Goal: Contribute content: Add original content to the website for others to see

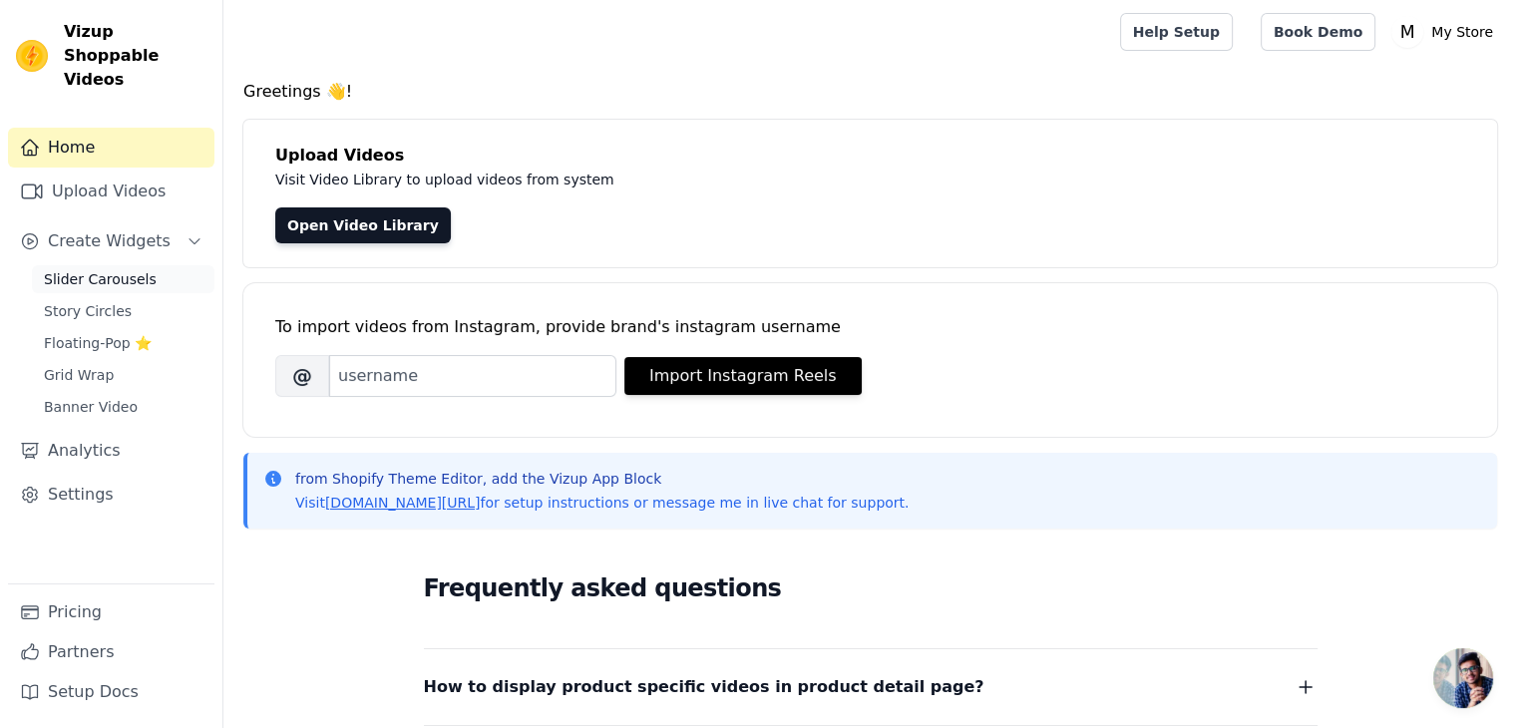
click at [116, 269] on span "Slider Carousels" at bounding box center [100, 279] width 113 height 20
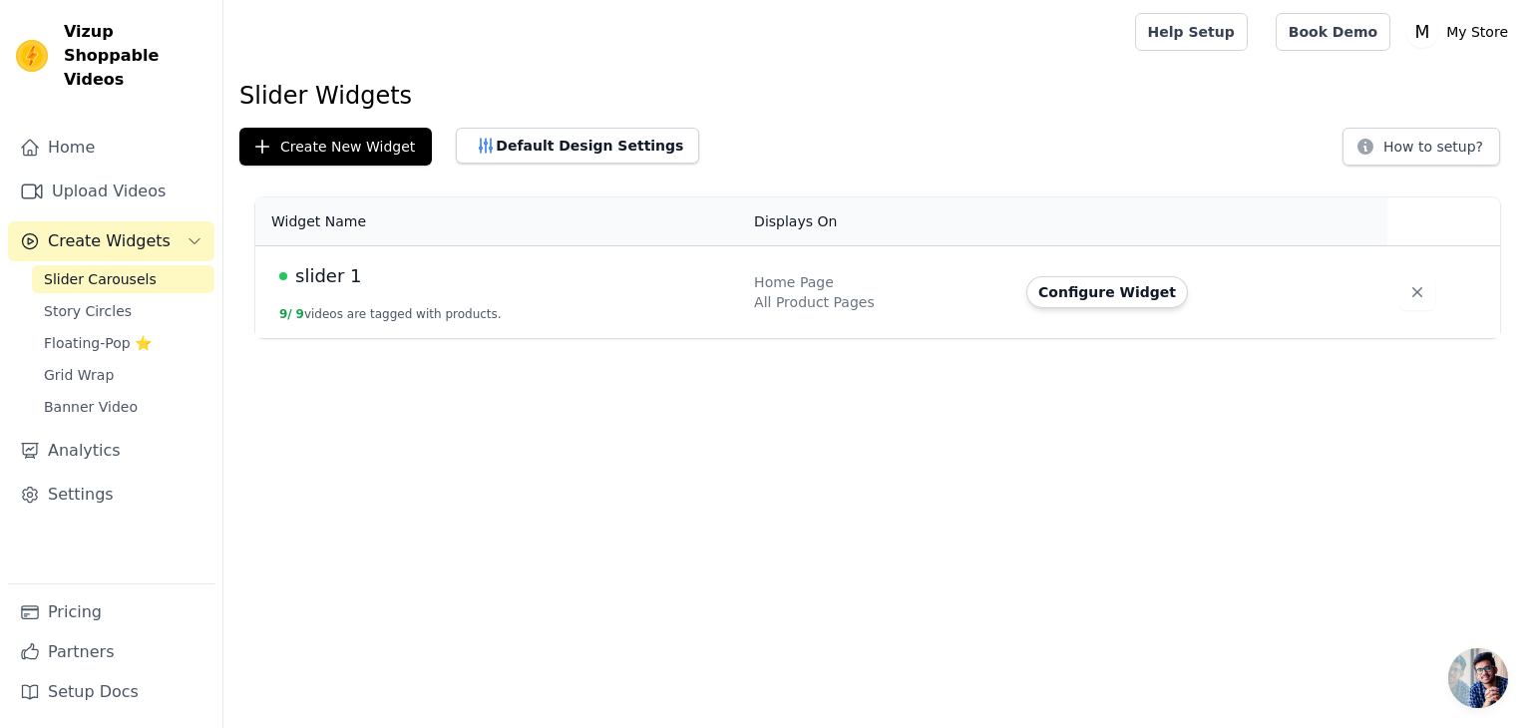
click at [674, 308] on td "slider 1 9 / 9 videos are tagged with products." at bounding box center [498, 292] width 487 height 93
click at [297, 274] on span "slider 1" at bounding box center [328, 276] width 66 height 28
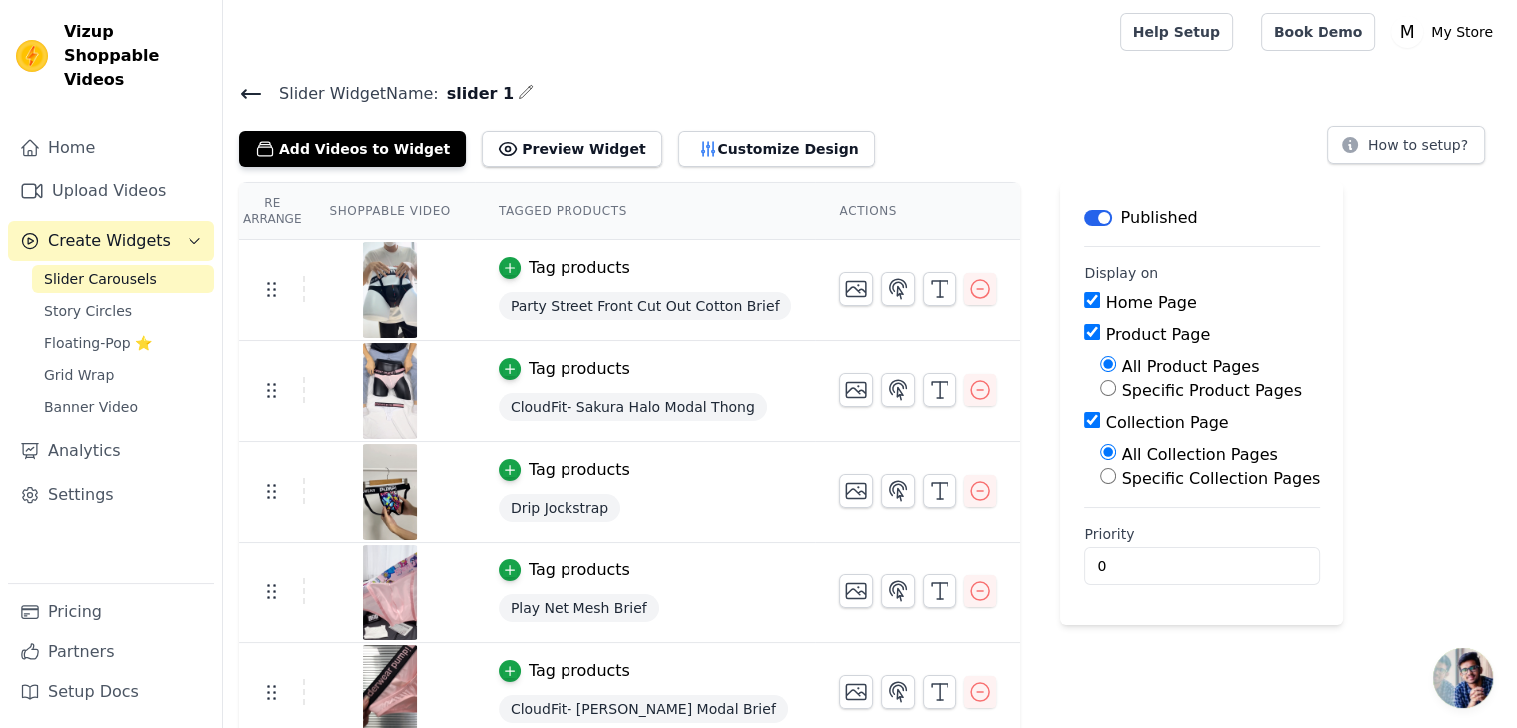
click at [382, 282] on img at bounding box center [390, 290] width 56 height 96
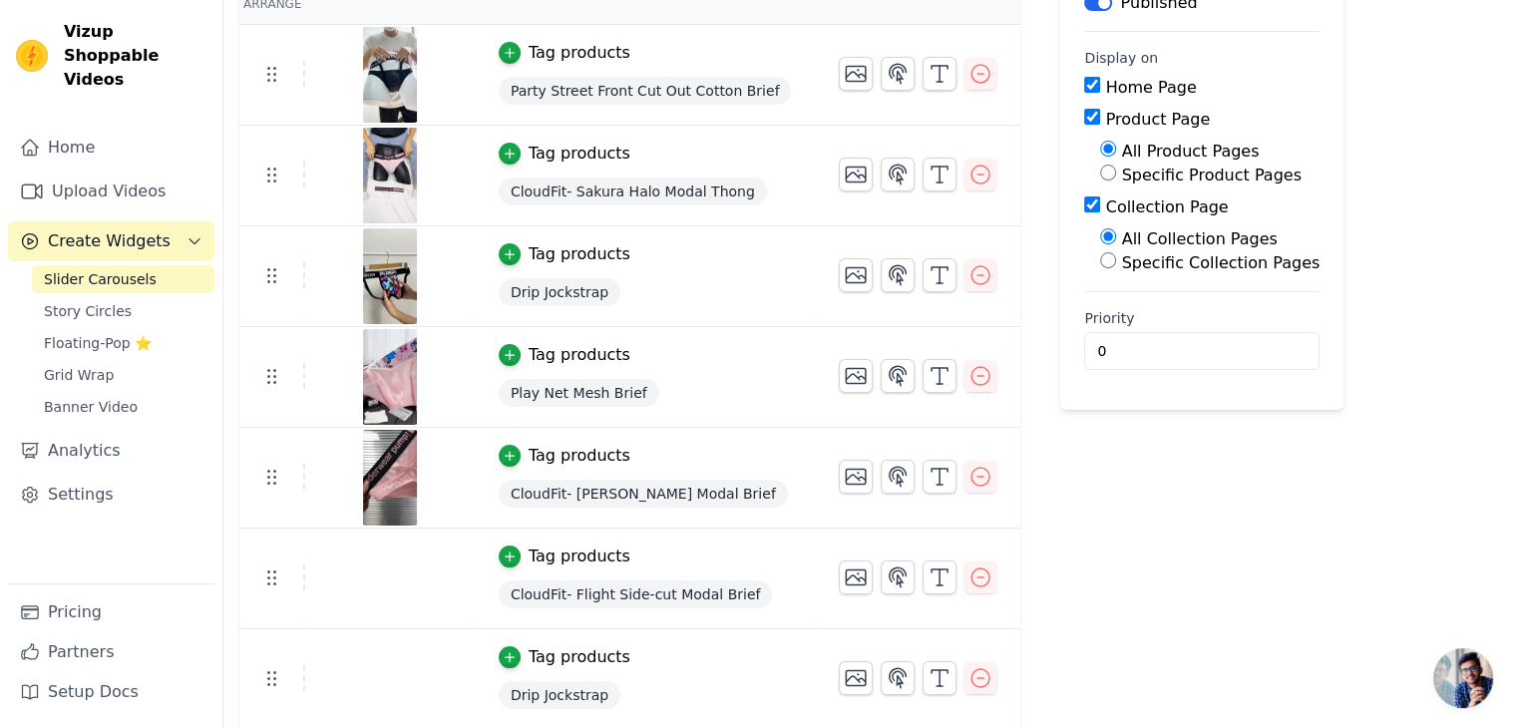
scroll to position [415, 0]
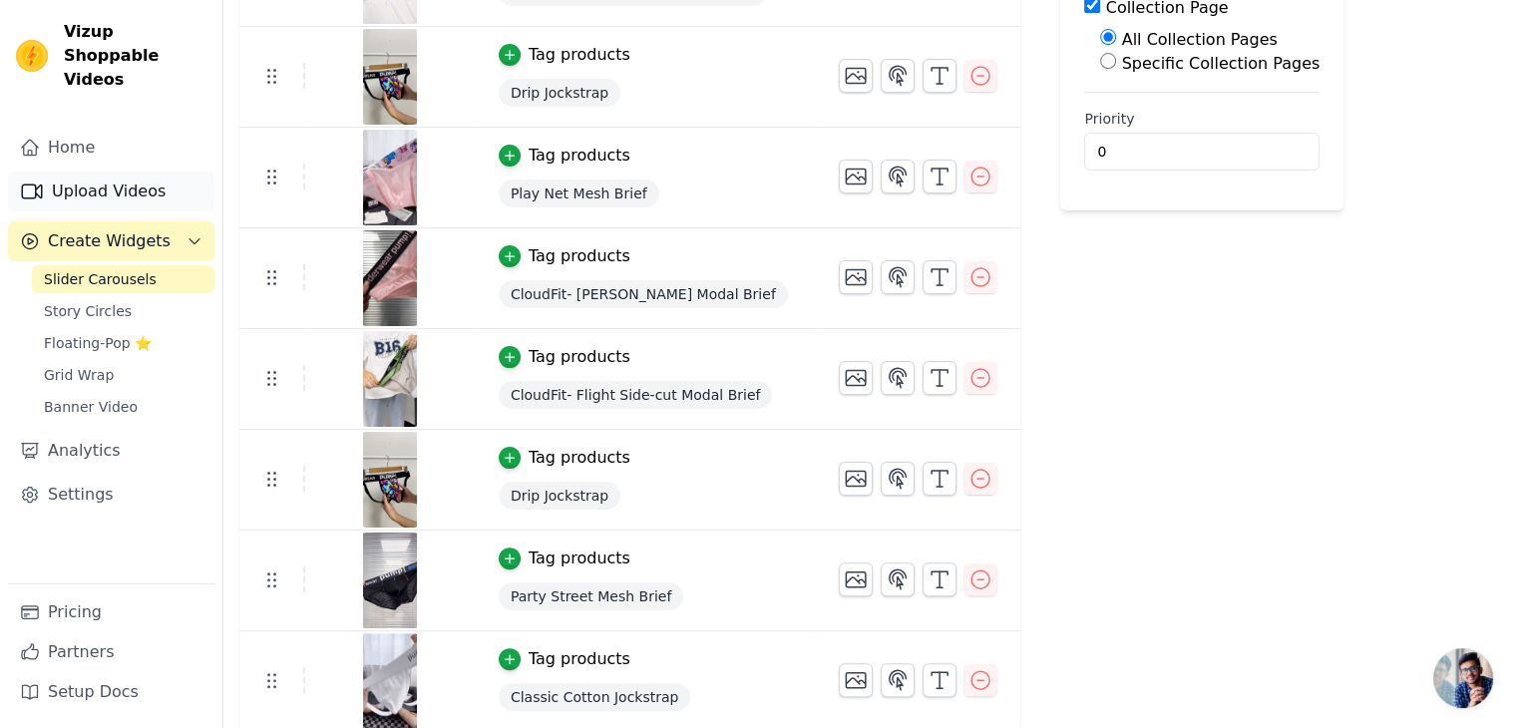
click at [100, 172] on link "Upload Videos" at bounding box center [111, 192] width 206 height 40
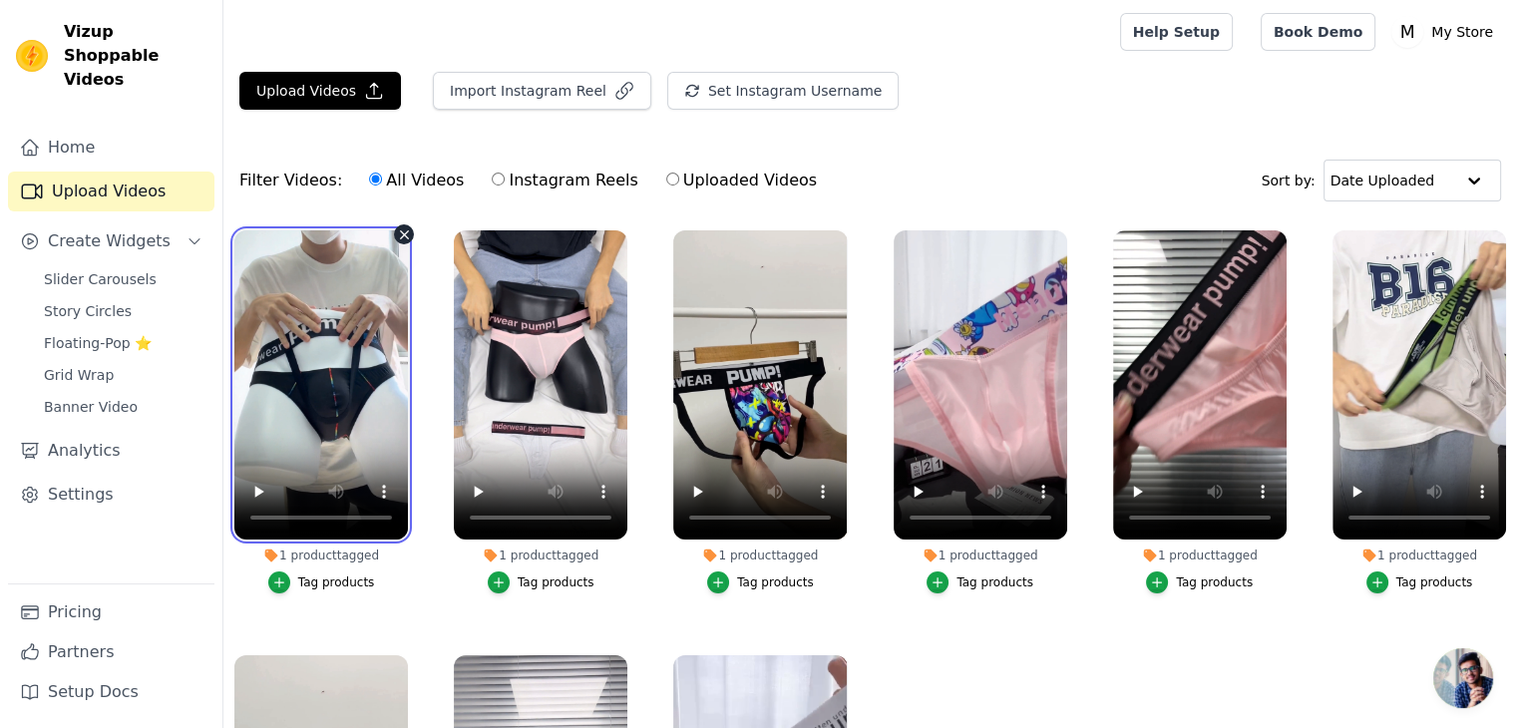
click at [356, 332] on video at bounding box center [321, 384] width 174 height 309
click at [318, 291] on video at bounding box center [321, 384] width 174 height 309
click at [330, 556] on div "1 product tagged" at bounding box center [321, 556] width 174 height 16
click at [287, 556] on div "1 product tagged" at bounding box center [321, 556] width 174 height 16
click at [273, 552] on icon at bounding box center [271, 555] width 13 height 13
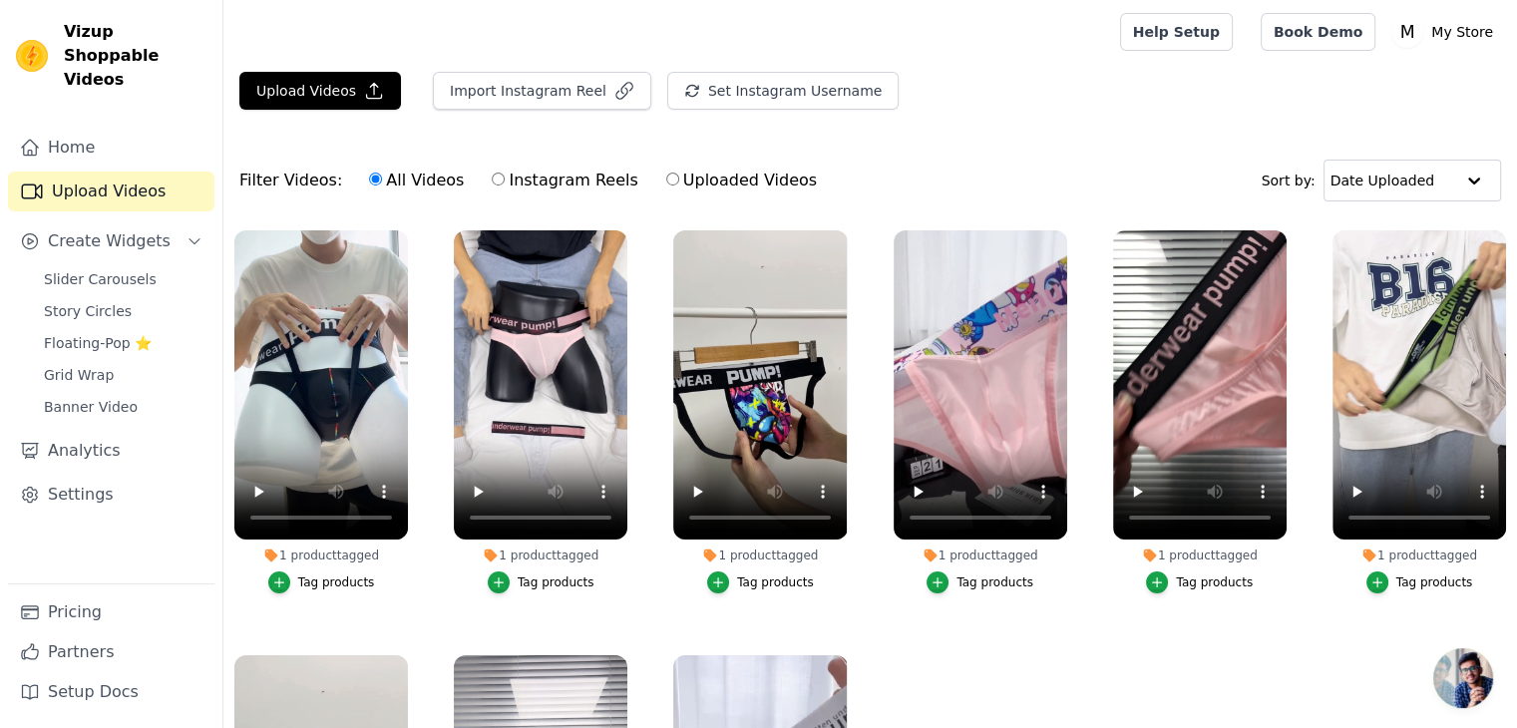
click at [301, 549] on div "1 product tagged" at bounding box center [321, 556] width 174 height 16
drag, startPoint x: 301, startPoint y: 549, endPoint x: 662, endPoint y: -87, distance: 730.9
click at [662, 0] on html "Vizup Shoppable Videos Home Upload Videos Create Widgets Slider Carousels Story…" at bounding box center [758, 466] width 1517 height 932
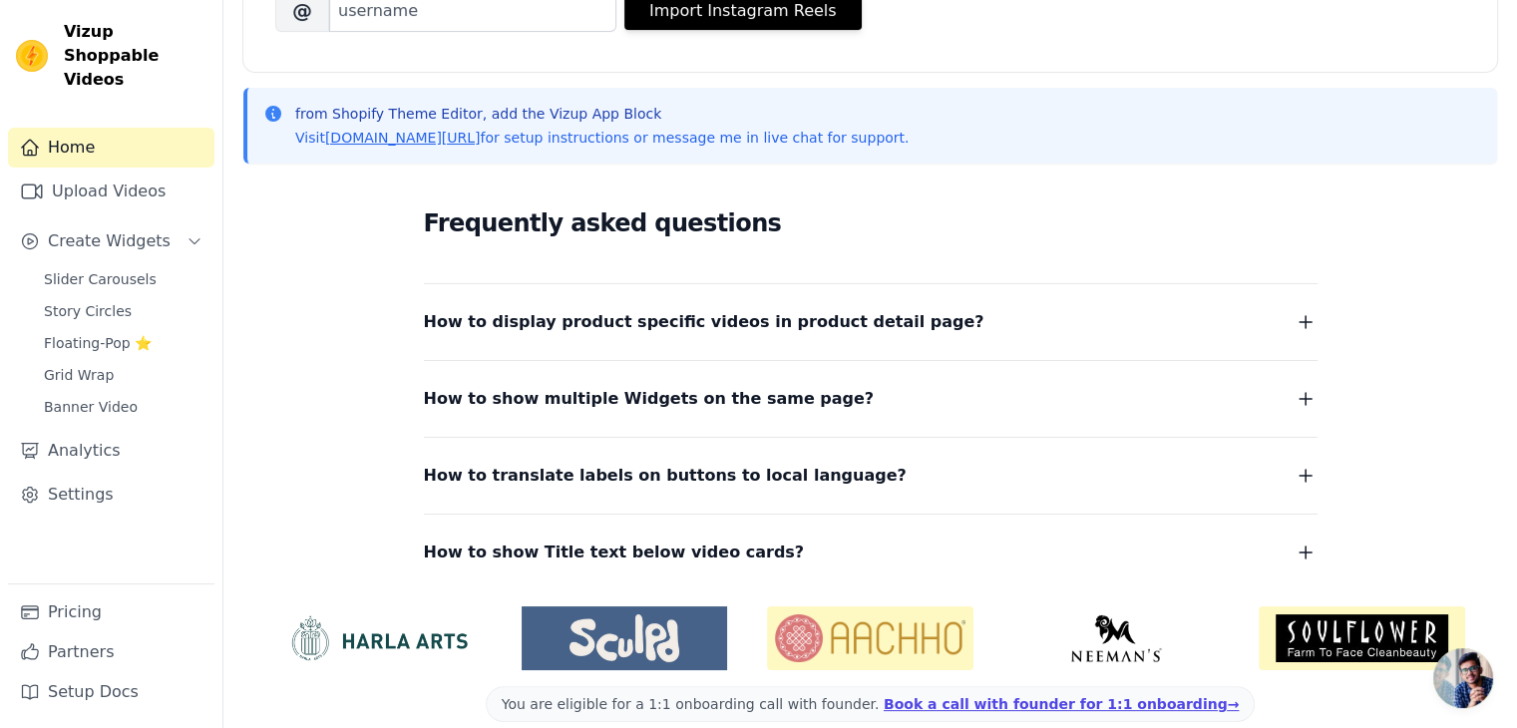
scroll to position [366, 0]
click at [80, 475] on link "Settings" at bounding box center [111, 495] width 206 height 40
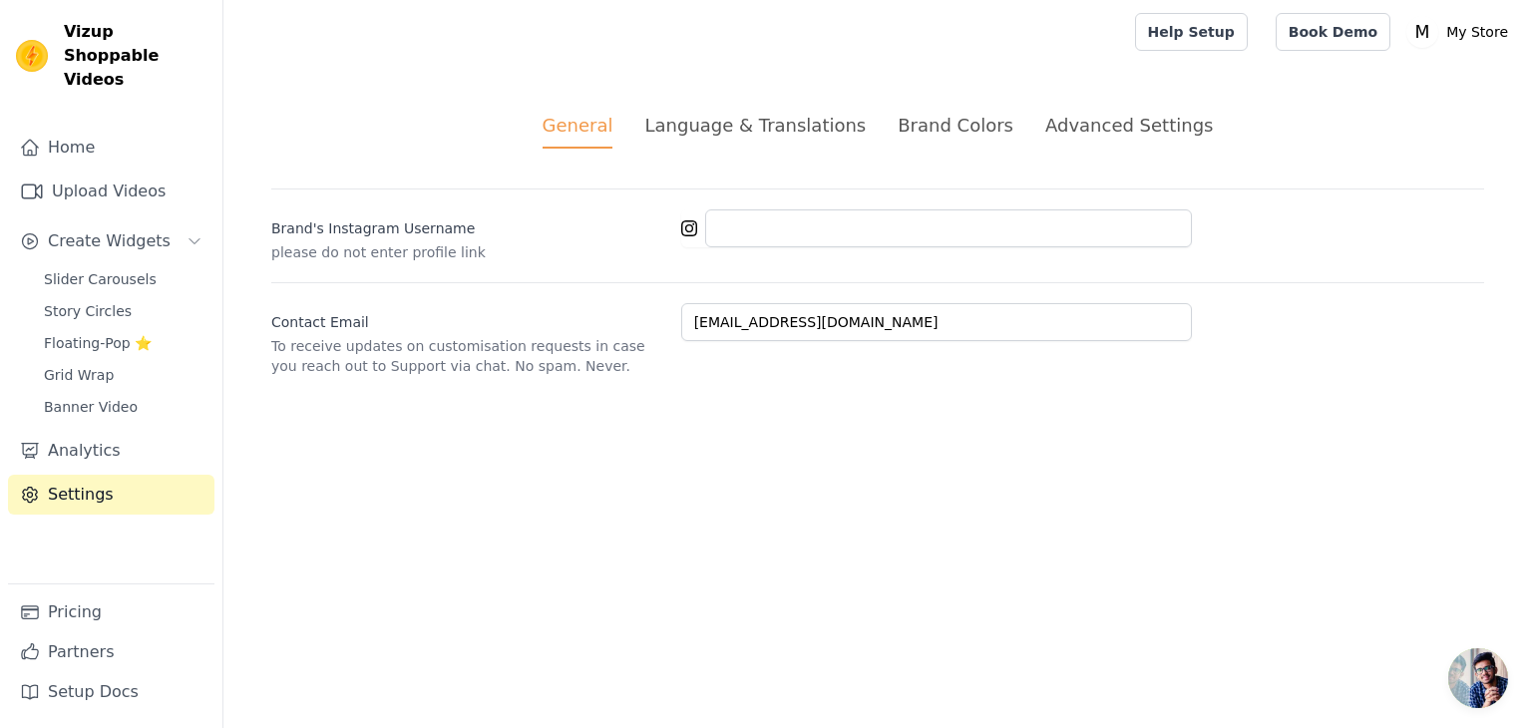
click at [781, 125] on div "Language & Translations" at bounding box center [754, 125] width 221 height 27
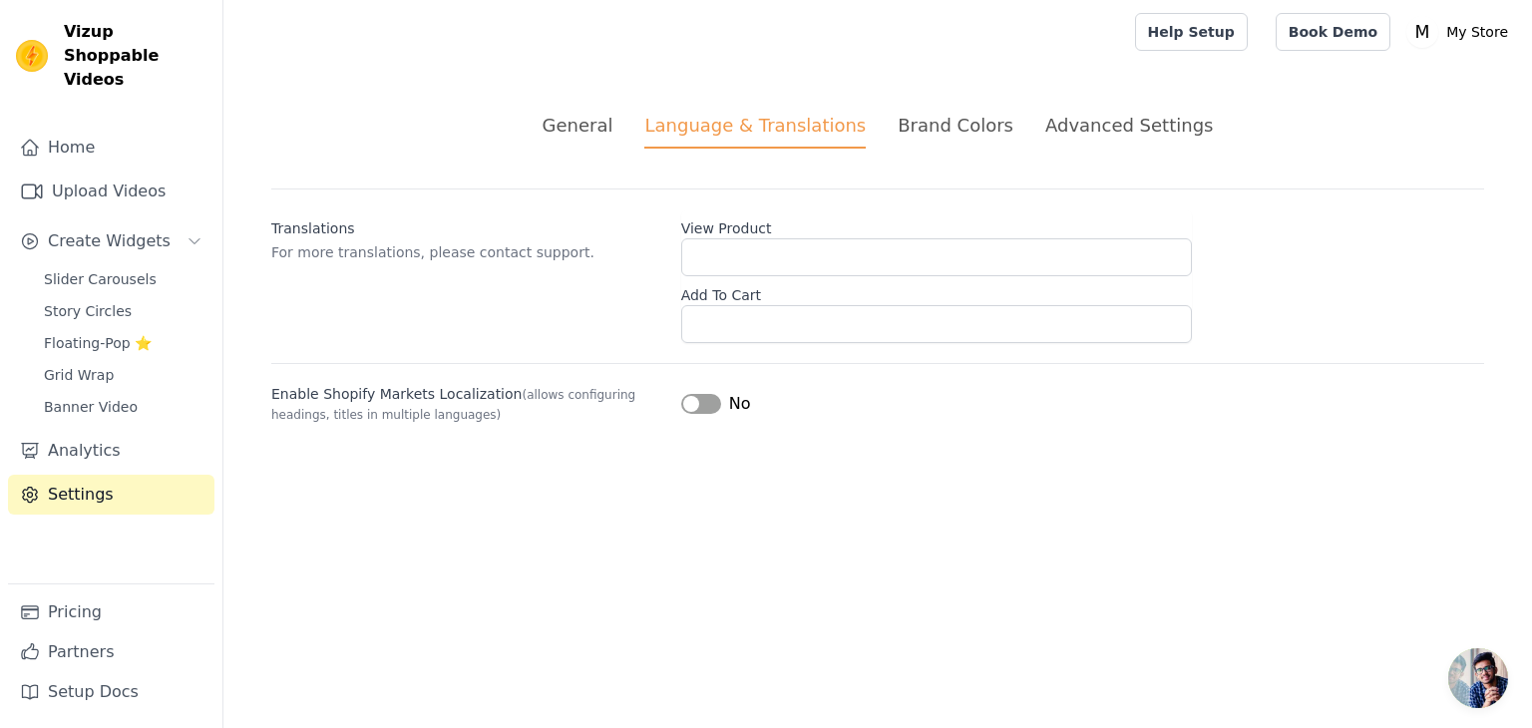
click at [894, 125] on ul "General Language & Translations Brand Colors Advanced Settings" at bounding box center [877, 130] width 1213 height 37
click at [938, 126] on div "Brand Colors" at bounding box center [956, 125] width 116 height 27
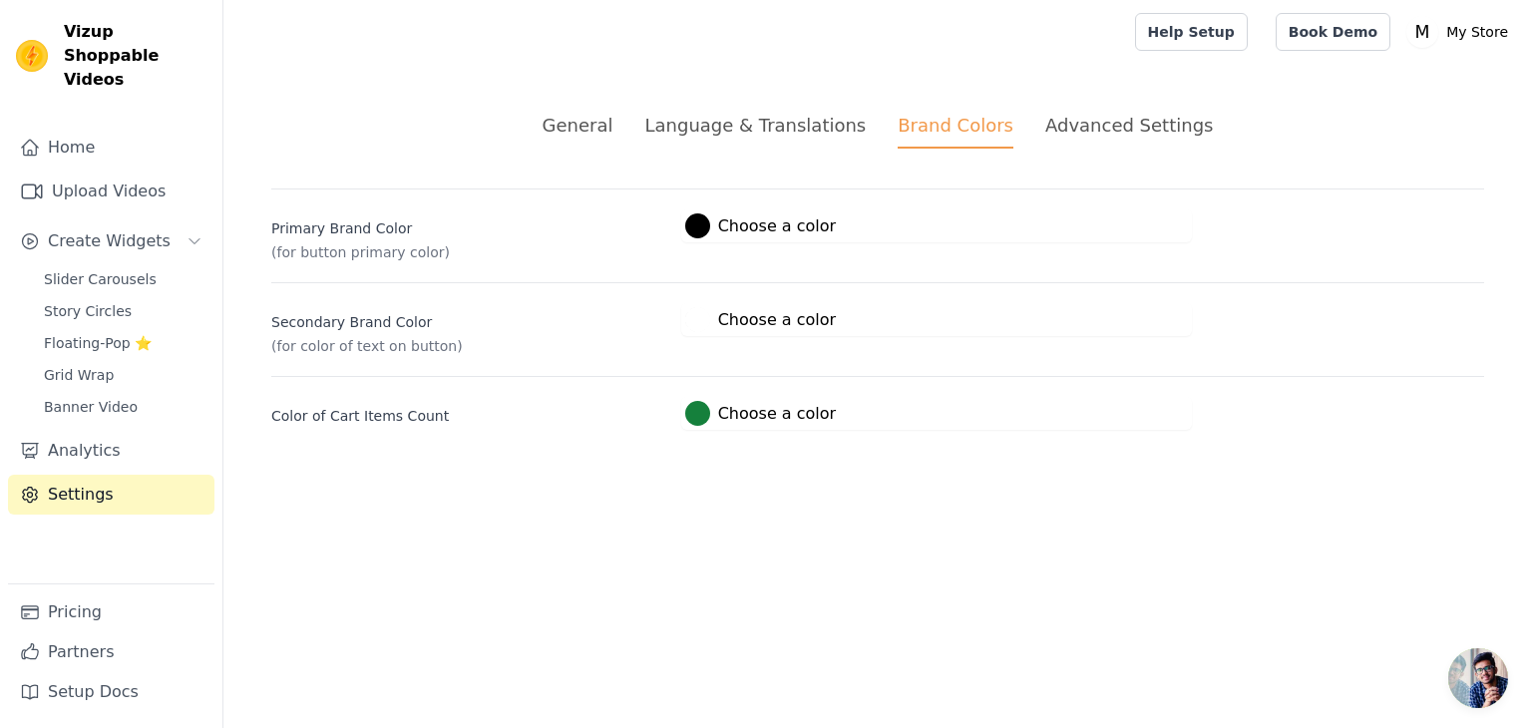
click at [1056, 128] on div "Advanced Settings" at bounding box center [1129, 125] width 168 height 27
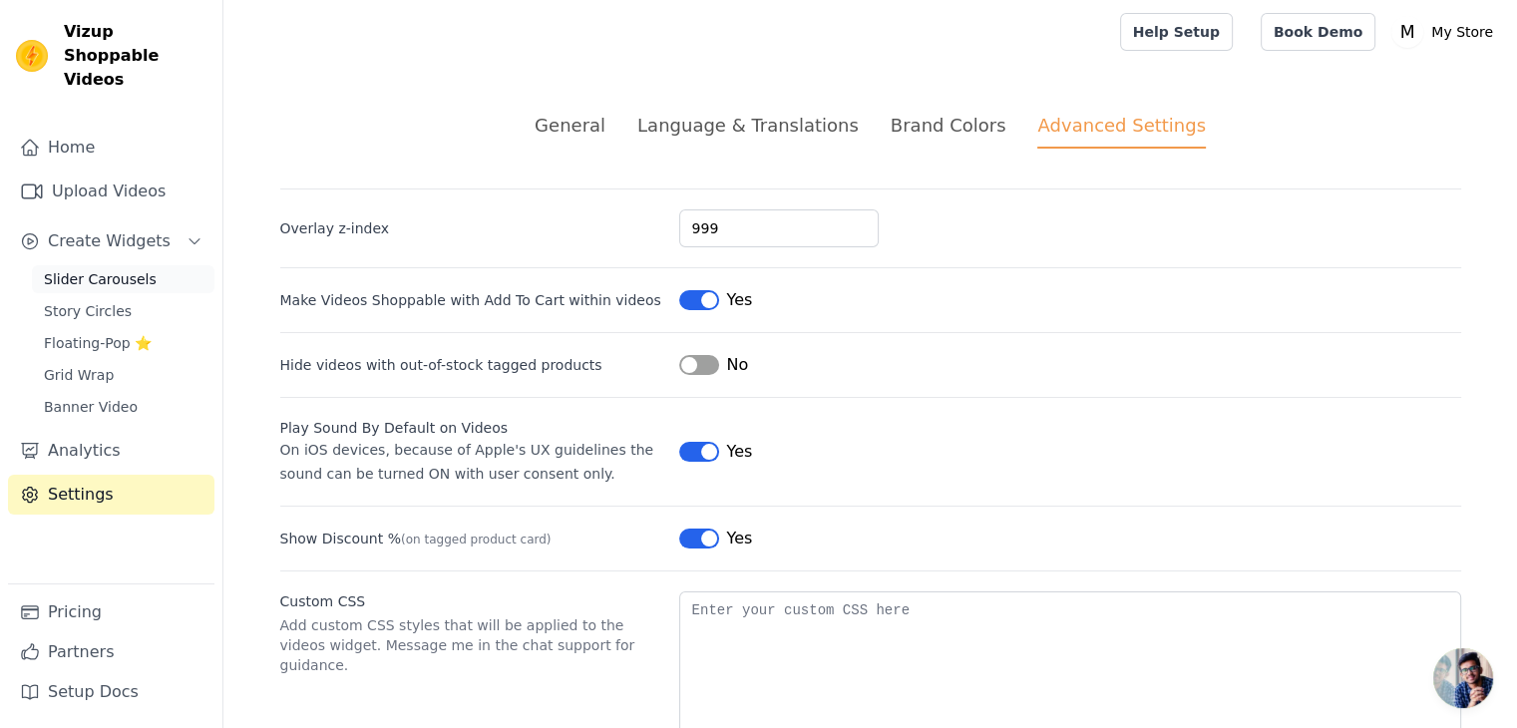
click at [105, 267] on link "Slider Carousels" at bounding box center [123, 279] width 183 height 28
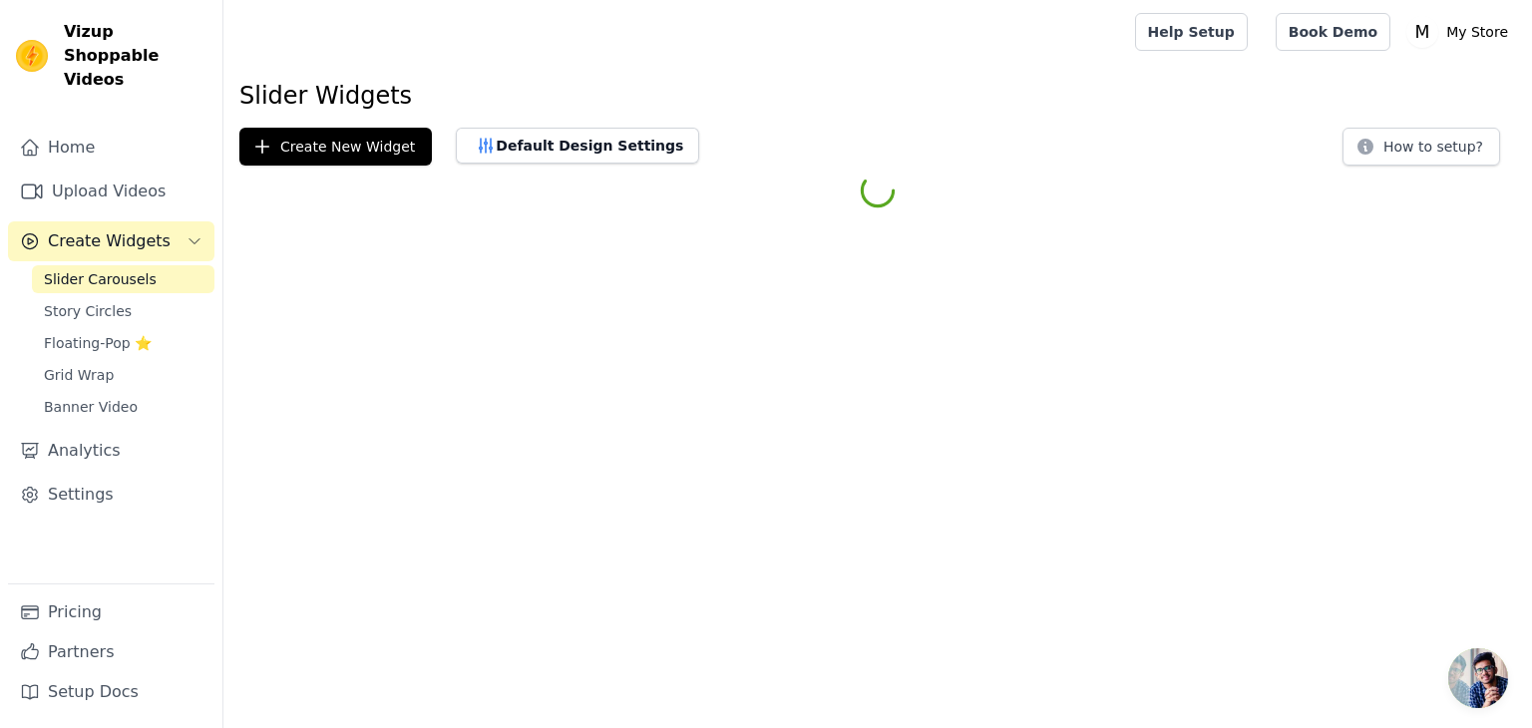
click at [105, 267] on link "Slider Carousels" at bounding box center [123, 279] width 183 height 28
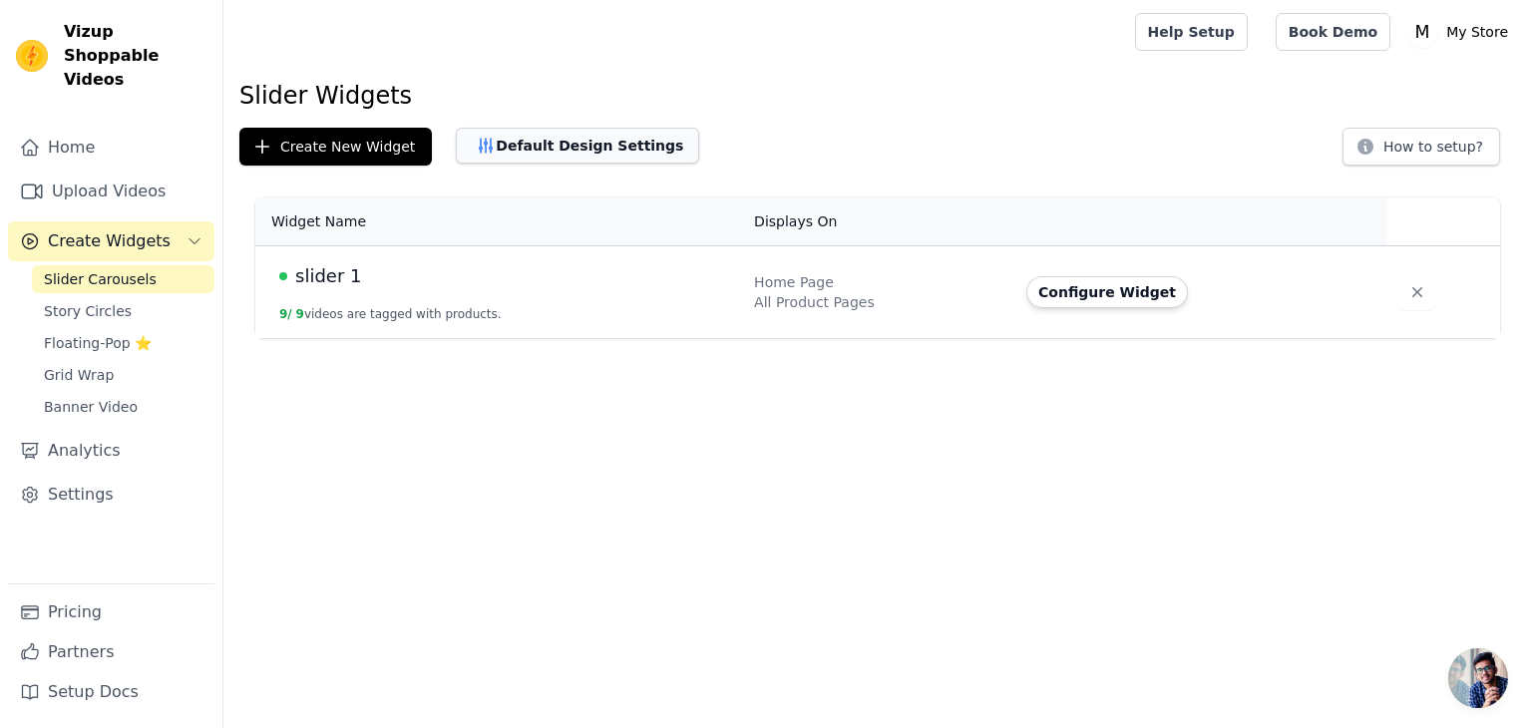
click at [559, 155] on button "Default Design Settings" at bounding box center [577, 146] width 243 height 36
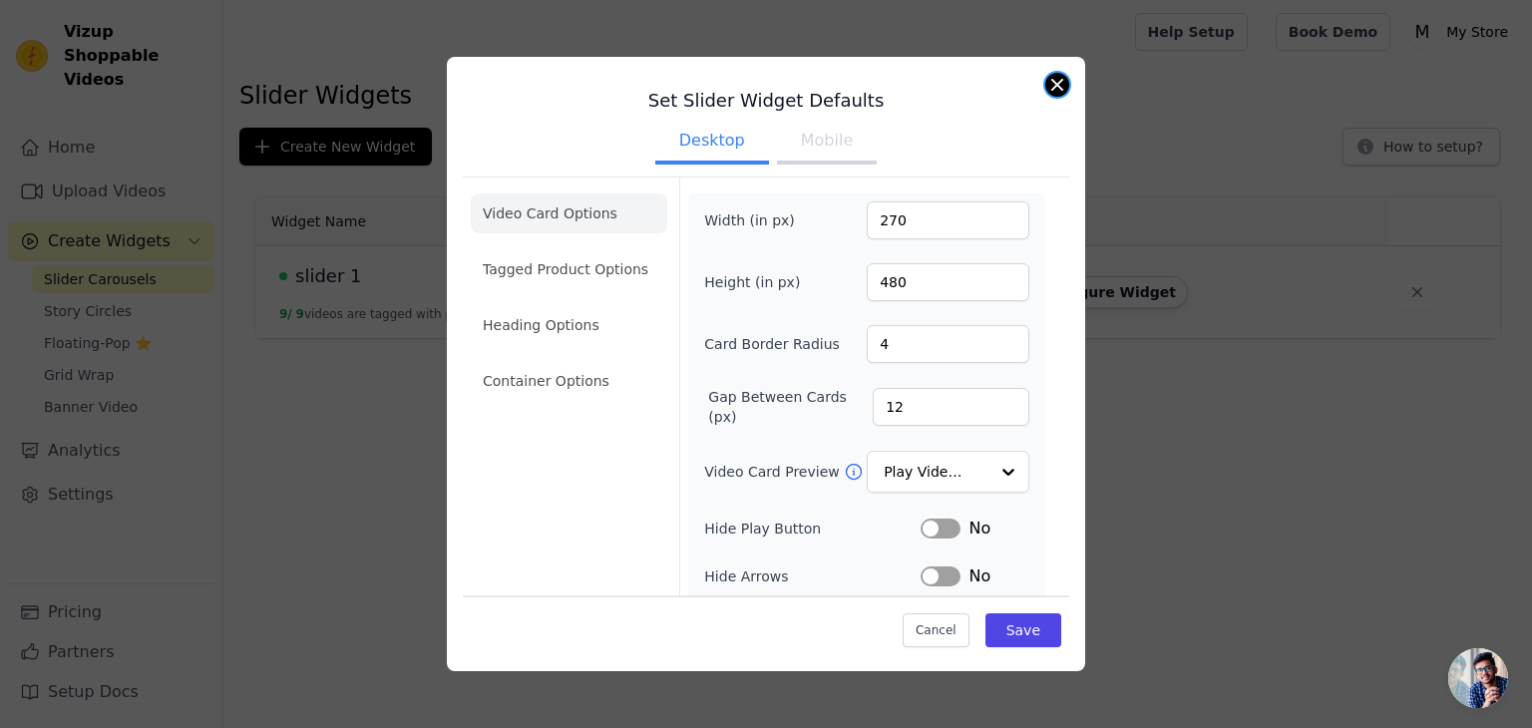
click at [1056, 86] on button "Close modal" at bounding box center [1057, 85] width 24 height 24
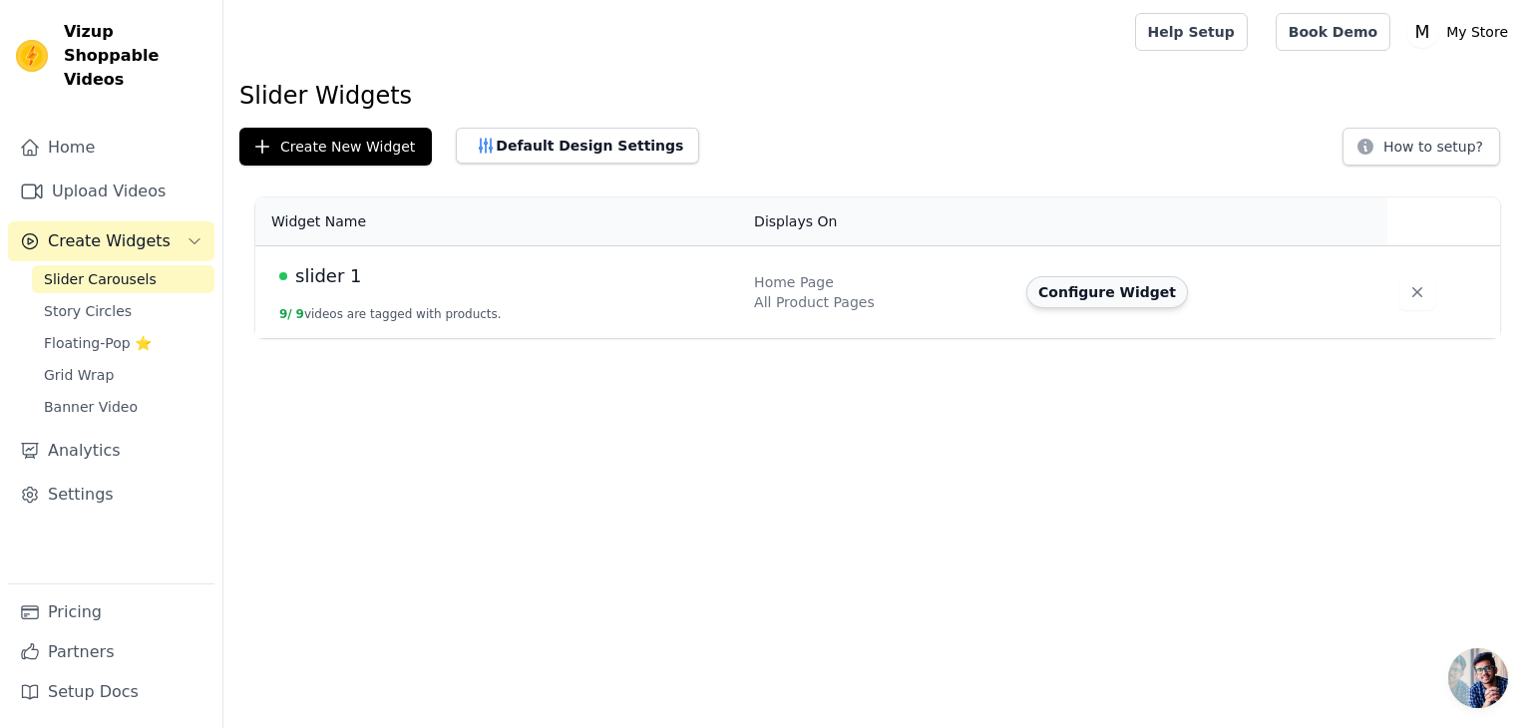
click at [1105, 284] on button "Configure Widget" at bounding box center [1107, 292] width 162 height 32
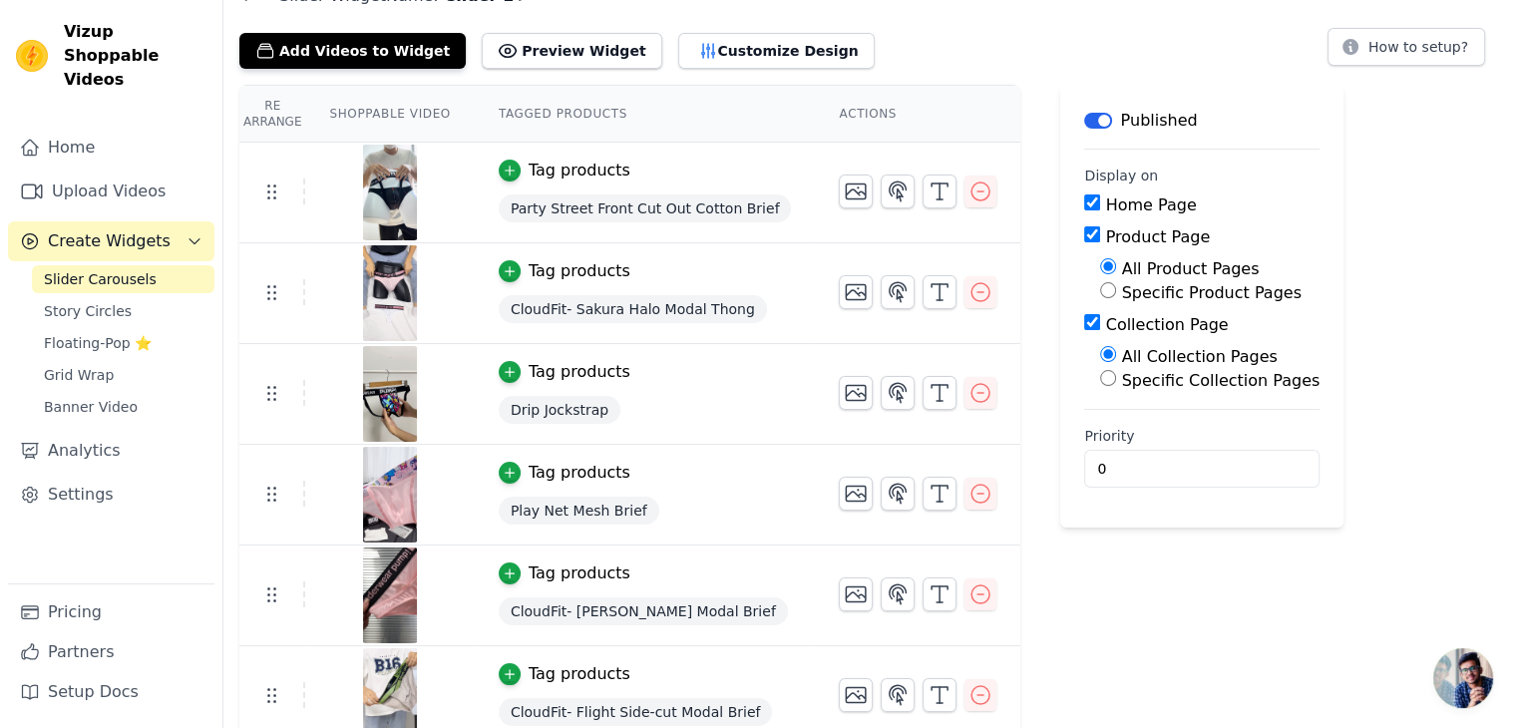
scroll to position [96, 0]
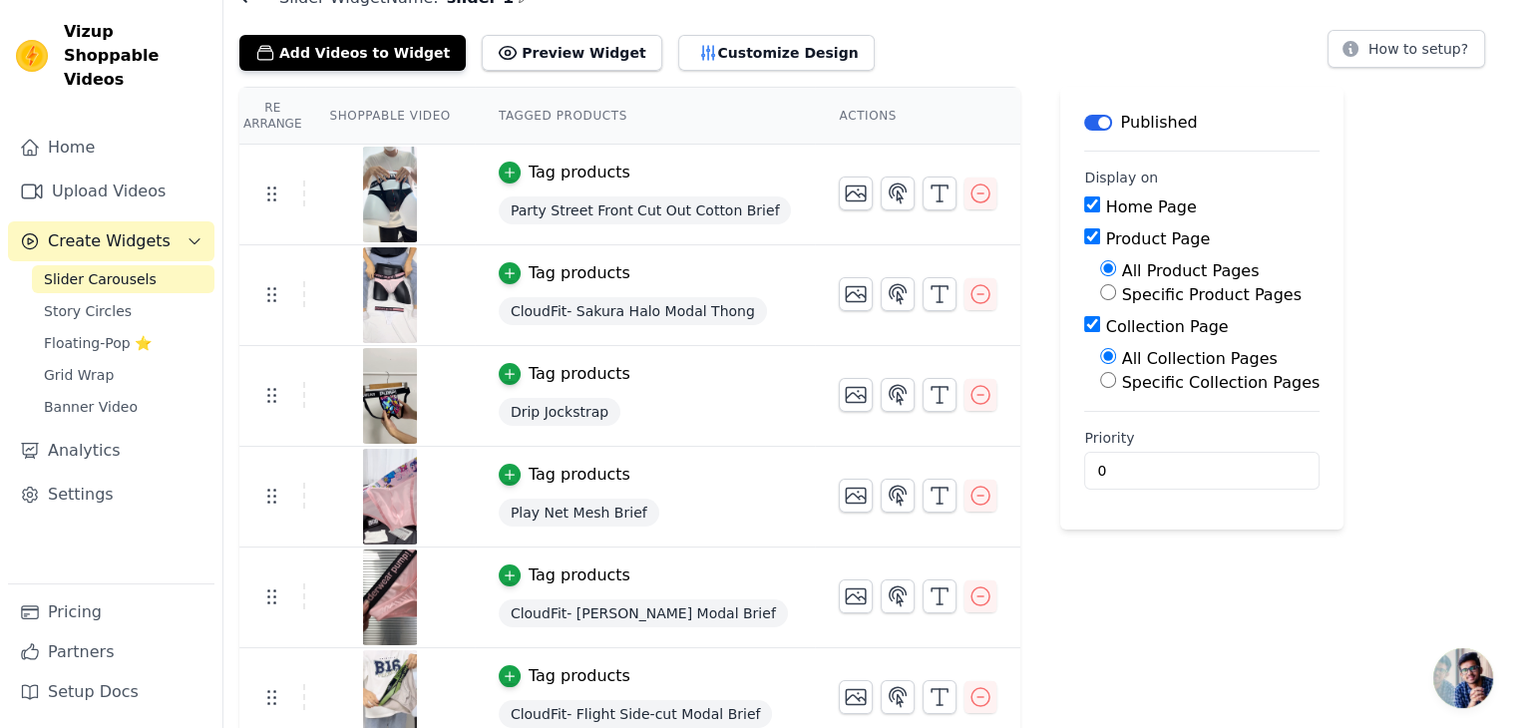
click at [1084, 329] on input "Collection Page" at bounding box center [1092, 324] width 16 height 16
checkbox input "false"
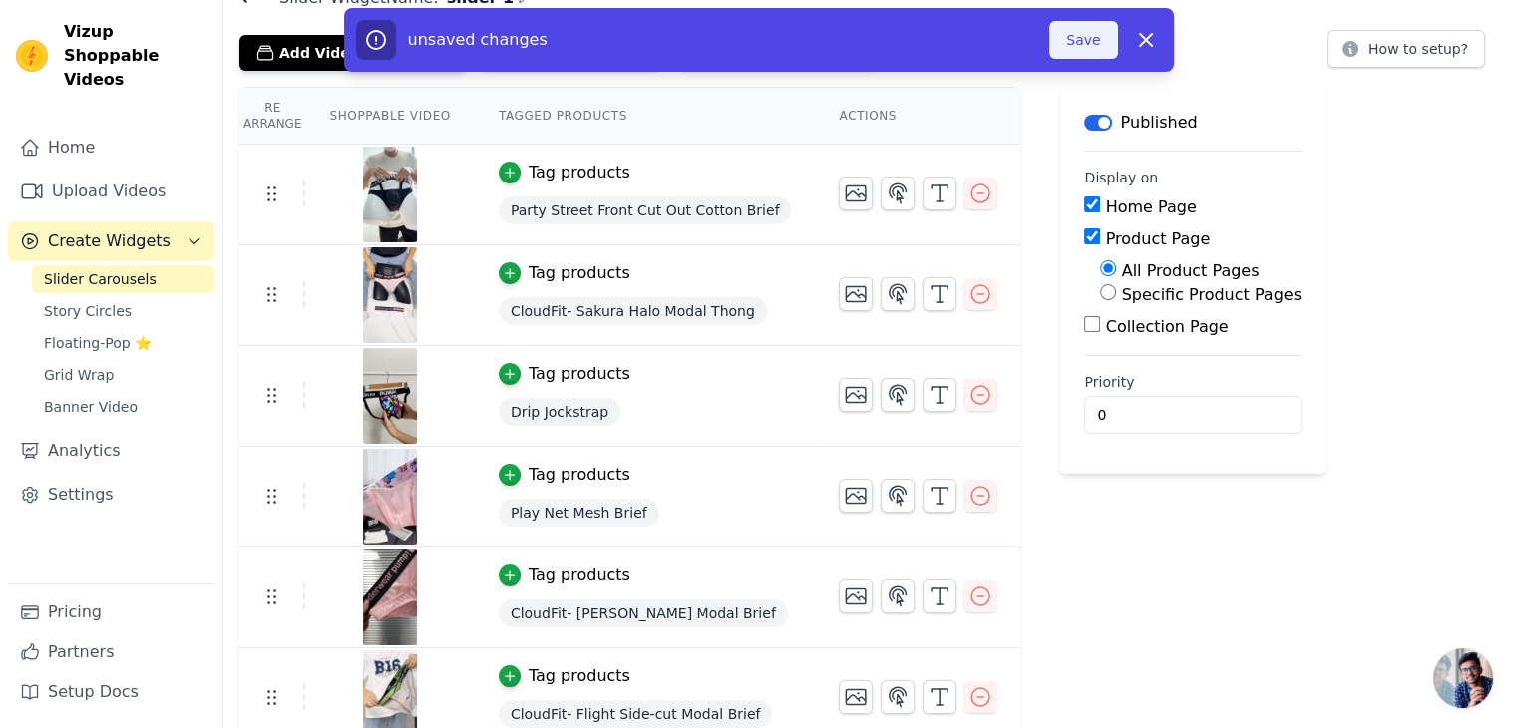
click at [1091, 49] on button "Save" at bounding box center [1083, 40] width 68 height 38
click at [1092, 45] on button "Save" at bounding box center [1083, 40] width 68 height 38
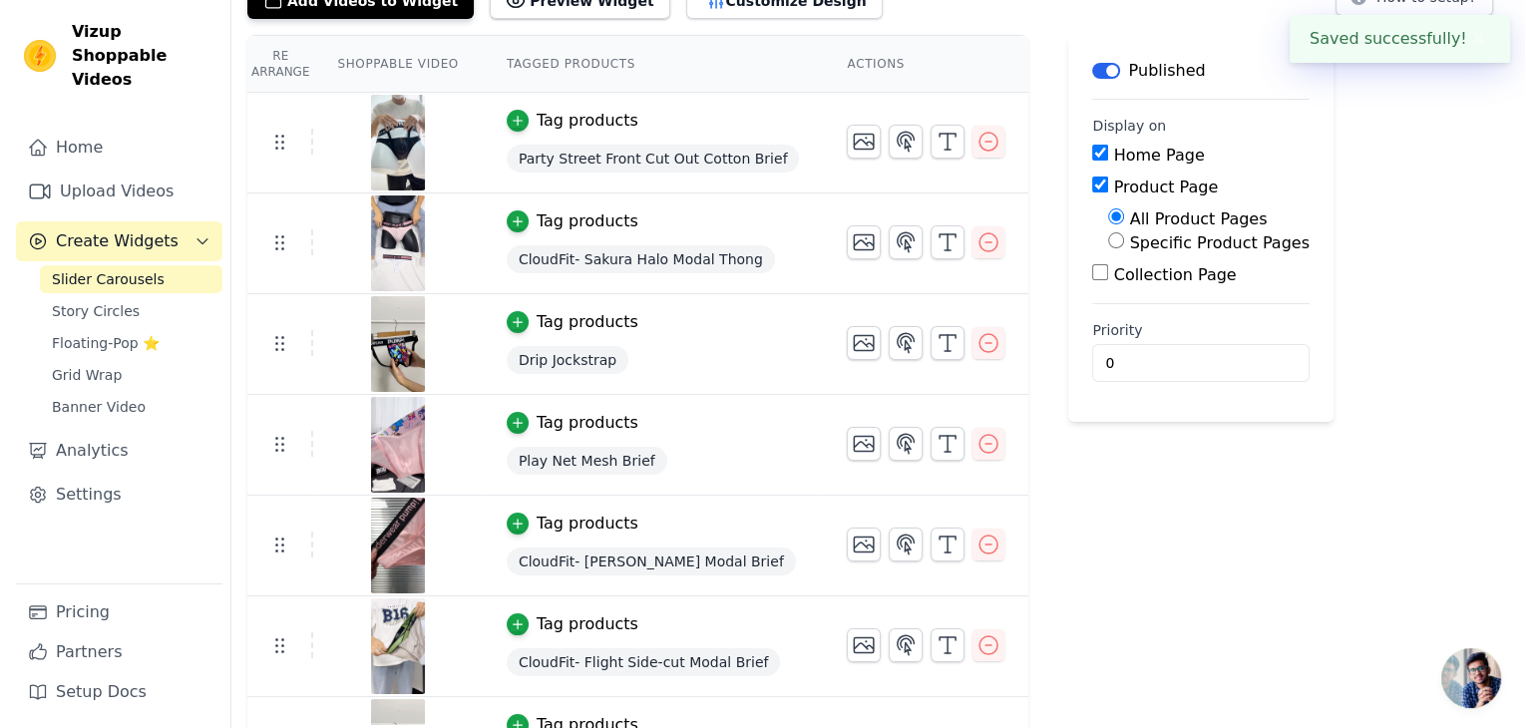
scroll to position [0, 0]
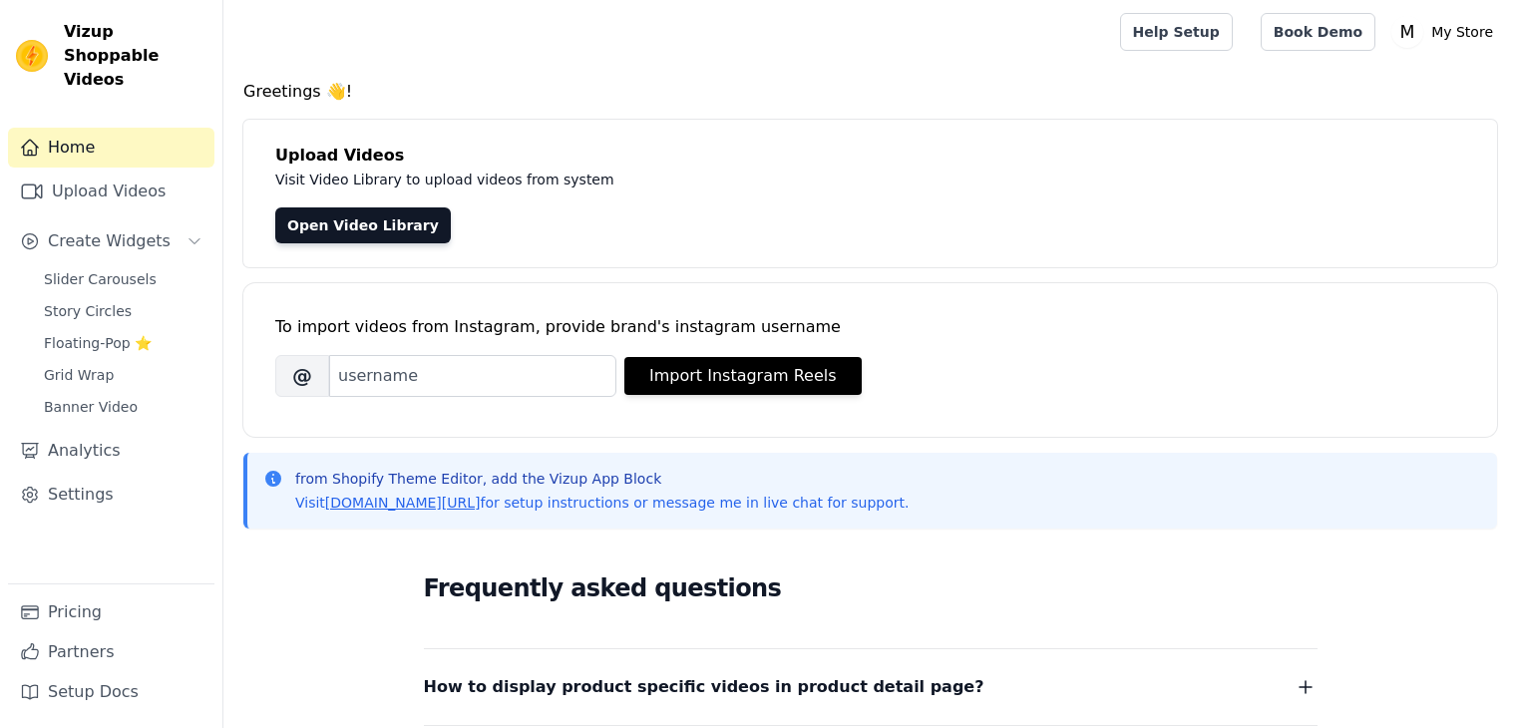
scroll to position [363, 0]
click at [108, 173] on link "Upload Videos" at bounding box center [111, 192] width 206 height 40
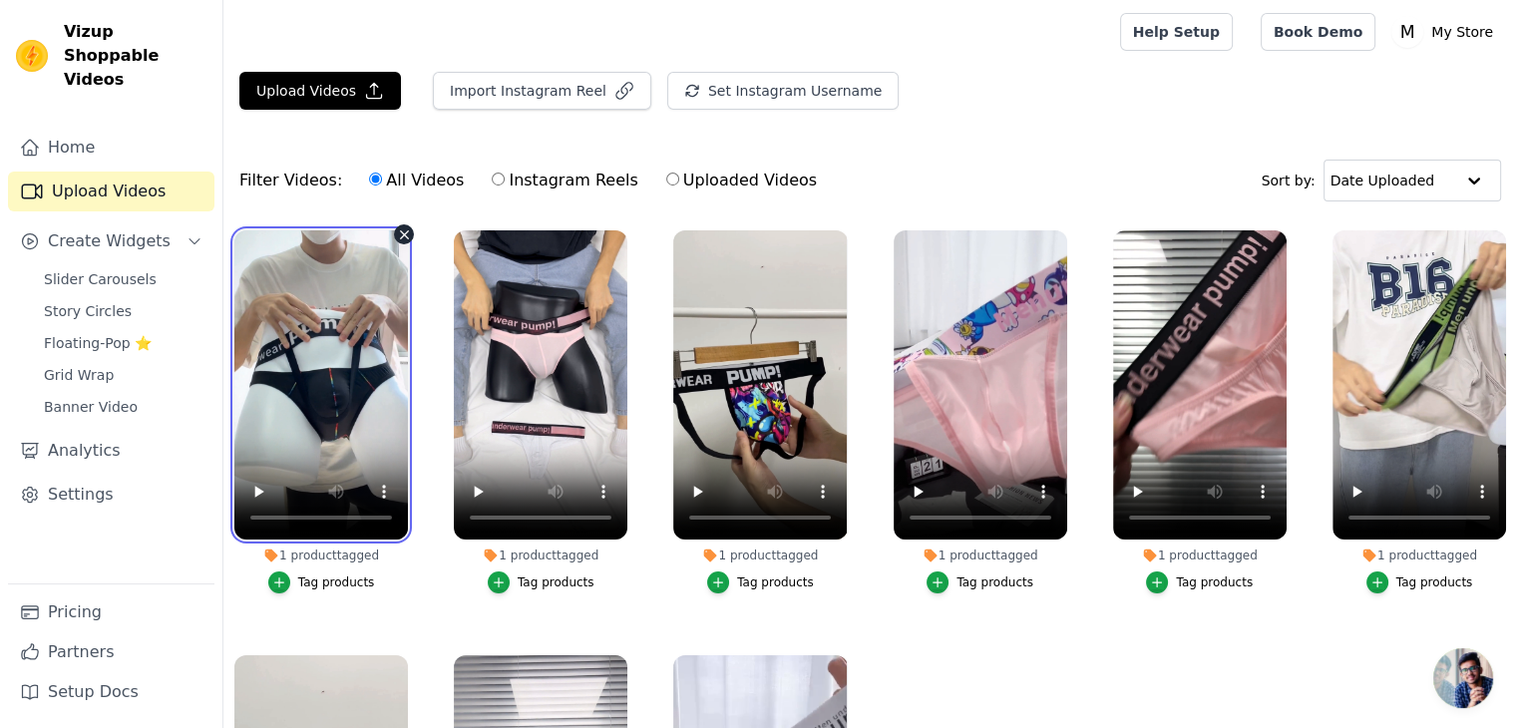
click at [324, 436] on video at bounding box center [321, 384] width 174 height 309
click at [299, 555] on div "1 product tagged" at bounding box center [321, 556] width 174 height 16
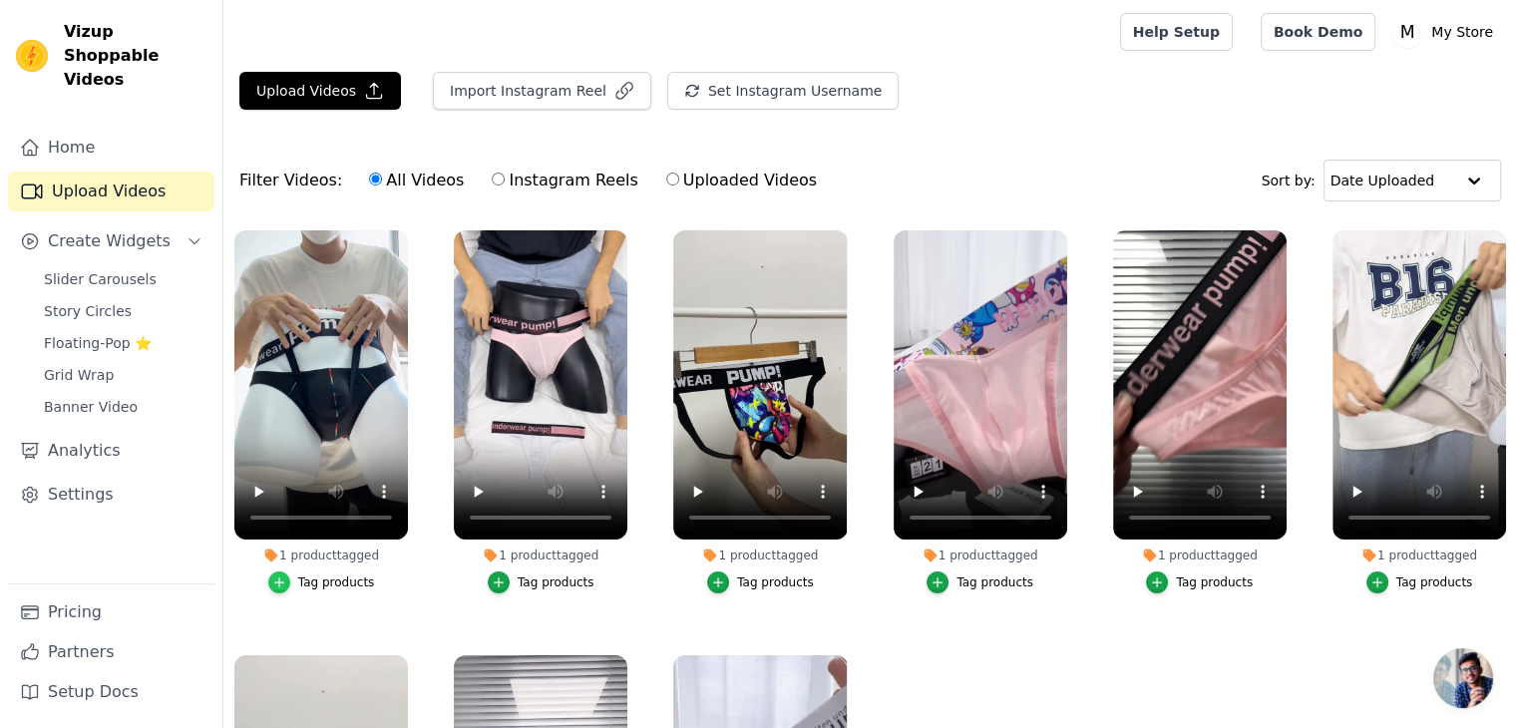
click at [285, 584] on icon "button" at bounding box center [279, 583] width 14 height 14
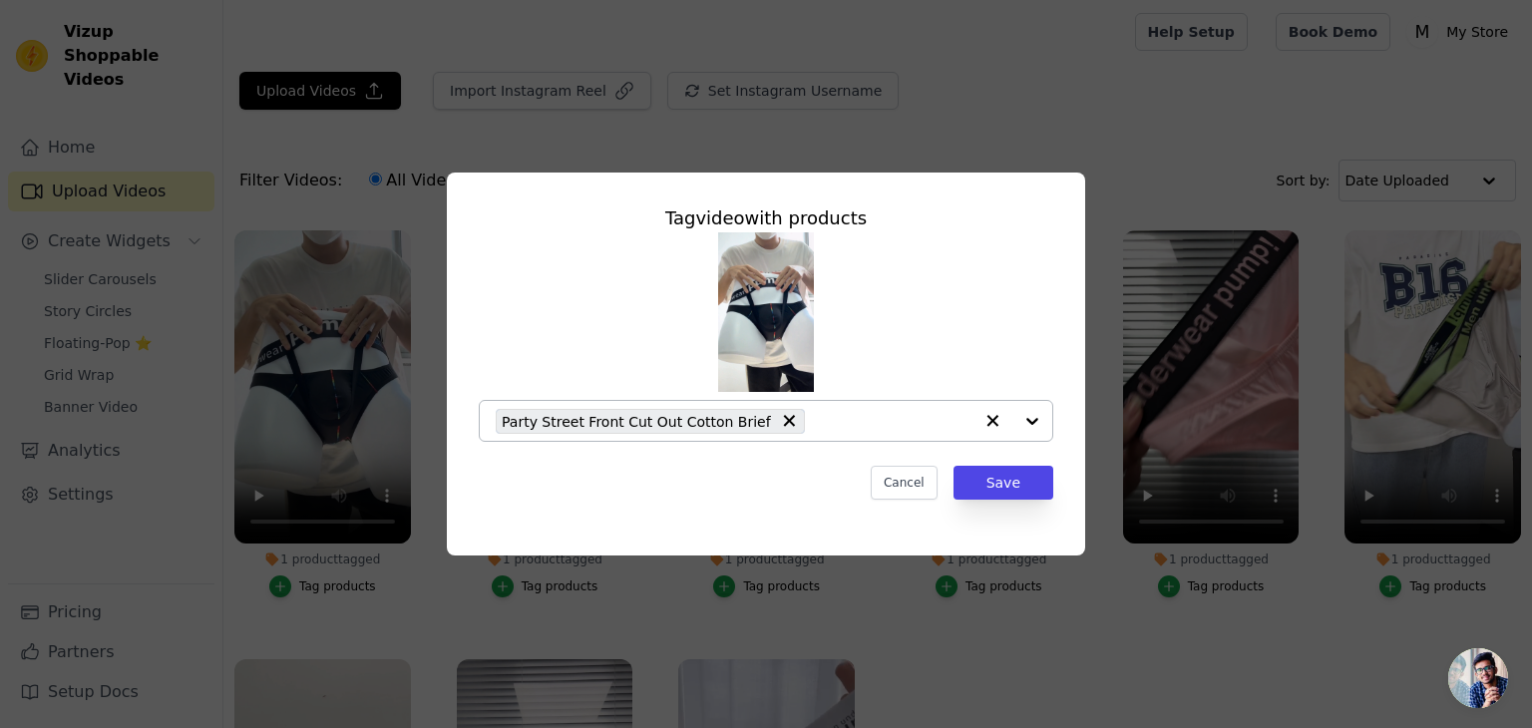
click at [678, 424] on span "Party Street Front Cut Out Cotton Brief" at bounding box center [636, 421] width 269 height 23
drag, startPoint x: 504, startPoint y: 422, endPoint x: 741, endPoint y: 431, distance: 237.6
click at [741, 431] on div "Party Street Front Cut Out Cotton Brief" at bounding box center [650, 421] width 309 height 25
drag, startPoint x: 503, startPoint y: 421, endPoint x: 752, endPoint y: 428, distance: 249.5
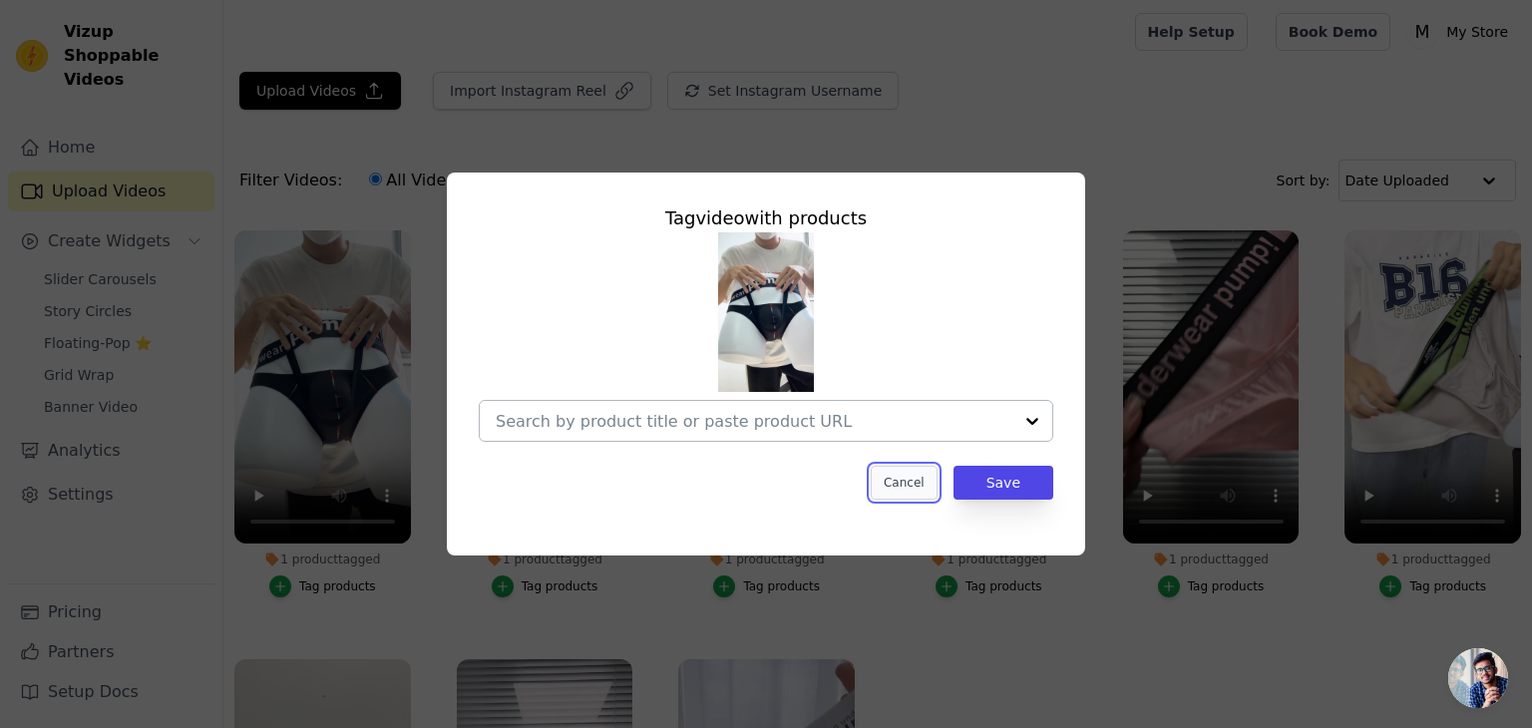
click at [914, 491] on button "Cancel" at bounding box center [904, 483] width 67 height 34
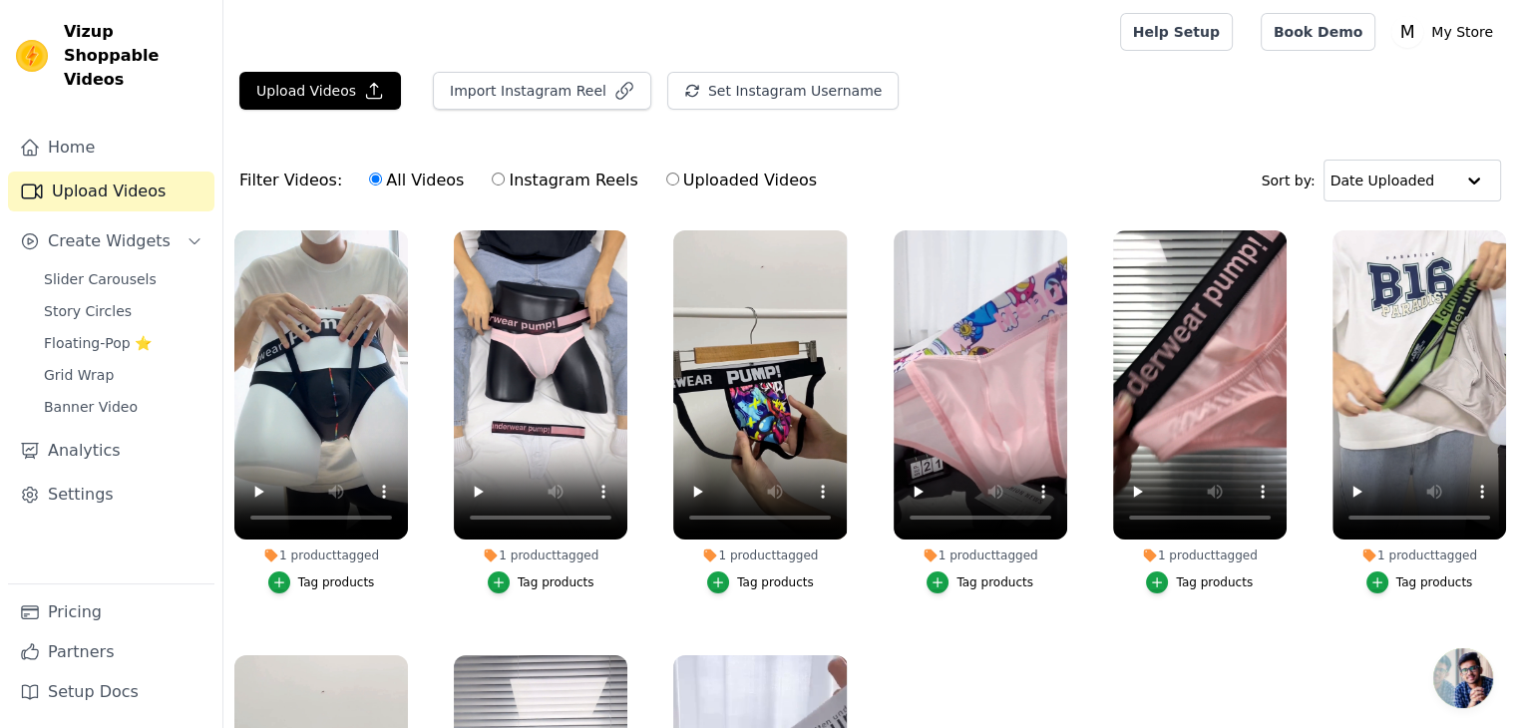
click at [303, 584] on div "Tag products" at bounding box center [336, 583] width 77 height 16
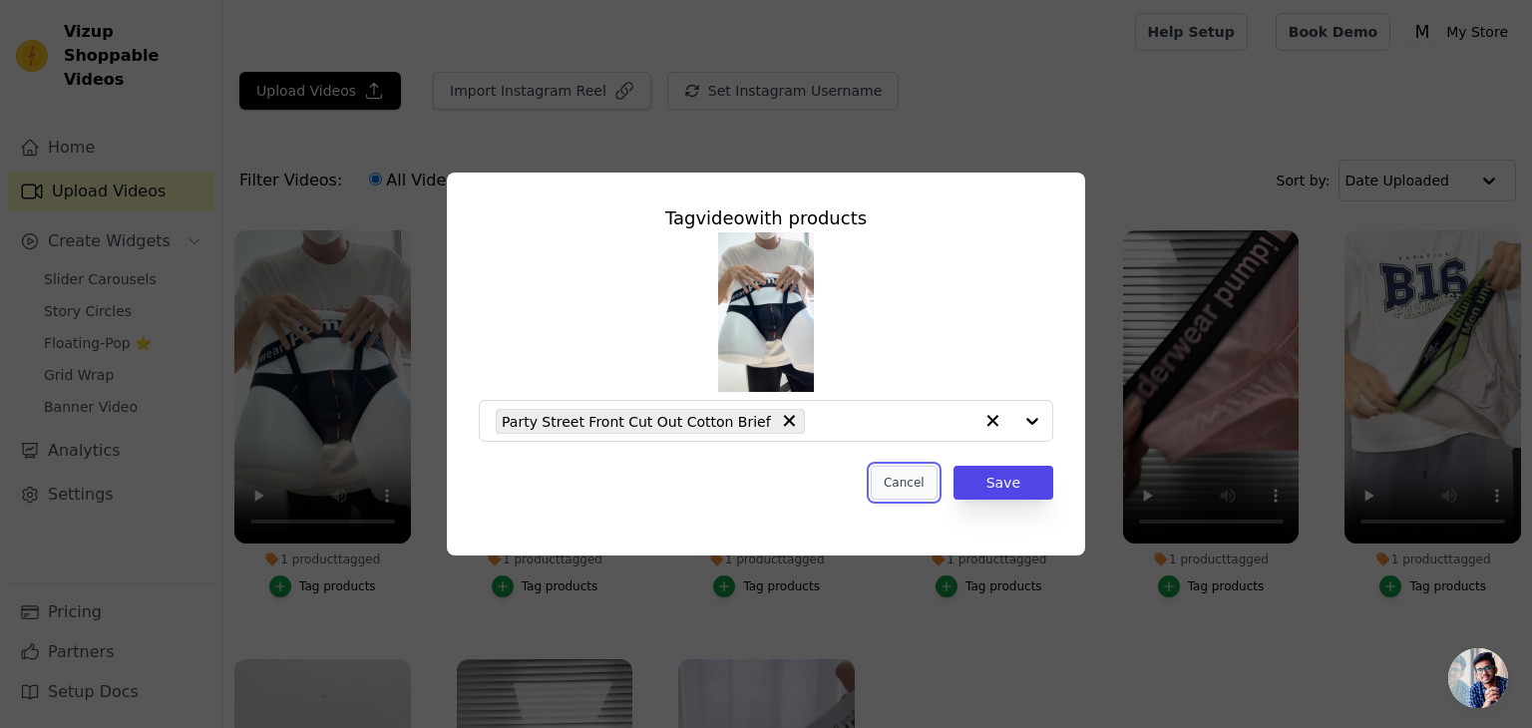
click at [920, 484] on button "Cancel" at bounding box center [904, 483] width 67 height 34
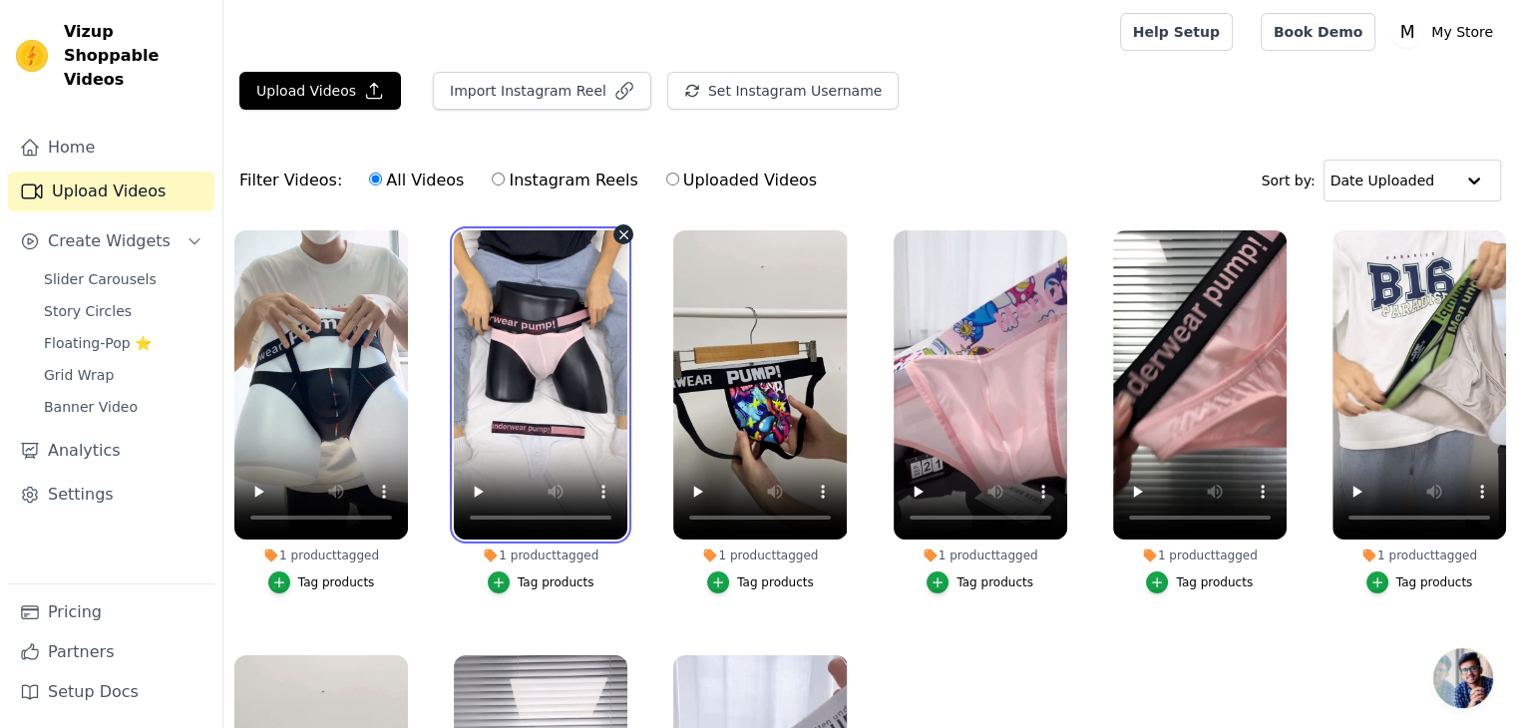
click at [519, 396] on video at bounding box center [541, 384] width 174 height 309
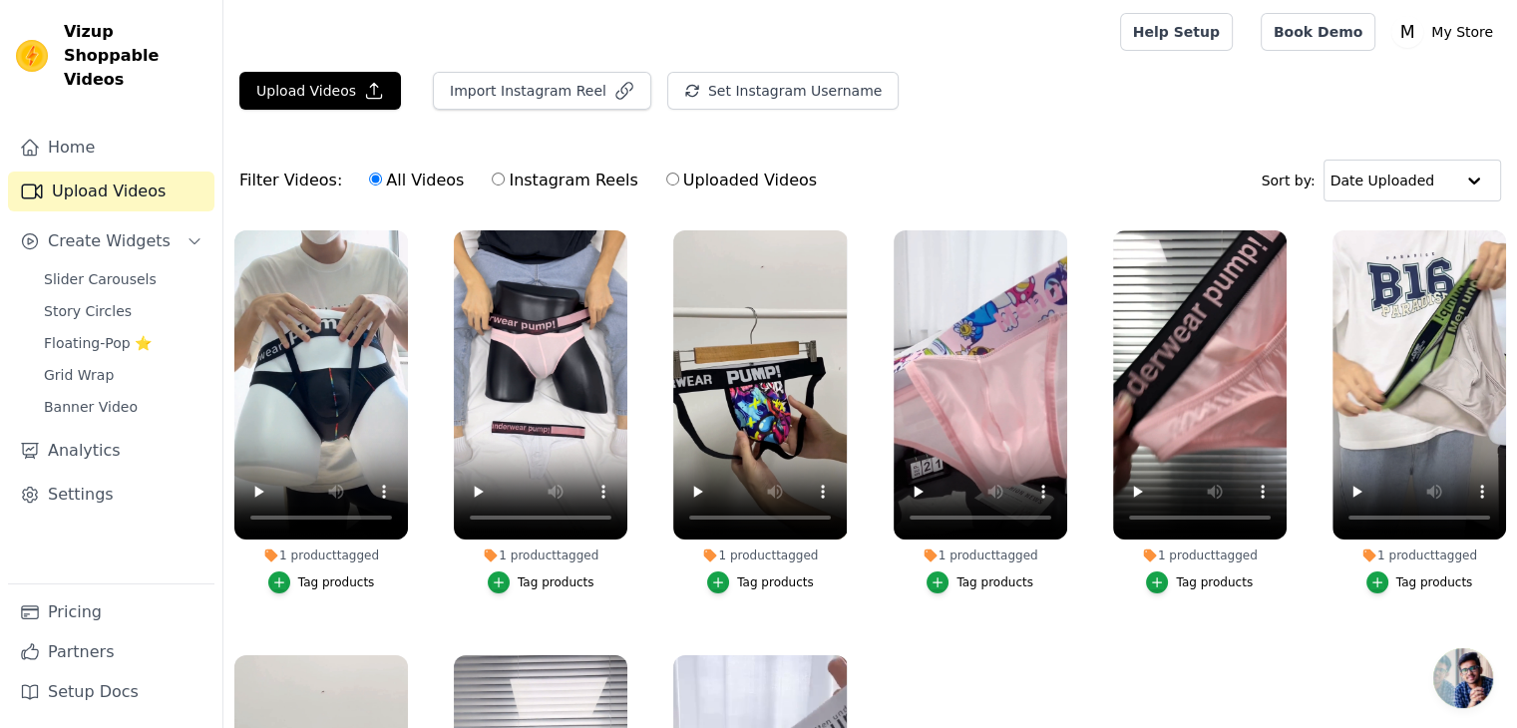
click at [533, 578] on div "Tag products" at bounding box center [556, 583] width 77 height 16
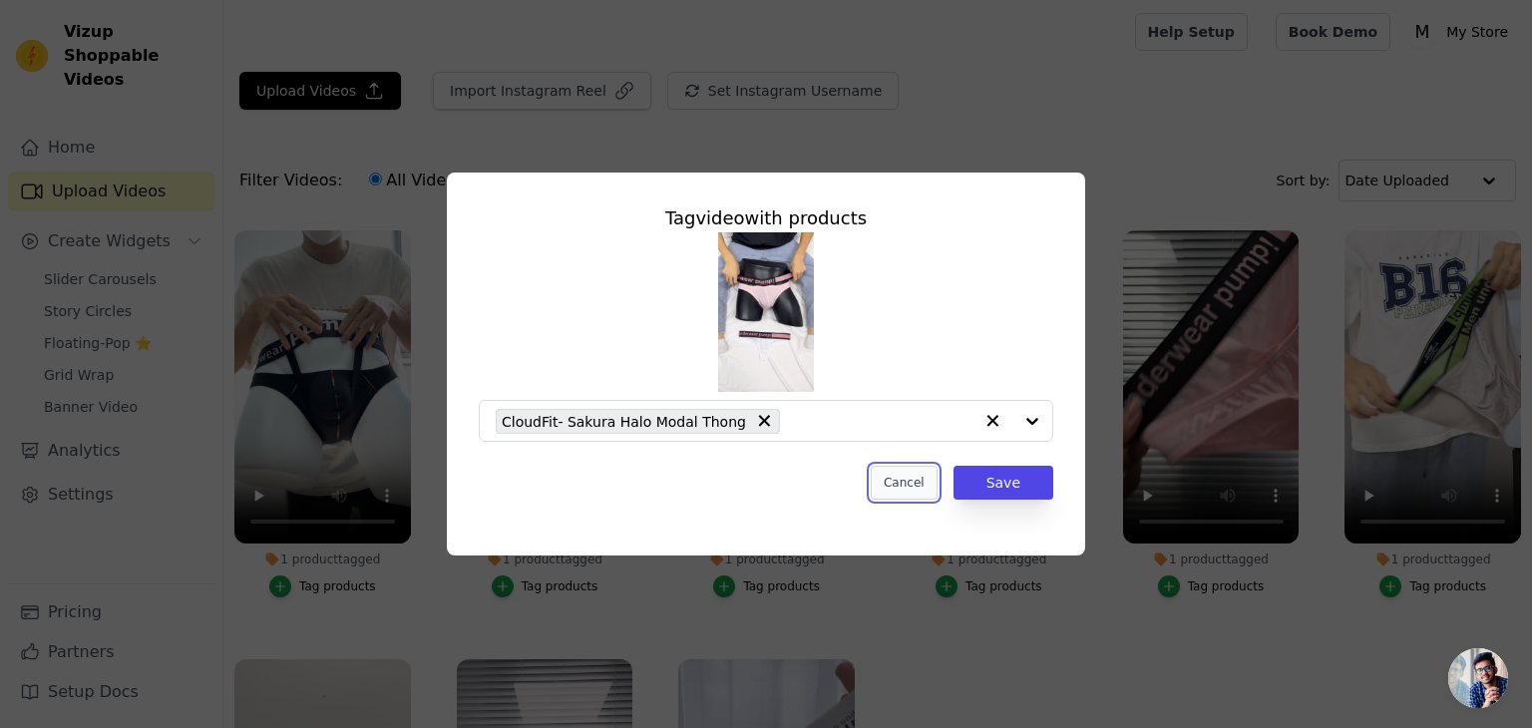
click at [915, 483] on button "Cancel" at bounding box center [904, 483] width 67 height 34
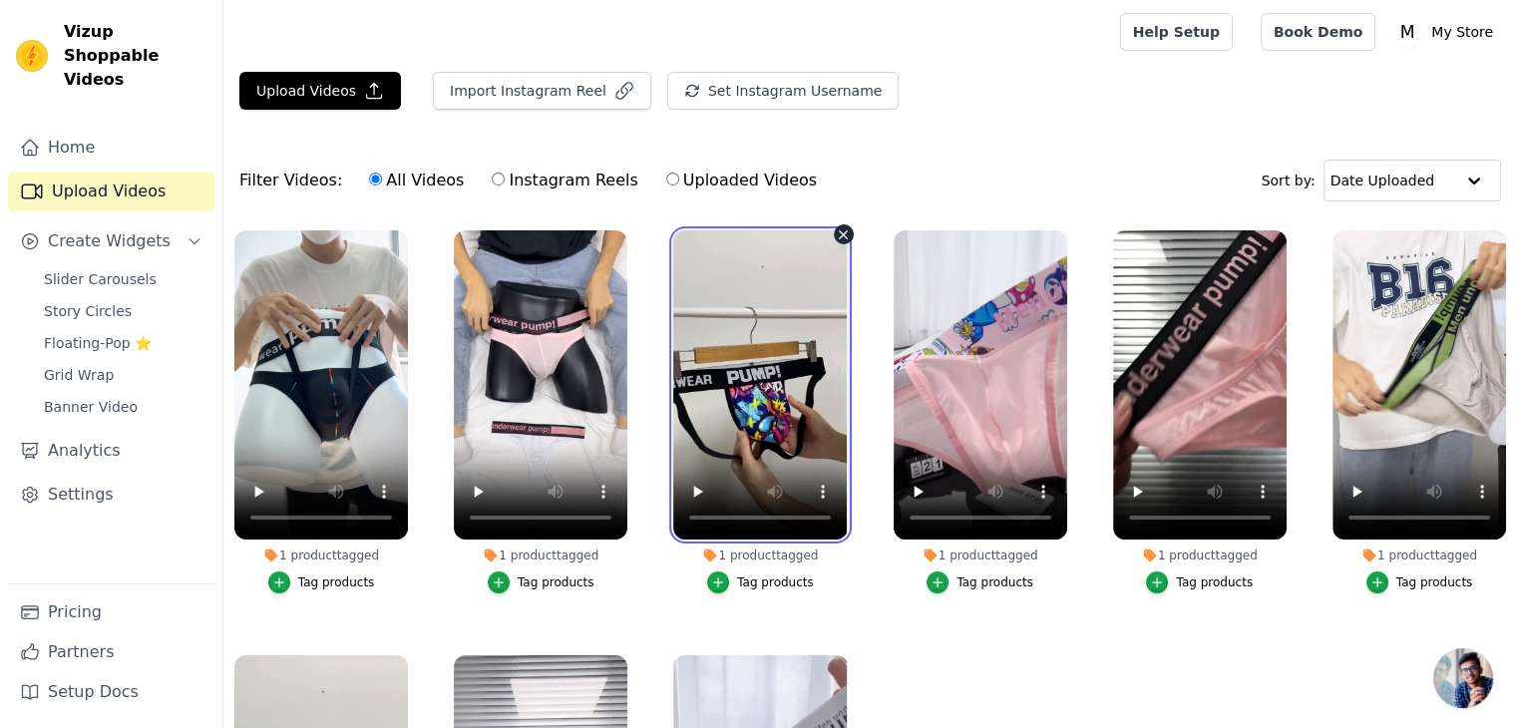
click at [759, 378] on video at bounding box center [760, 384] width 174 height 309
click at [742, 554] on div "1 product tagged" at bounding box center [760, 556] width 174 height 16
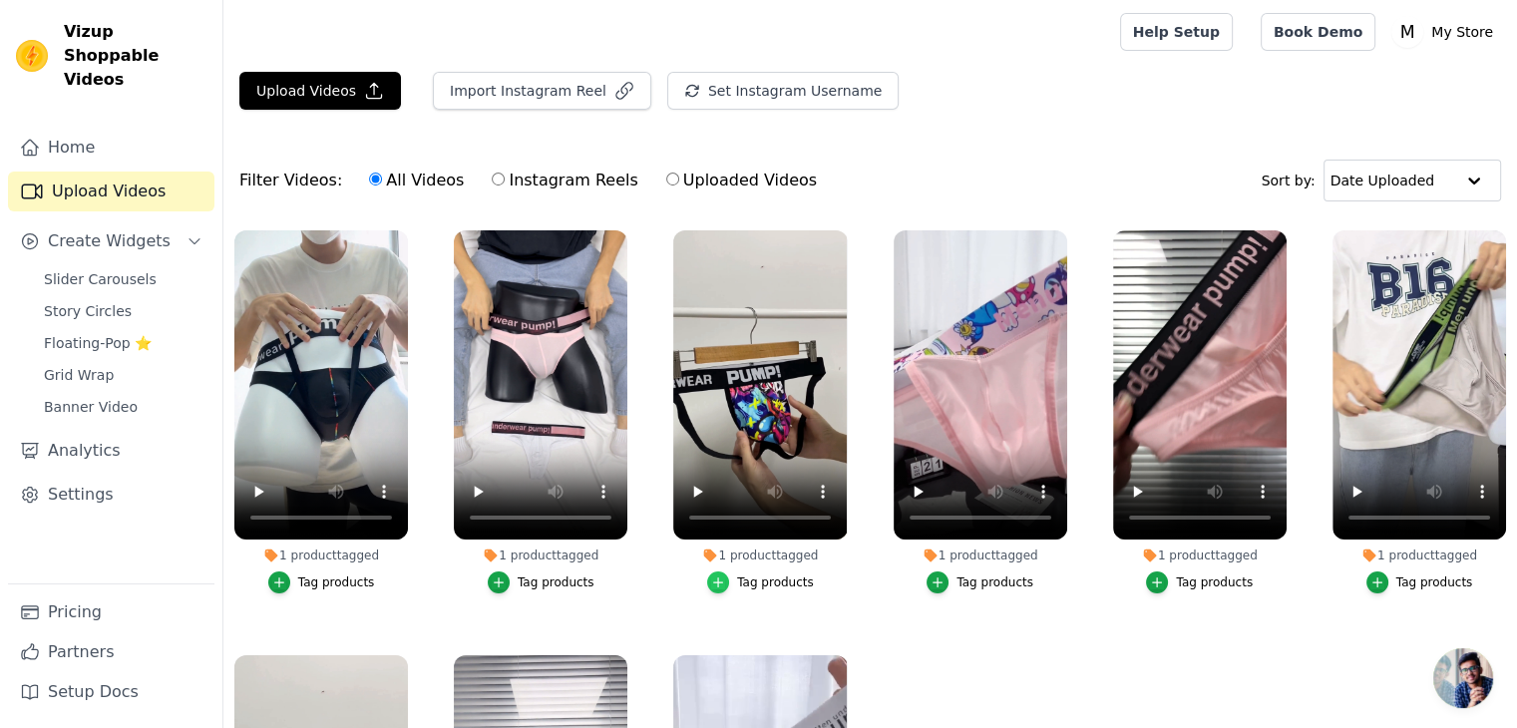
click at [716, 584] on icon "button" at bounding box center [718, 583] width 14 height 14
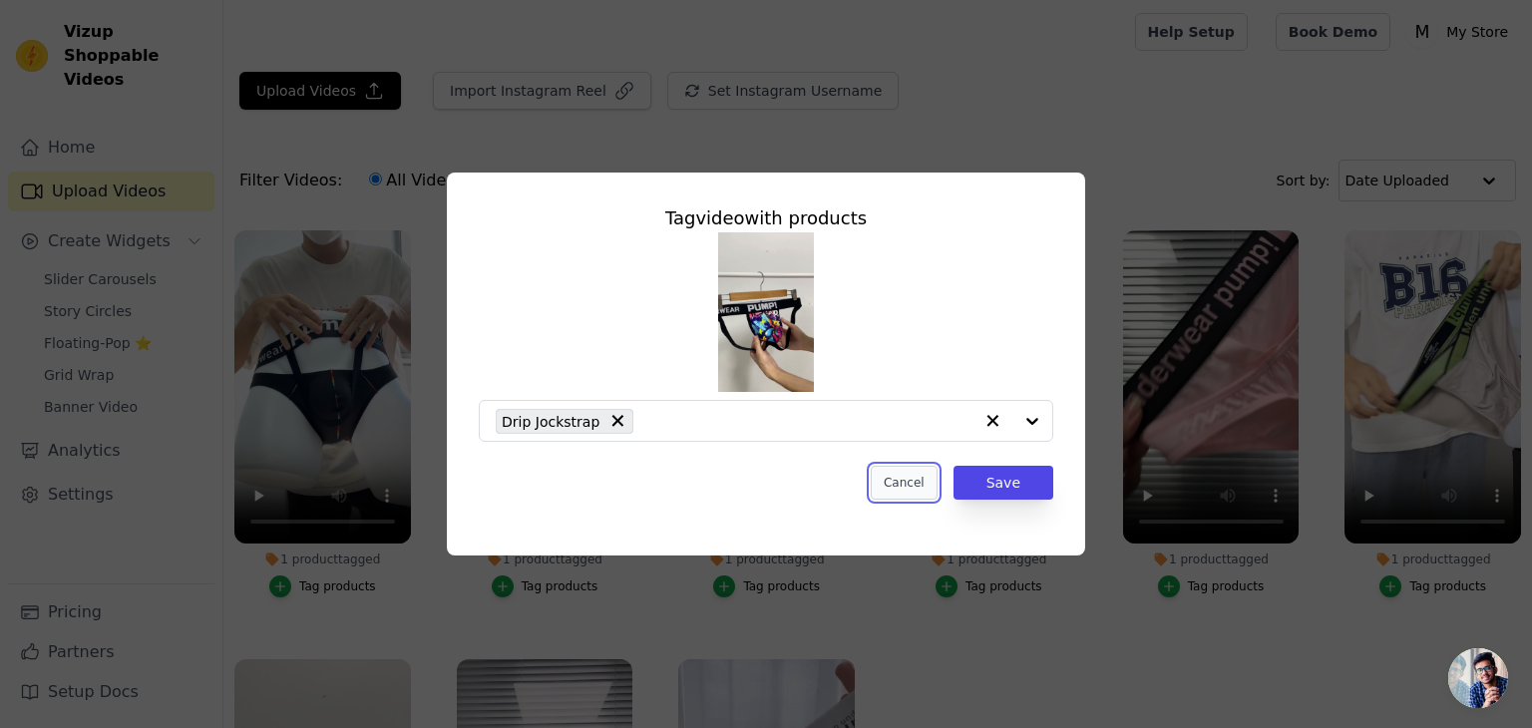
click at [915, 479] on button "Cancel" at bounding box center [904, 483] width 67 height 34
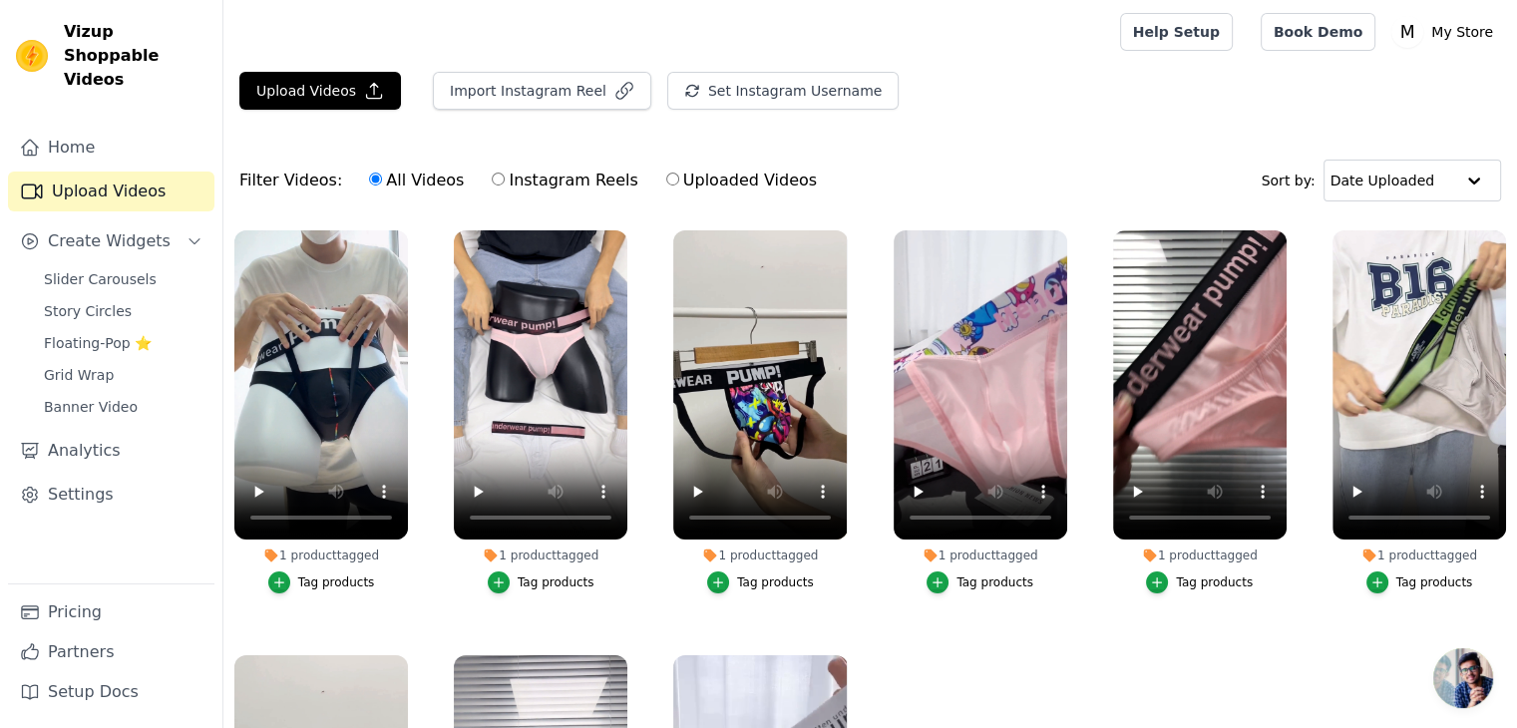
click at [967, 577] on div "Tag products" at bounding box center [995, 583] width 77 height 16
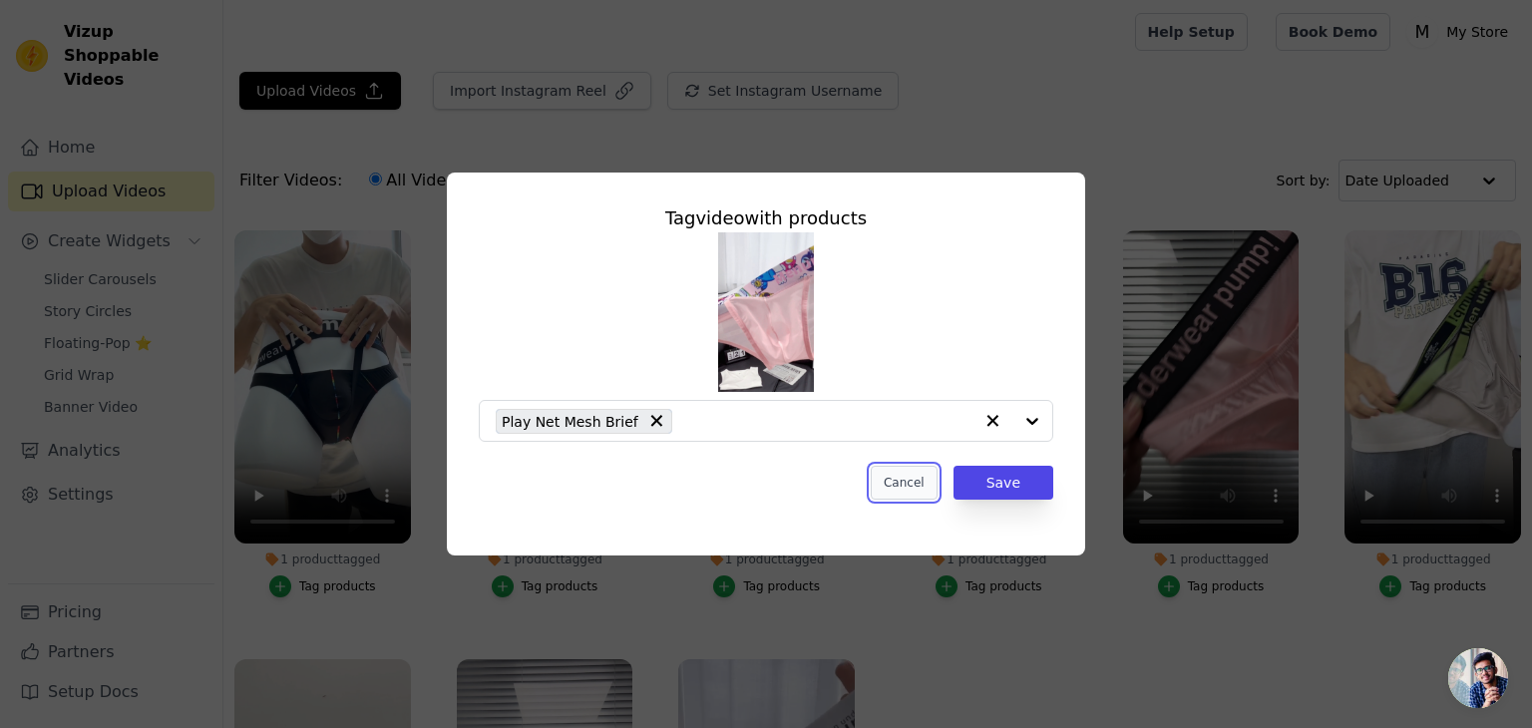
click at [930, 476] on button "Cancel" at bounding box center [904, 483] width 67 height 34
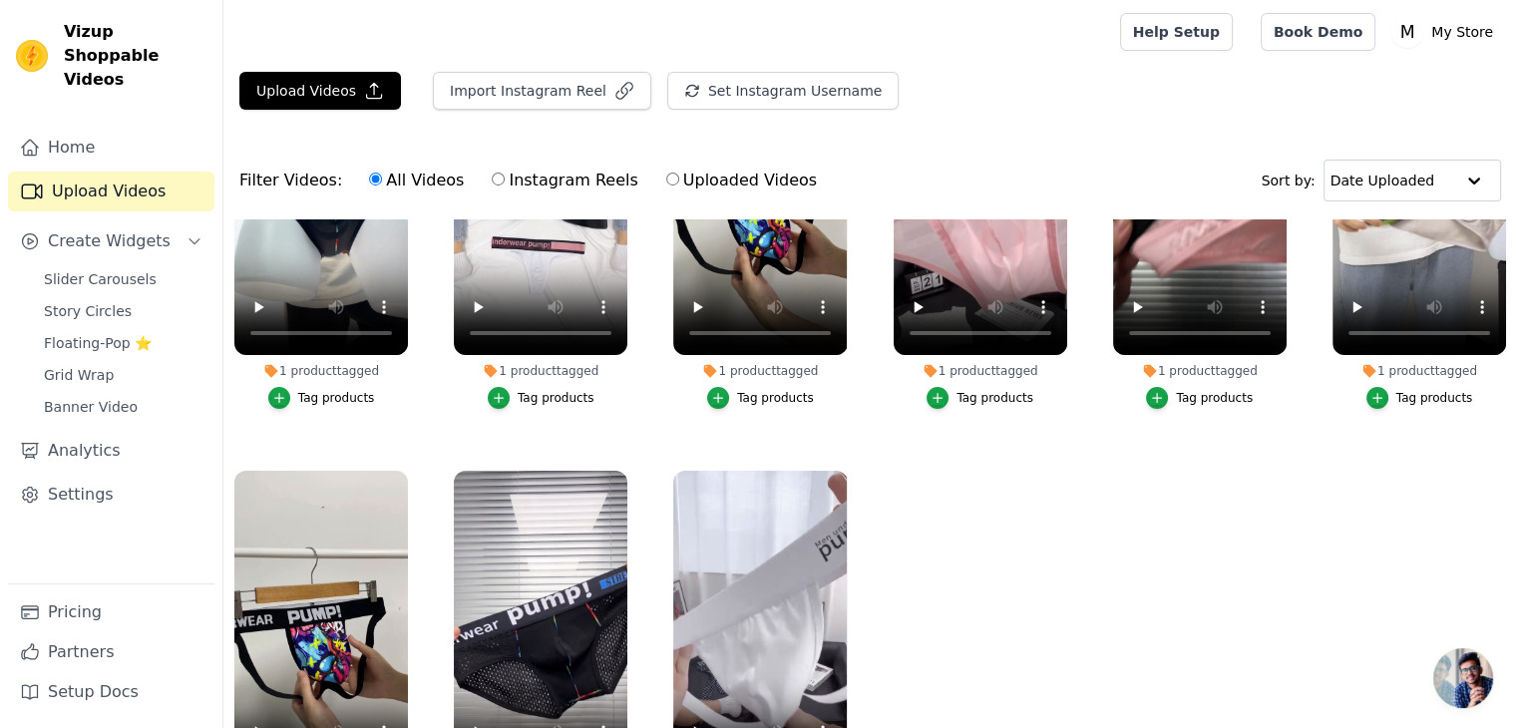
scroll to position [202, 0]
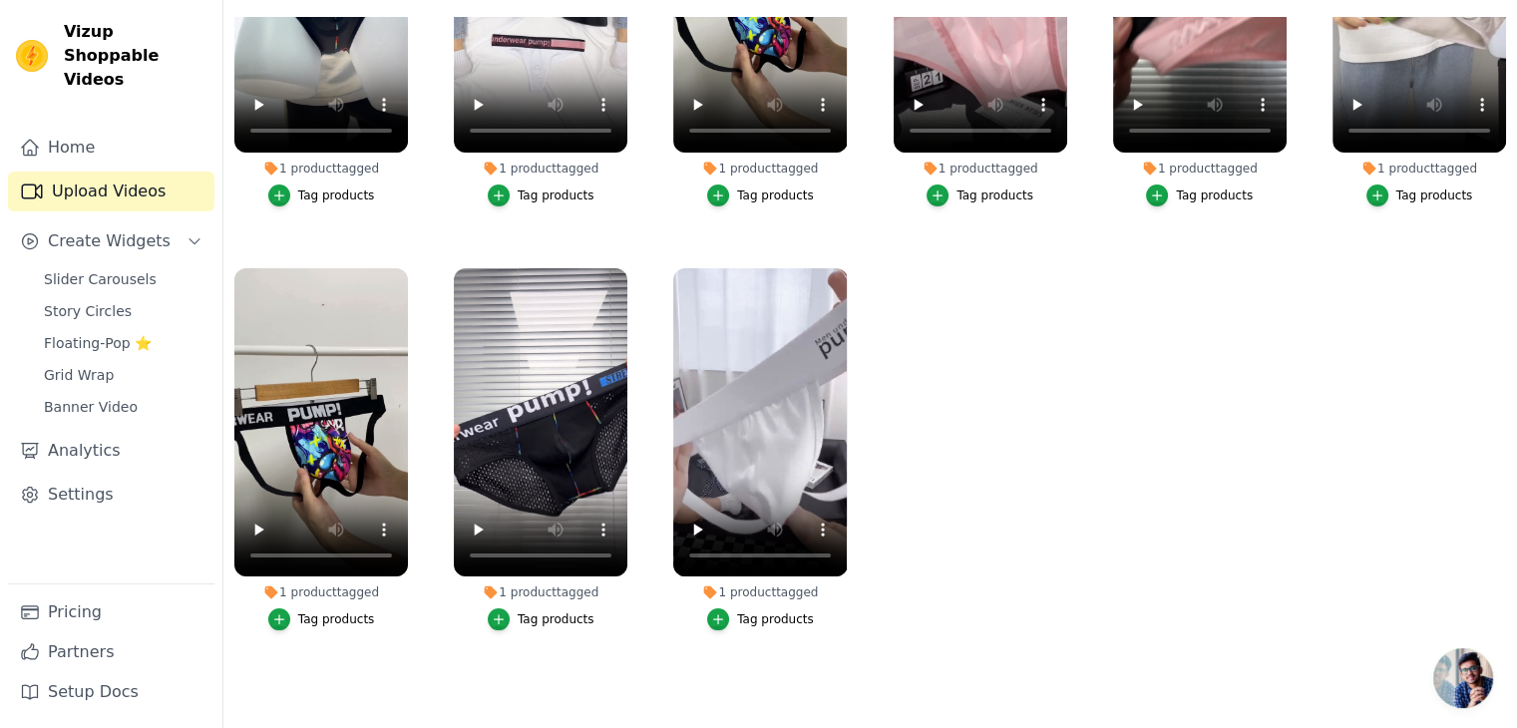
click at [523, 611] on div "Tag products" at bounding box center [556, 619] width 77 height 16
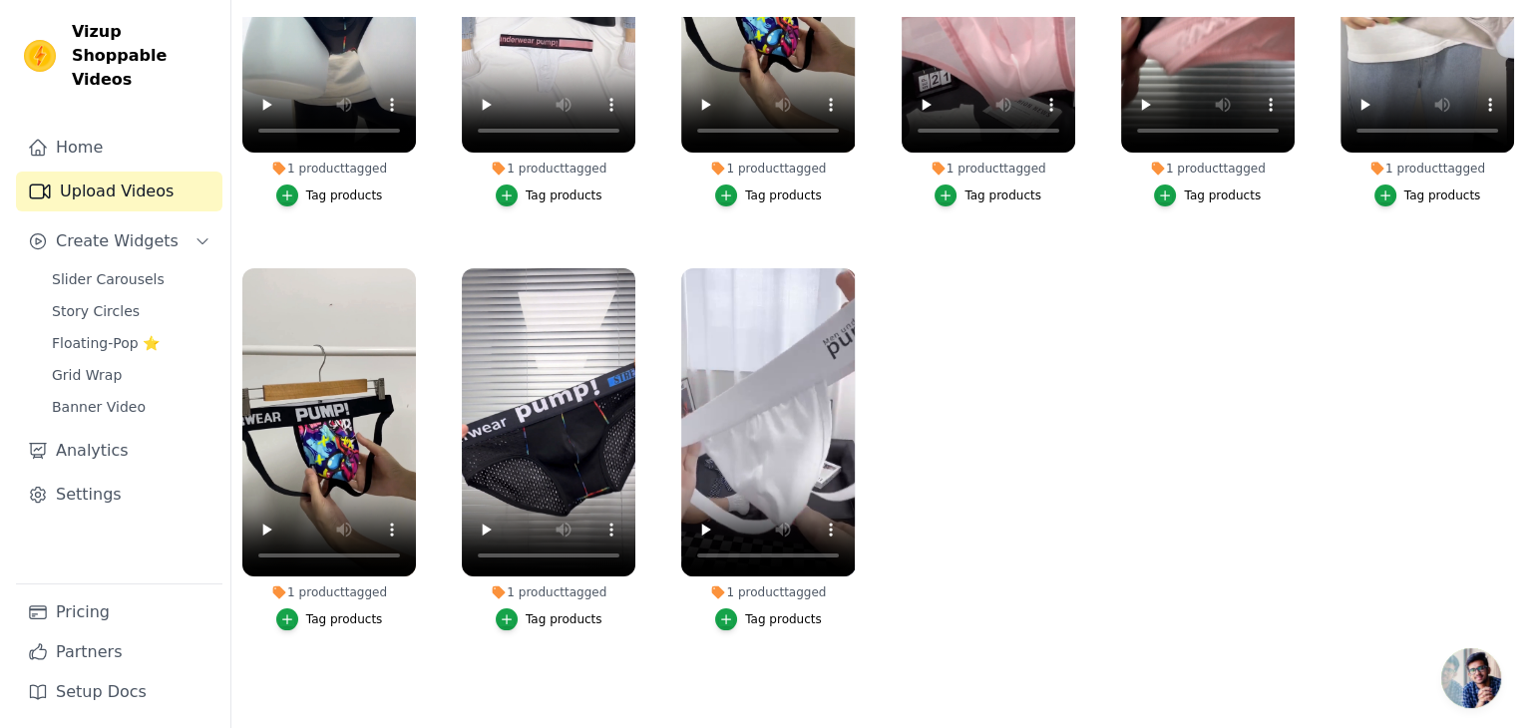
scroll to position [0, 0]
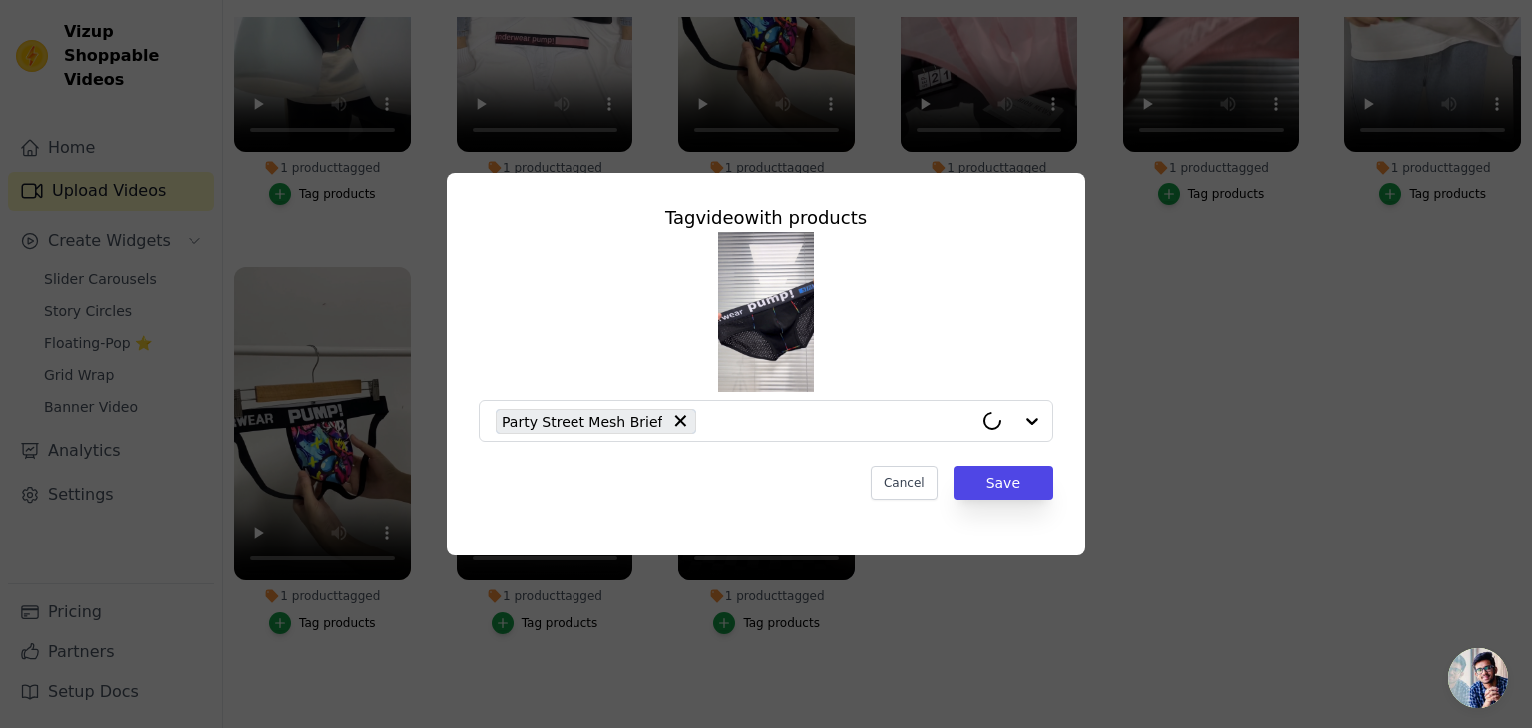
click at [380, 603] on div "Tag video with products Party Street Mesh Brief Cancel Save" at bounding box center [766, 364] width 1532 height 728
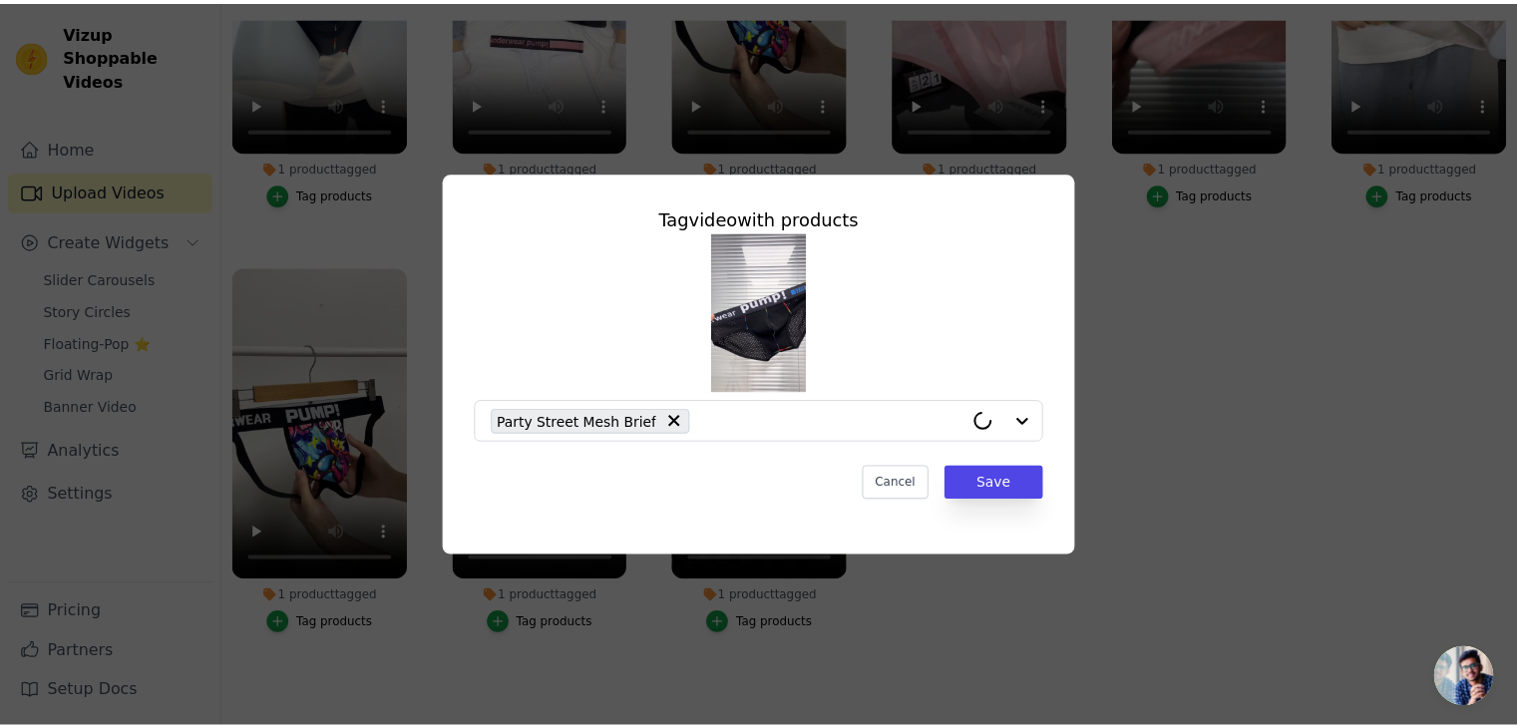
scroll to position [202, 0]
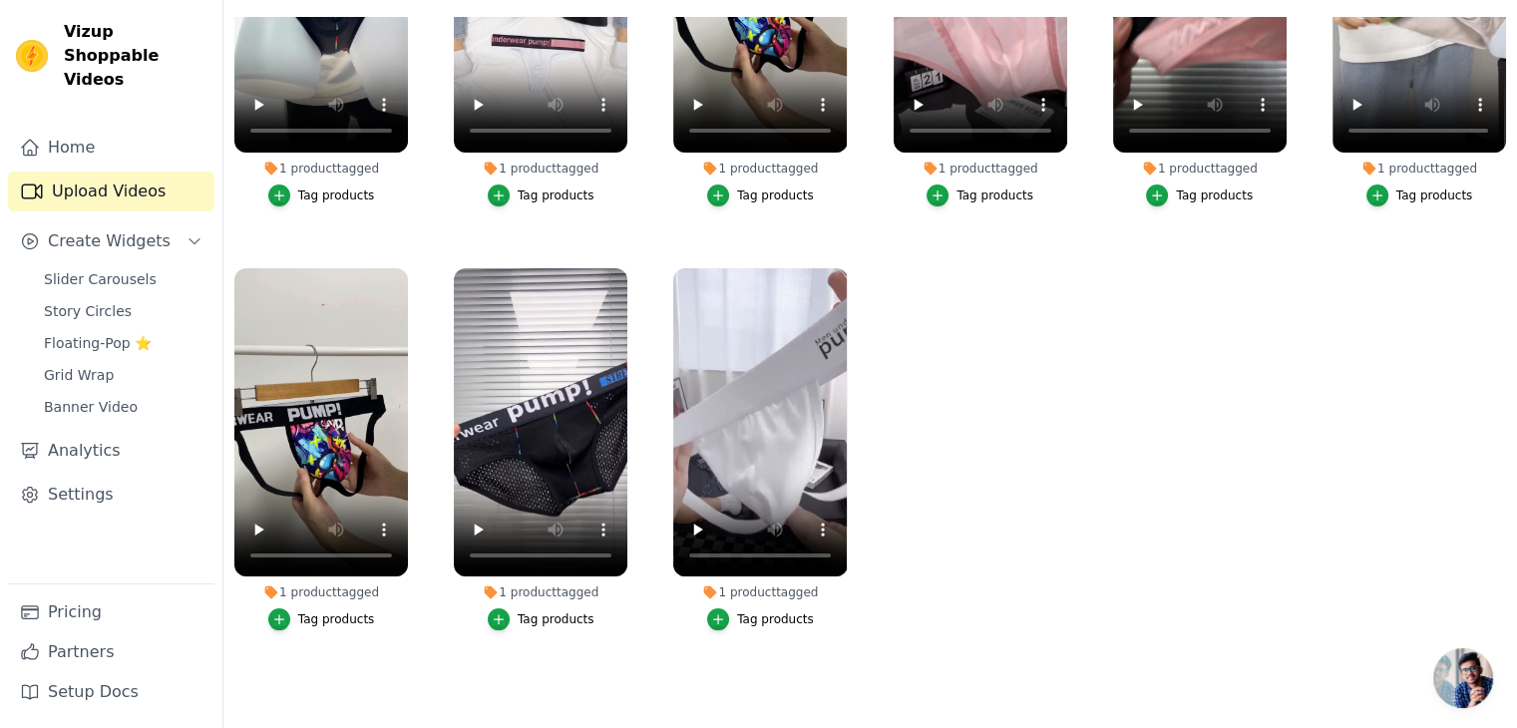
click at [346, 614] on div "Tag products" at bounding box center [336, 619] width 77 height 16
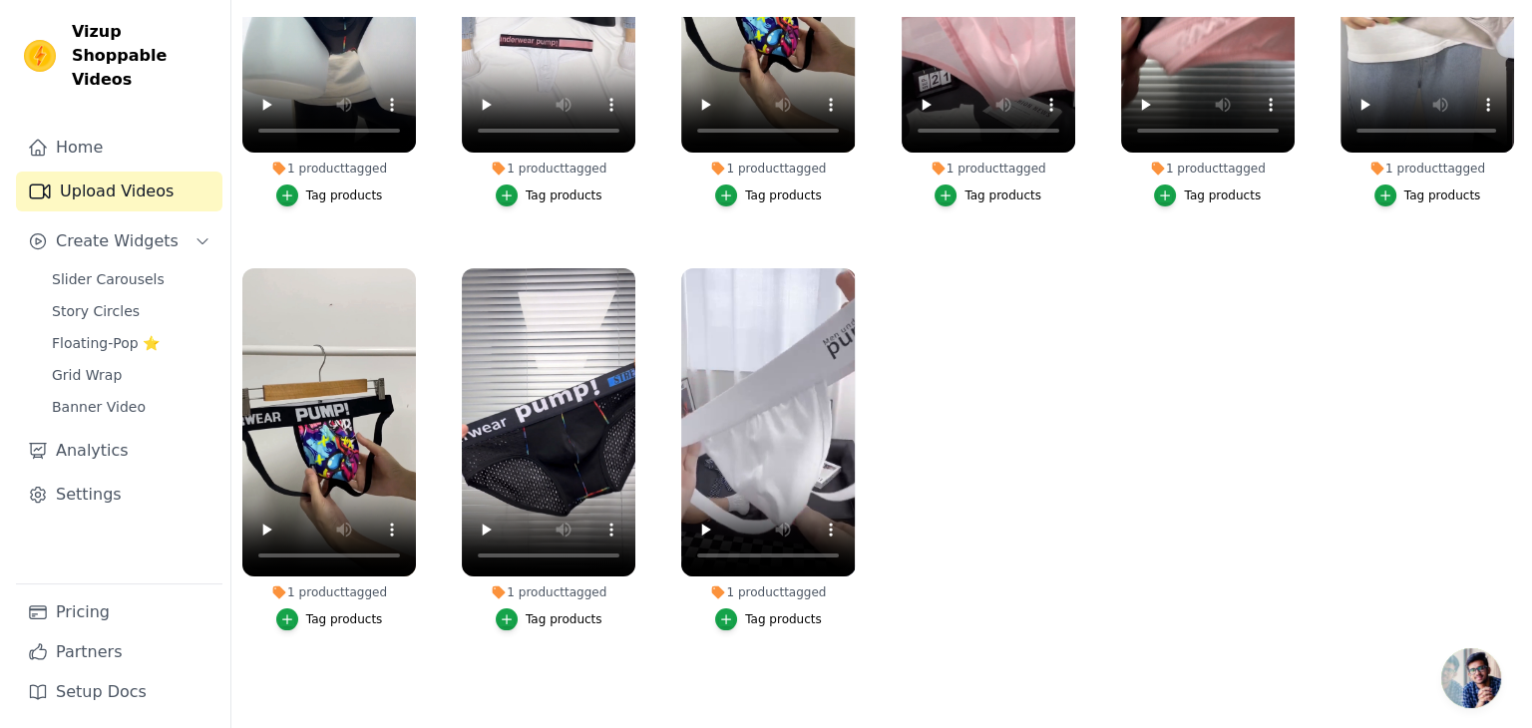
scroll to position [0, 0]
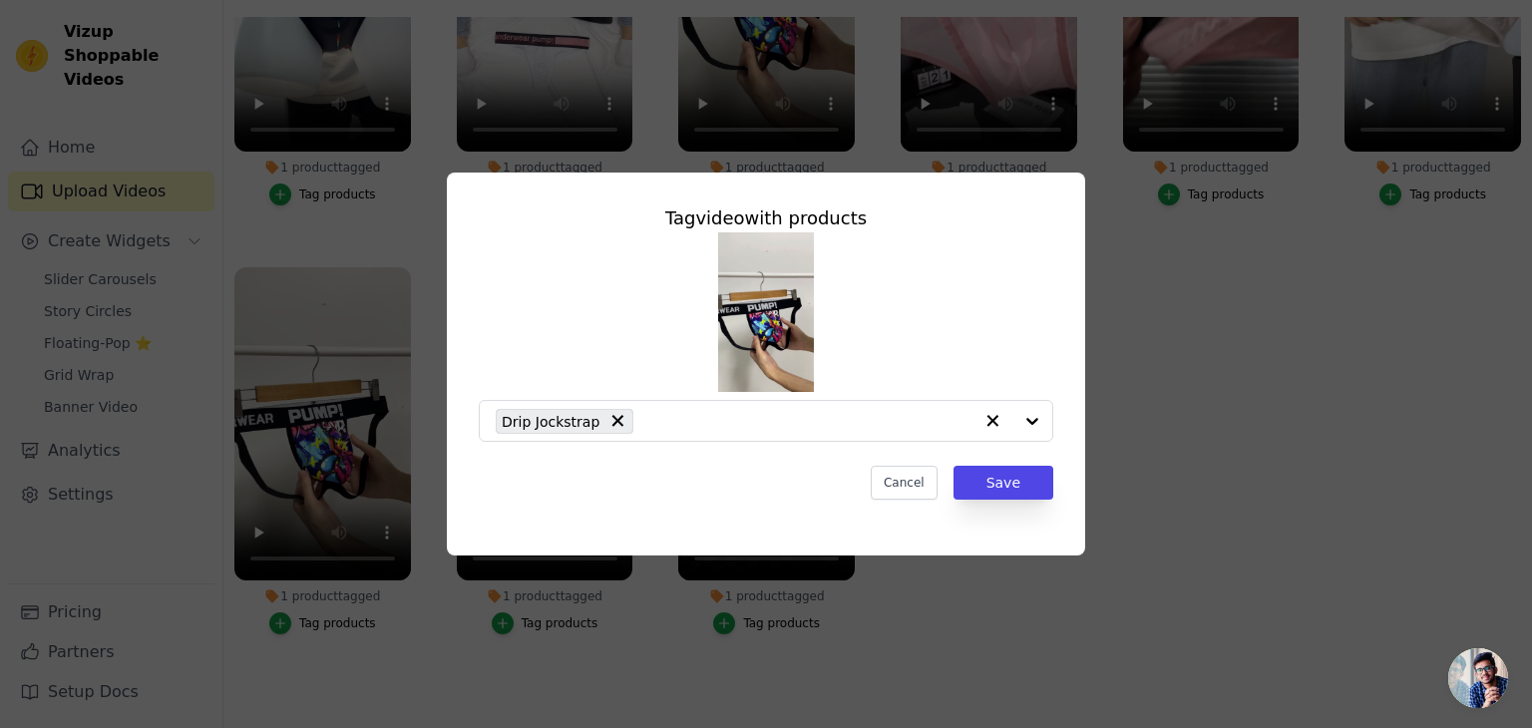
click at [389, 621] on div "Tag video with products Drip Jockstrap Cancel Save" at bounding box center [766, 364] width 1532 height 728
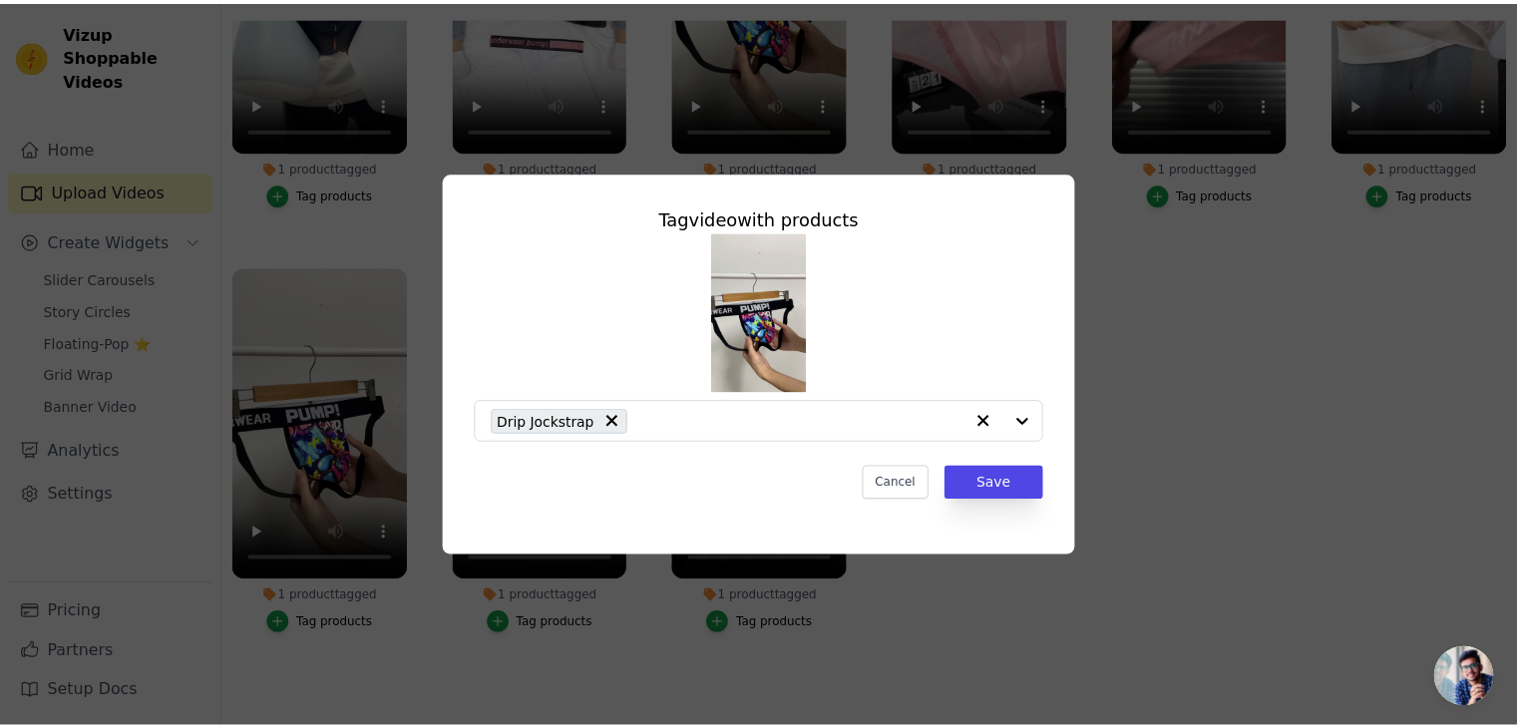
scroll to position [202, 0]
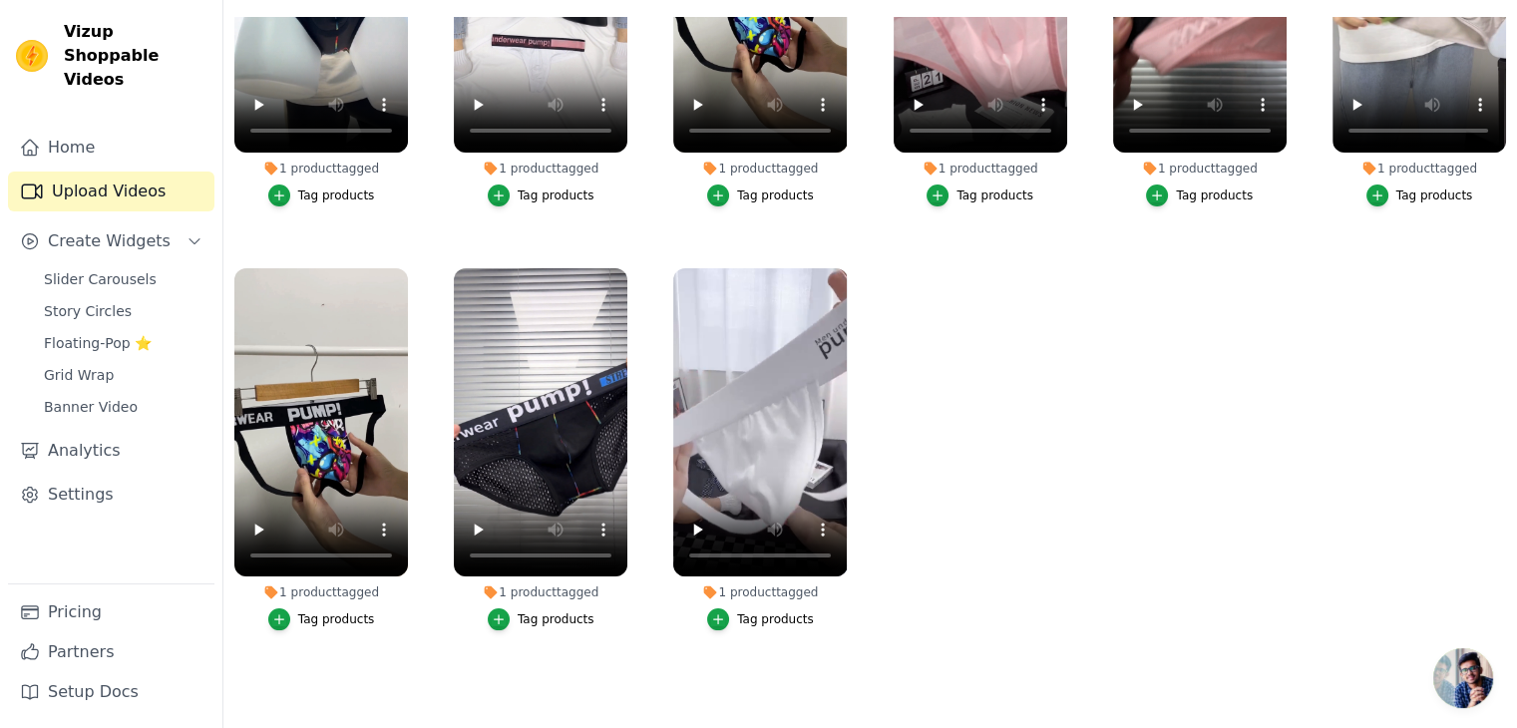
click at [769, 611] on div "Tag products" at bounding box center [775, 619] width 77 height 16
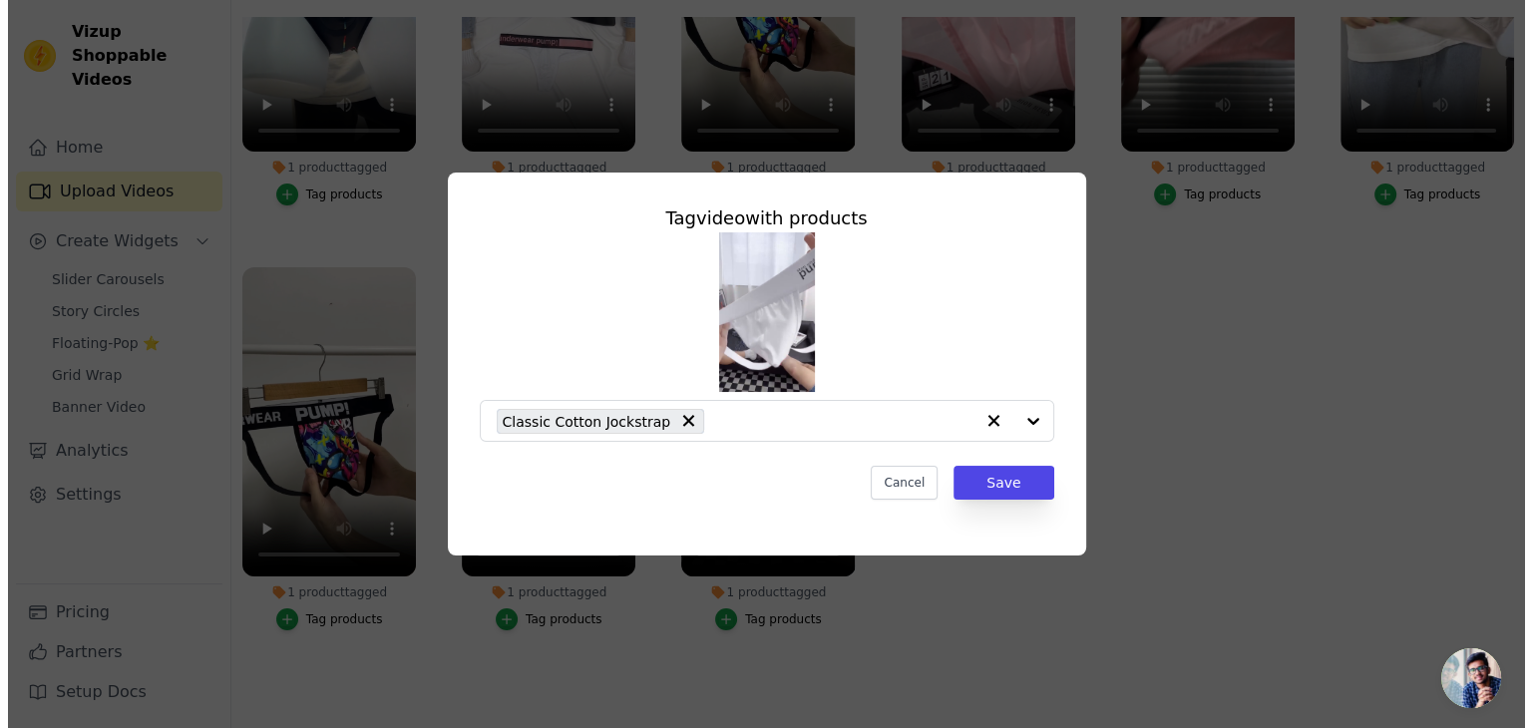
scroll to position [0, 0]
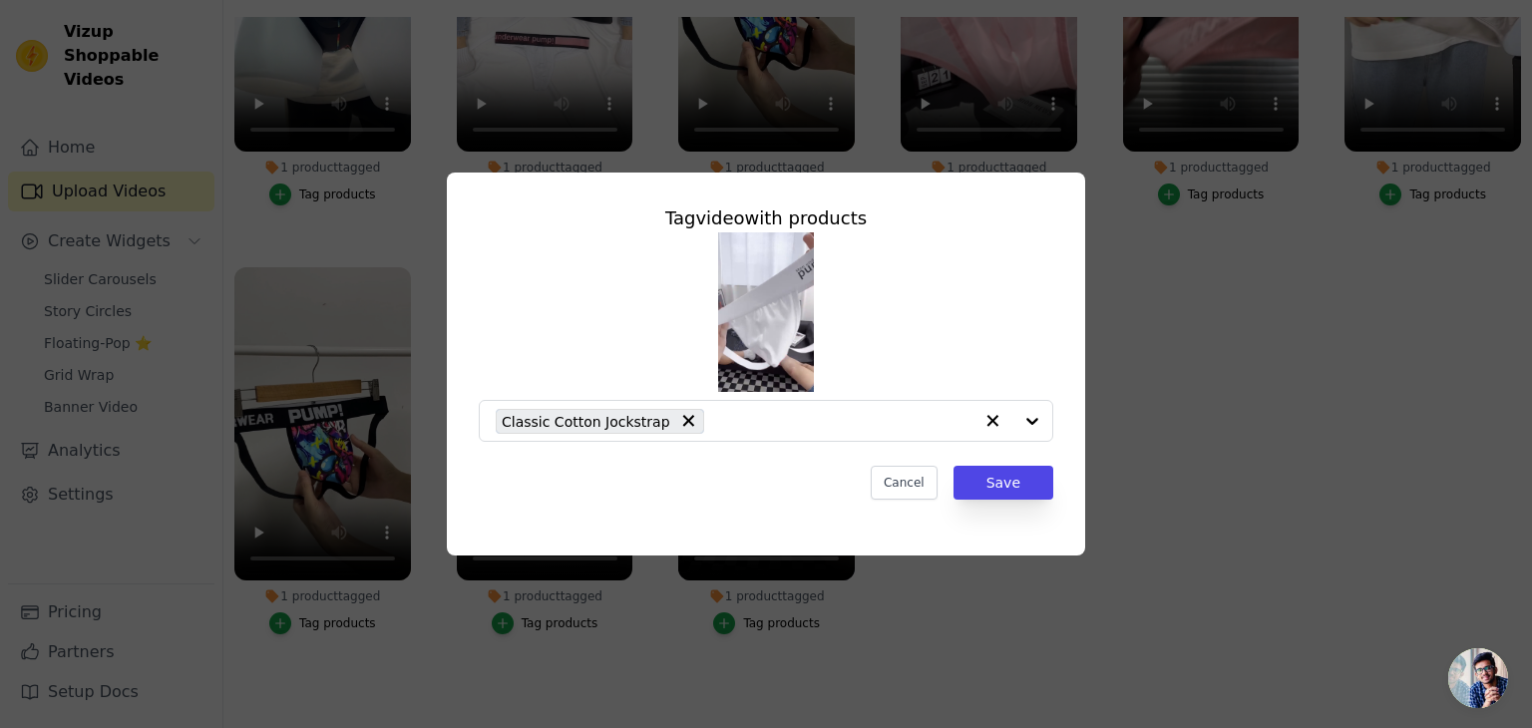
click at [926, 614] on div "Tag video with products Classic Cotton Jockstrap Cancel Save" at bounding box center [766, 364] width 1532 height 728
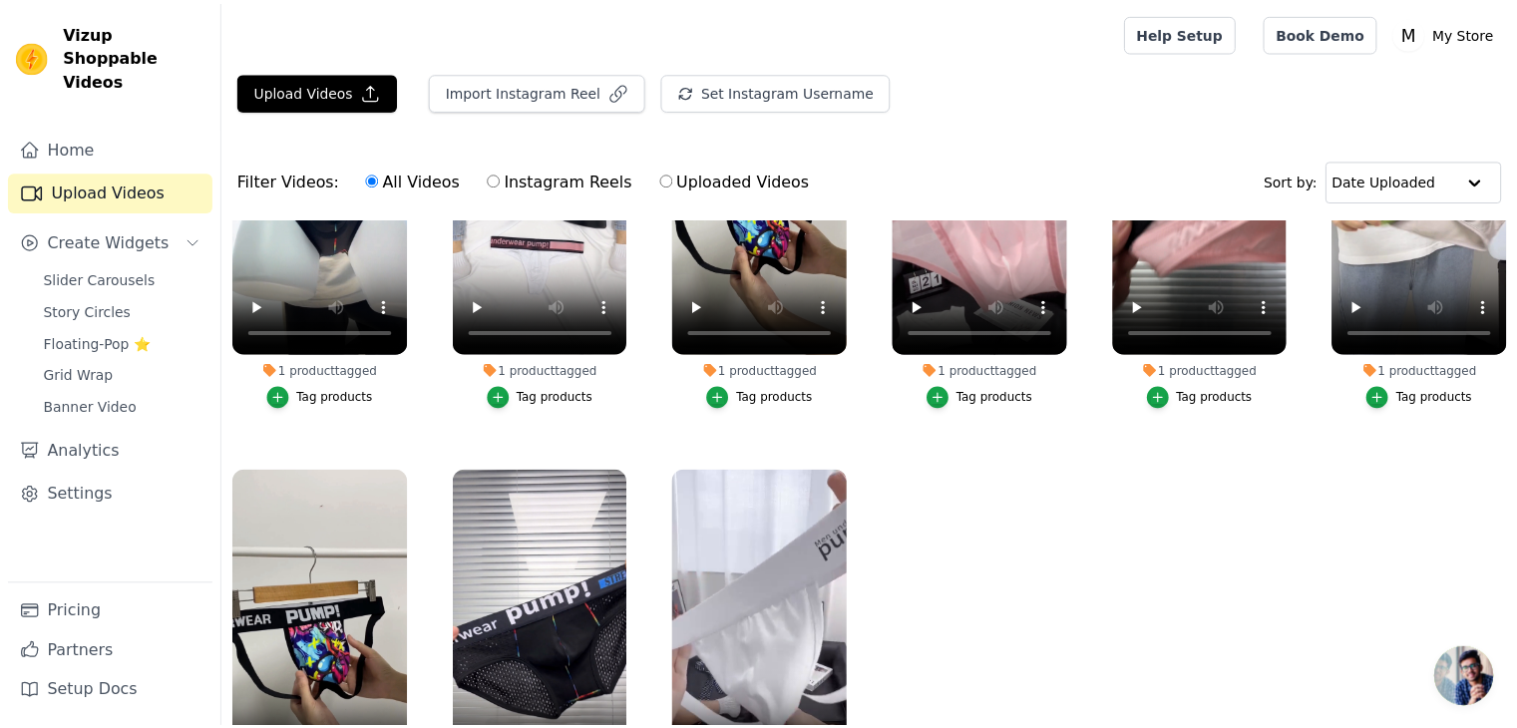
scroll to position [202, 0]
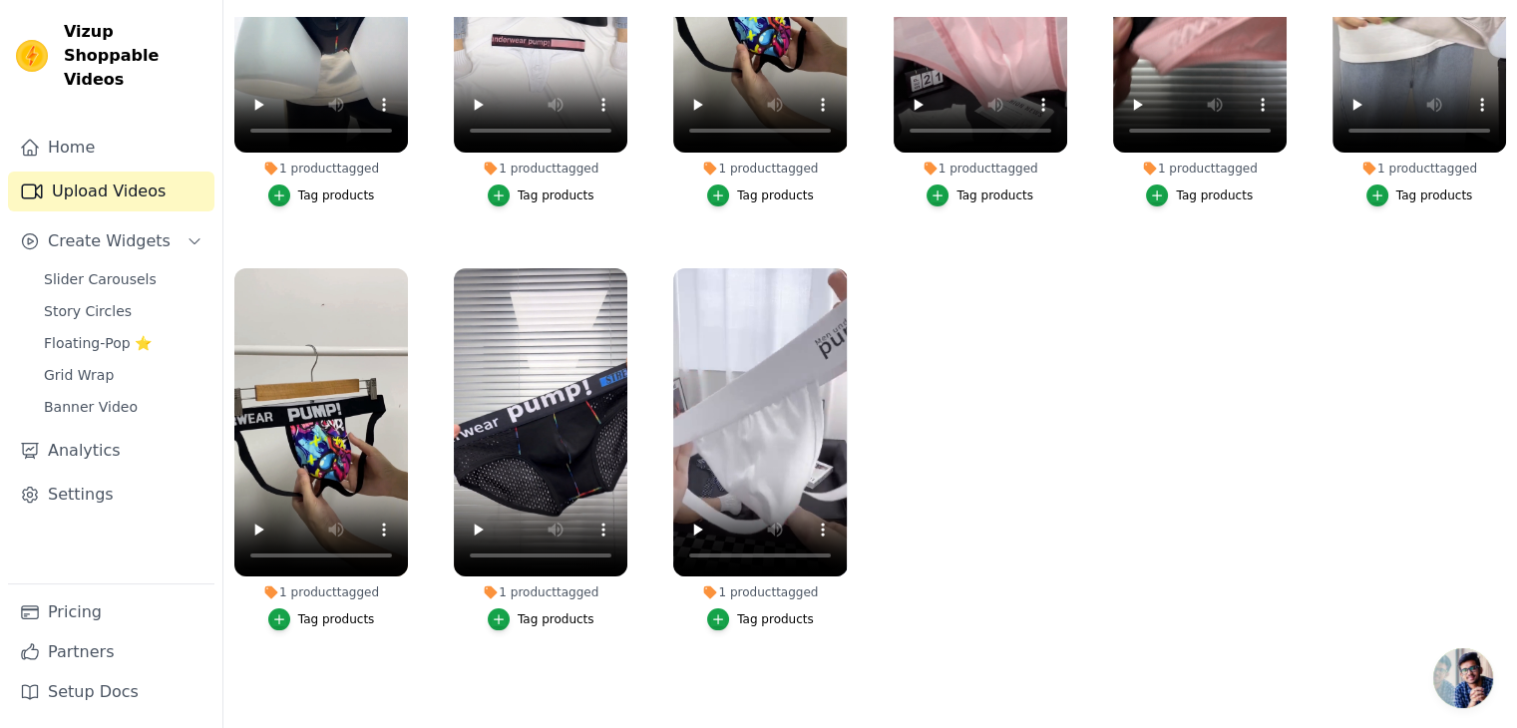
click at [1410, 189] on div "Tag products" at bounding box center [1435, 196] width 77 height 16
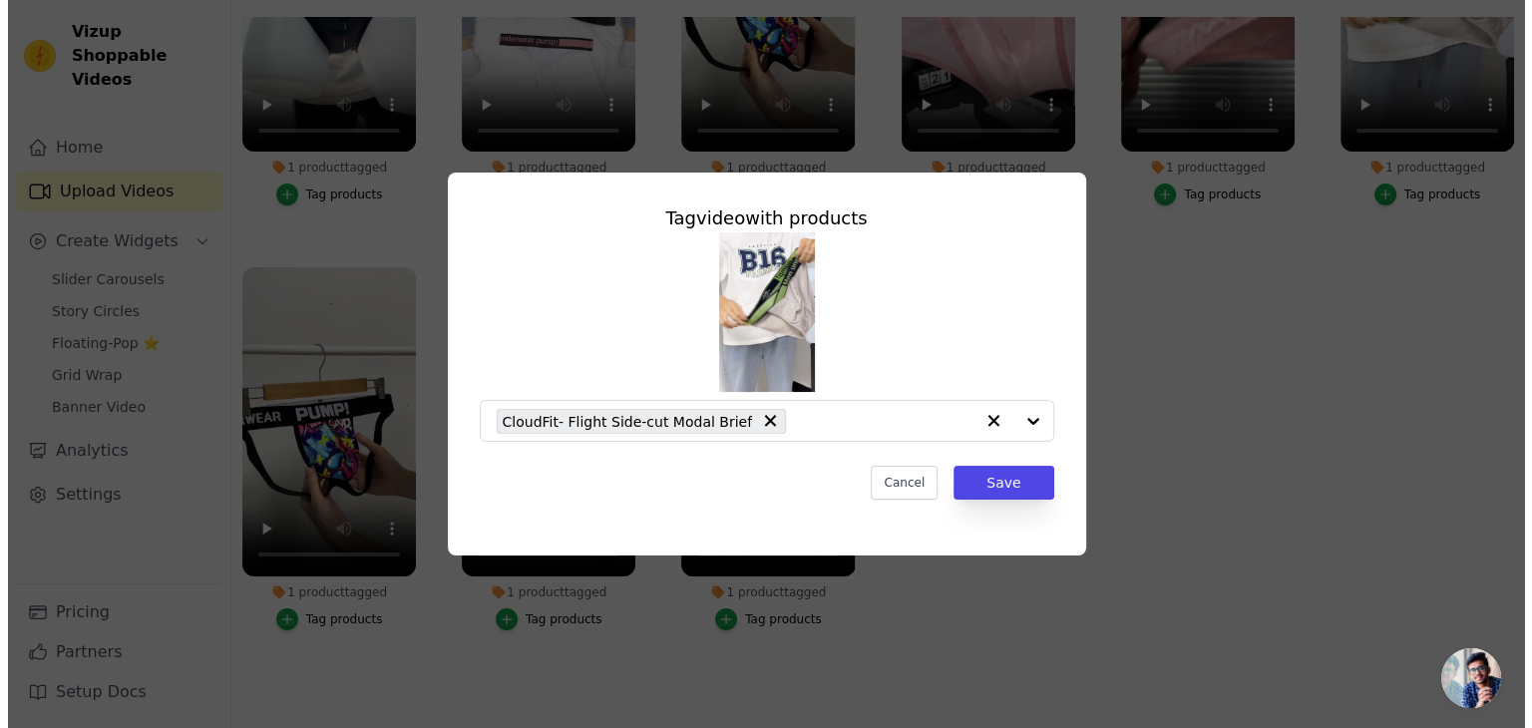
scroll to position [0, 0]
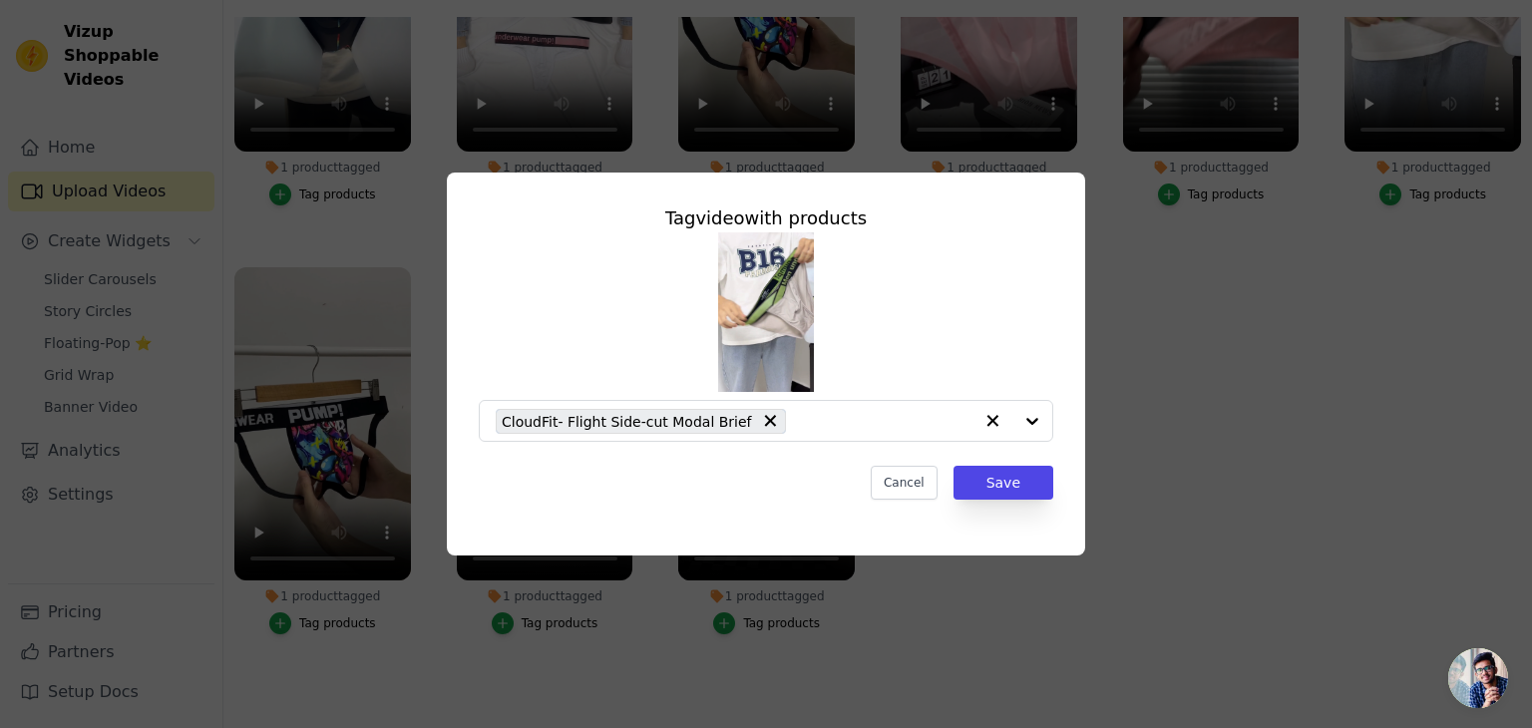
click at [1385, 265] on div "Tag video with products CloudFit- Flight Side-cut Modal Brief Cancel Save" at bounding box center [766, 364] width 1468 height 447
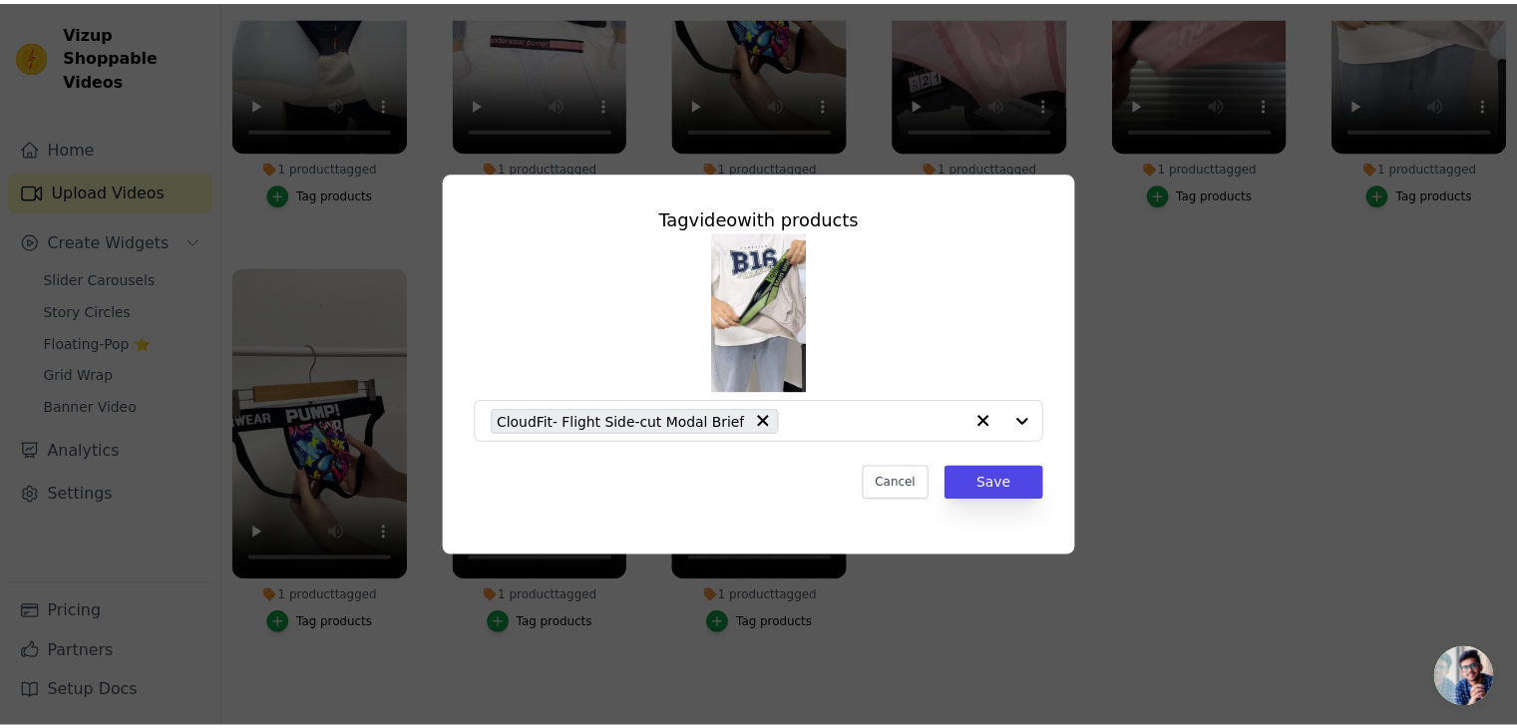
scroll to position [202, 0]
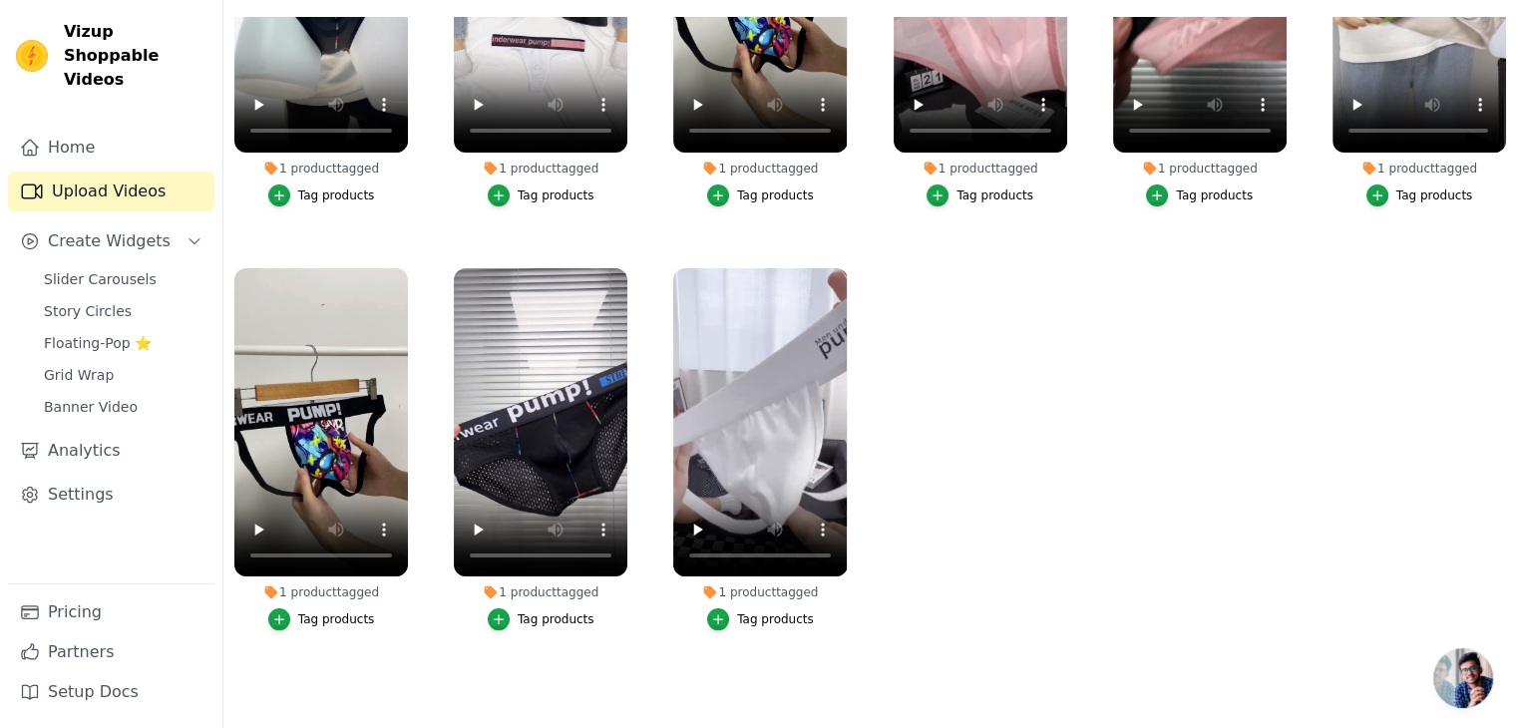
click at [1210, 189] on div "Tag products" at bounding box center [1214, 196] width 77 height 16
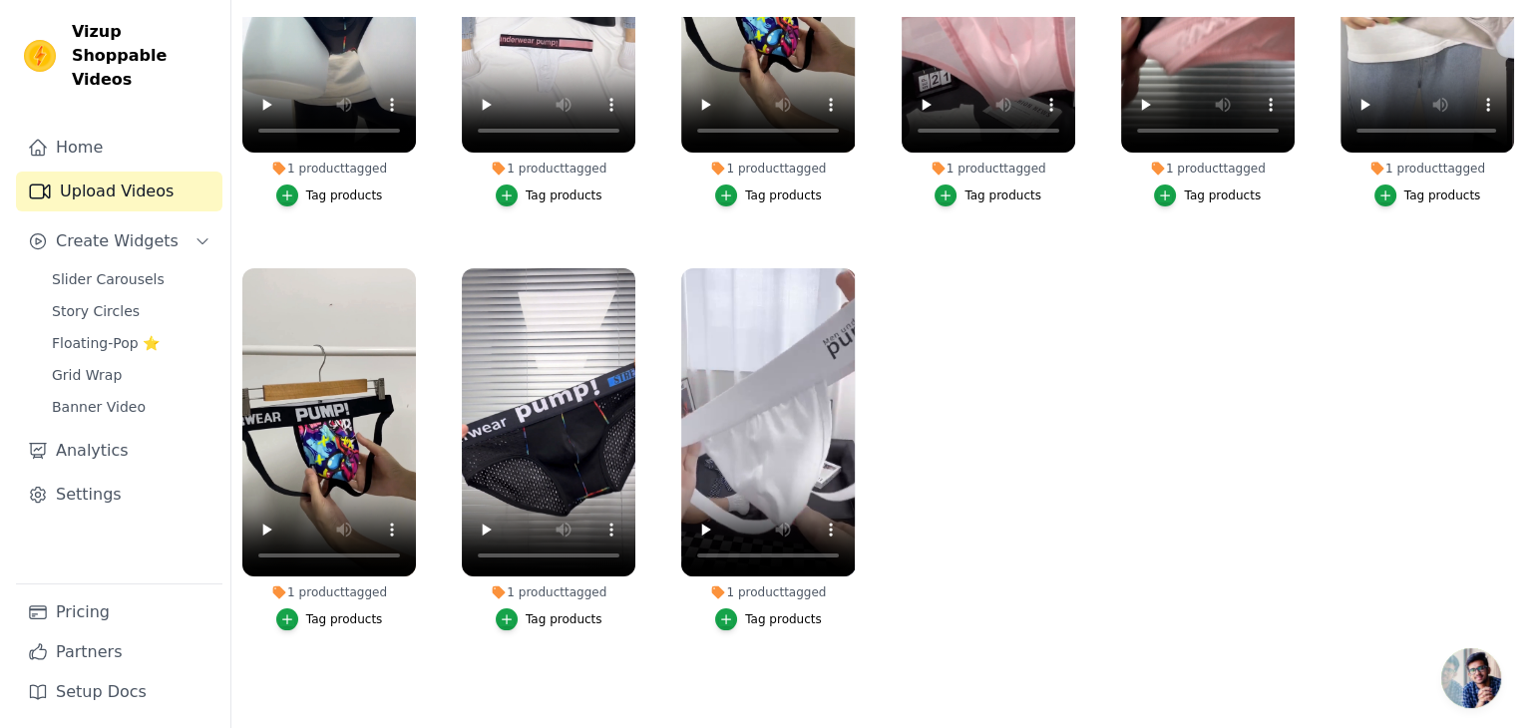
scroll to position [0, 0]
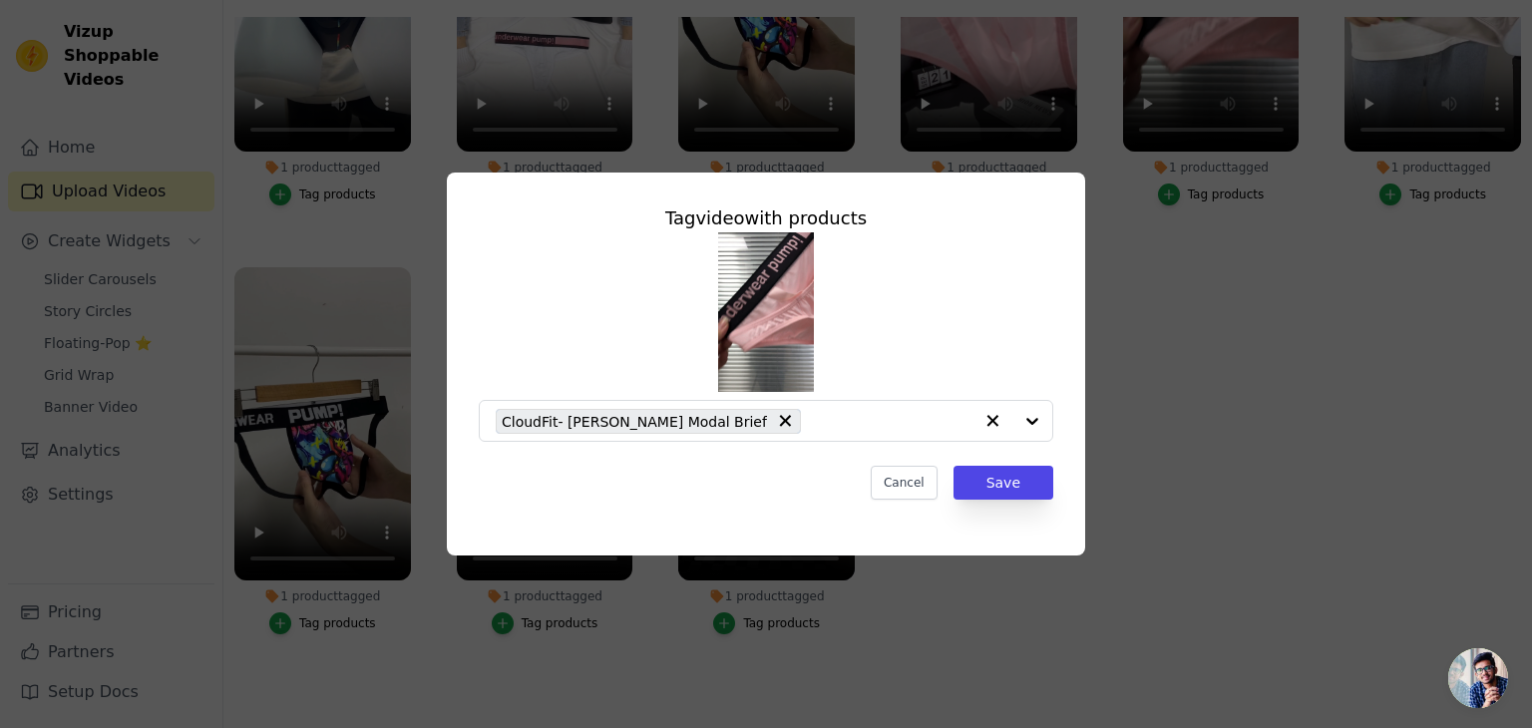
click at [1263, 362] on div "Tag video with products CloudFit- Sakura Hammock Modal Brief Cancel Save" at bounding box center [766, 364] width 1468 height 447
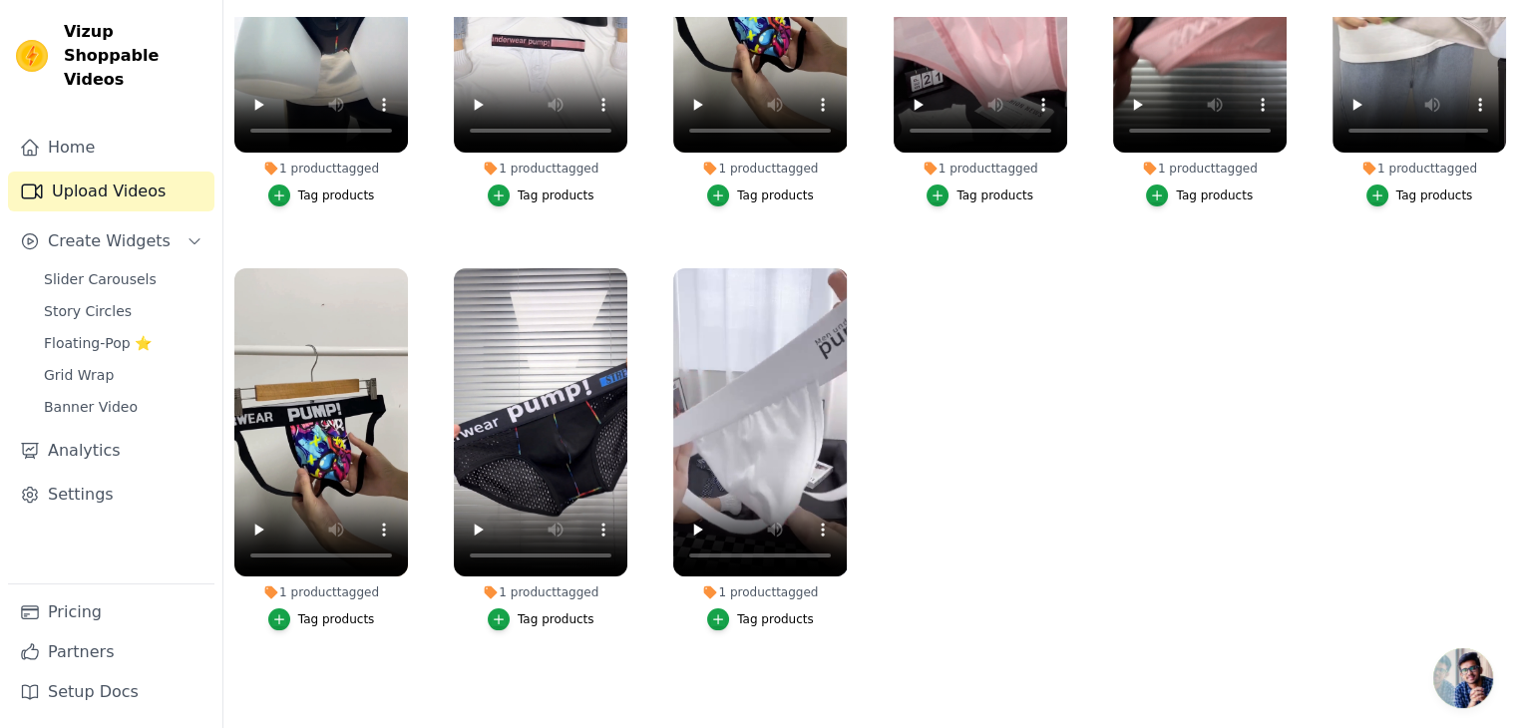
scroll to position [167, 0]
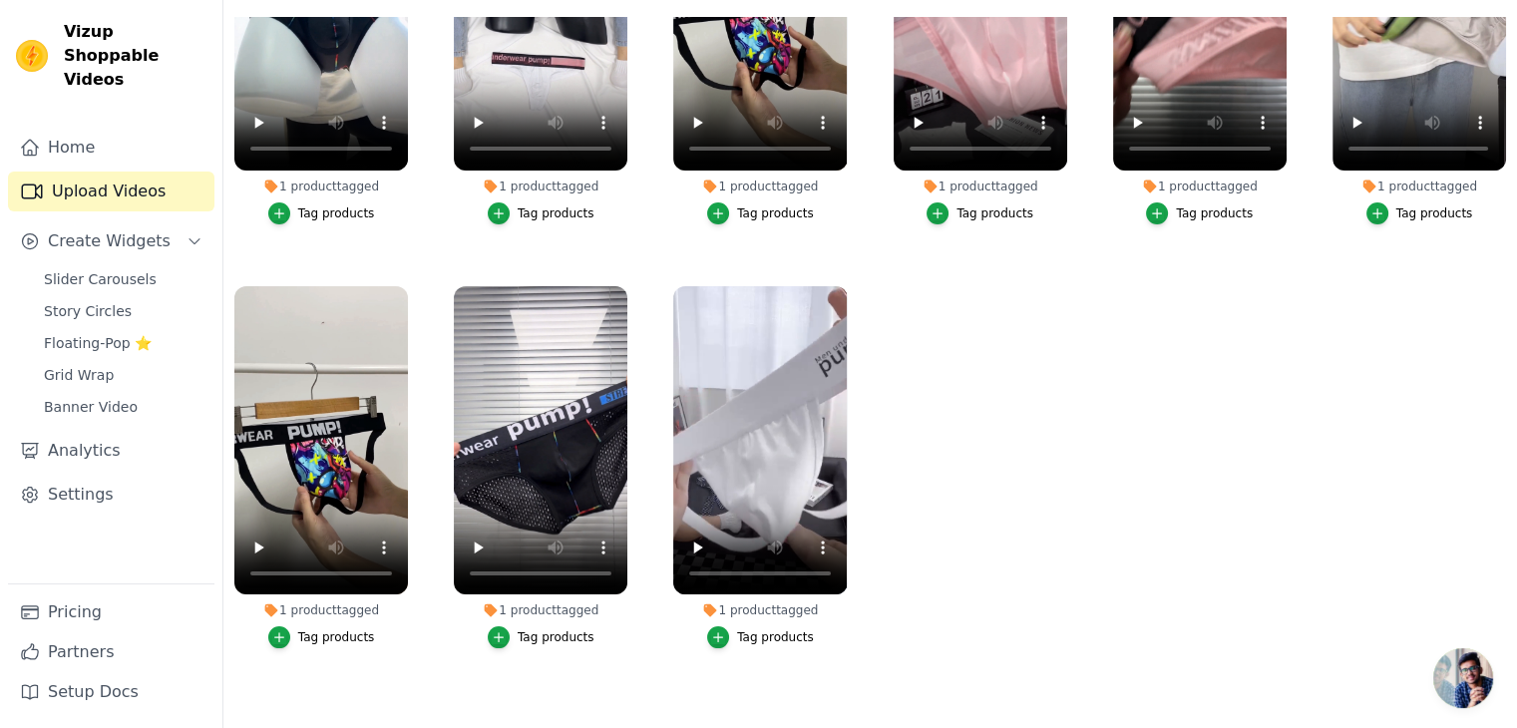
click at [1215, 212] on div "Tag products" at bounding box center [1214, 213] width 77 height 16
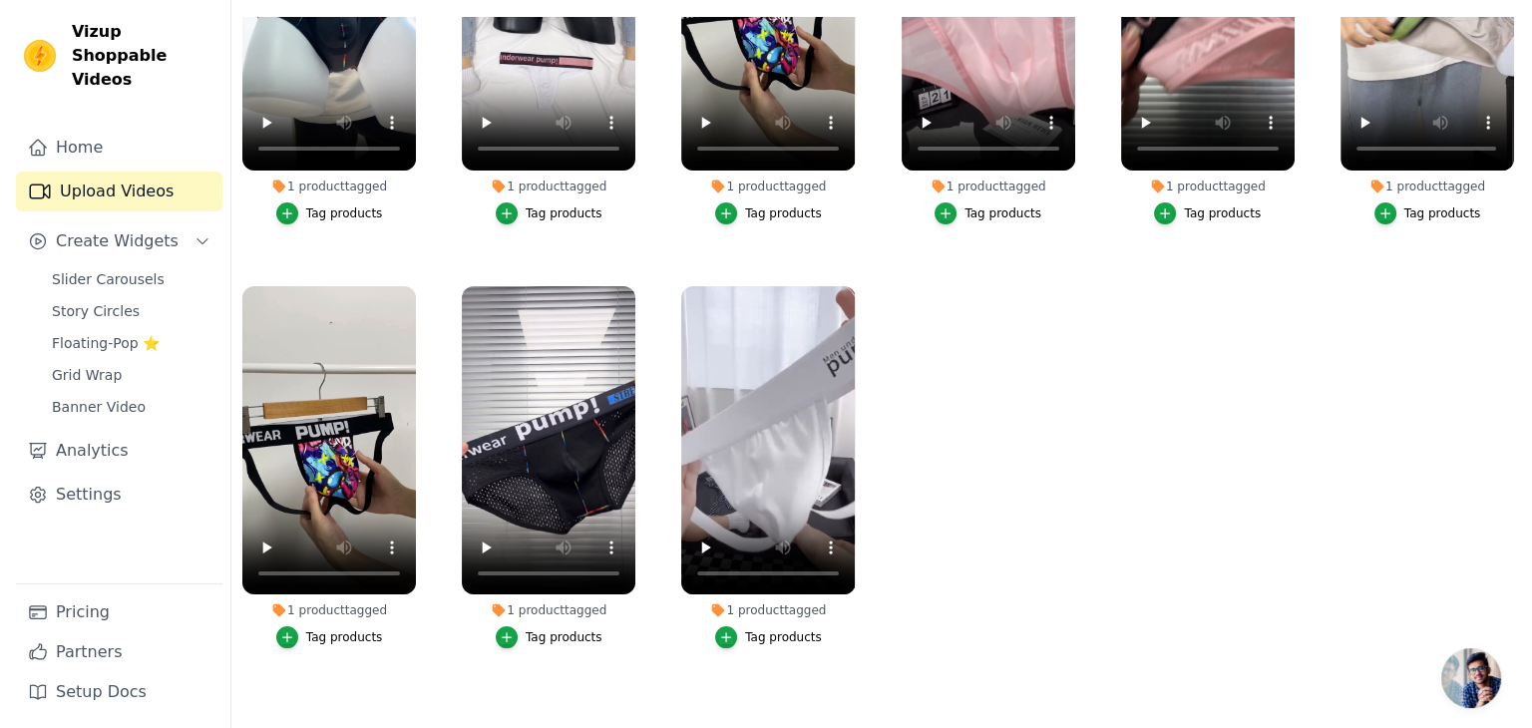
scroll to position [0, 0]
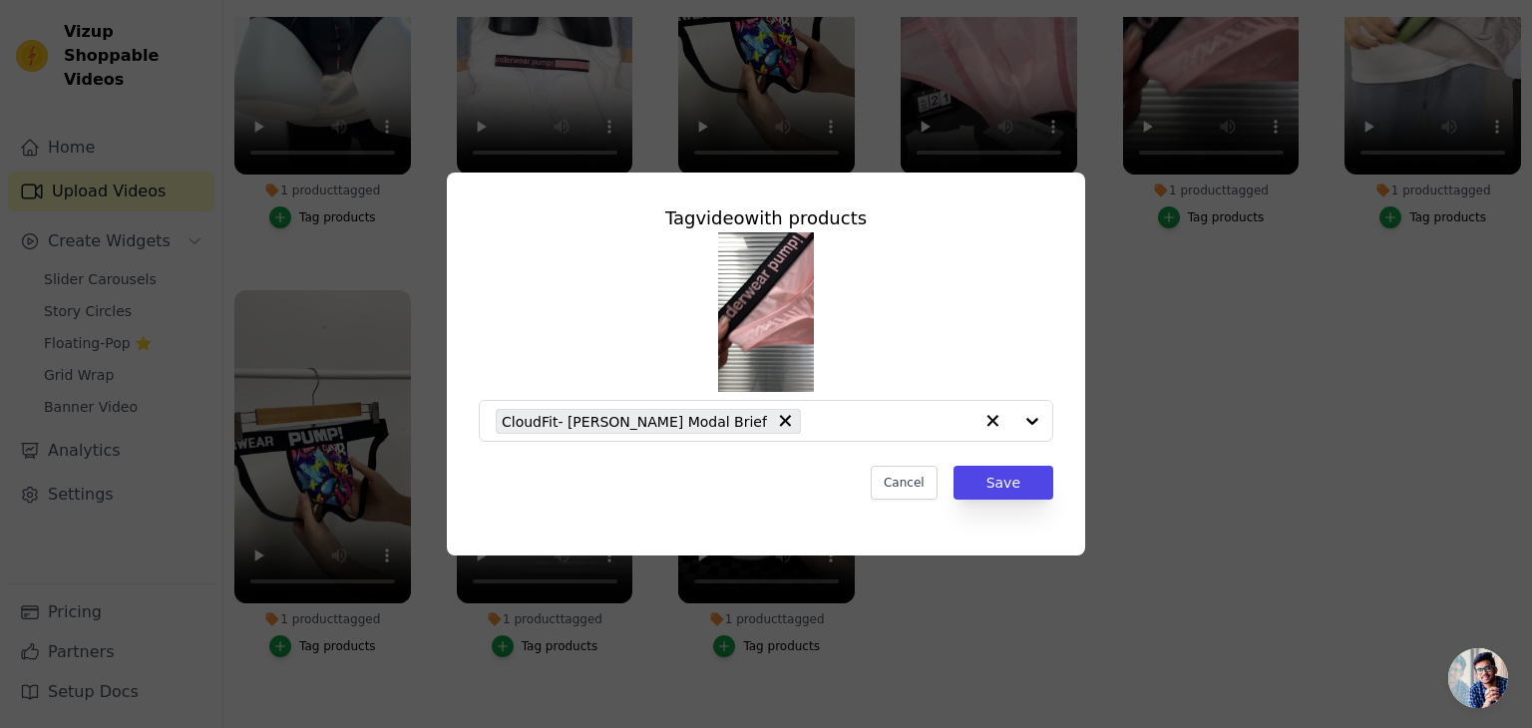
click at [1231, 286] on div "Tag video with products CloudFit- Sakura Hammock Modal Brief Cancel Save" at bounding box center [766, 364] width 1468 height 447
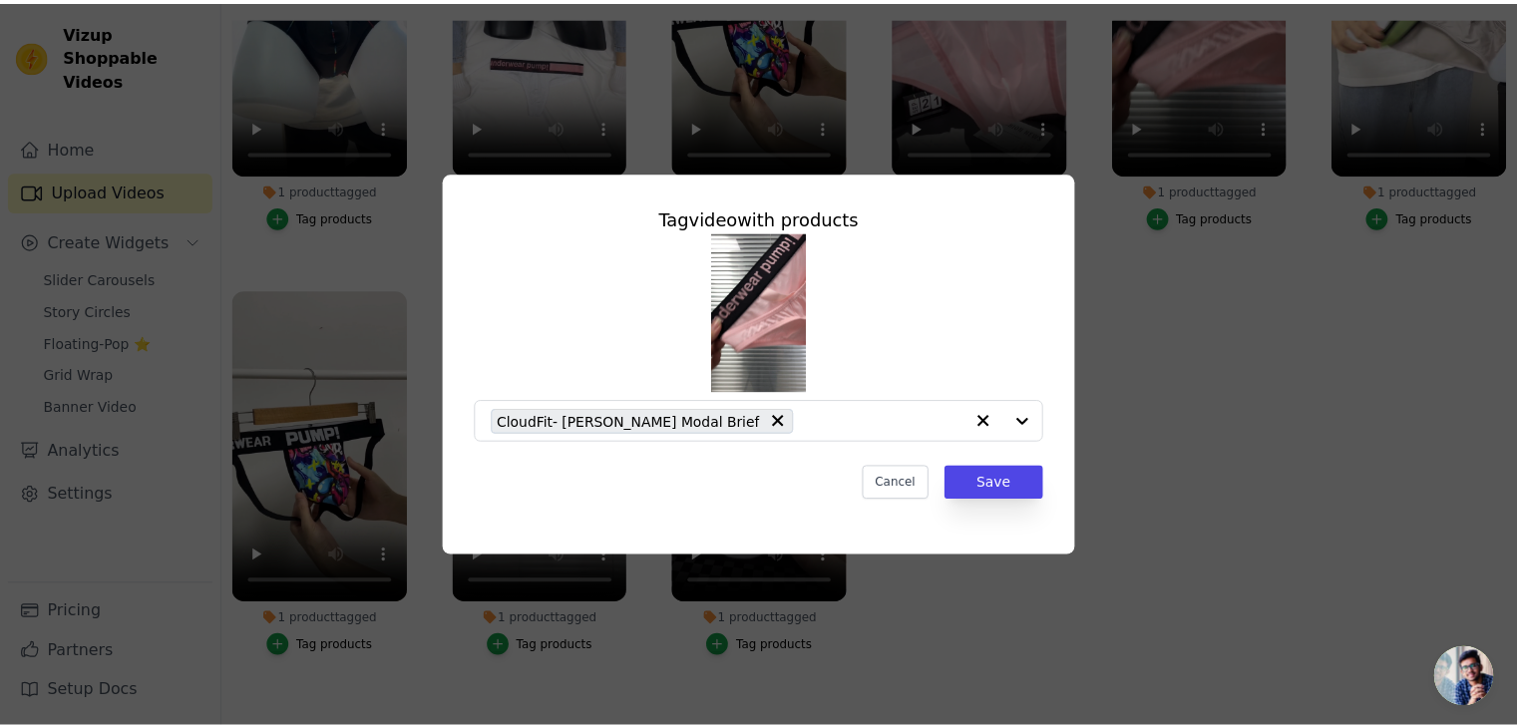
scroll to position [202, 0]
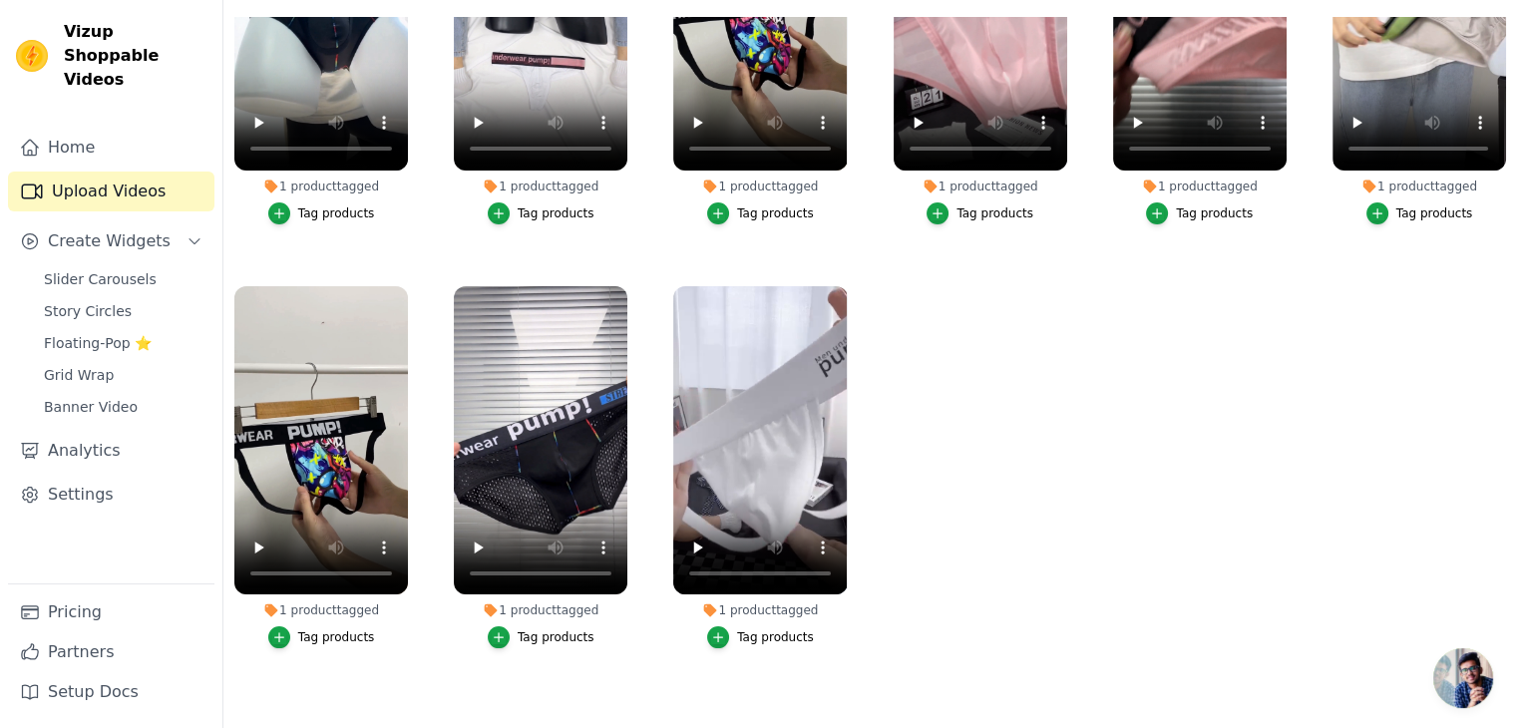
click at [978, 212] on div "Tag products" at bounding box center [995, 213] width 77 height 16
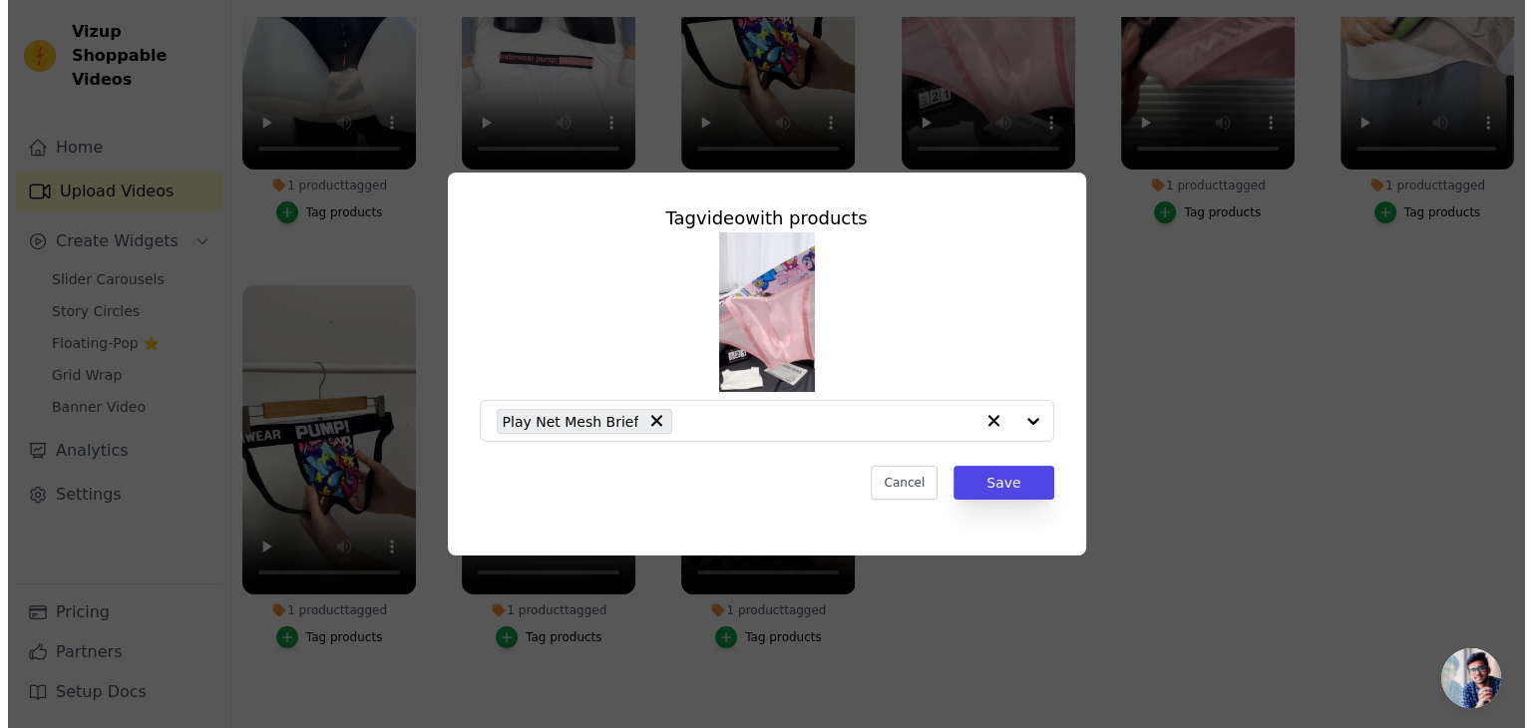
scroll to position [0, 0]
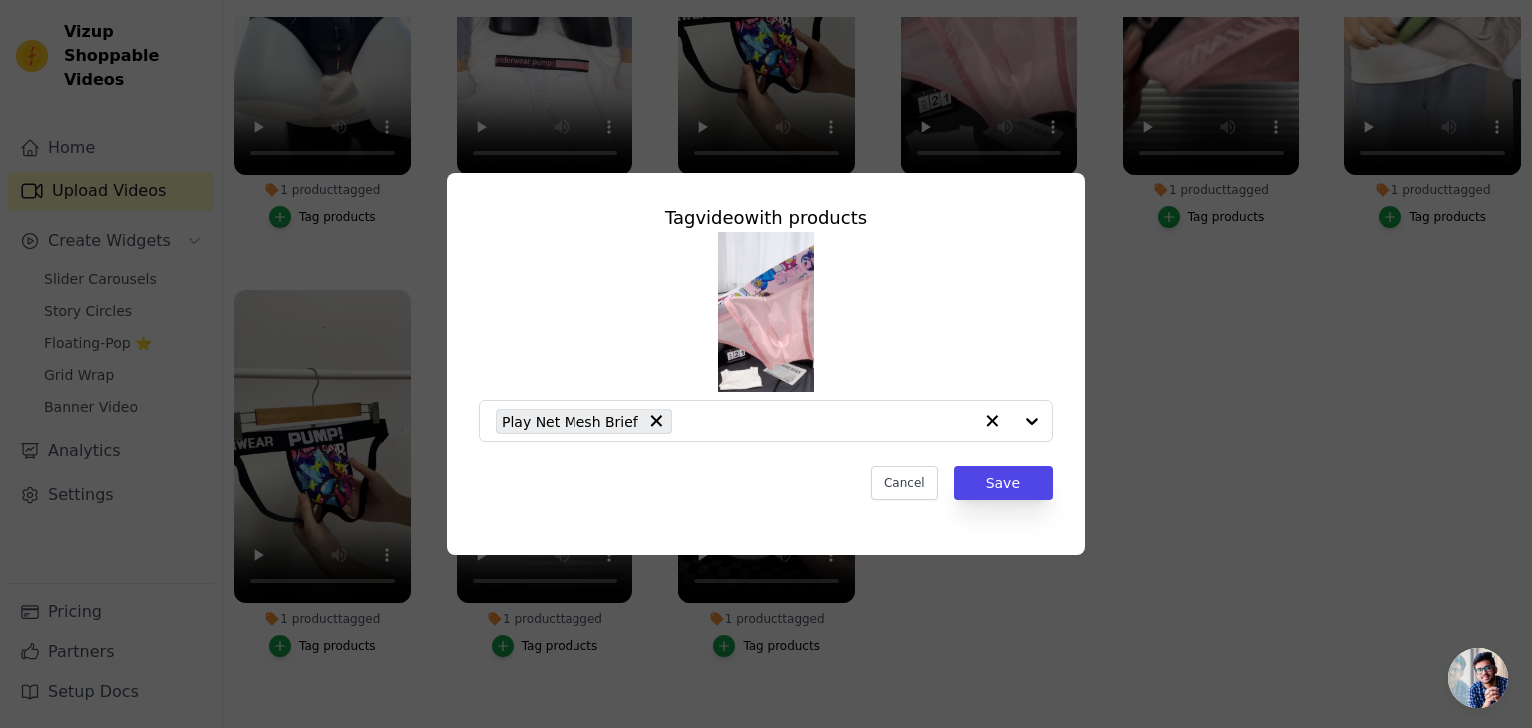
click at [1099, 308] on div "Tag video with products Play Net Mesh Brief Cancel Save" at bounding box center [766, 364] width 1468 height 447
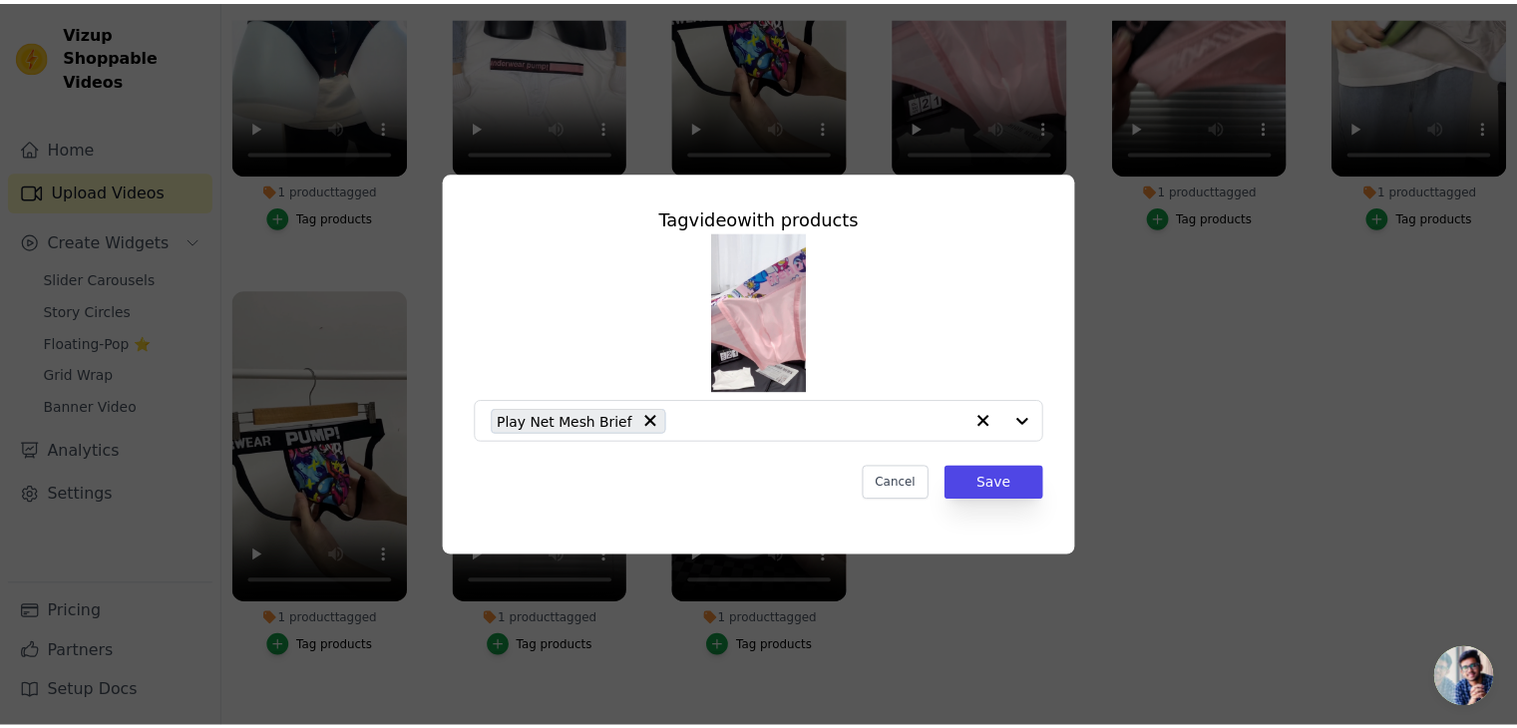
scroll to position [202, 0]
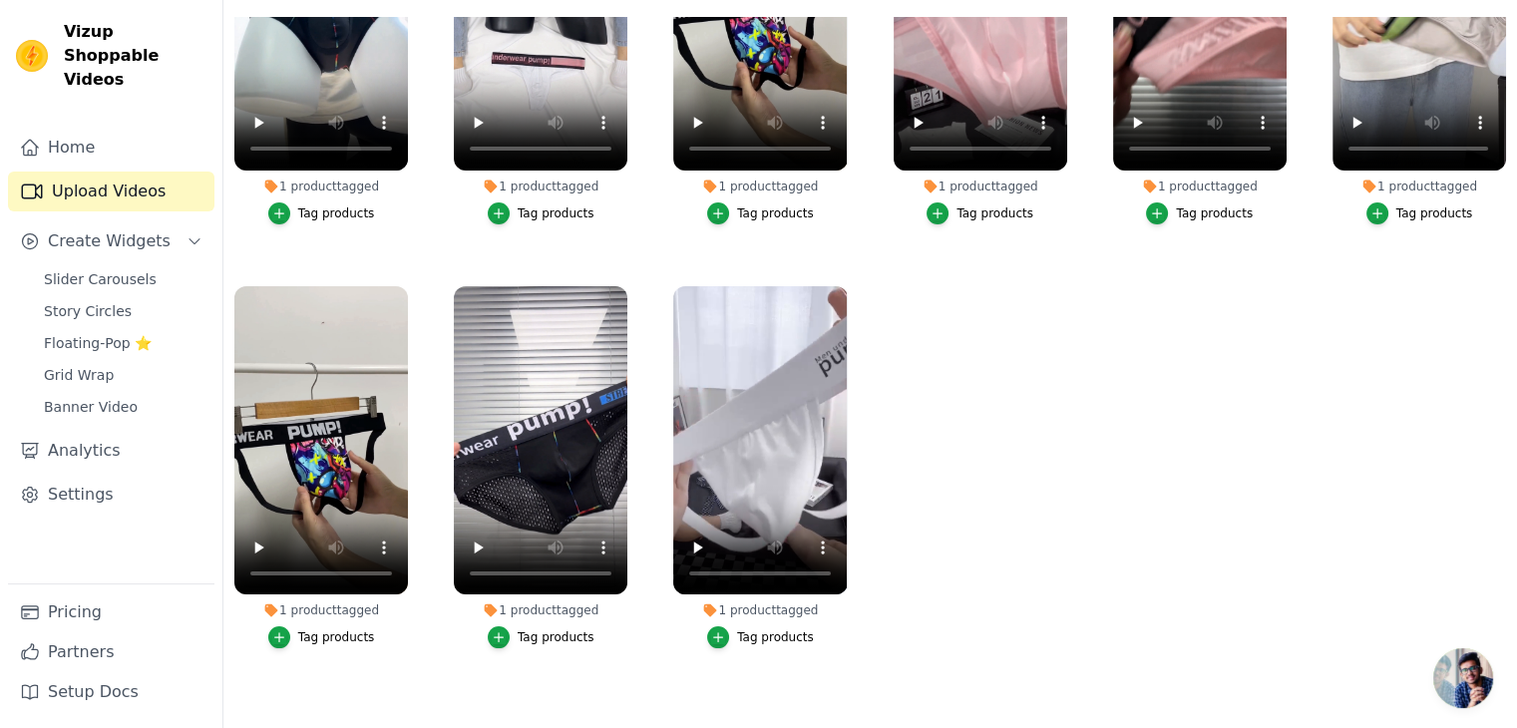
click at [558, 190] on div "1 product tagged" at bounding box center [541, 187] width 174 height 16
click at [540, 212] on div "Tag products" at bounding box center [556, 213] width 77 height 16
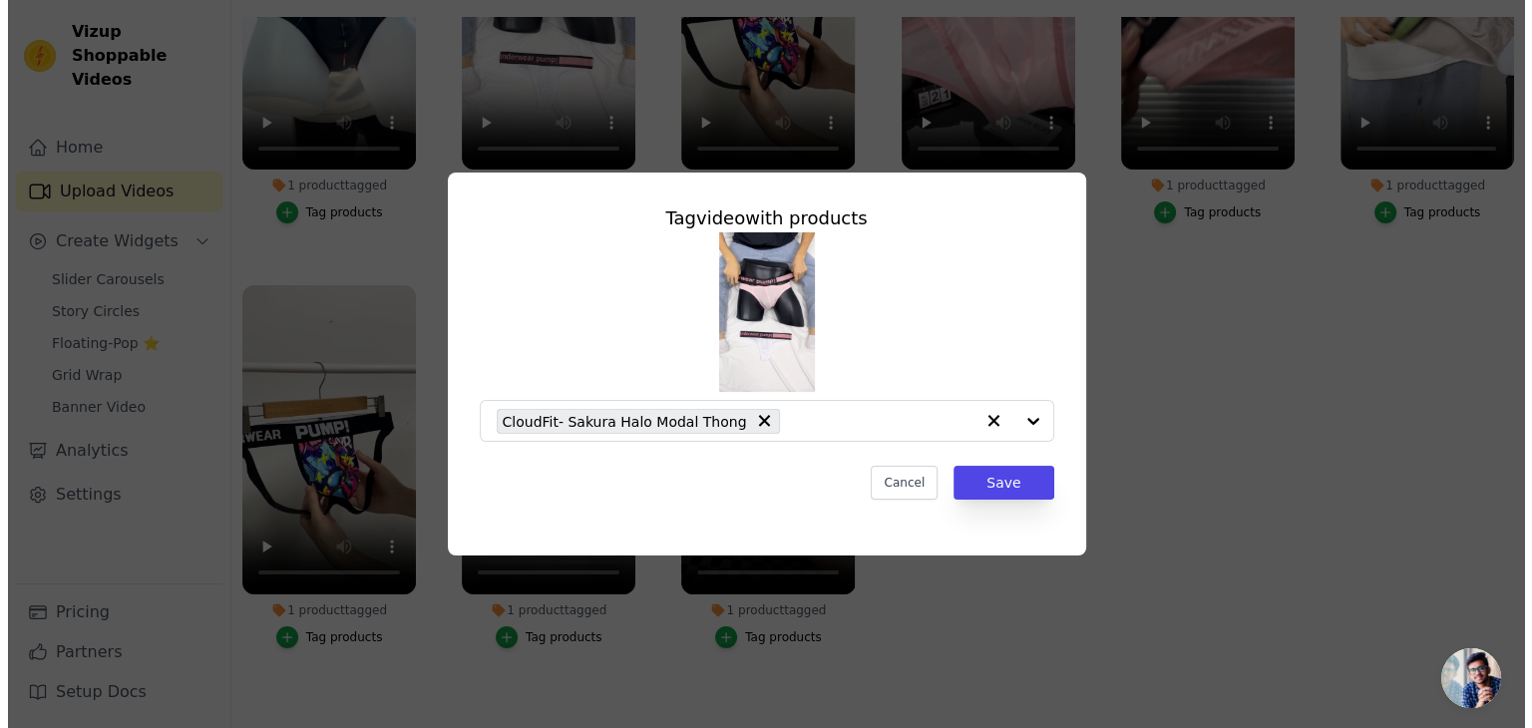
scroll to position [0, 0]
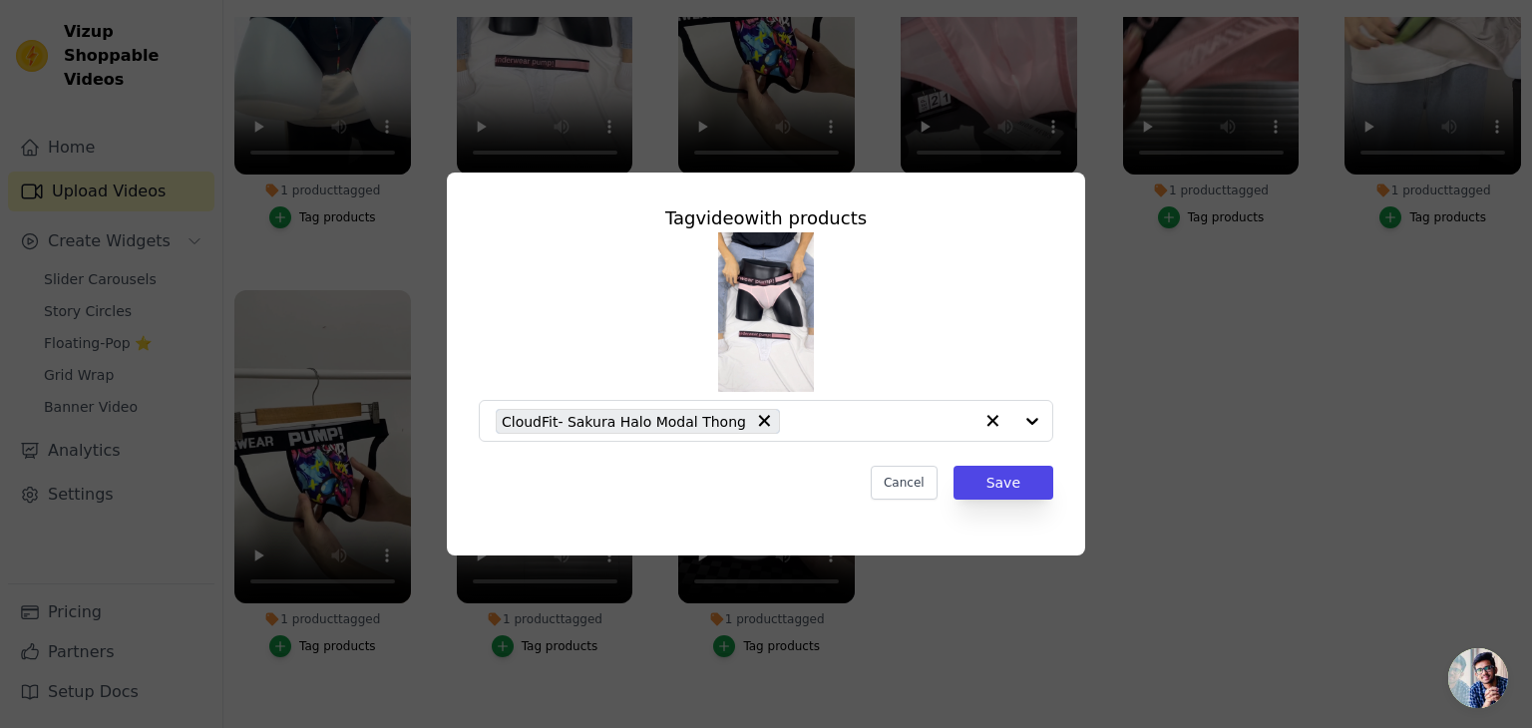
click at [1161, 352] on div "Tag video with products CloudFit- Sakura Halo Modal Thong Cancel Save" at bounding box center [766, 364] width 1468 height 447
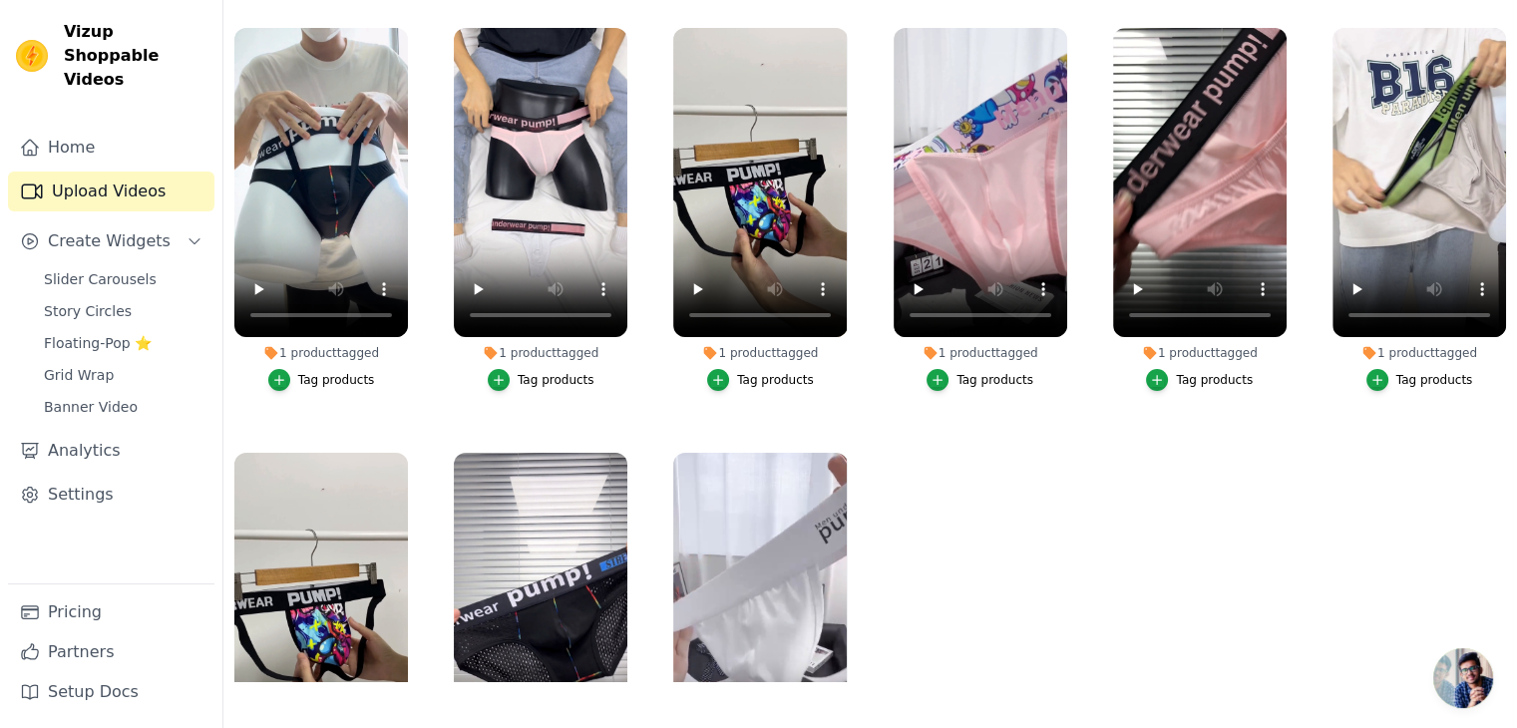
scroll to position [190, 0]
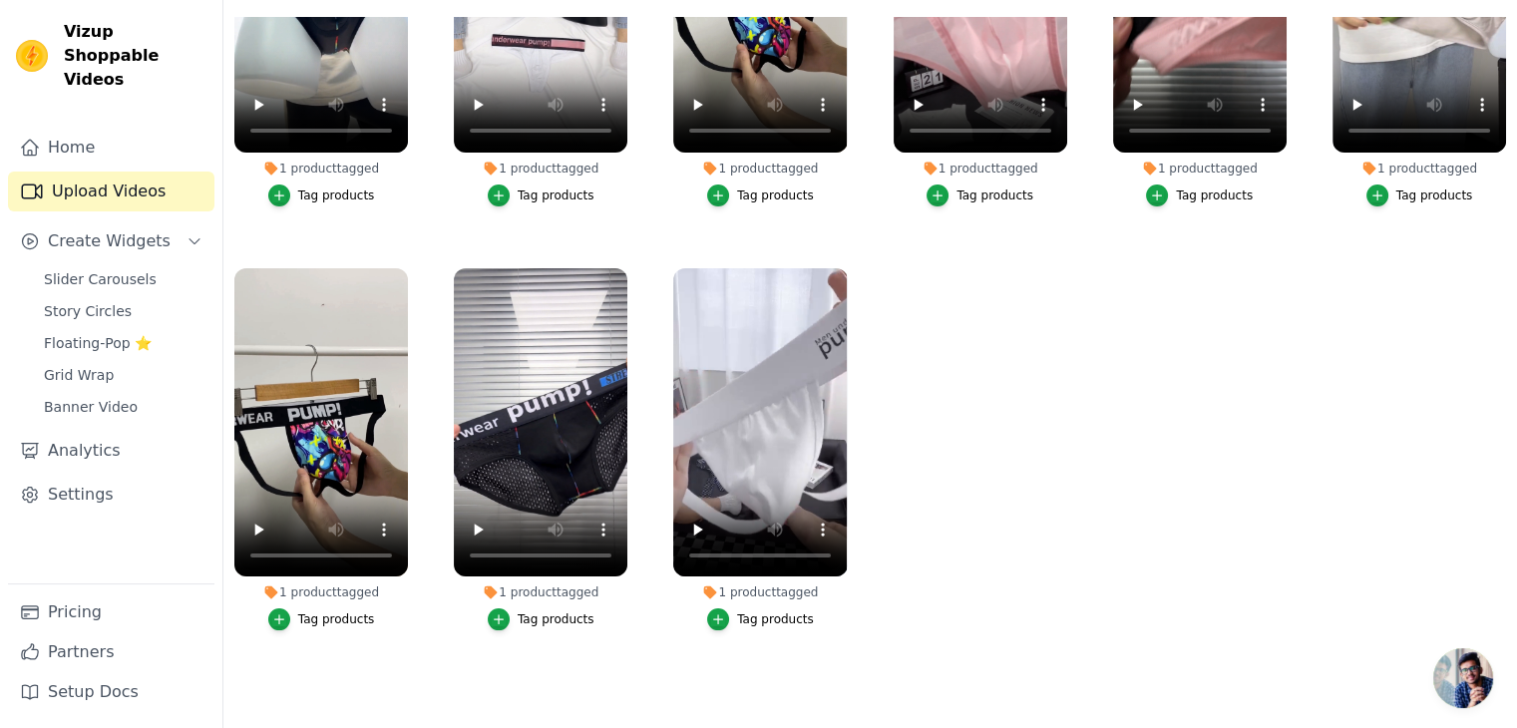
click at [742, 611] on div "Tag products" at bounding box center [775, 619] width 77 height 16
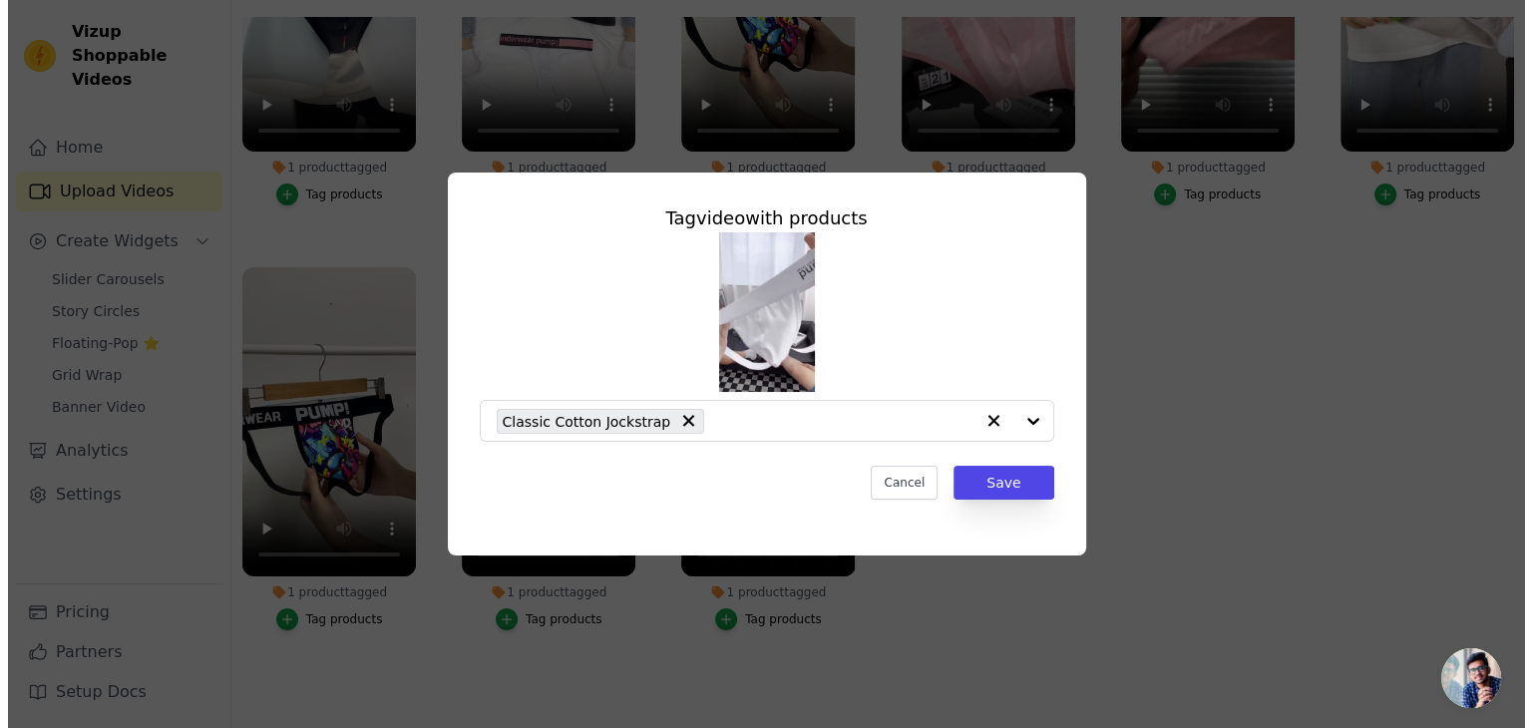
scroll to position [0, 0]
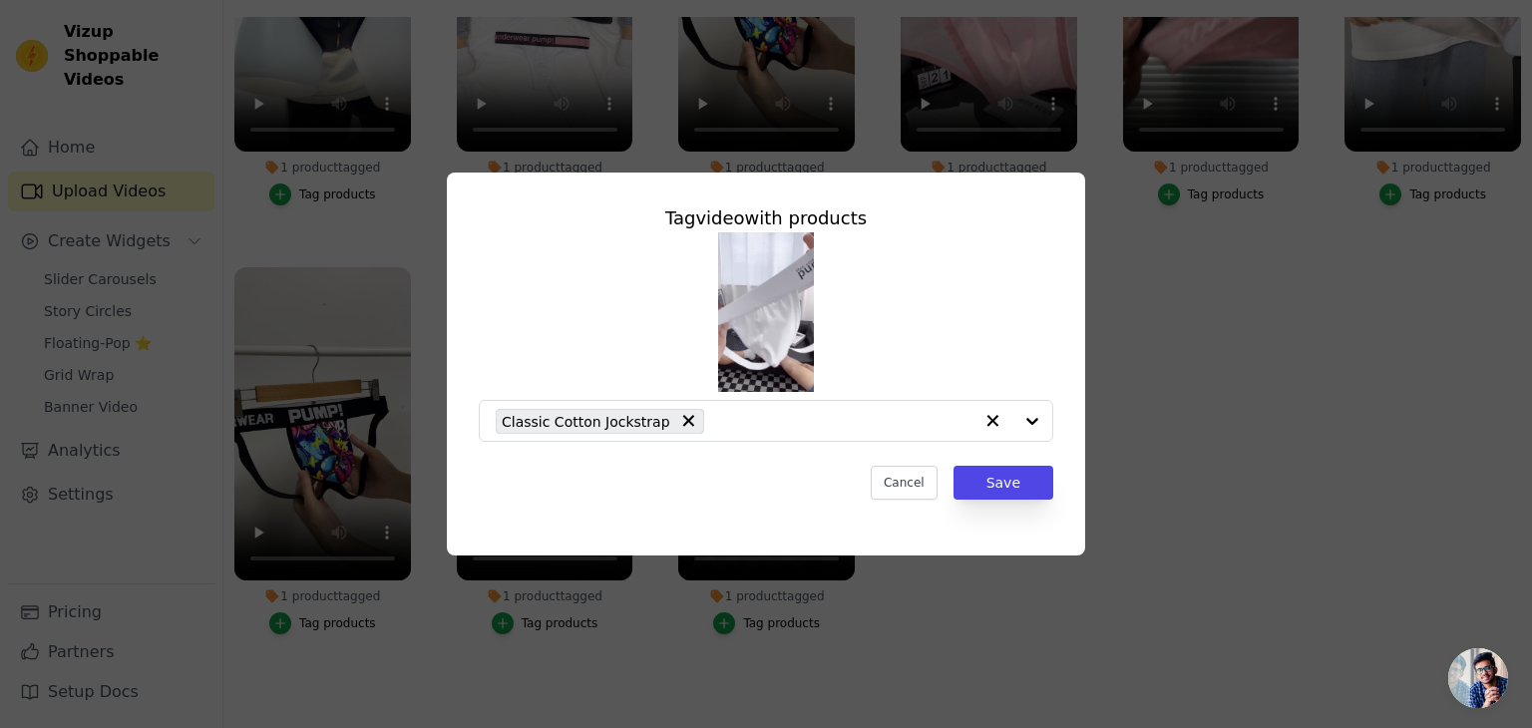
click at [922, 600] on div "Tag video with products Classic Cotton Jockstrap Cancel Save" at bounding box center [766, 364] width 1532 height 728
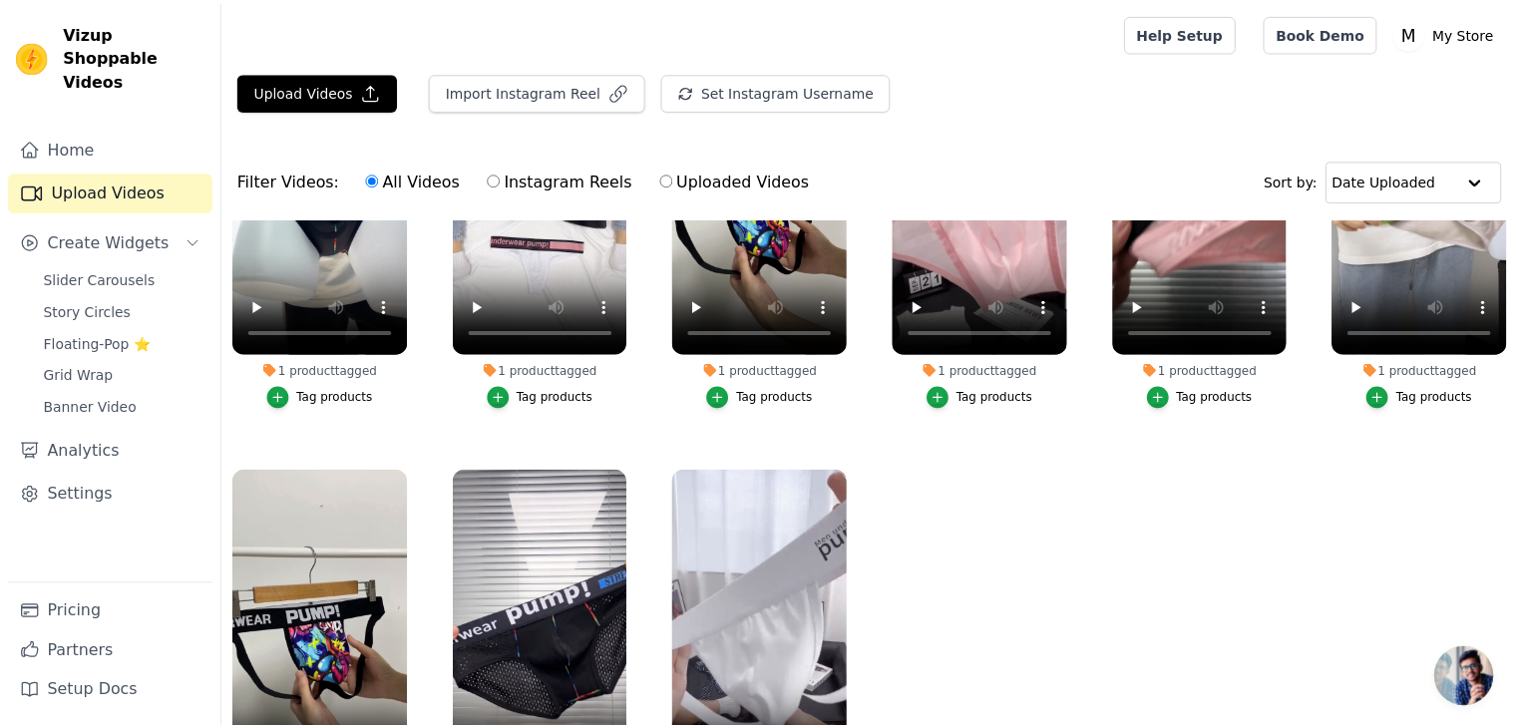
scroll to position [202, 0]
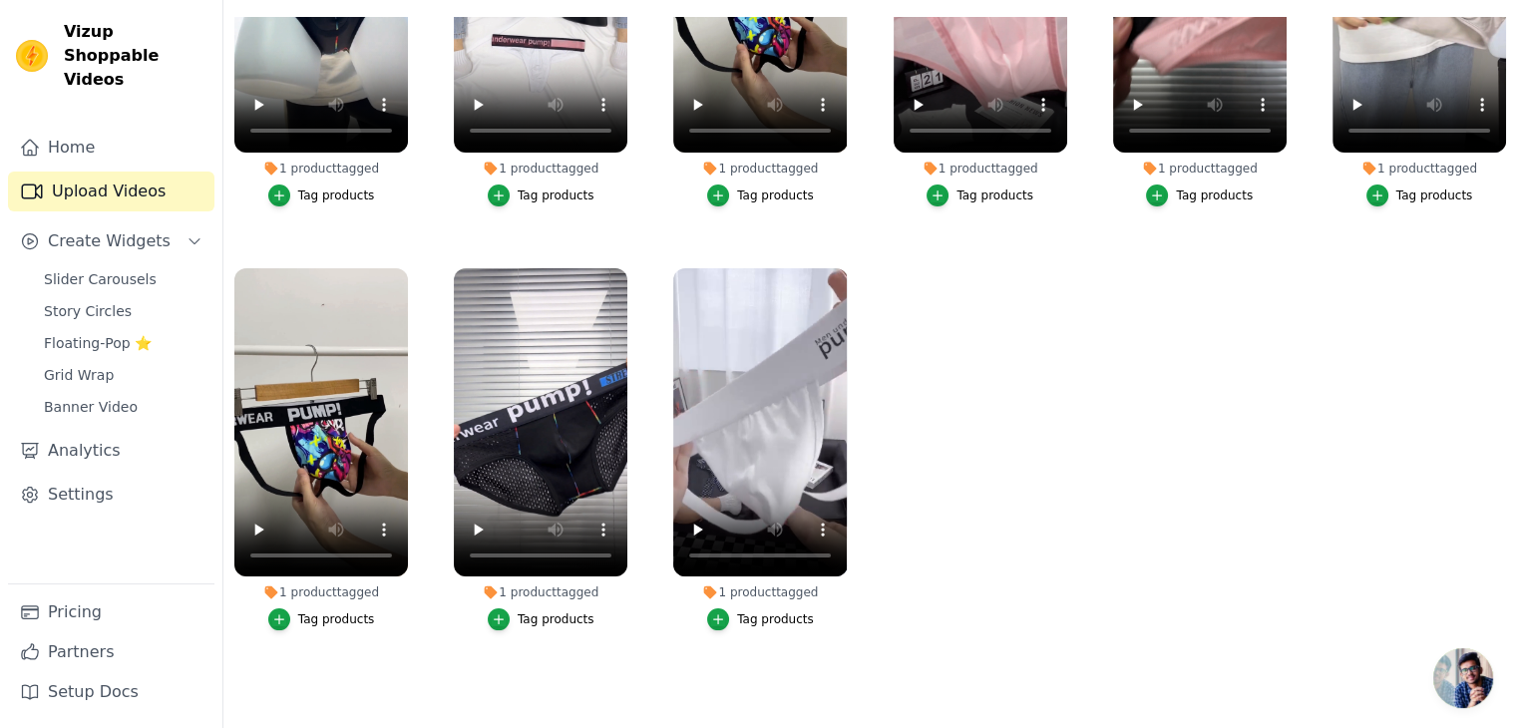
click at [535, 611] on div "Tag products" at bounding box center [556, 619] width 77 height 16
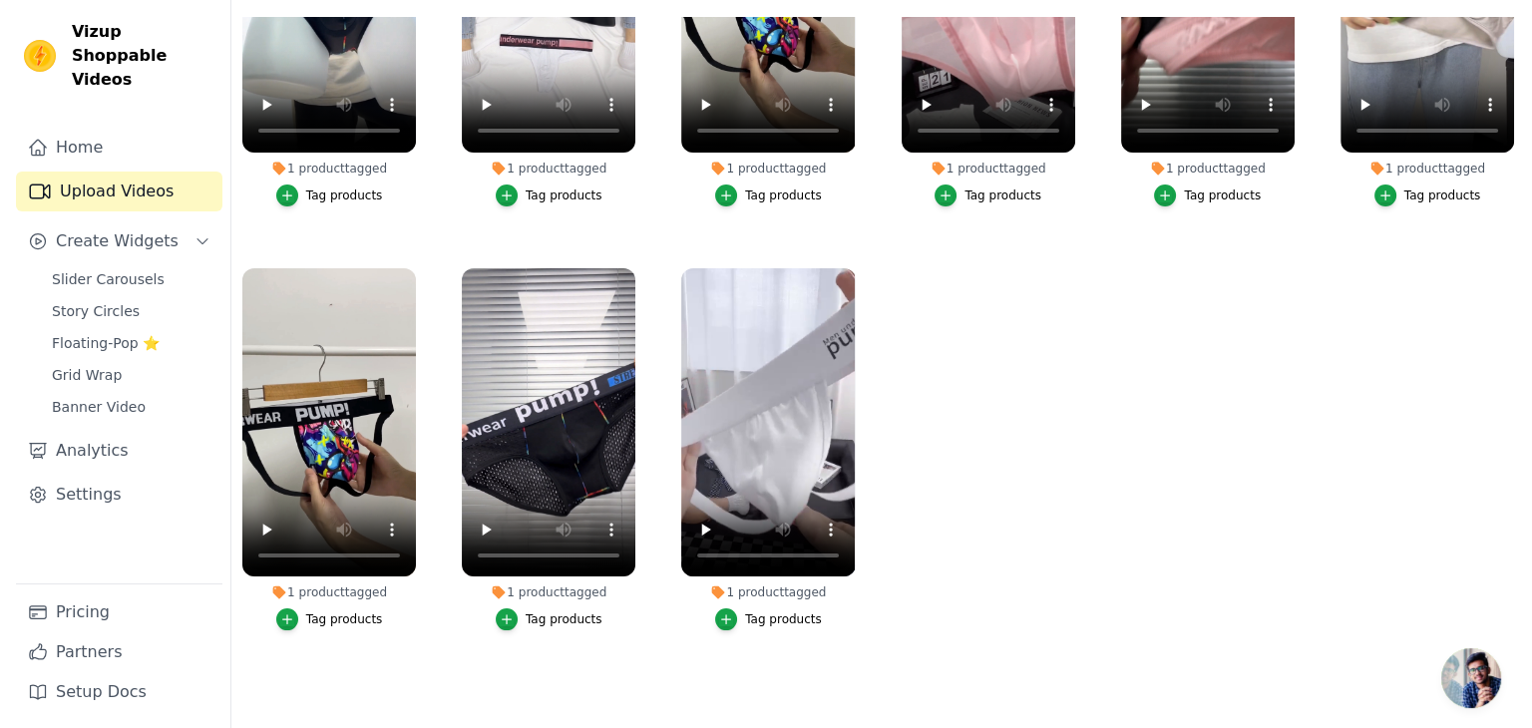
scroll to position [0, 0]
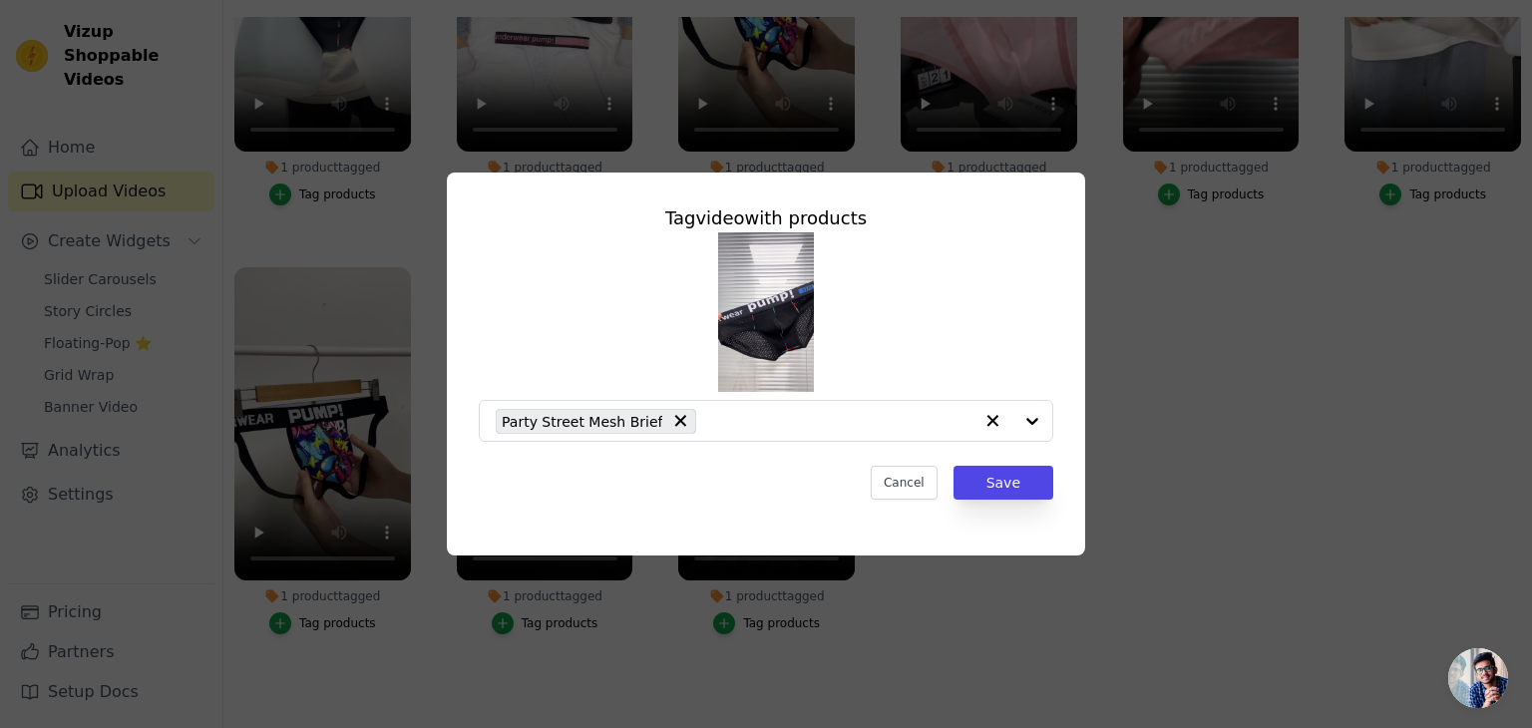
click at [611, 640] on div "Tag video with products Party Street Mesh Brief Cancel Save" at bounding box center [766, 364] width 1532 height 728
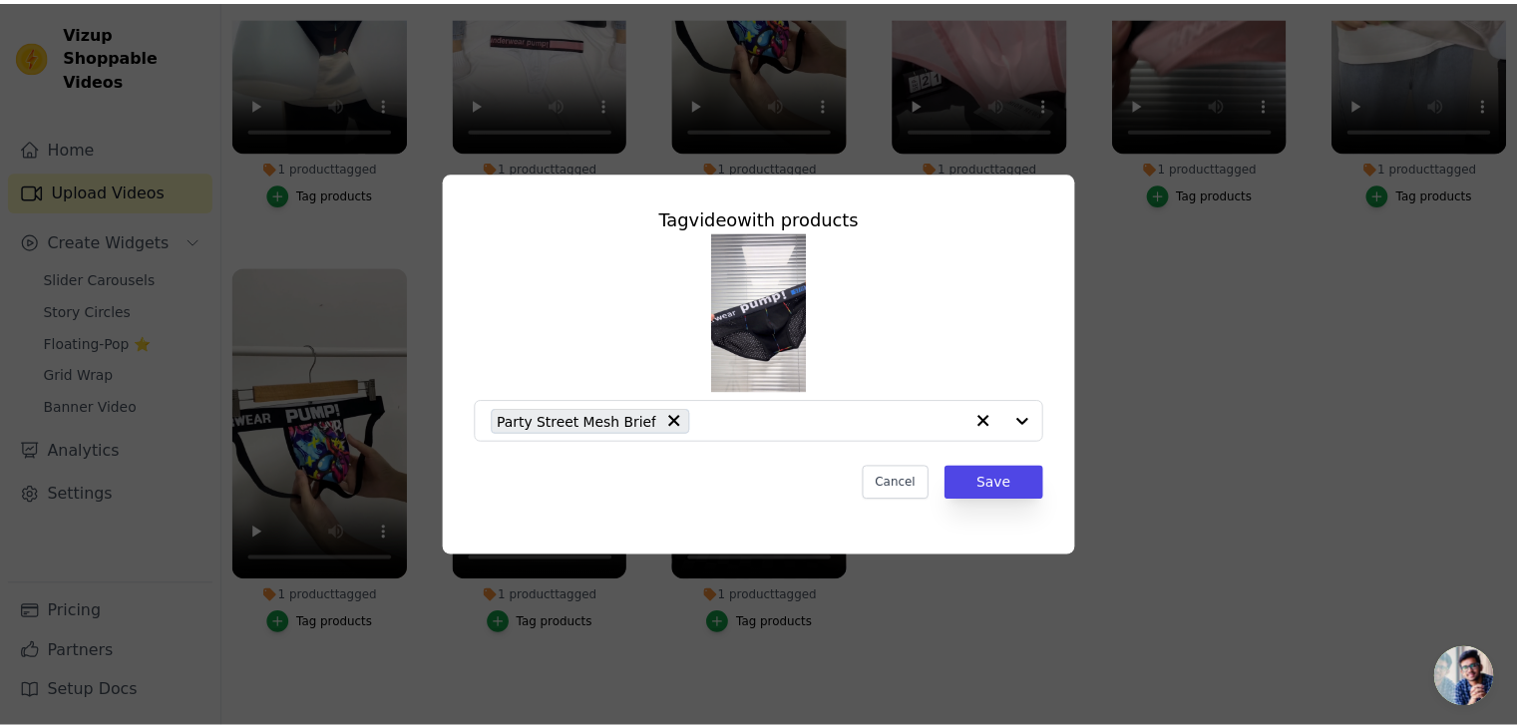
scroll to position [202, 0]
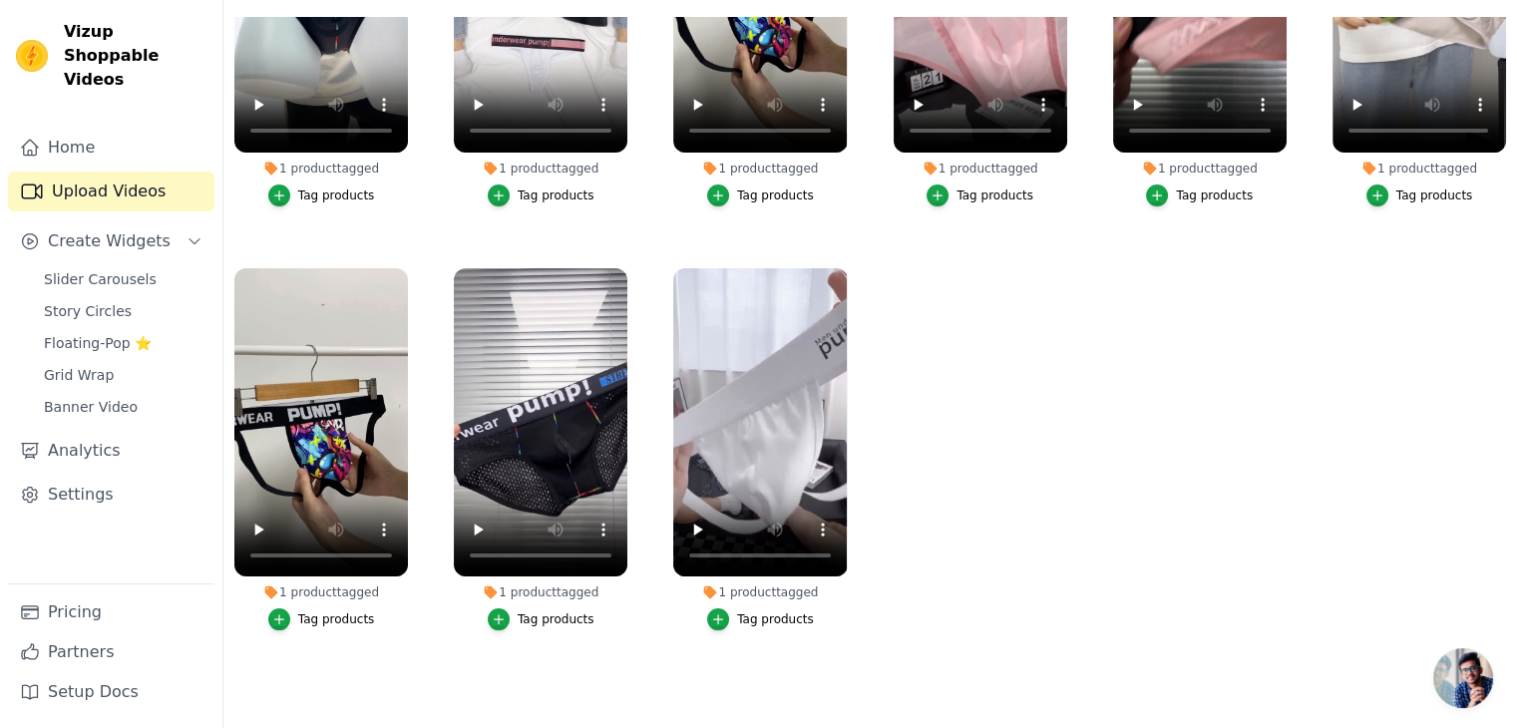
click at [1413, 188] on div "Tag products" at bounding box center [1435, 196] width 77 height 16
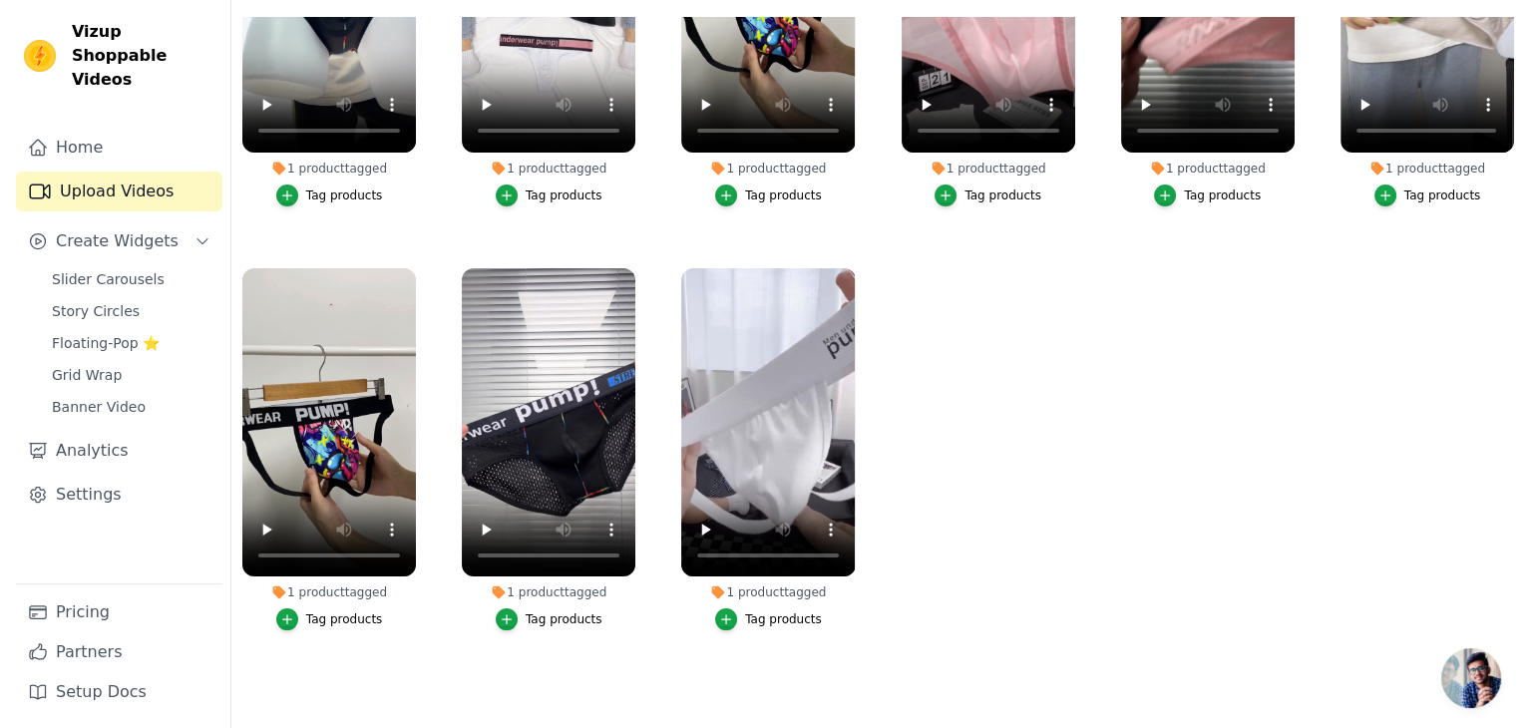
scroll to position [0, 0]
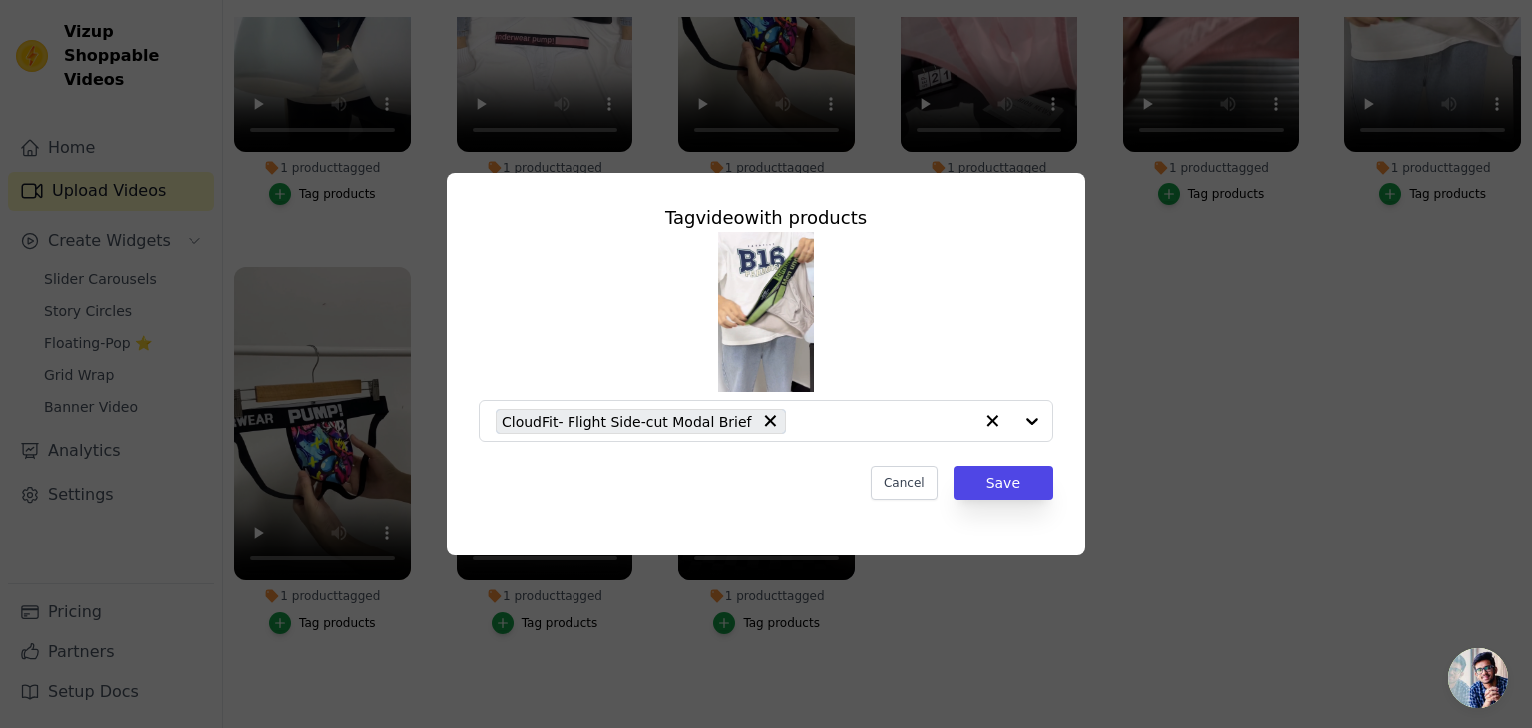
click at [1297, 406] on div "Tag video with products CloudFit- Flight Side-cut Modal Brief Cancel Save" at bounding box center [766, 364] width 1468 height 447
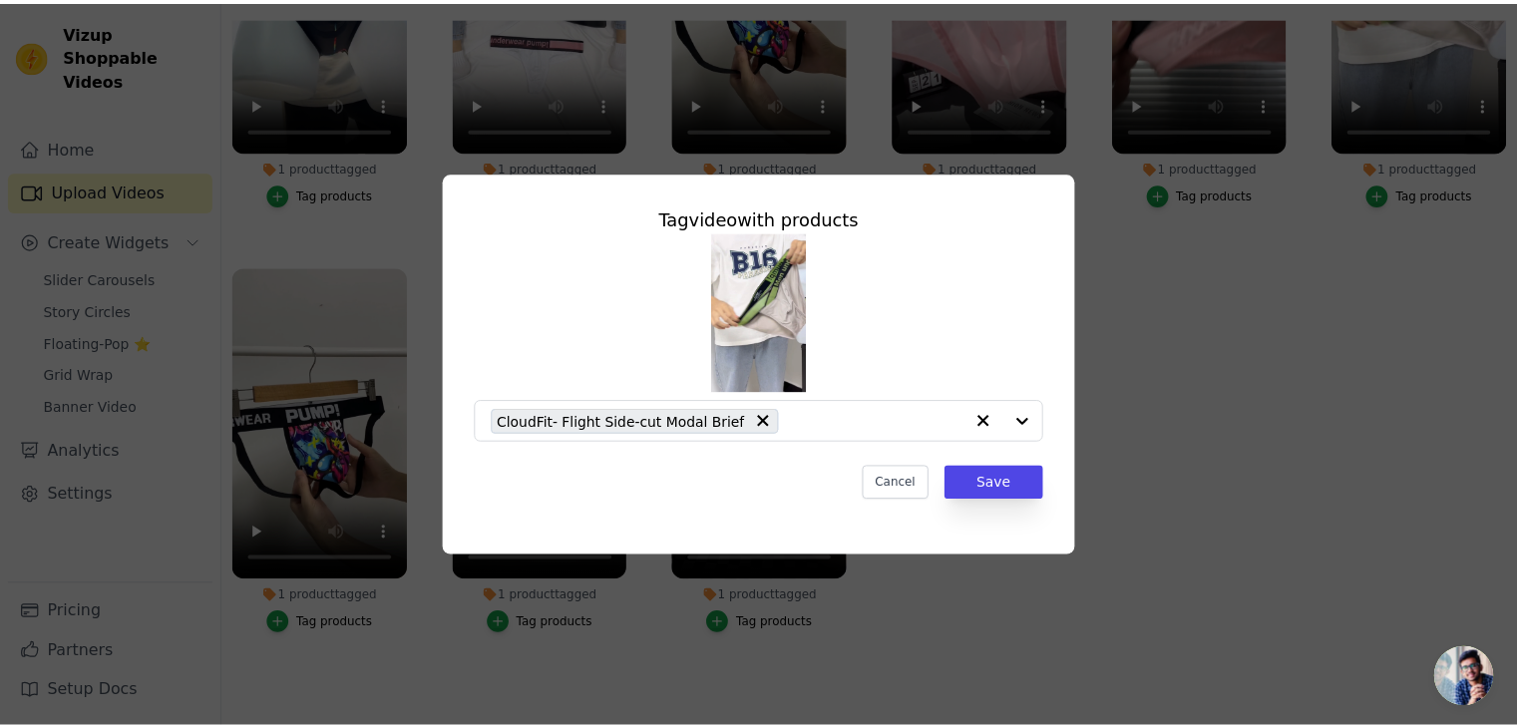
scroll to position [202, 0]
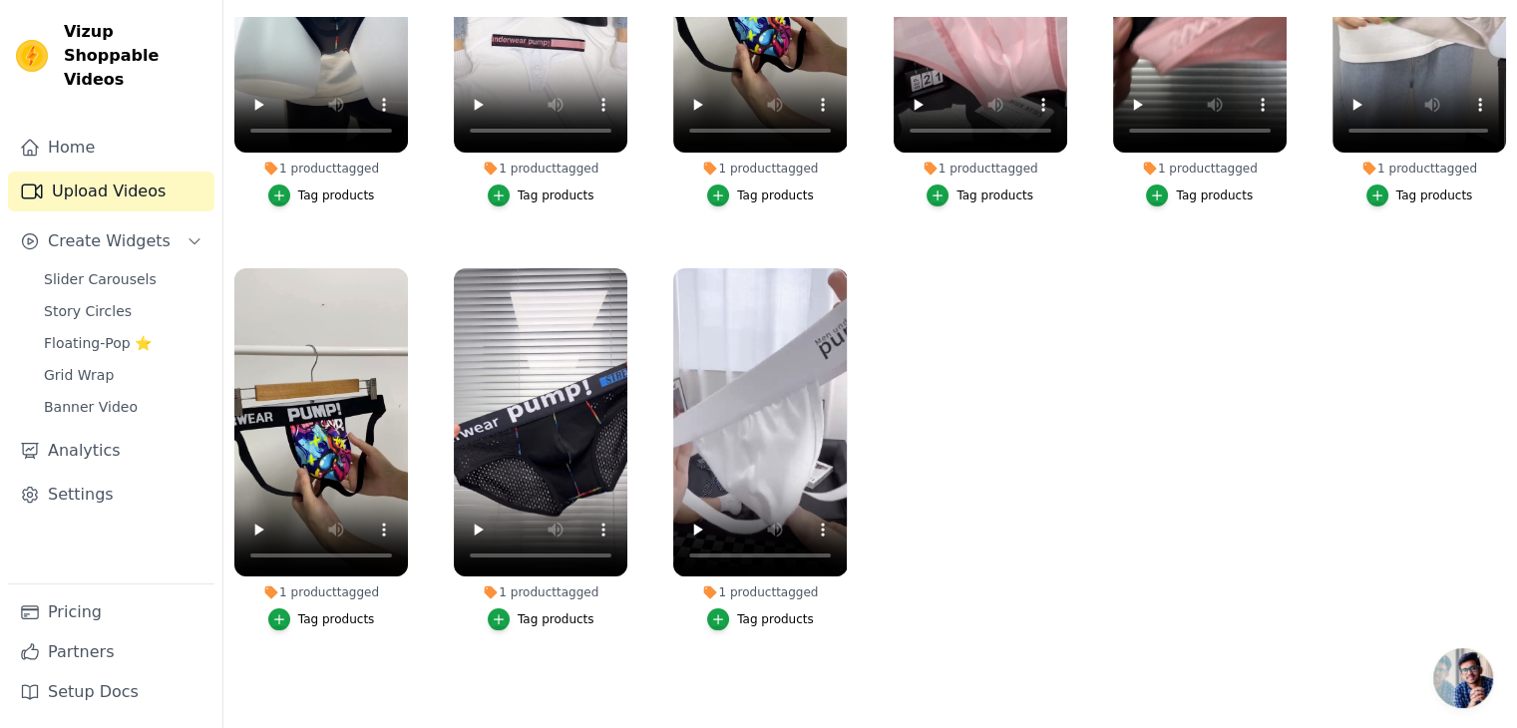
click at [1201, 188] on div "Tag products" at bounding box center [1214, 196] width 77 height 16
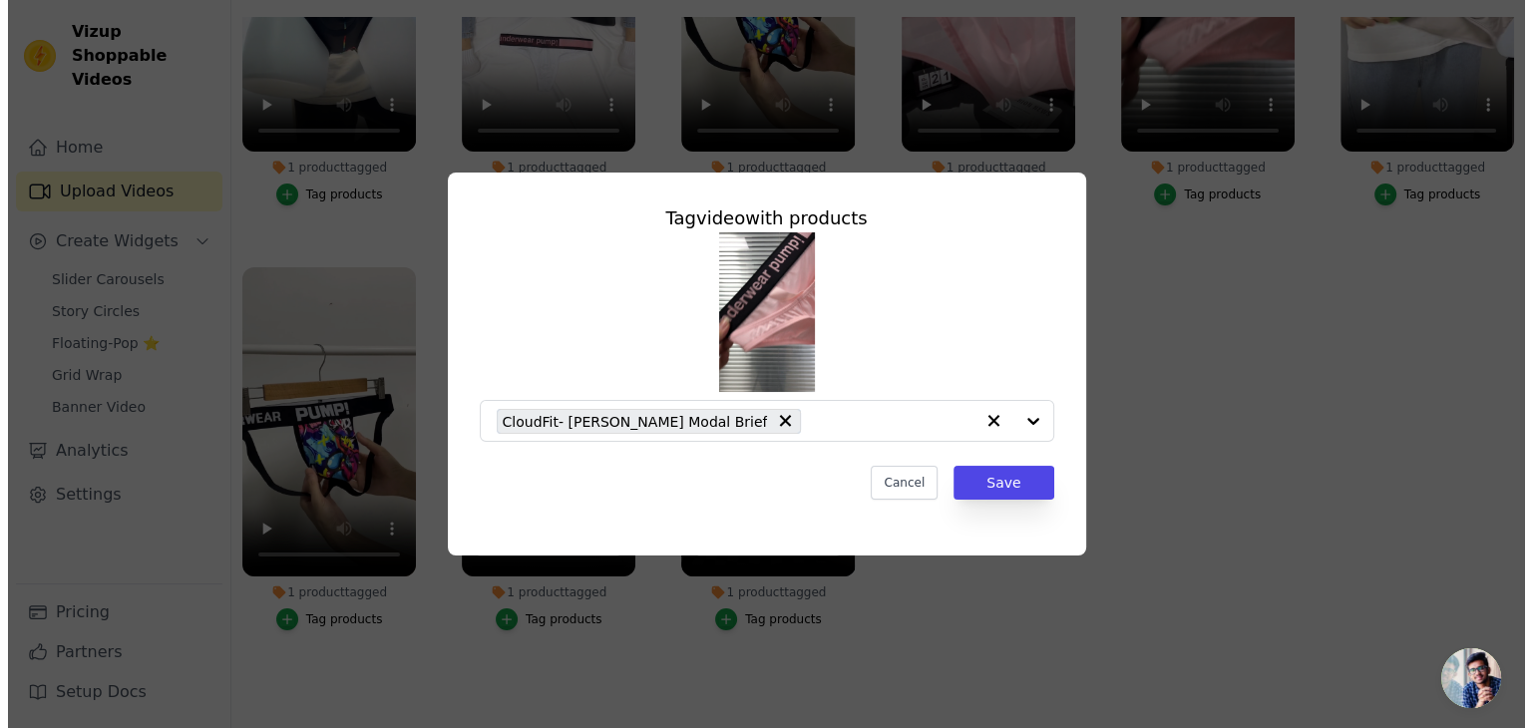
scroll to position [0, 0]
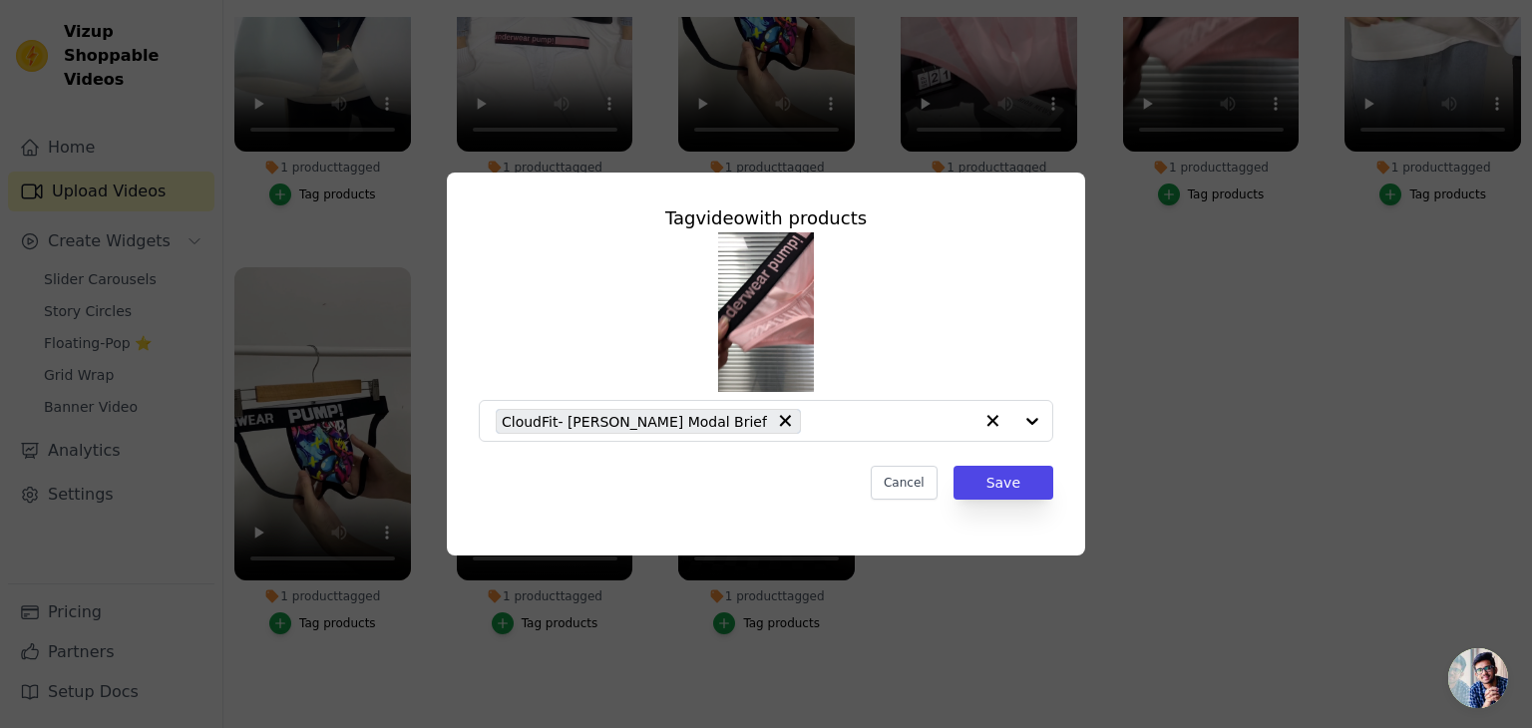
click at [1246, 352] on div "Tag video with products CloudFit- Sakura Hammock Modal Brief Cancel Save" at bounding box center [766, 364] width 1468 height 447
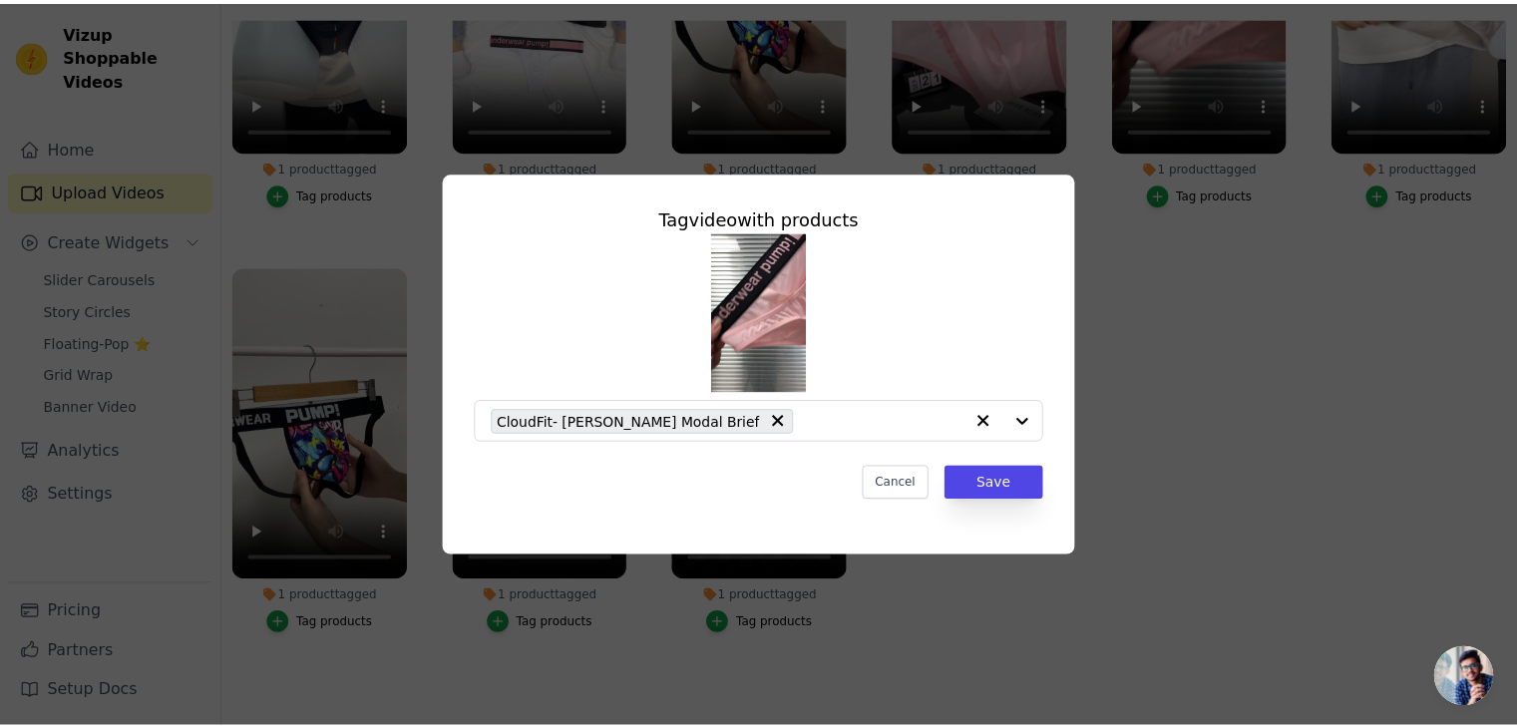
scroll to position [202, 0]
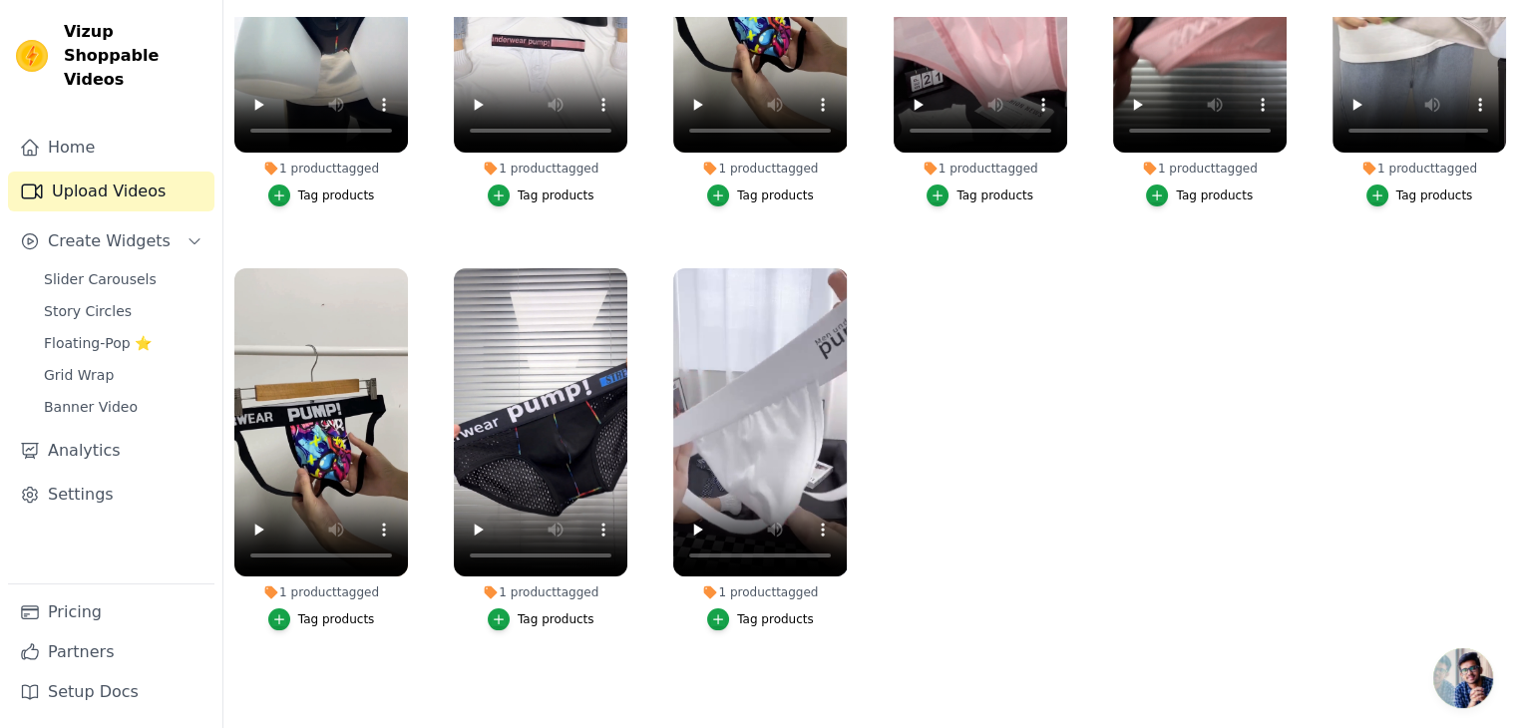
click at [766, 189] on div "Tag products" at bounding box center [775, 196] width 77 height 16
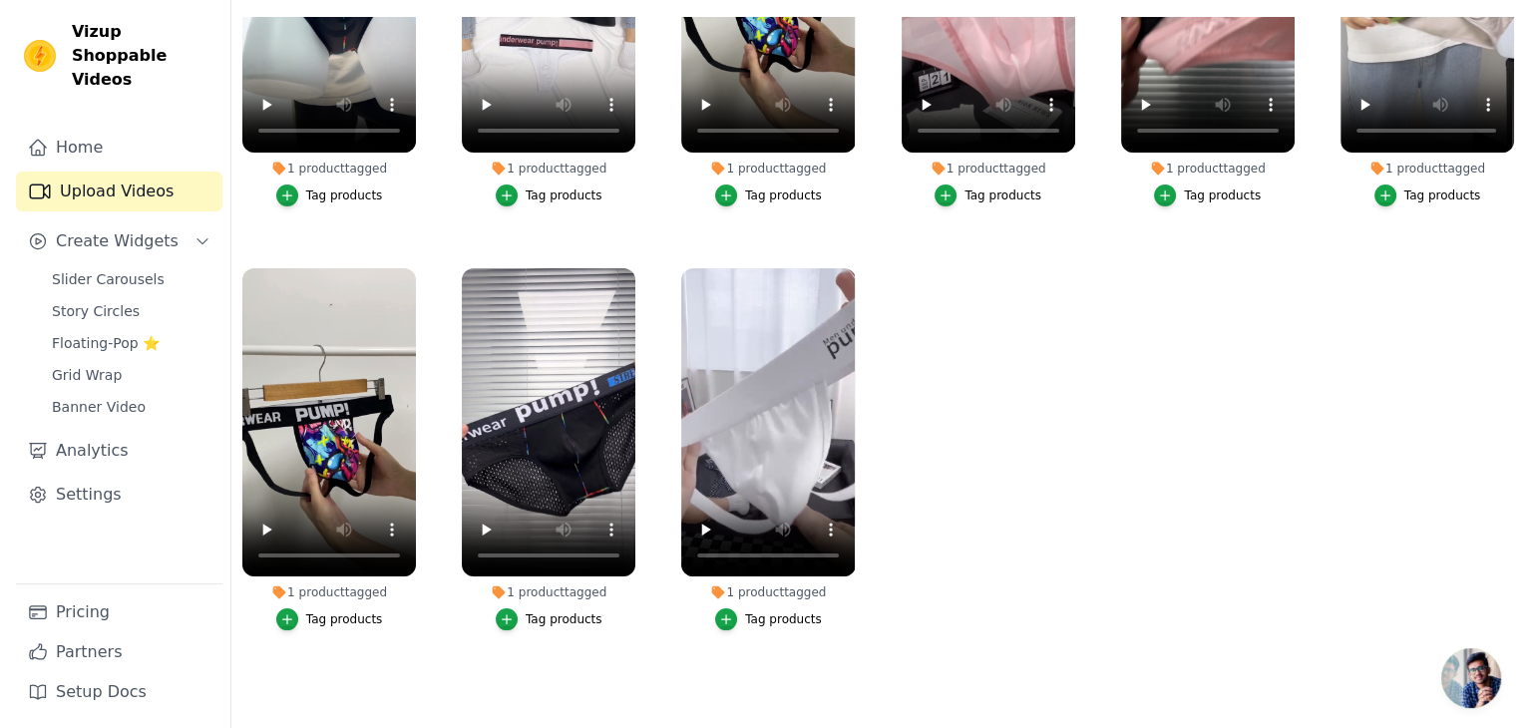
scroll to position [0, 0]
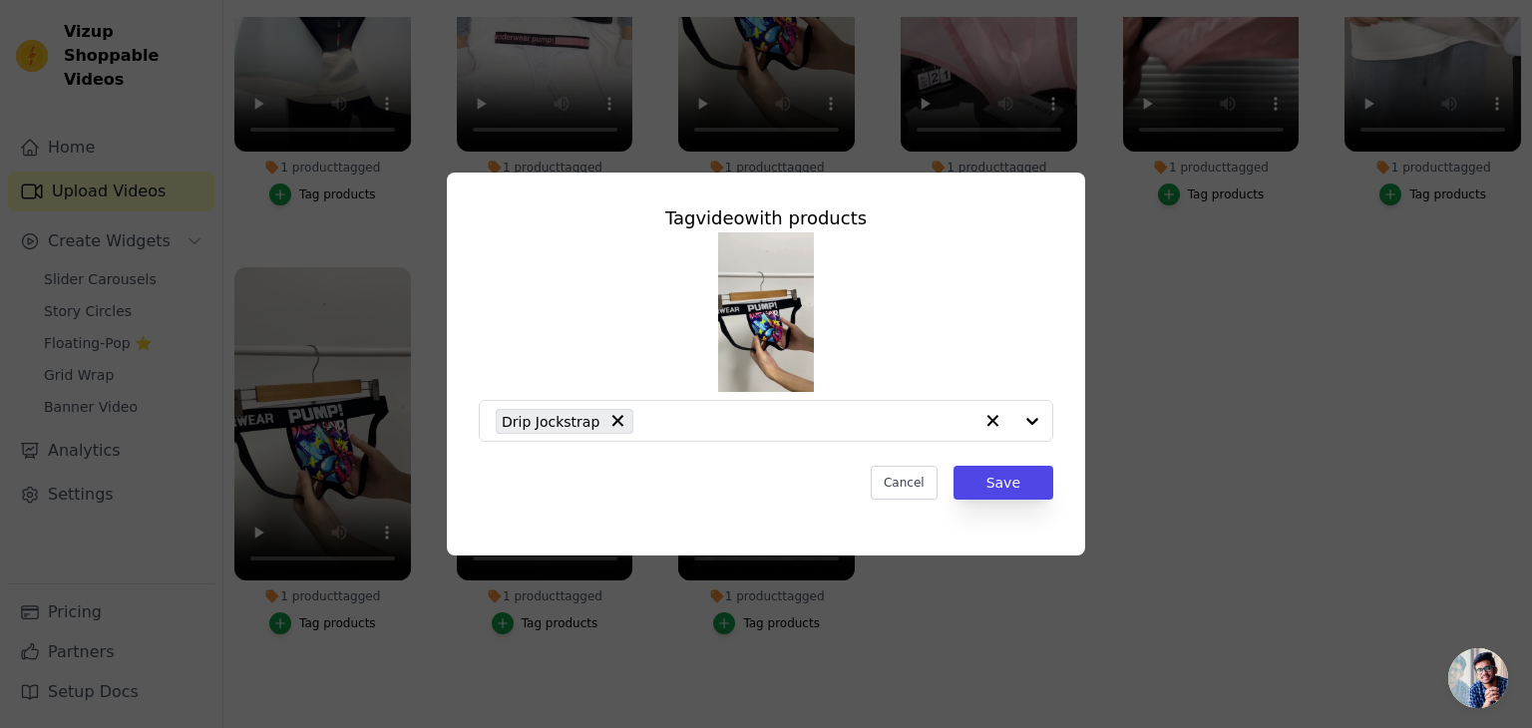
click at [1165, 319] on div "Tag video with products Drip Jockstrap Cancel Save" at bounding box center [766, 364] width 1468 height 447
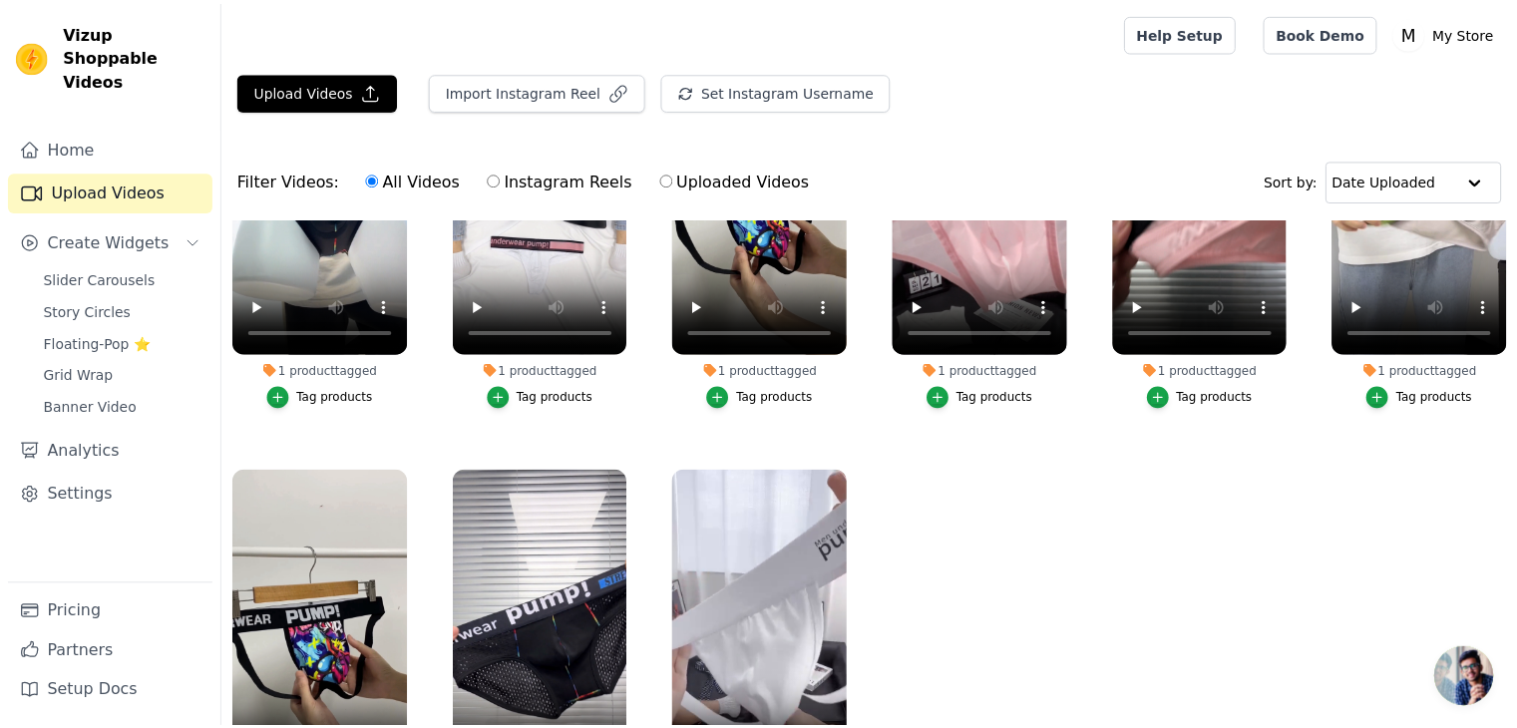
scroll to position [202, 0]
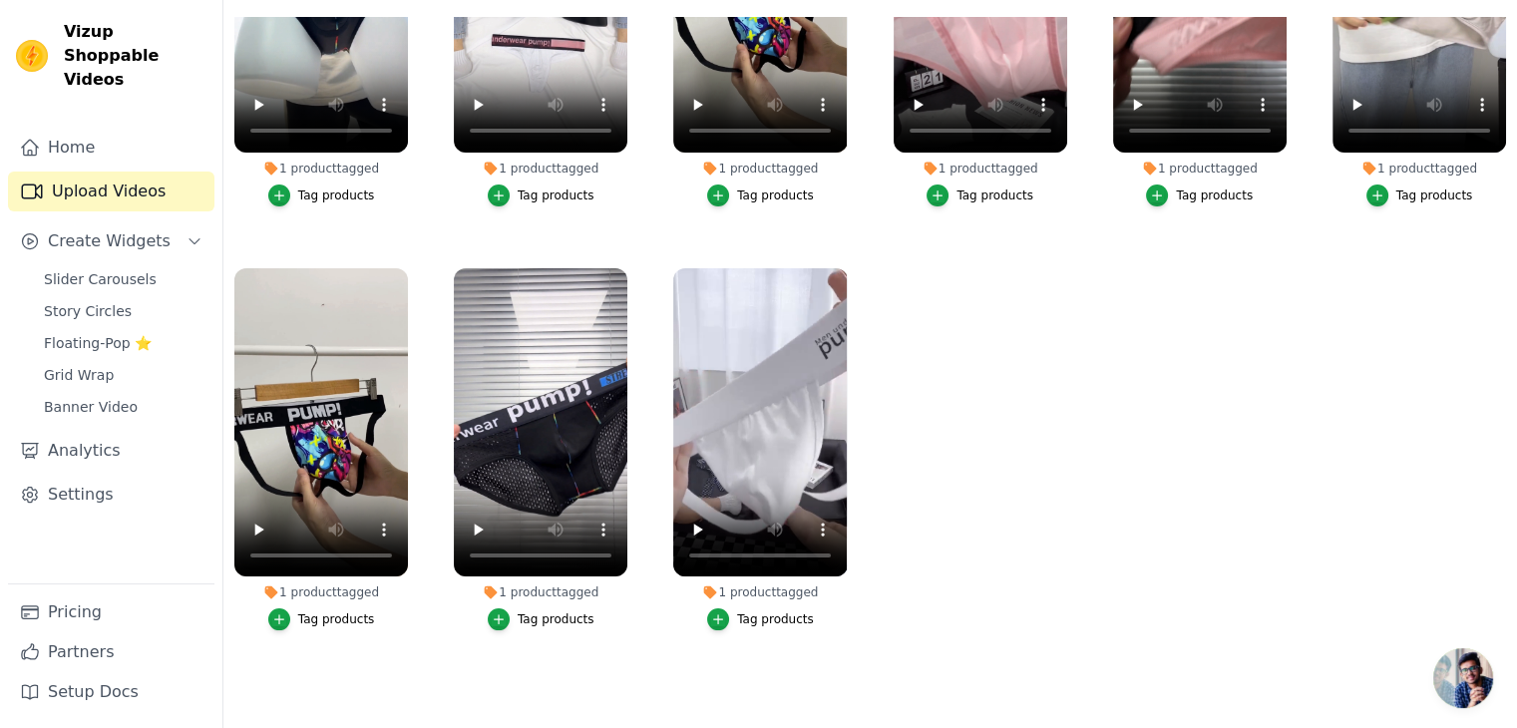
click at [337, 190] on div "Tag products" at bounding box center [336, 196] width 77 height 16
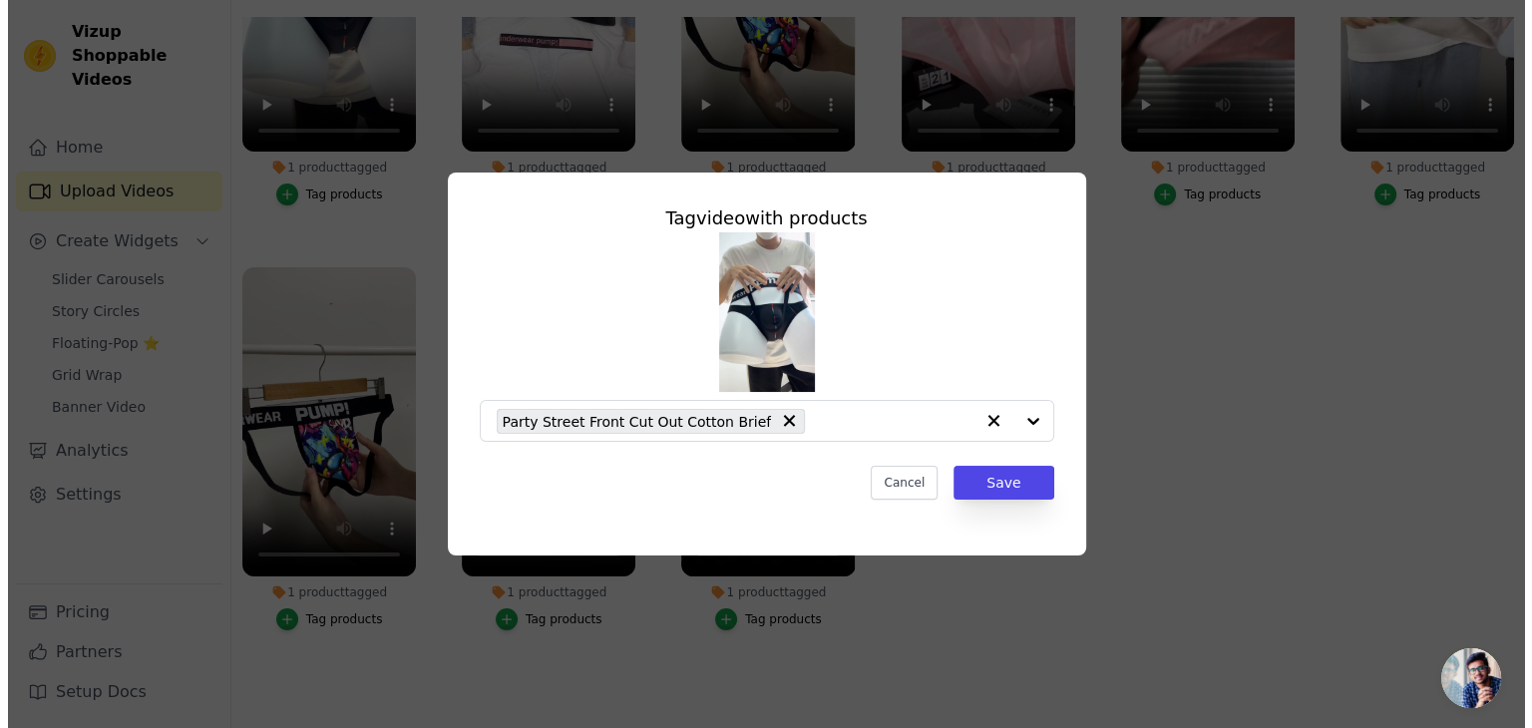
scroll to position [0, 0]
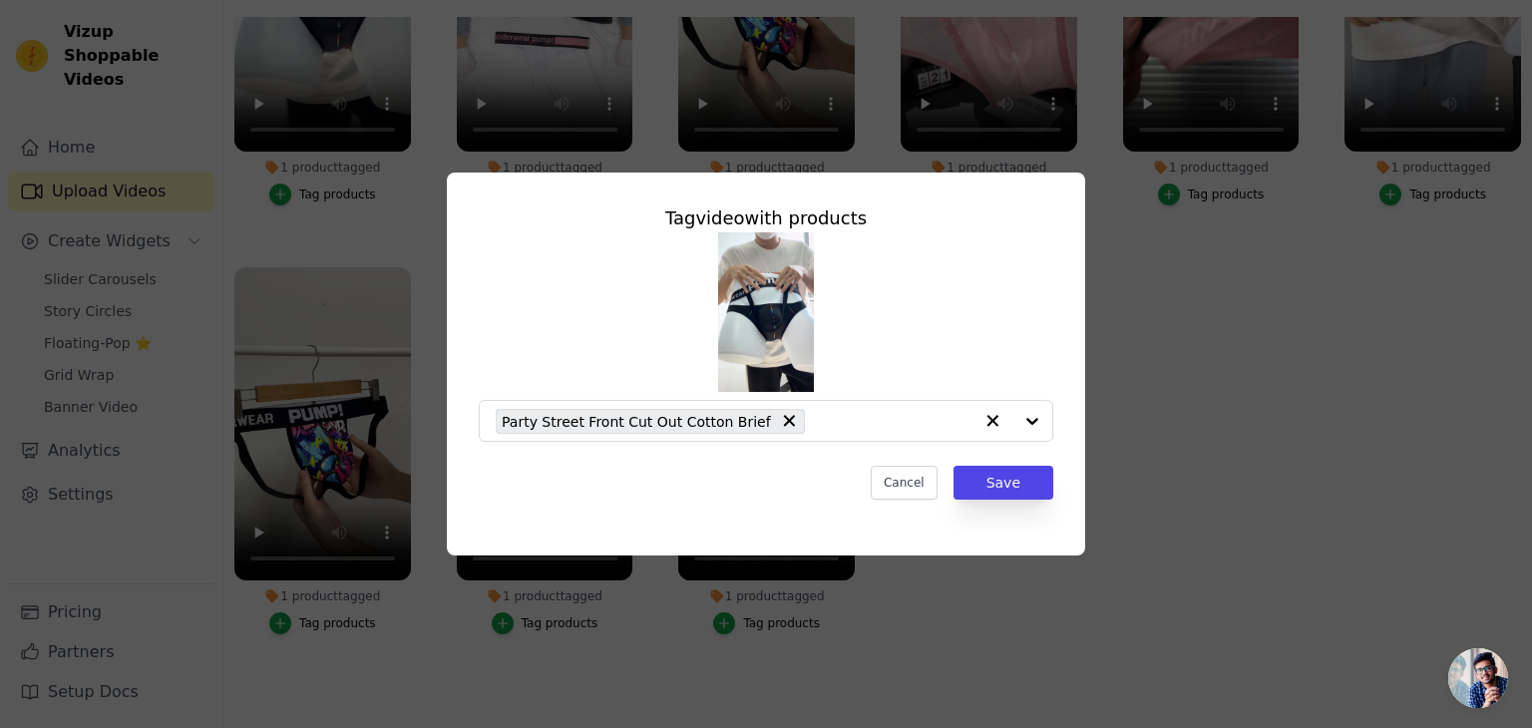
click at [1359, 392] on div "Tag video with products Party Street Front Cut Out Cotton Brief Cancel Save" at bounding box center [766, 364] width 1468 height 447
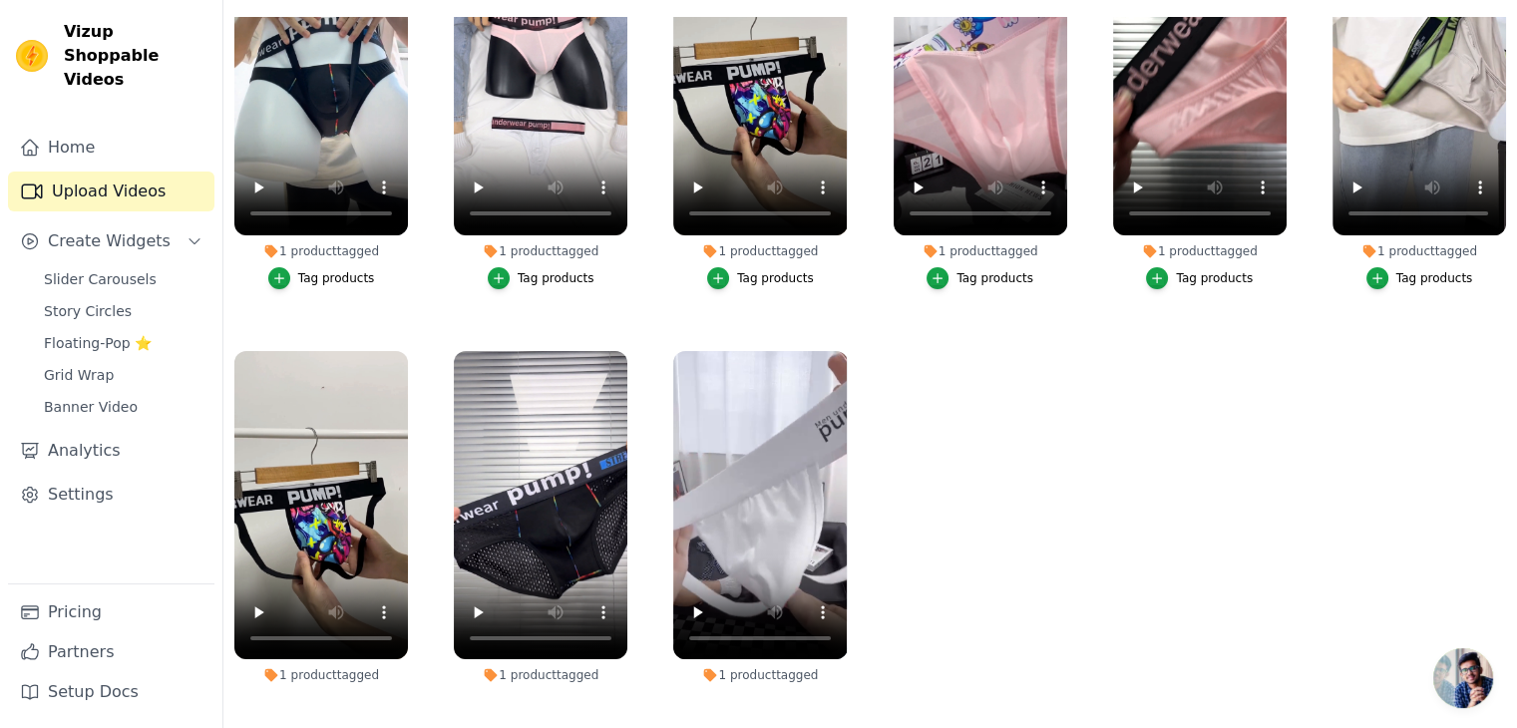
scroll to position [101, 0]
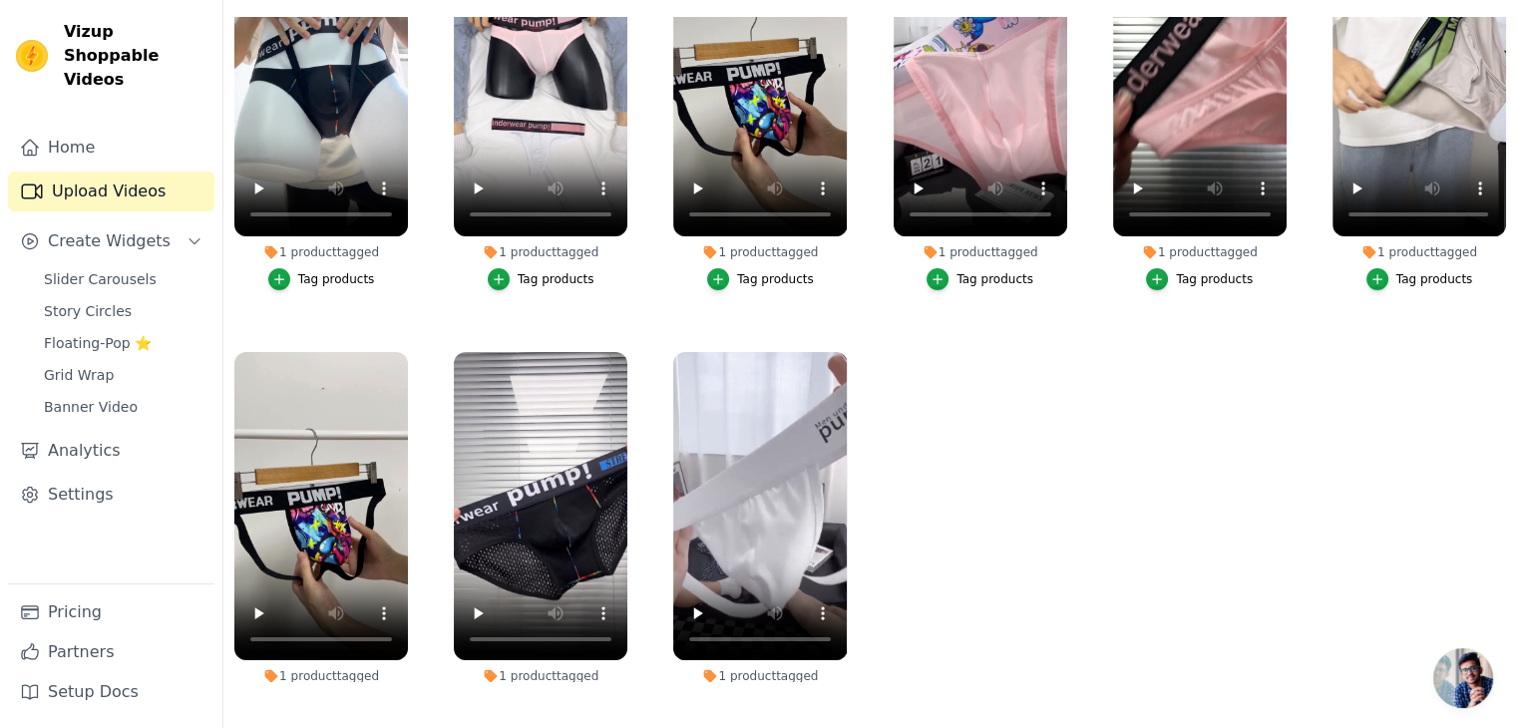
click at [993, 273] on div "Tag products" at bounding box center [995, 279] width 77 height 16
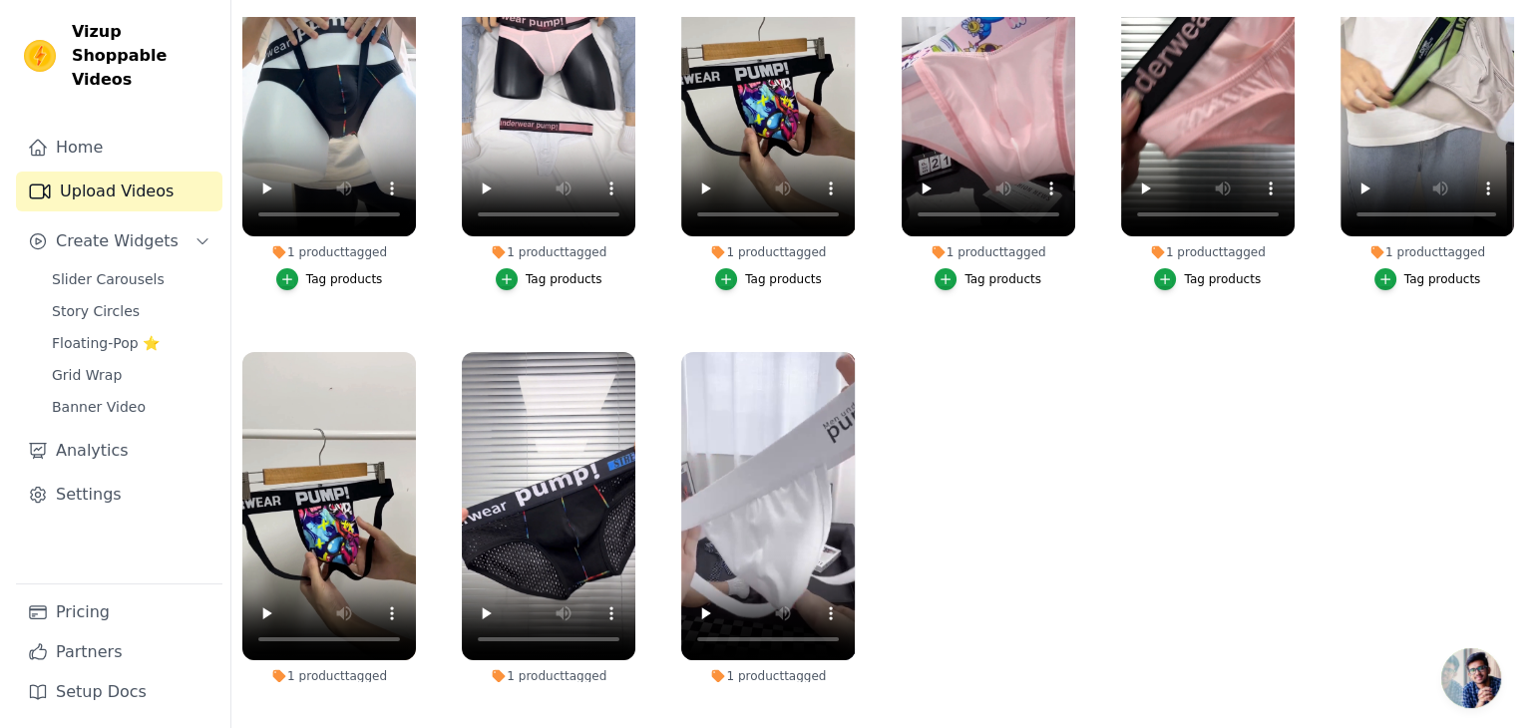
scroll to position [0, 0]
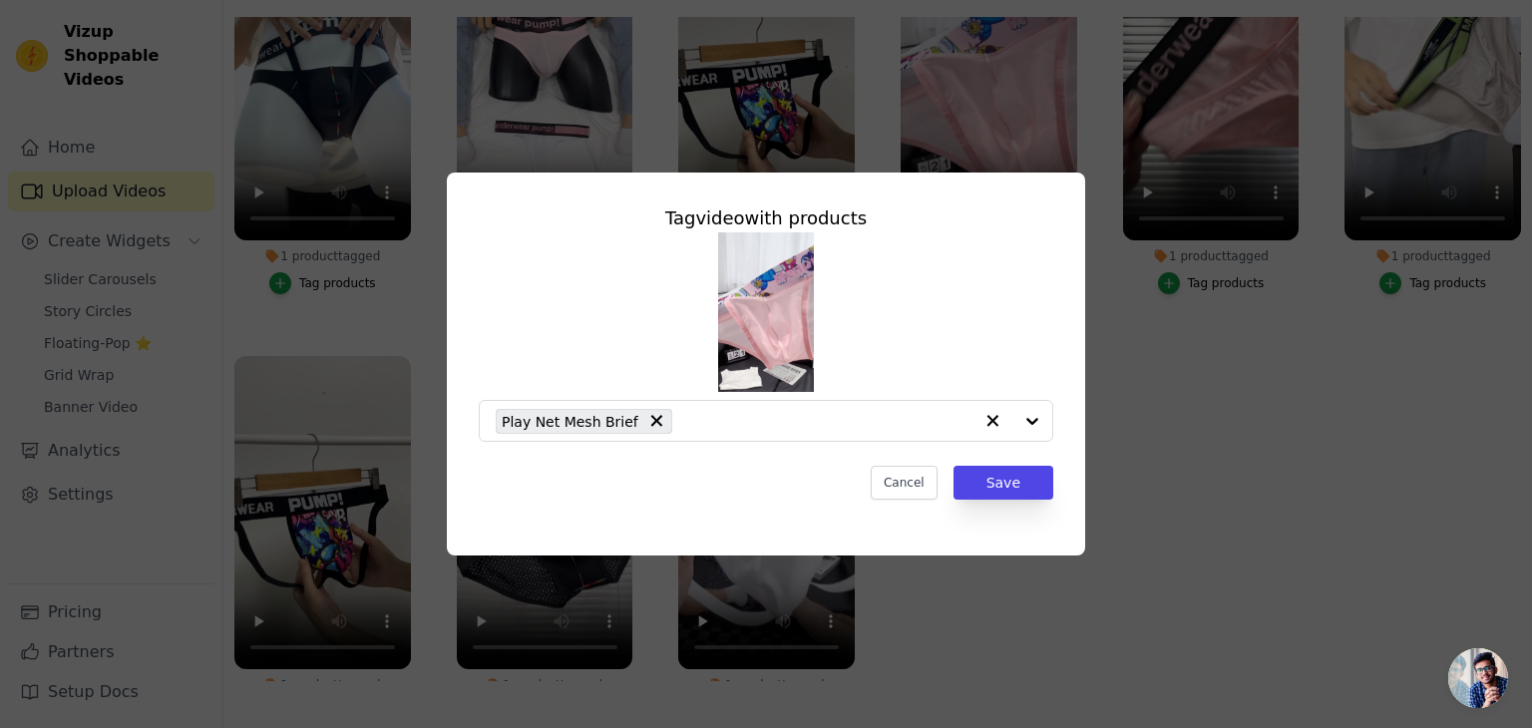
click at [1109, 376] on div "Tag video with products Play Net Mesh Brief Cancel Save" at bounding box center [766, 364] width 1468 height 447
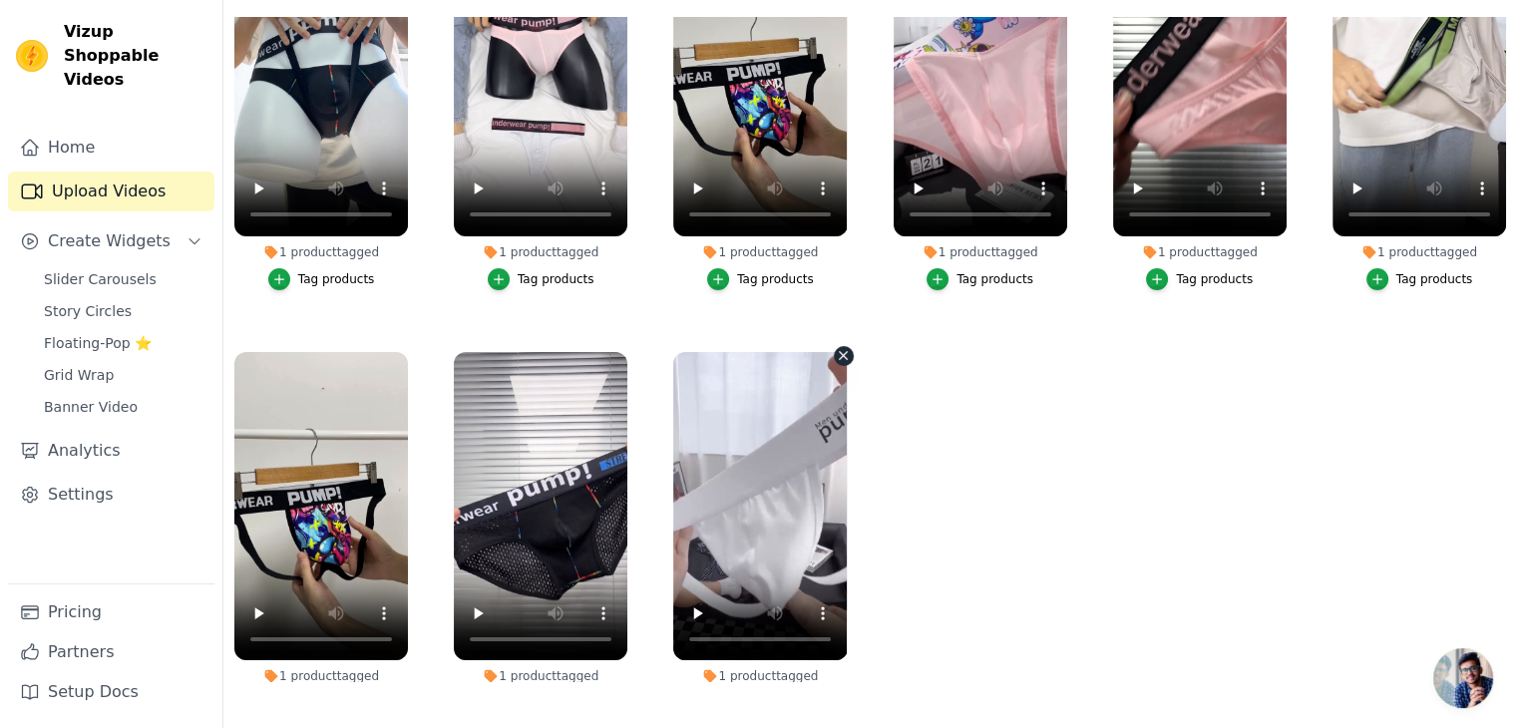
scroll to position [190, 0]
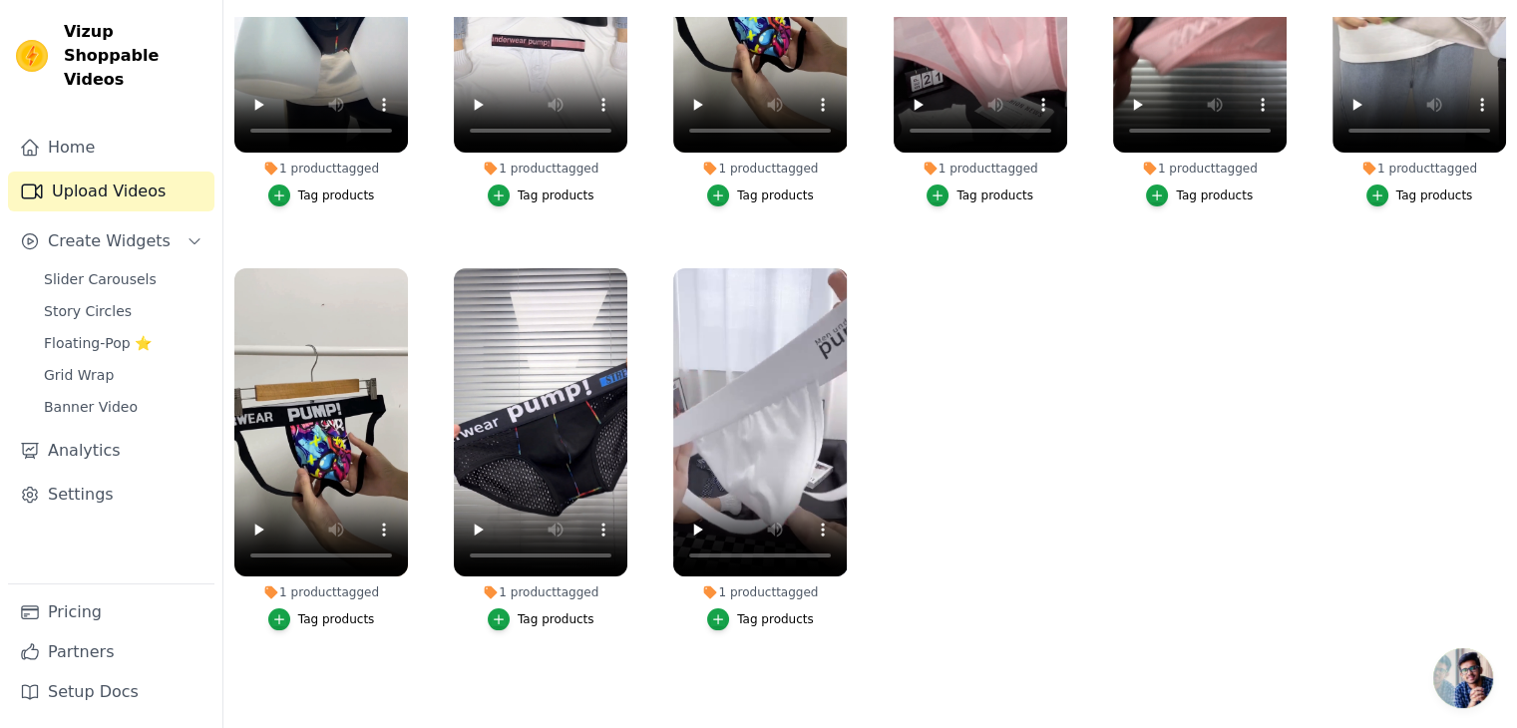
click at [744, 611] on div "Tag products" at bounding box center [775, 619] width 77 height 16
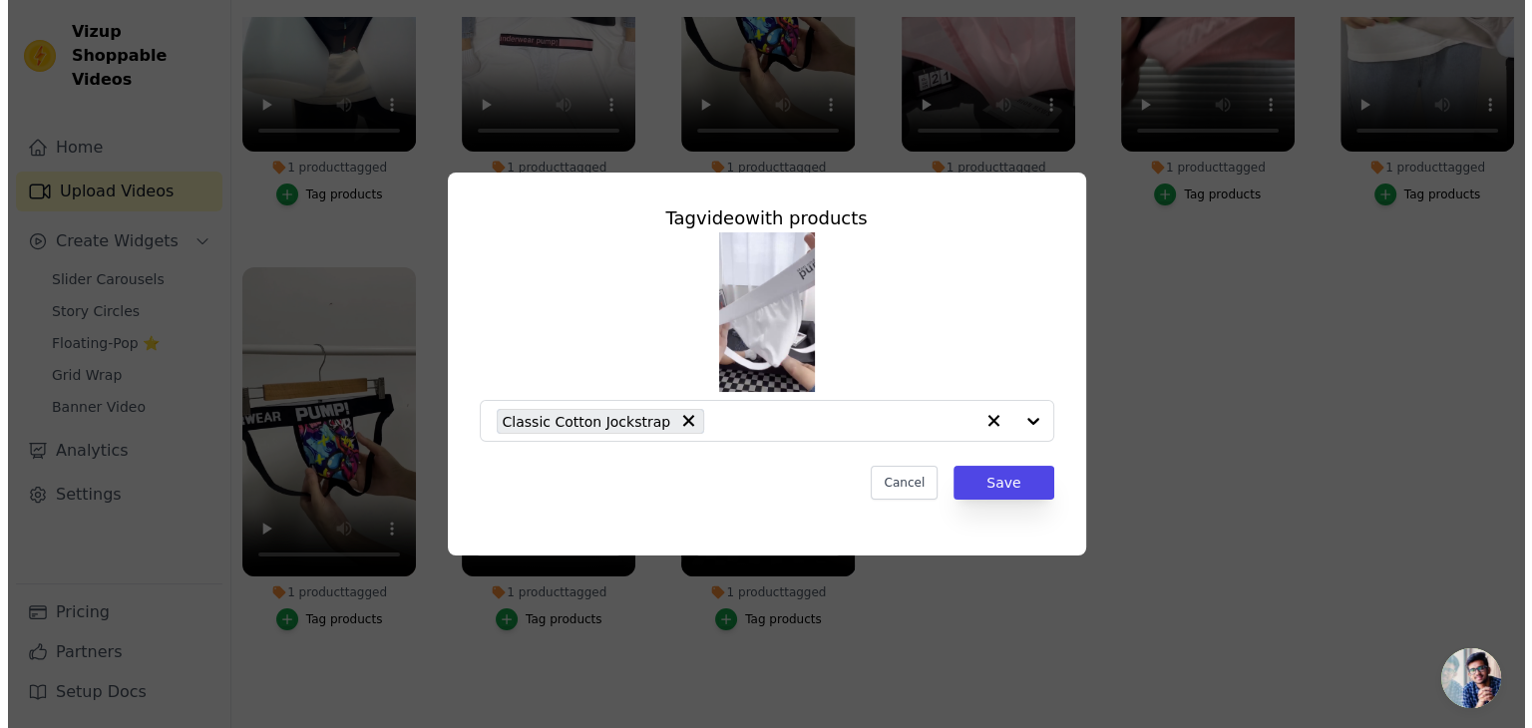
scroll to position [0, 0]
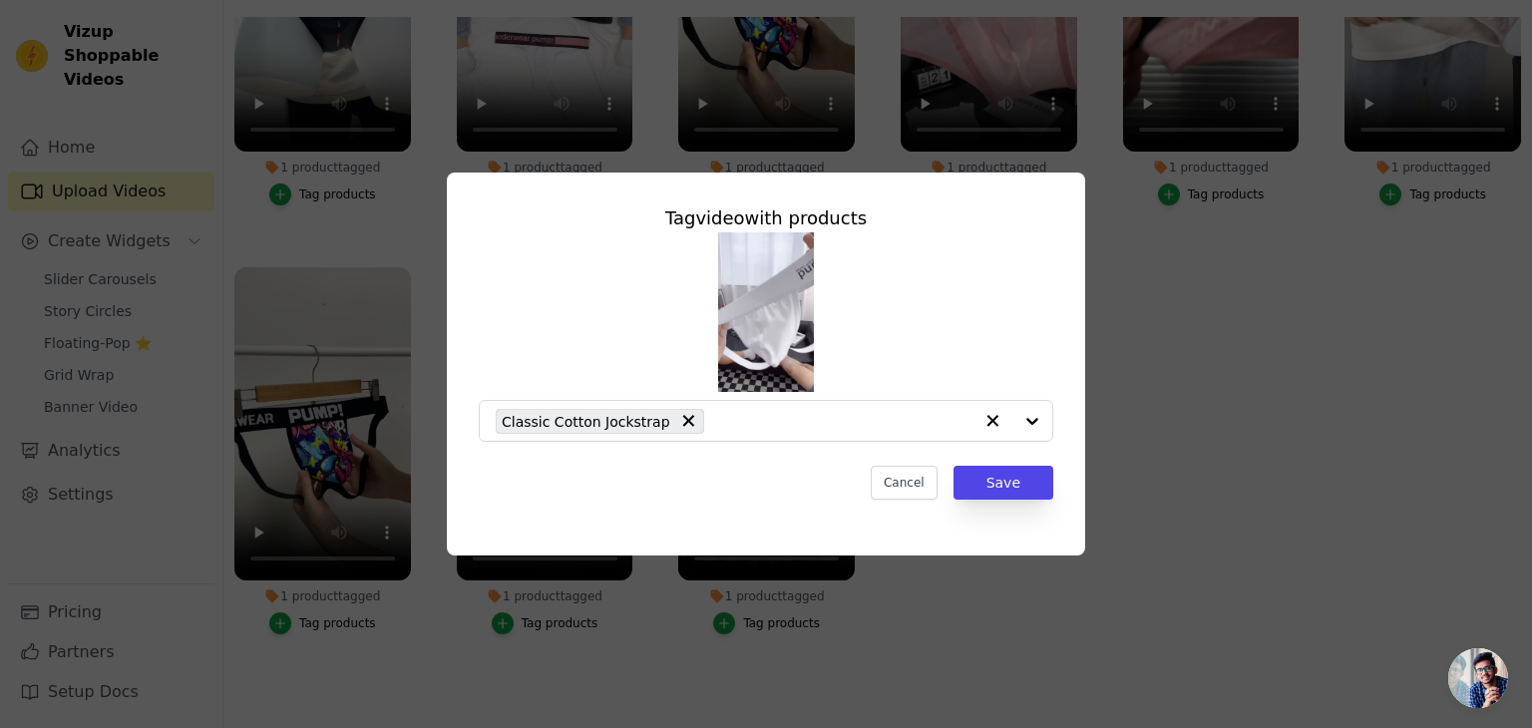
click at [942, 601] on div "Tag video with products Classic Cotton Jockstrap Cancel Save" at bounding box center [766, 364] width 1532 height 728
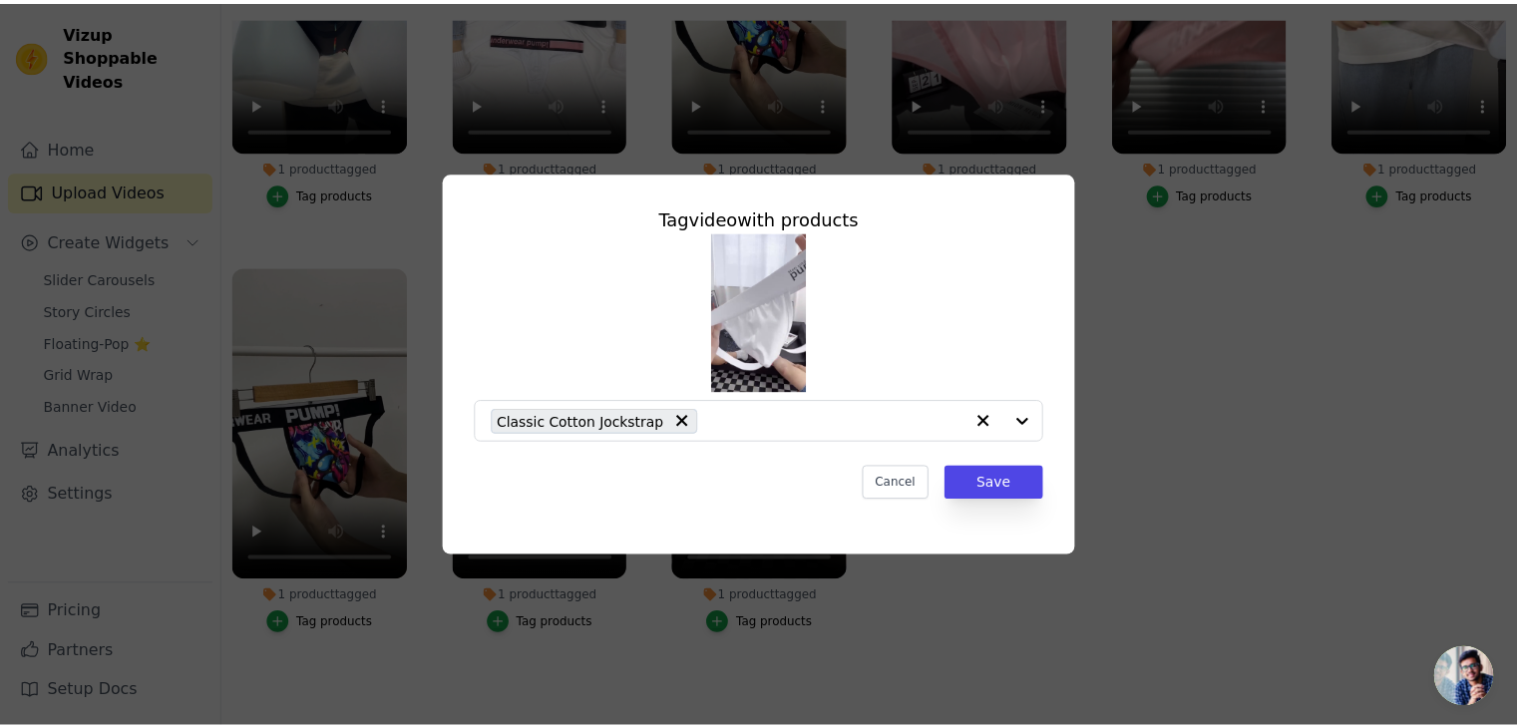
scroll to position [202, 0]
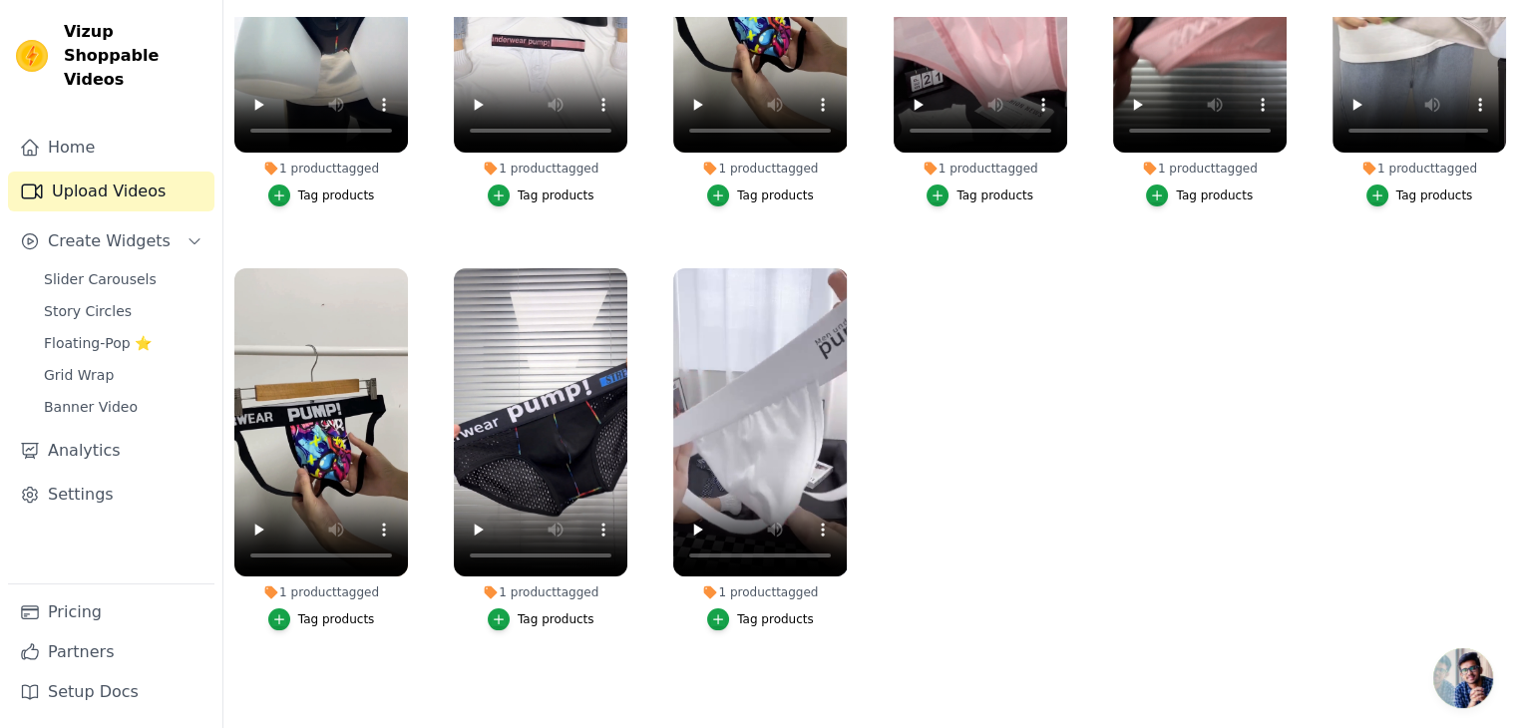
click at [549, 611] on div "Tag products" at bounding box center [556, 619] width 77 height 16
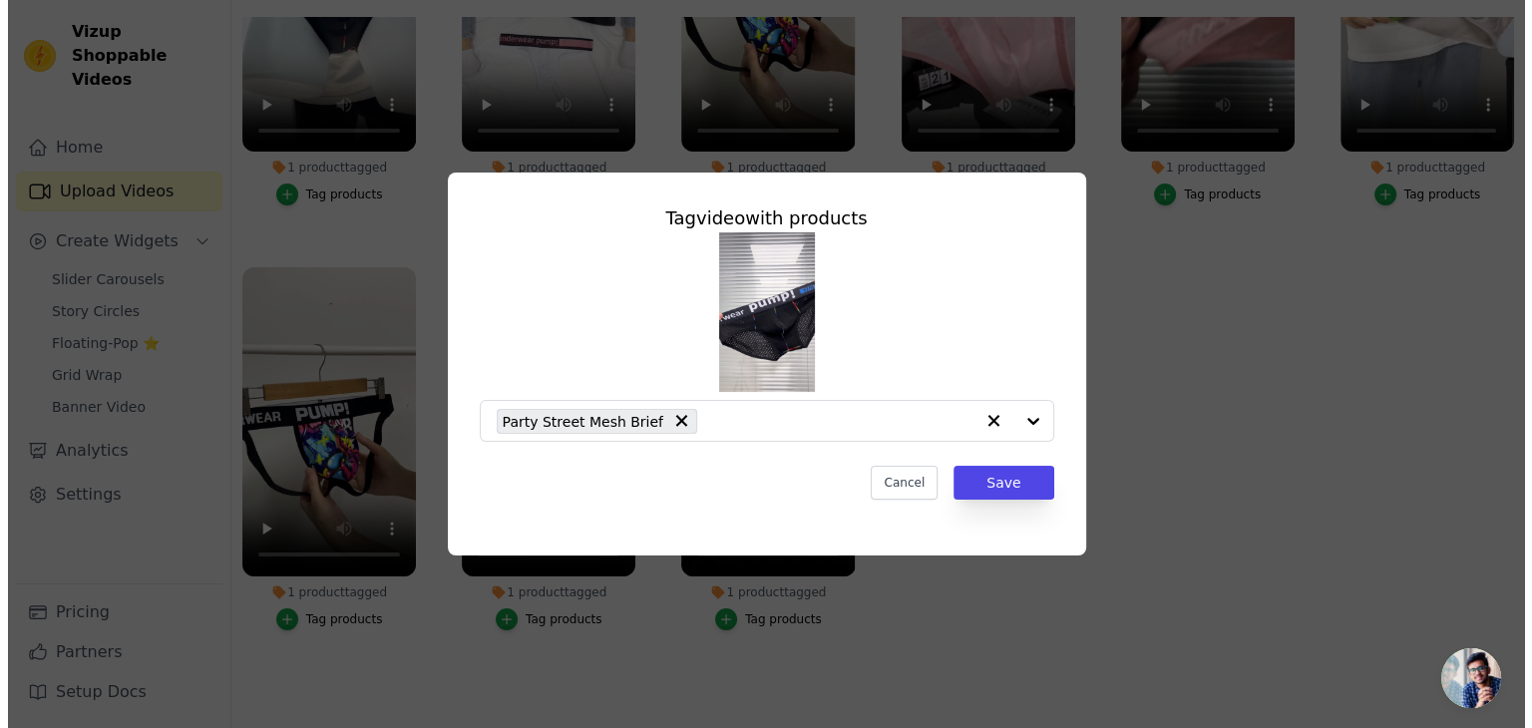
scroll to position [0, 0]
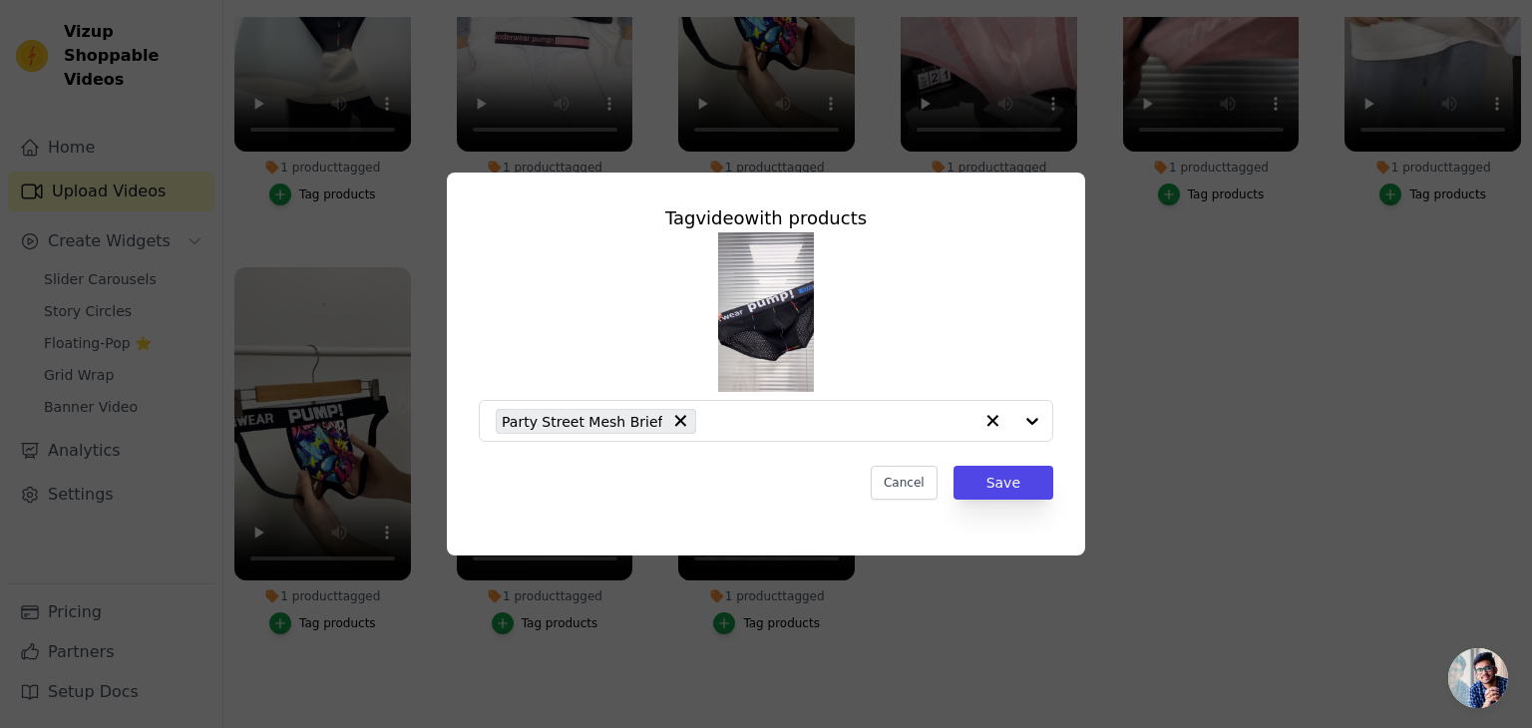
click at [597, 647] on div "Tag video with products Party Street Mesh Brief Cancel Save" at bounding box center [766, 364] width 1532 height 728
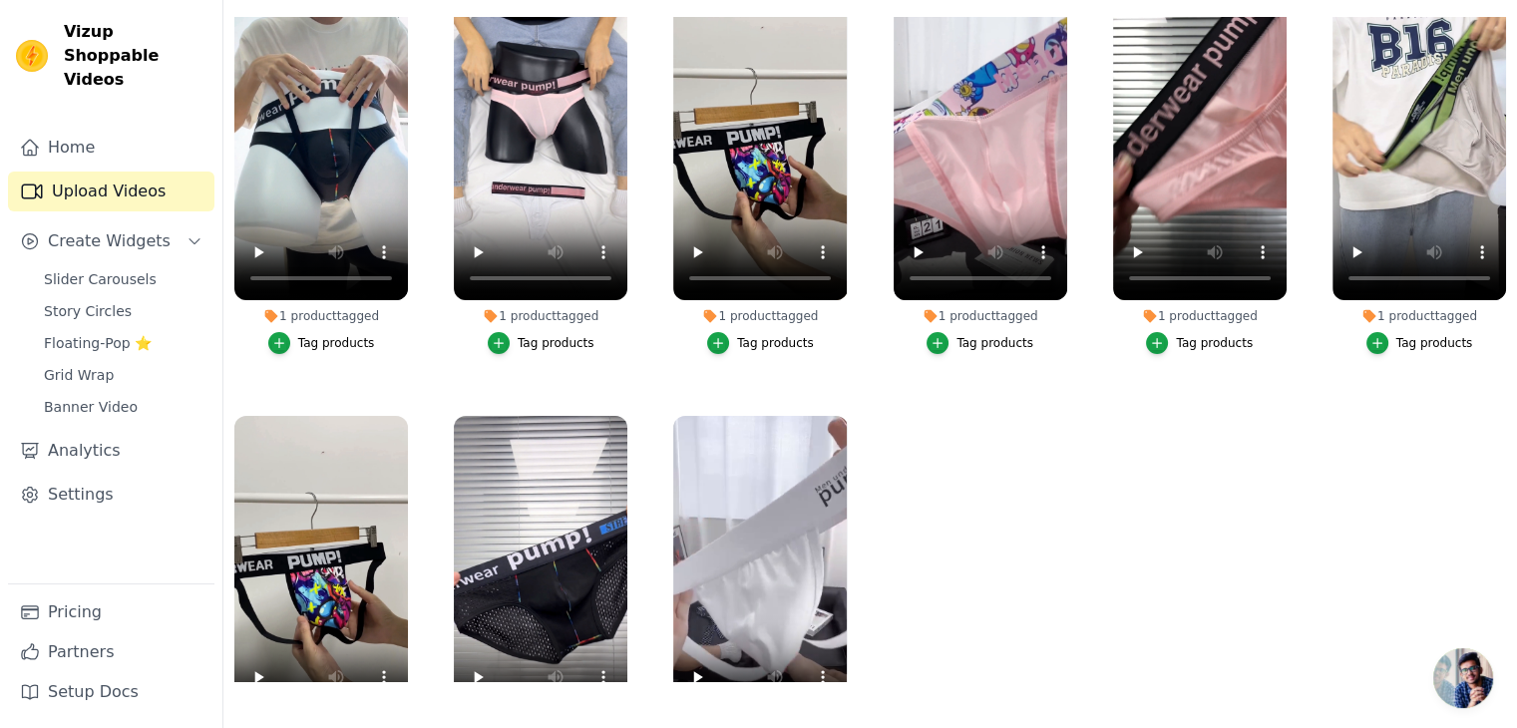
scroll to position [34, 0]
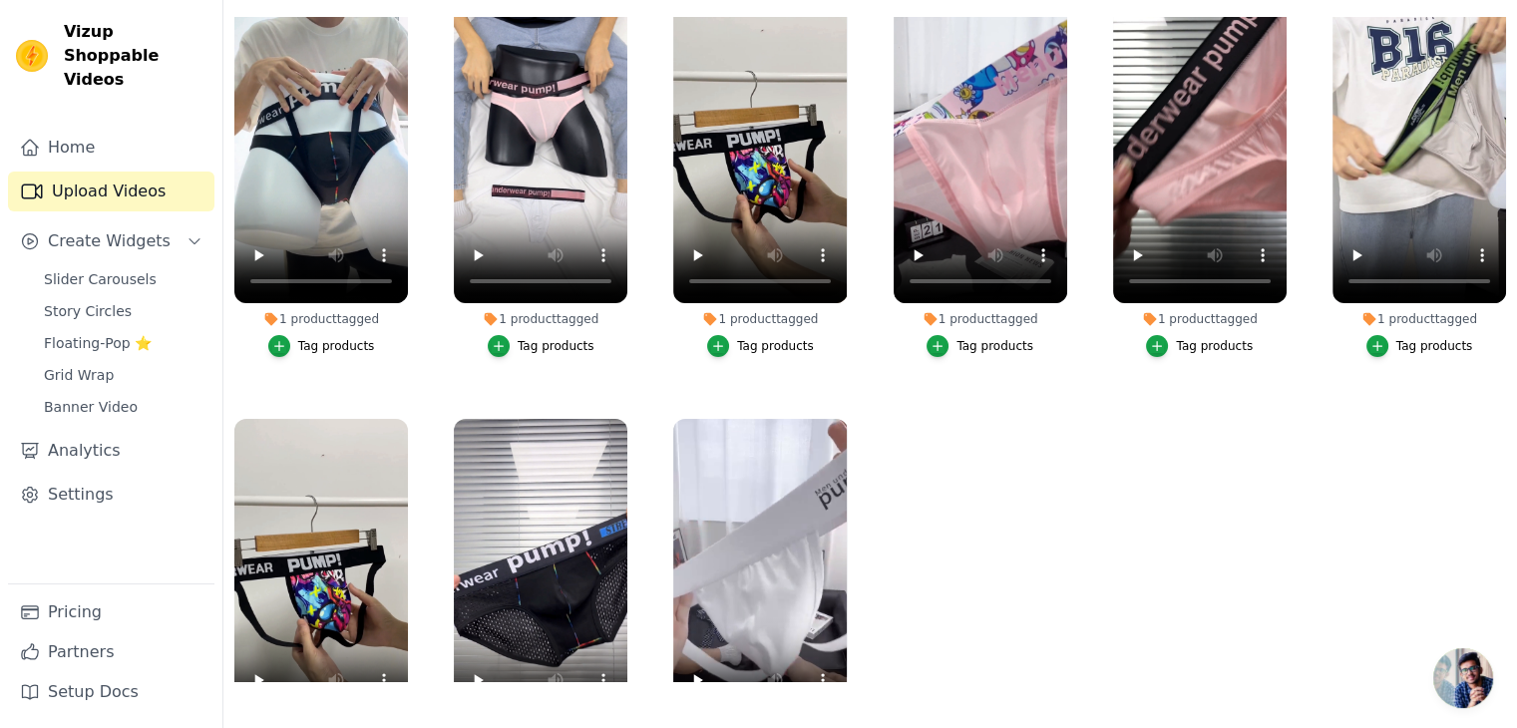
click at [1415, 345] on div "Tag products" at bounding box center [1435, 346] width 77 height 16
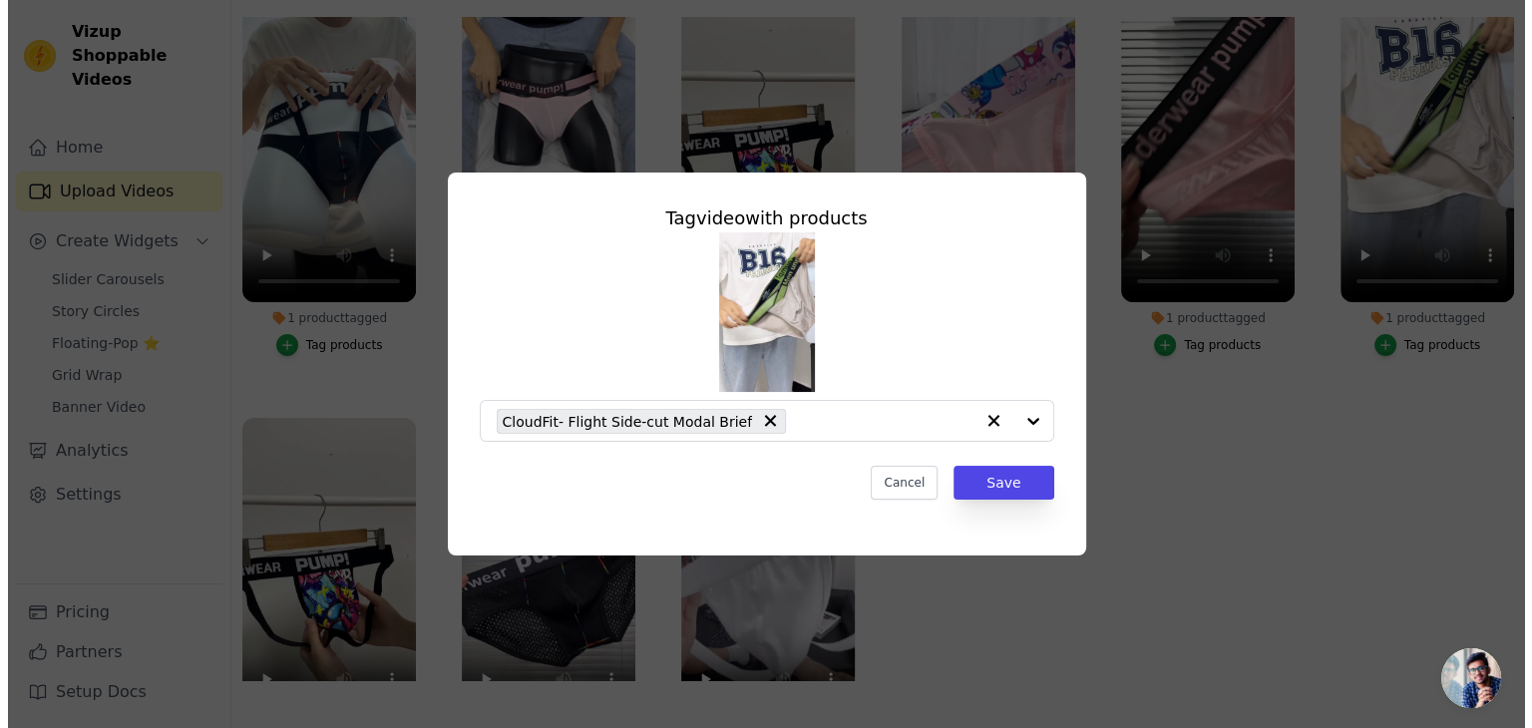
scroll to position [0, 0]
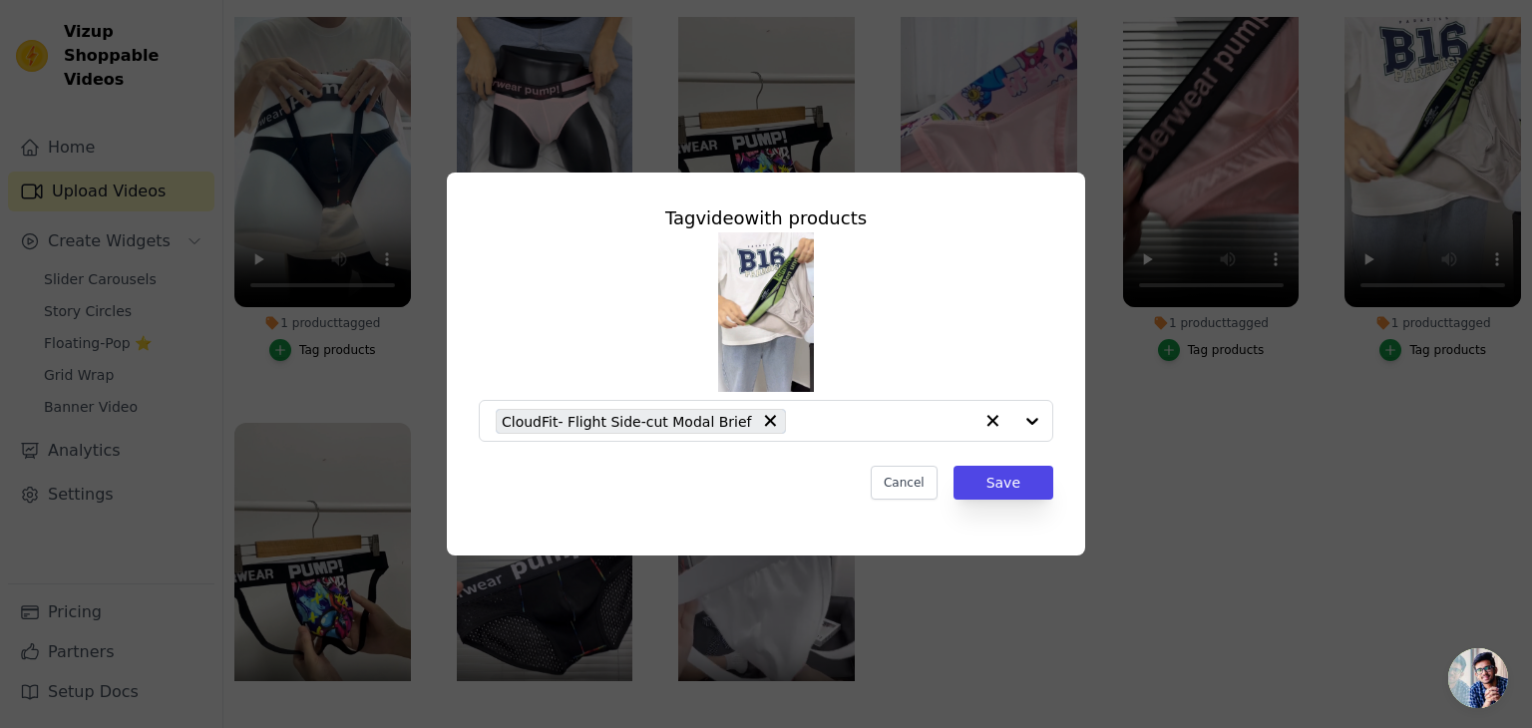
click at [1383, 414] on div "Tag video with products CloudFit- Flight Side-cut Modal Brief Cancel Save" at bounding box center [766, 364] width 1468 height 447
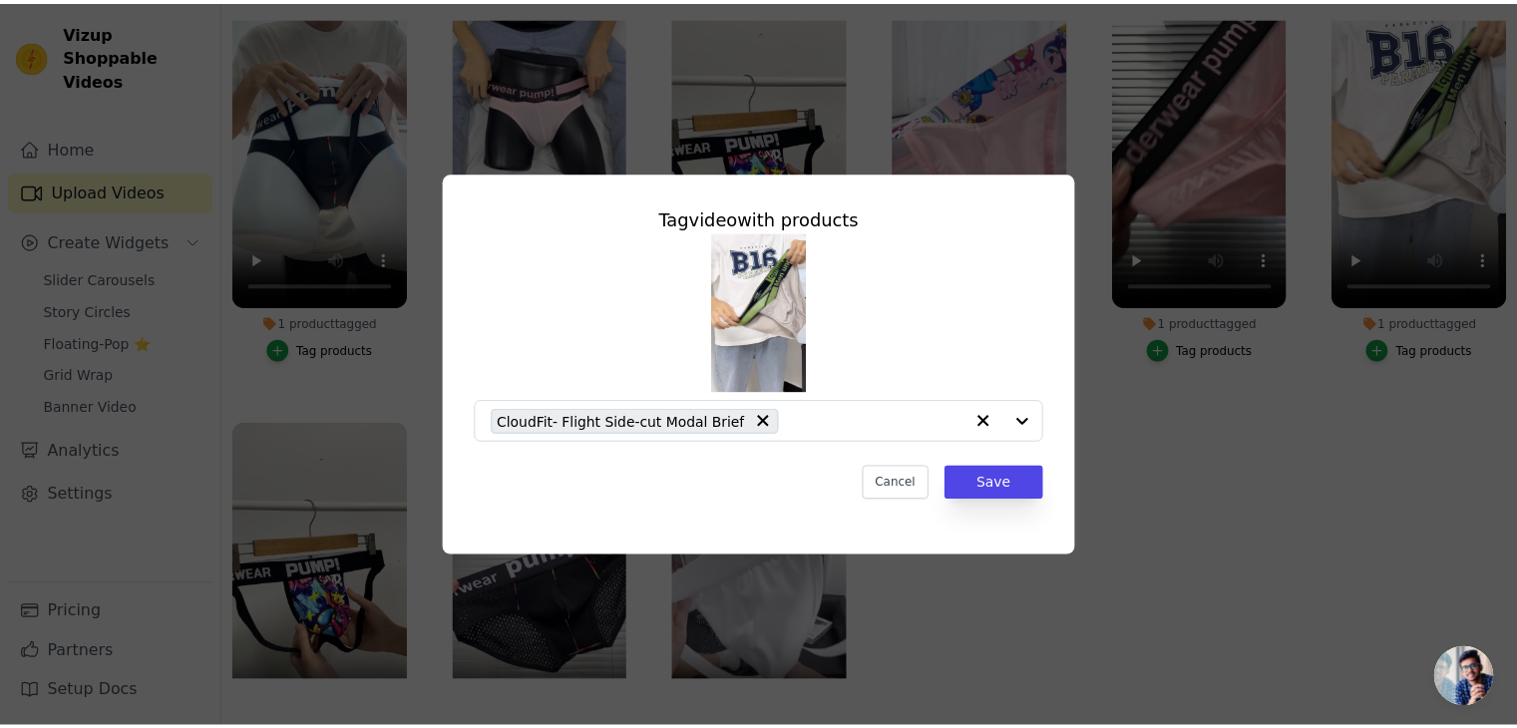
scroll to position [202, 0]
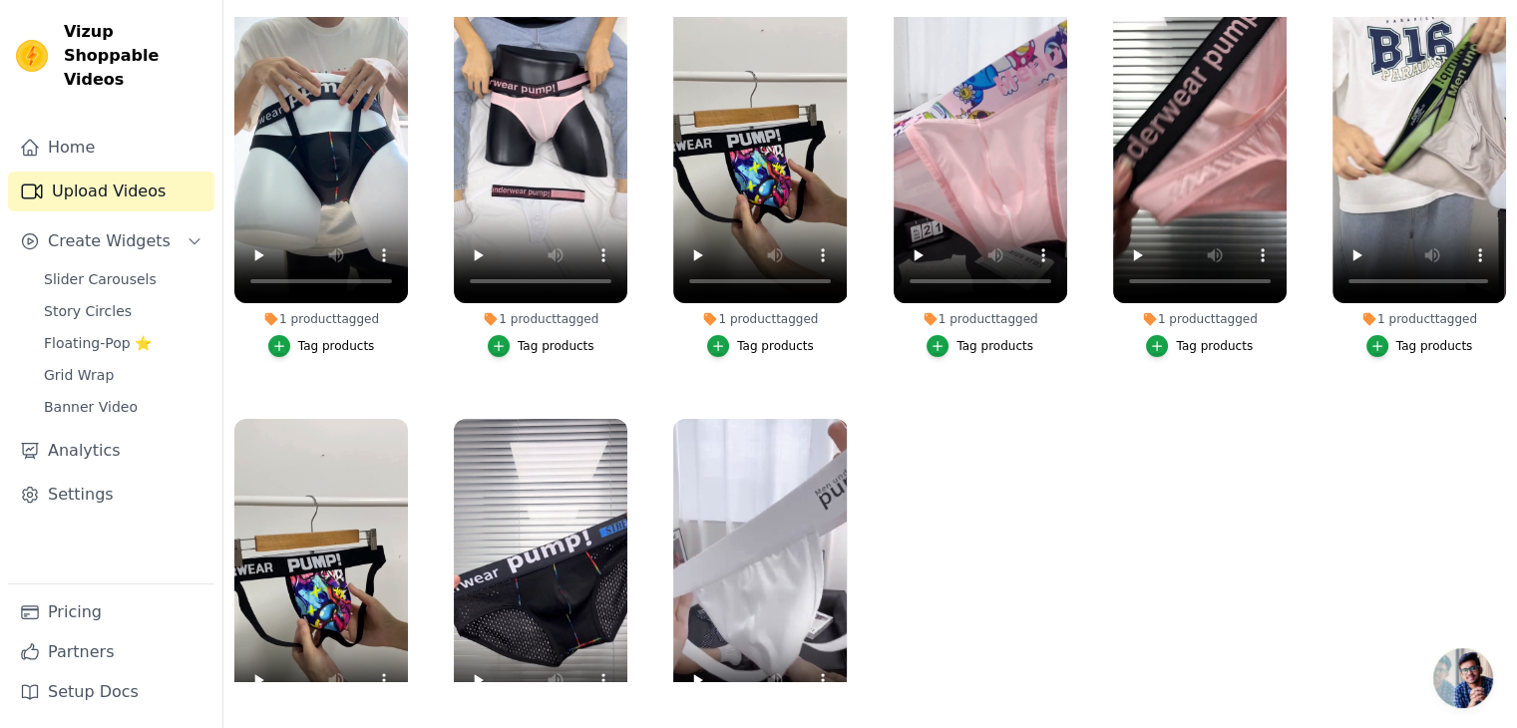
click at [327, 329] on li "1 product tagged Tag products" at bounding box center [321, 175] width 174 height 363
click at [344, 348] on div "Tag products" at bounding box center [336, 346] width 77 height 16
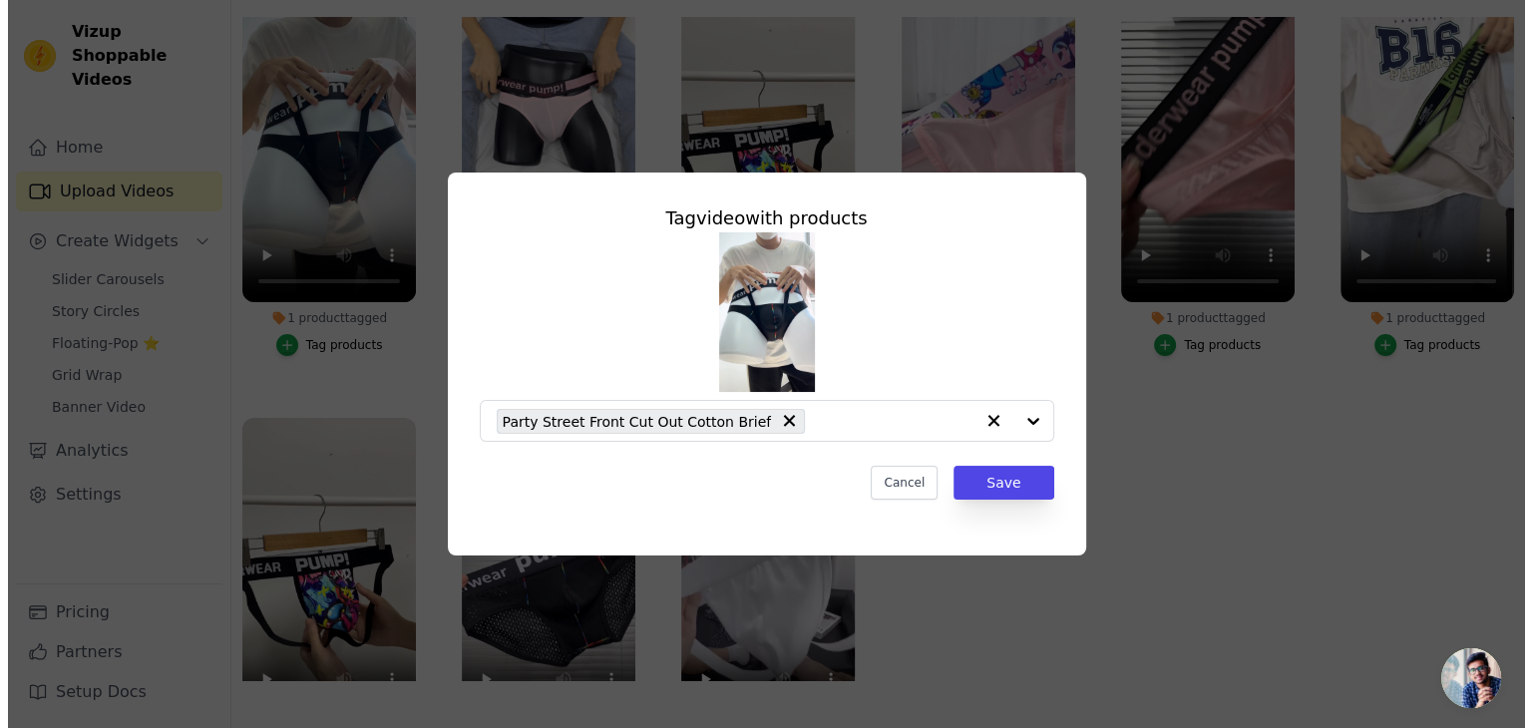
scroll to position [0, 0]
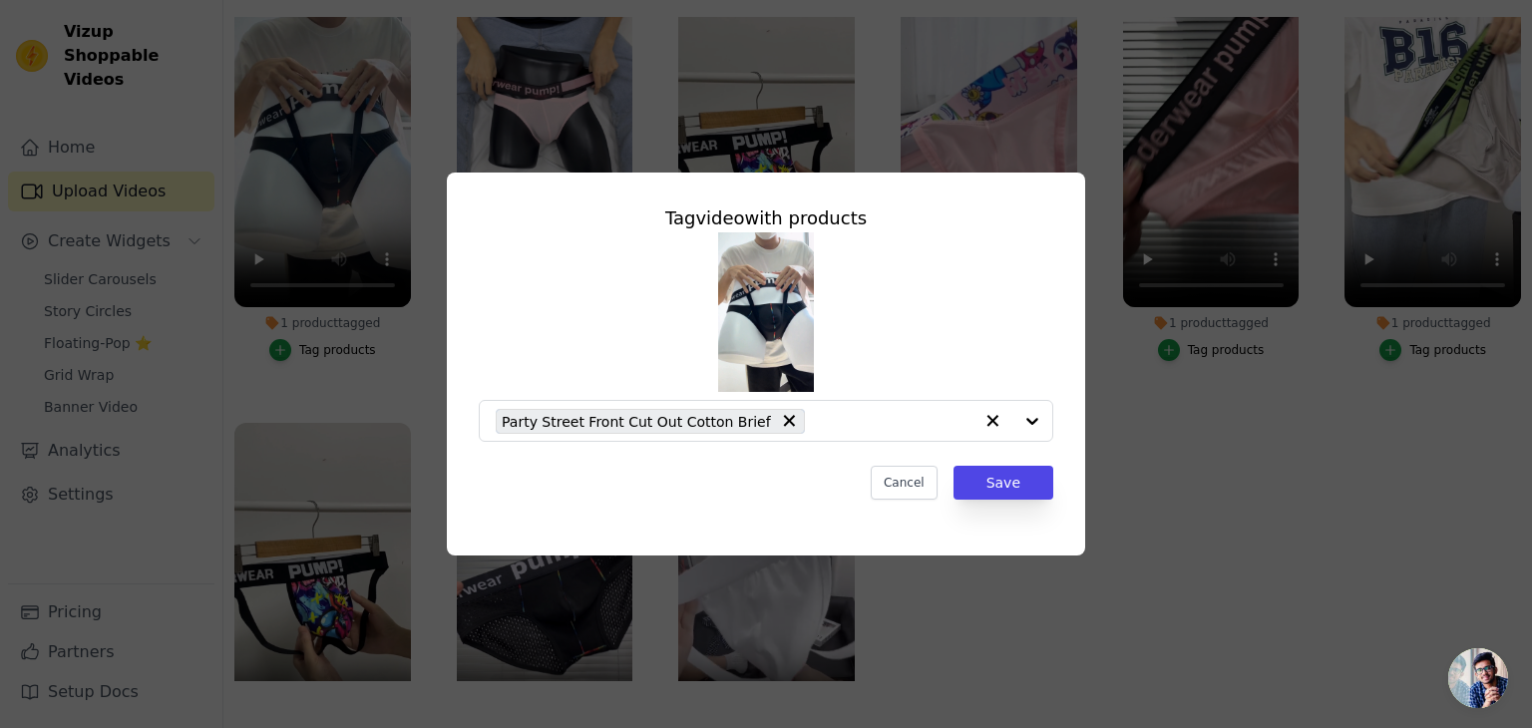
click at [353, 370] on div "Tag video with products Party Street Front Cut Out Cotton Brief Cancel Save" at bounding box center [766, 364] width 1468 height 447
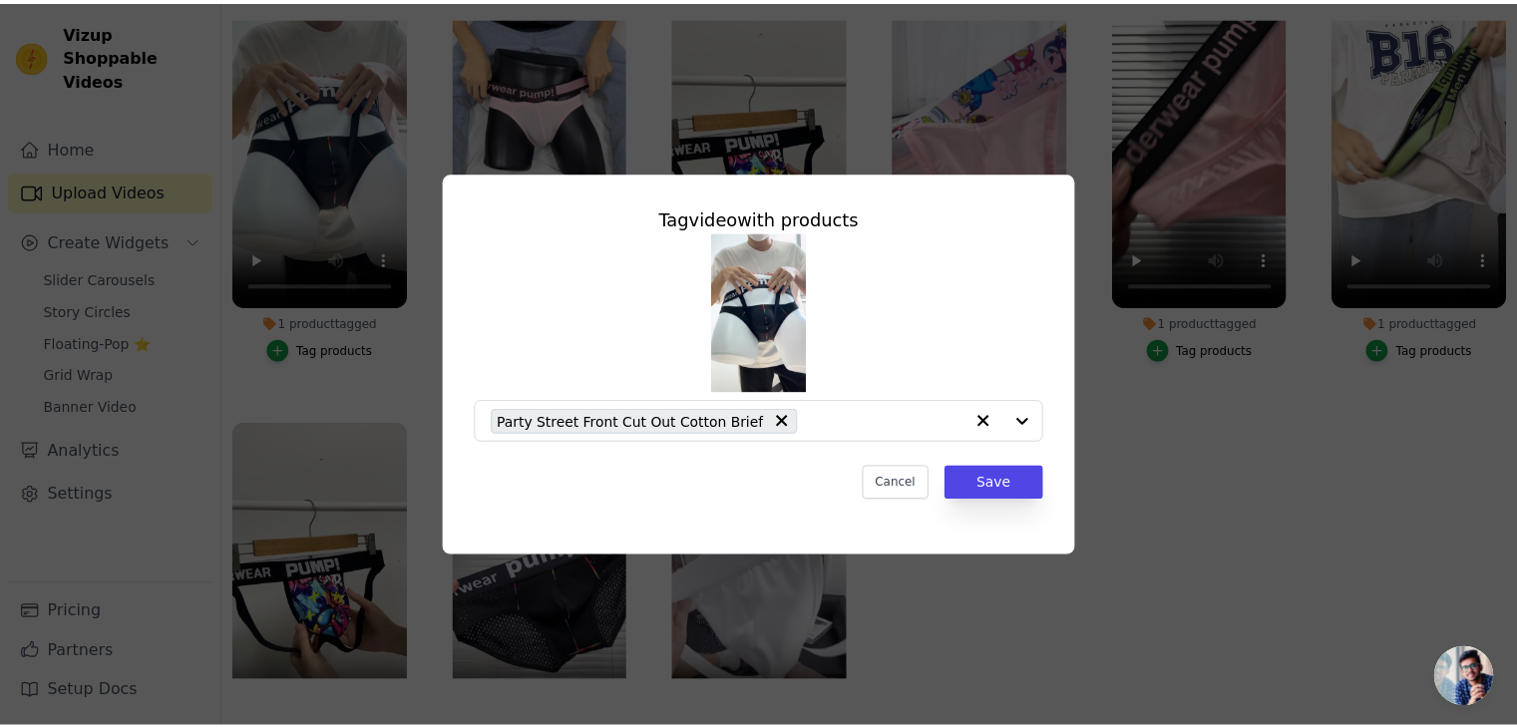
scroll to position [202, 0]
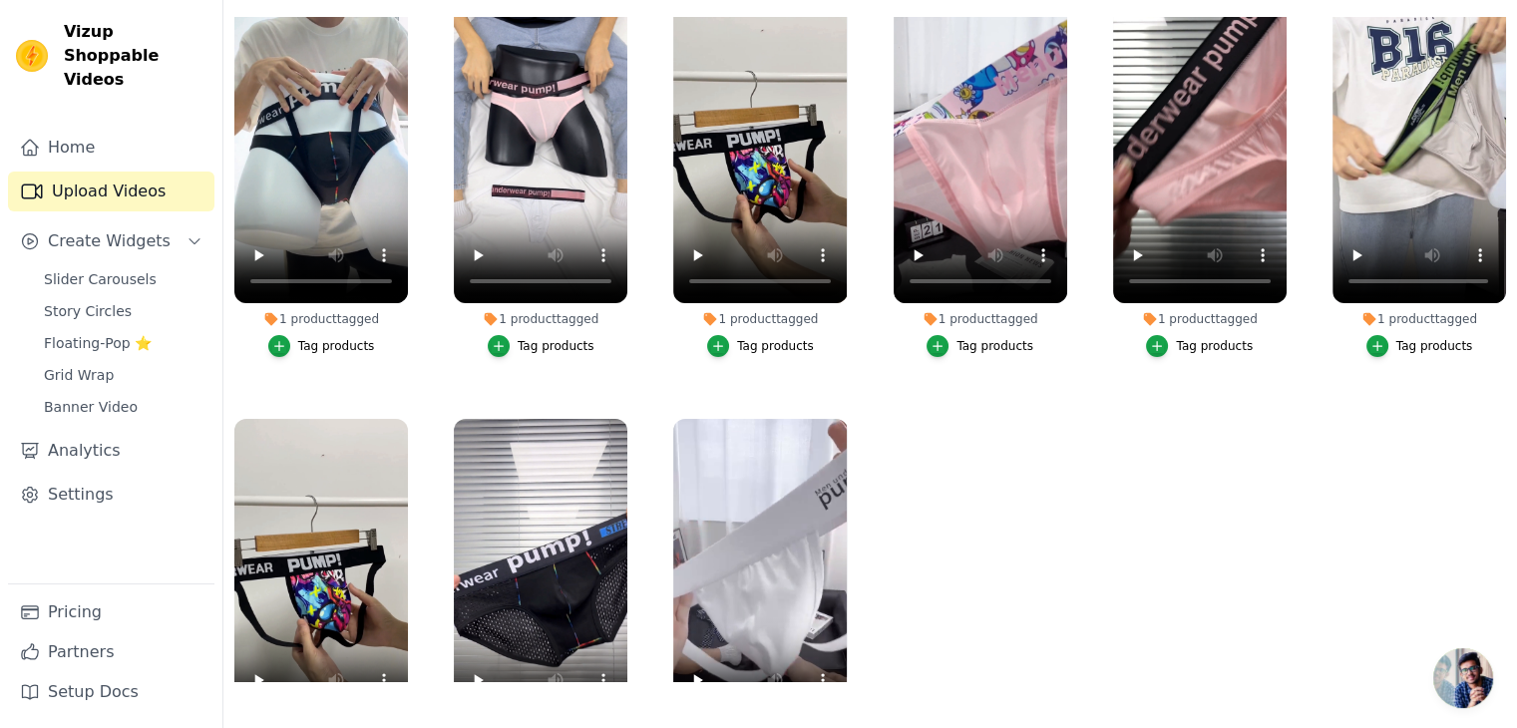
click at [544, 339] on div "Tag products" at bounding box center [556, 346] width 77 height 16
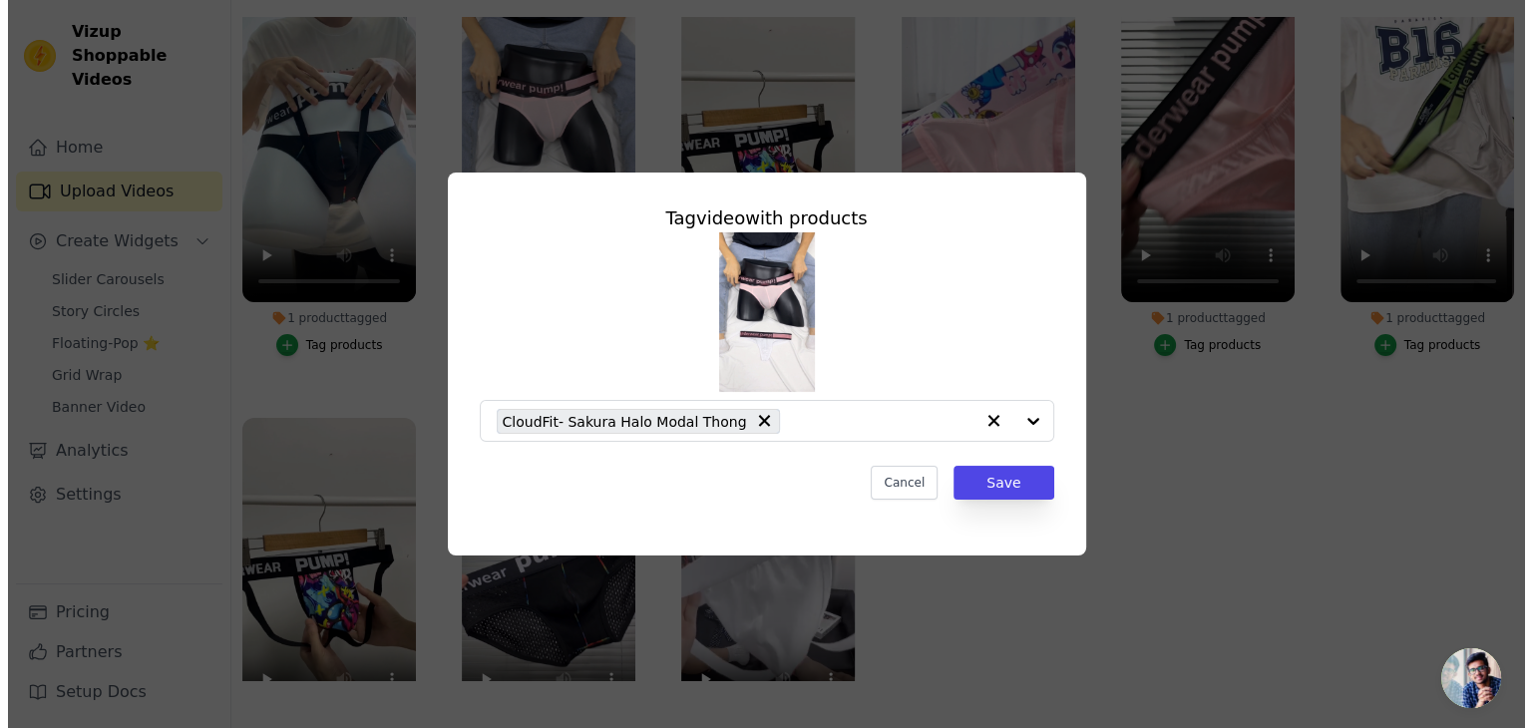
scroll to position [0, 0]
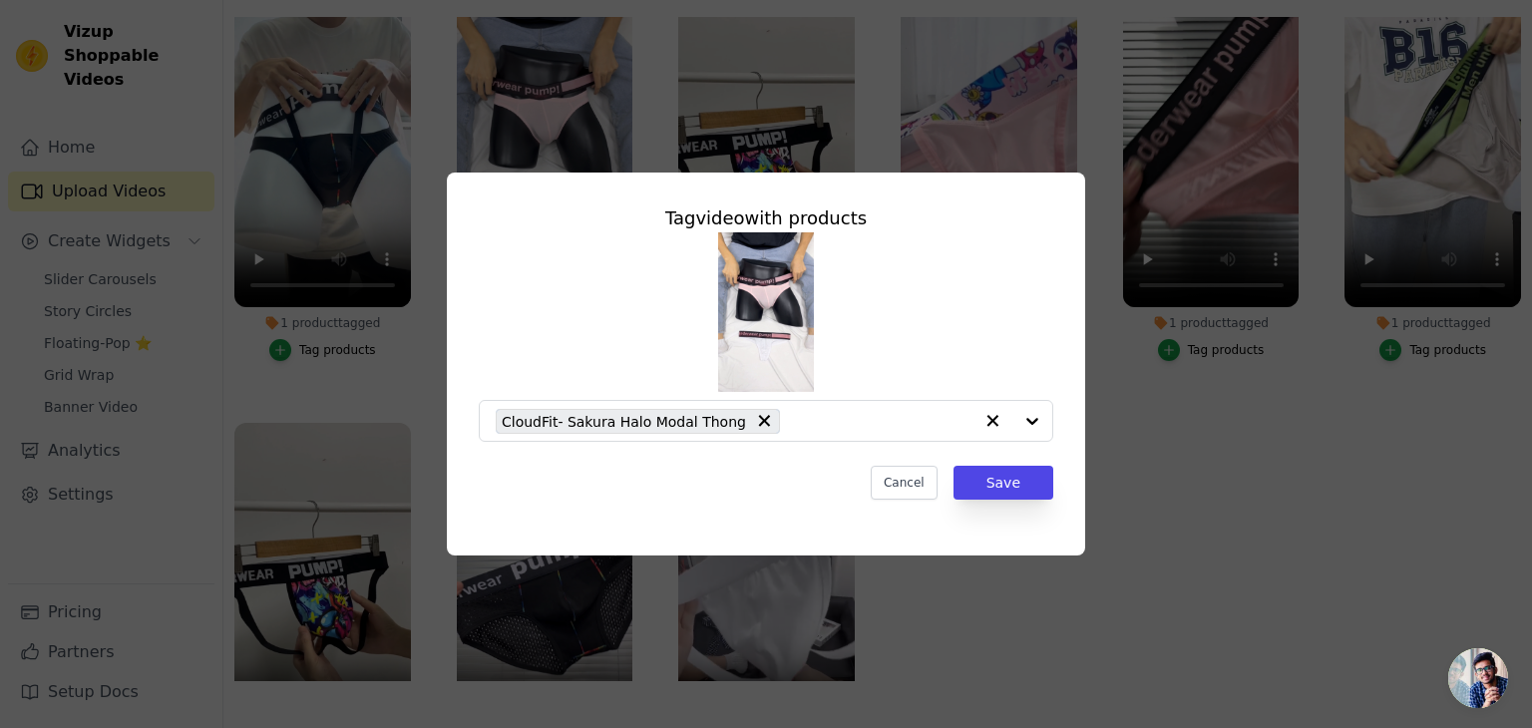
click at [343, 386] on div "Tag video with products CloudFit- Sakura Halo Modal Thong Cancel Save" at bounding box center [766, 364] width 1468 height 447
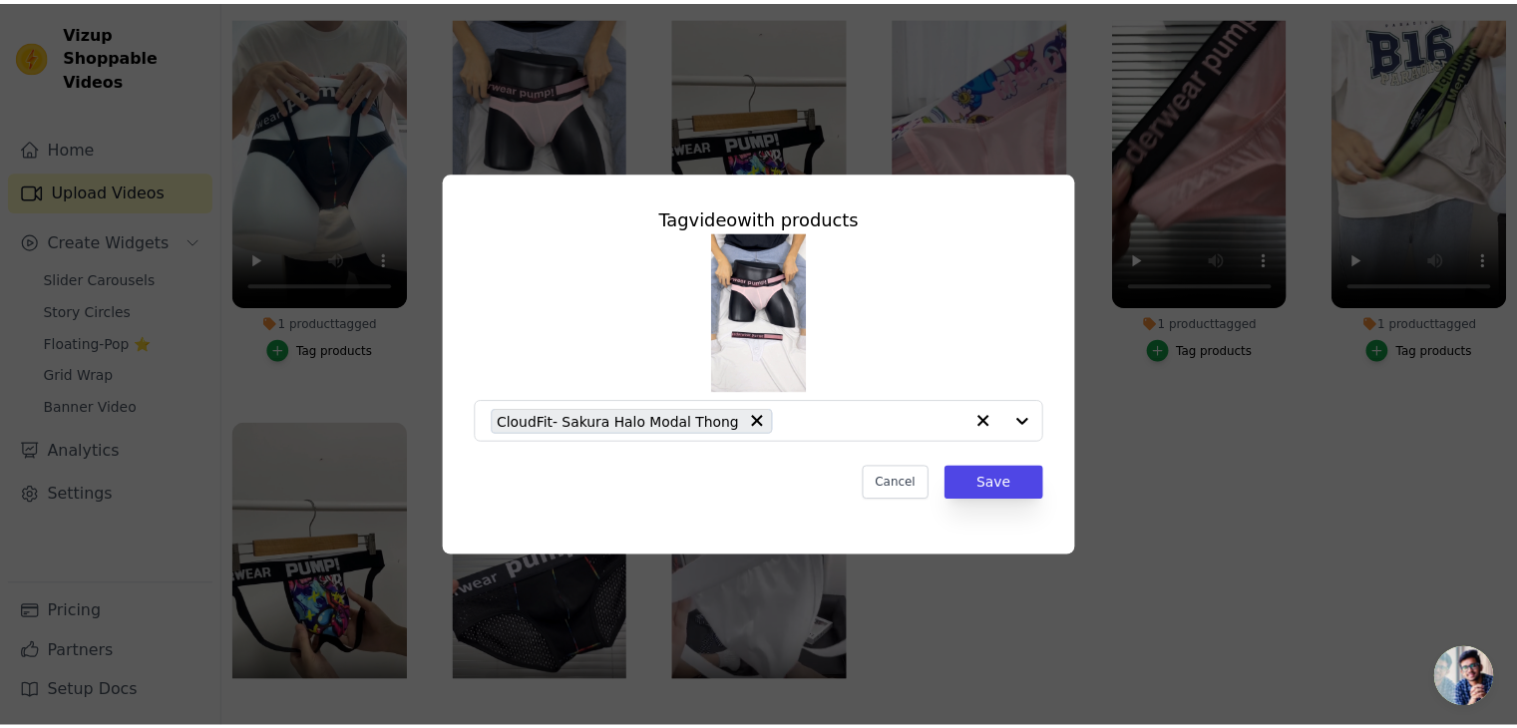
scroll to position [202, 0]
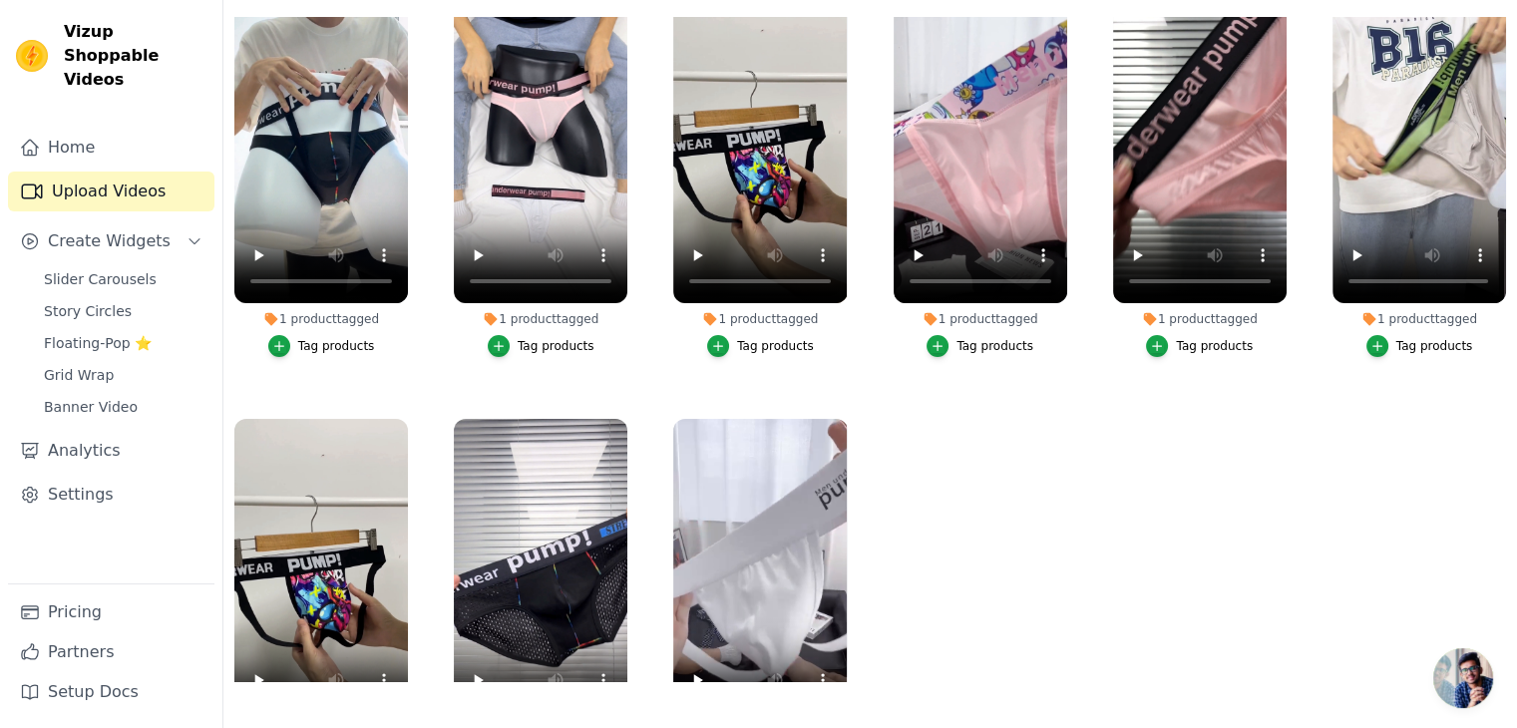
click at [794, 338] on div "Tag products" at bounding box center [775, 346] width 77 height 16
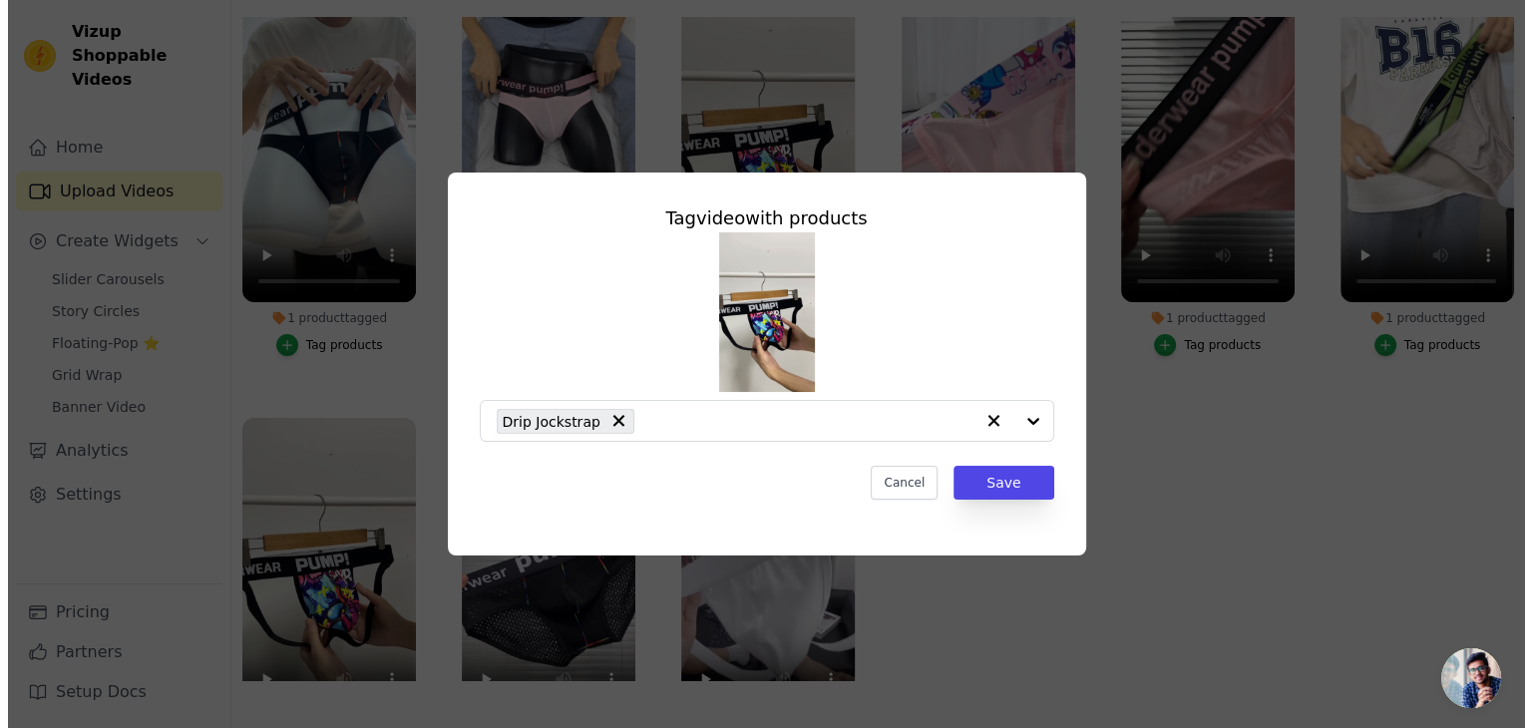
scroll to position [0, 0]
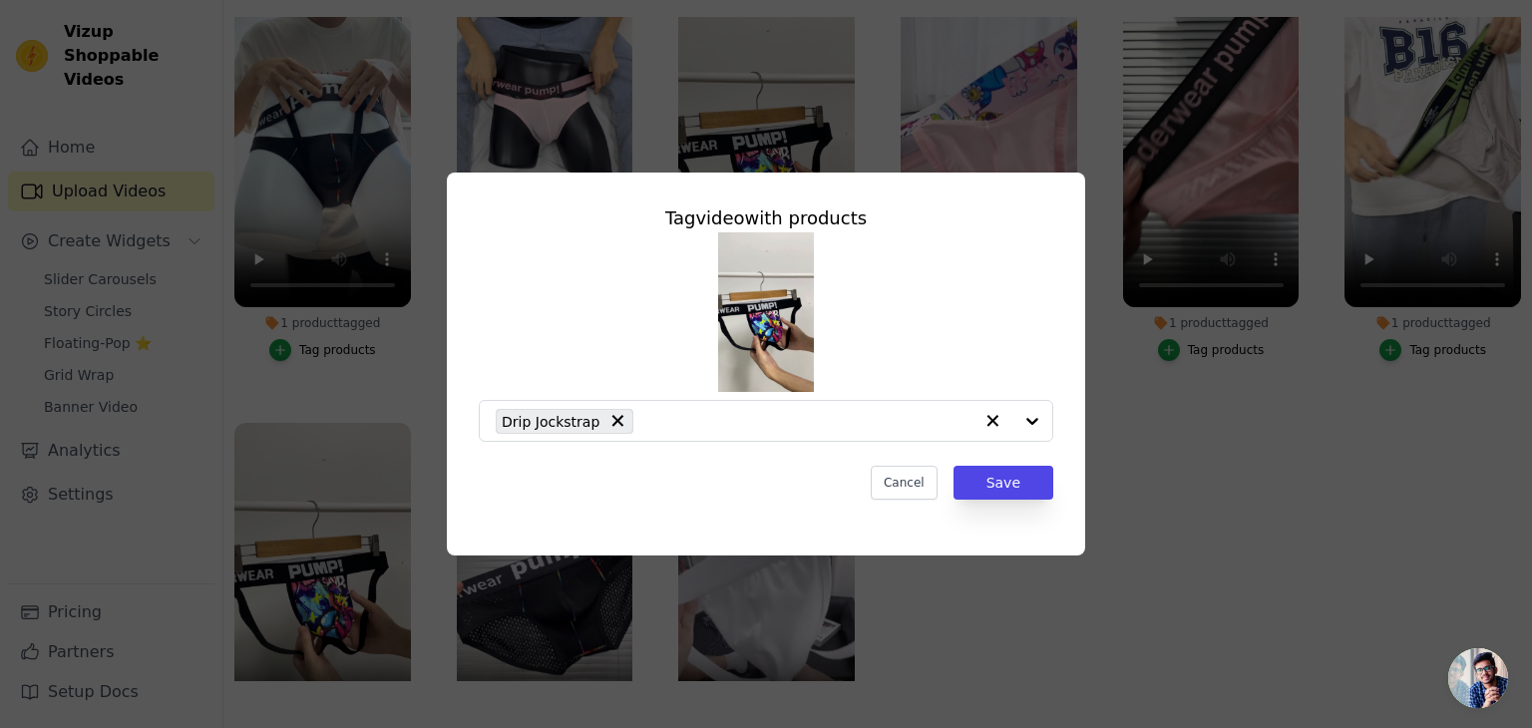
click at [318, 393] on div "Tag video with products Drip Jockstrap Cancel Save" at bounding box center [766, 364] width 1468 height 447
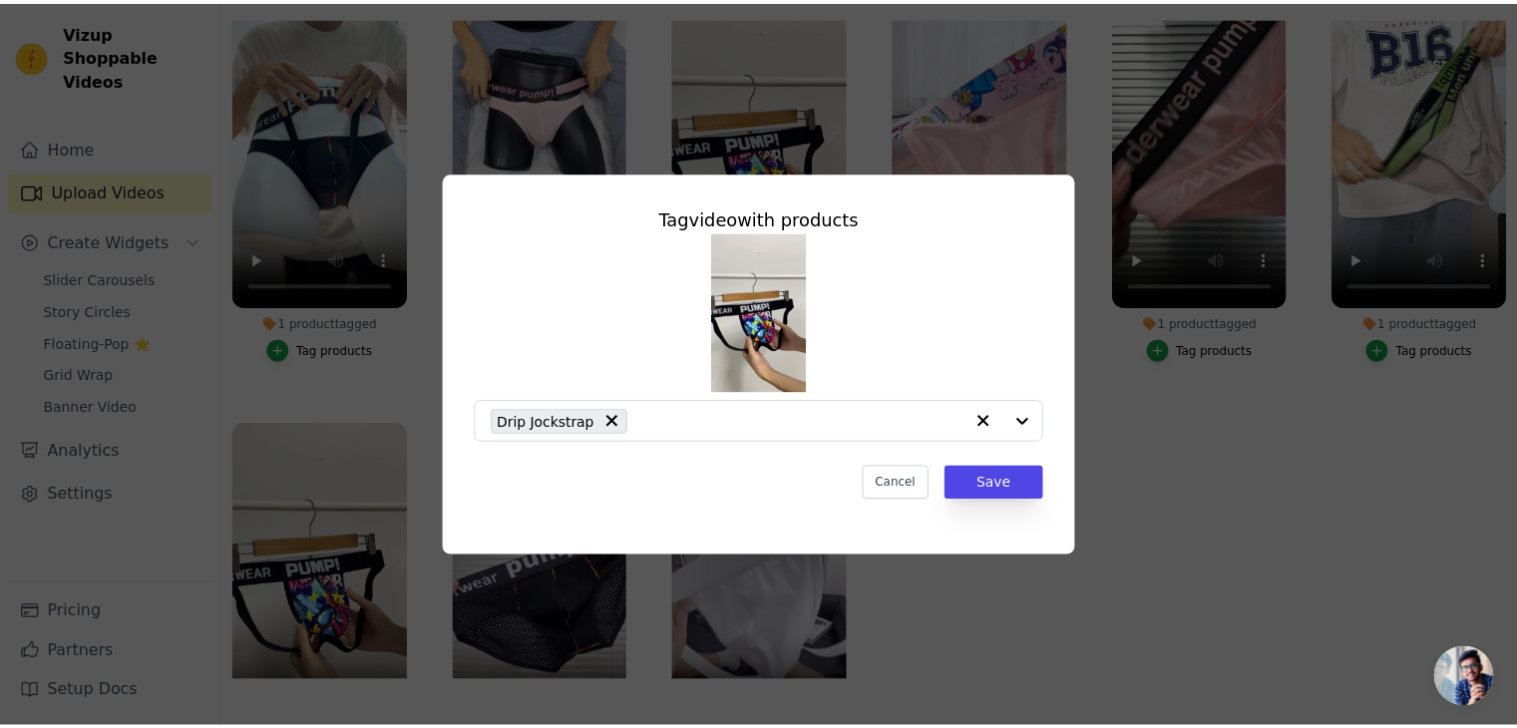
scroll to position [202, 0]
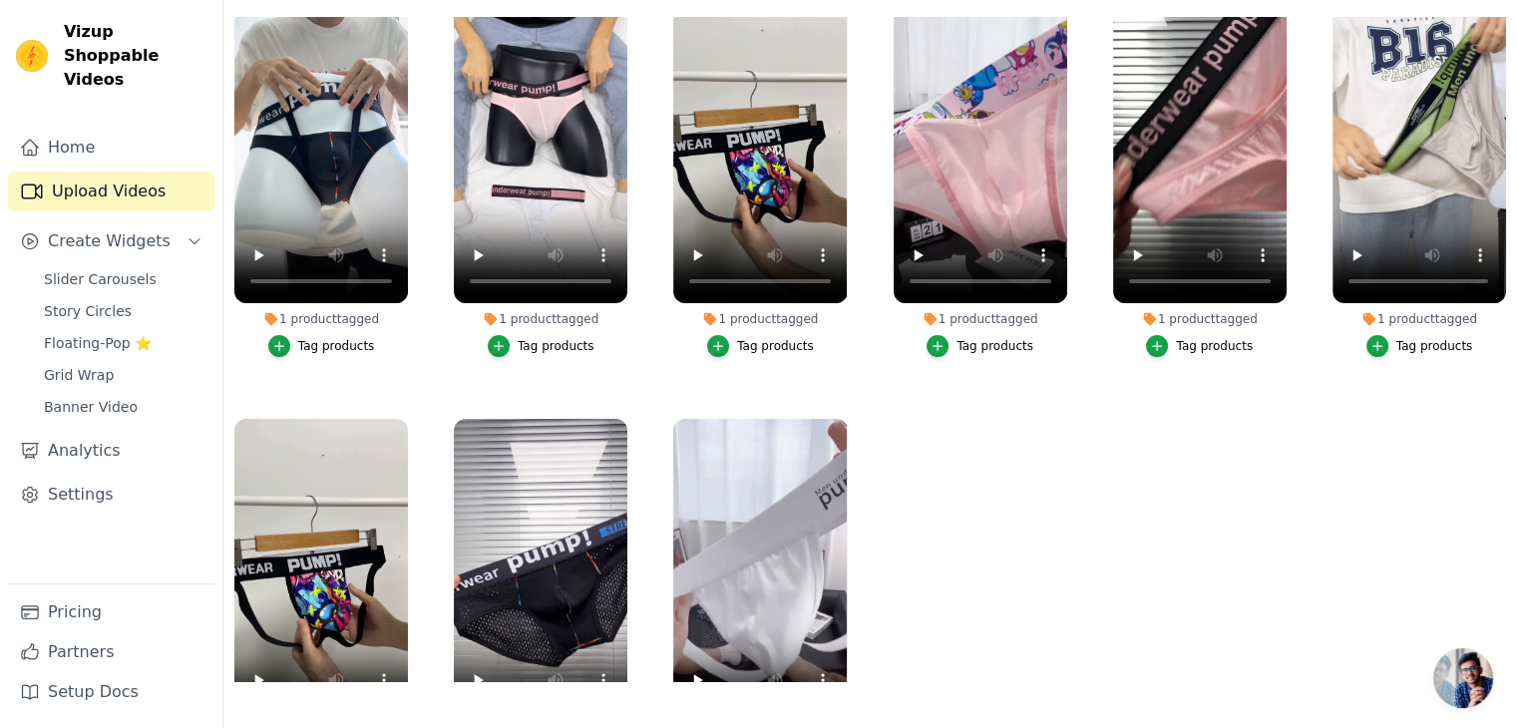
click at [1007, 341] on div "Tag products" at bounding box center [995, 346] width 77 height 16
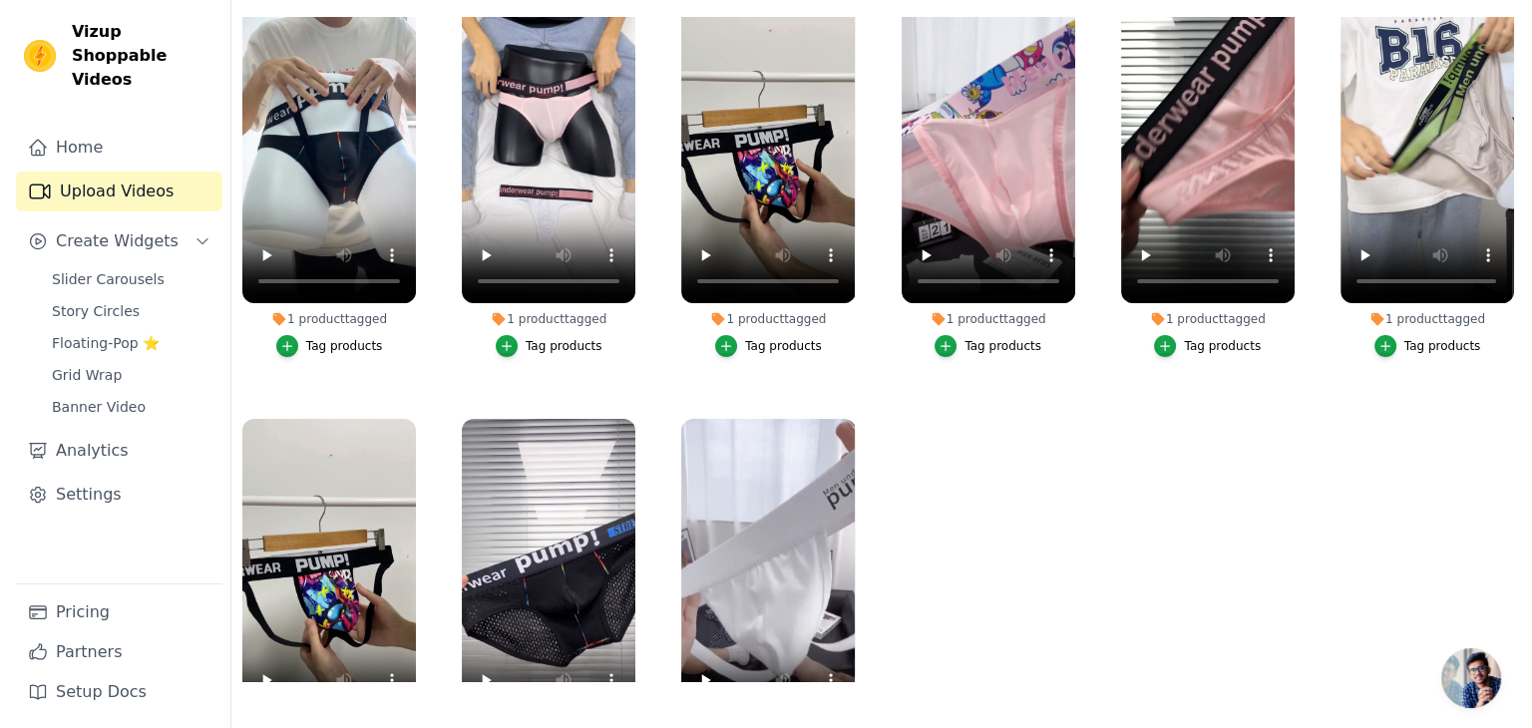
scroll to position [0, 0]
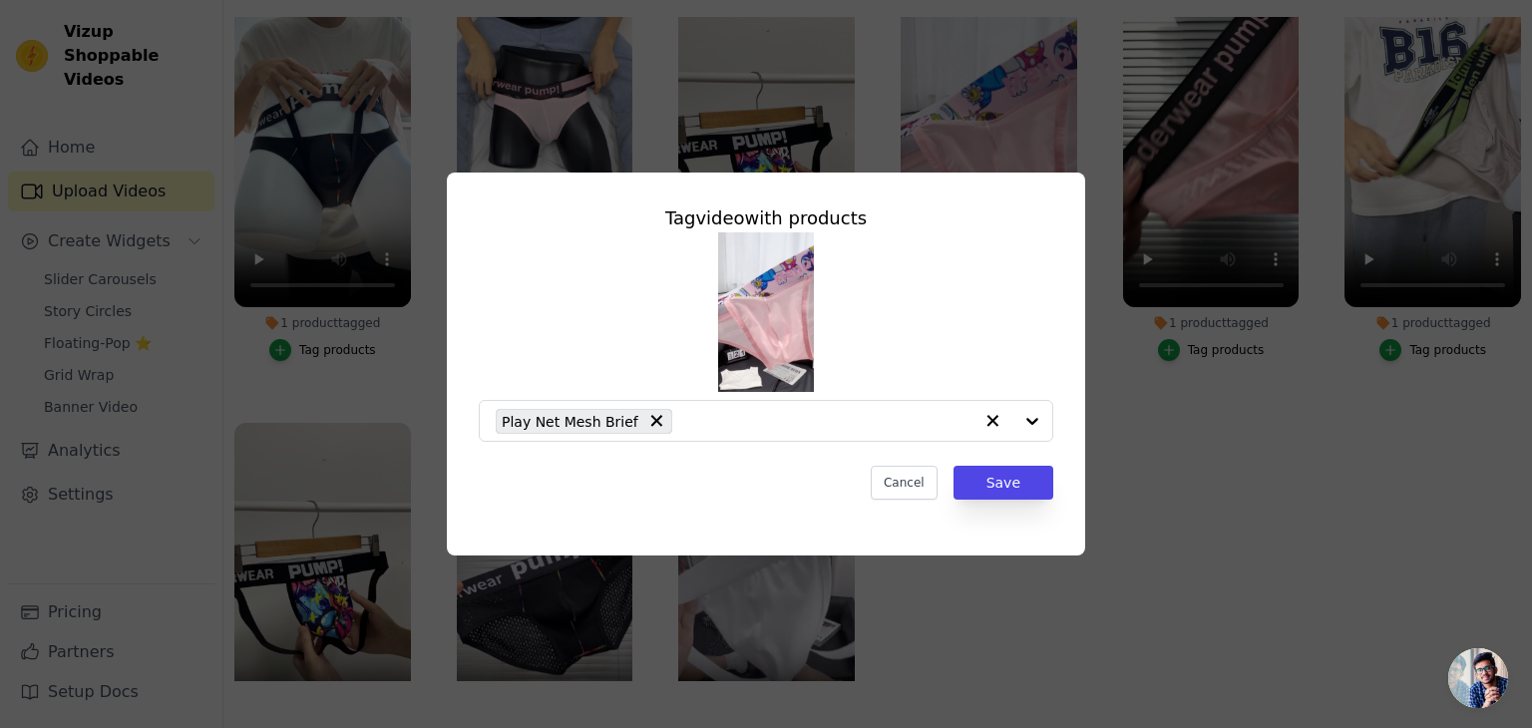
click at [1165, 508] on div "Tag video with products Play Net Mesh Brief Cancel Save" at bounding box center [766, 364] width 1468 height 447
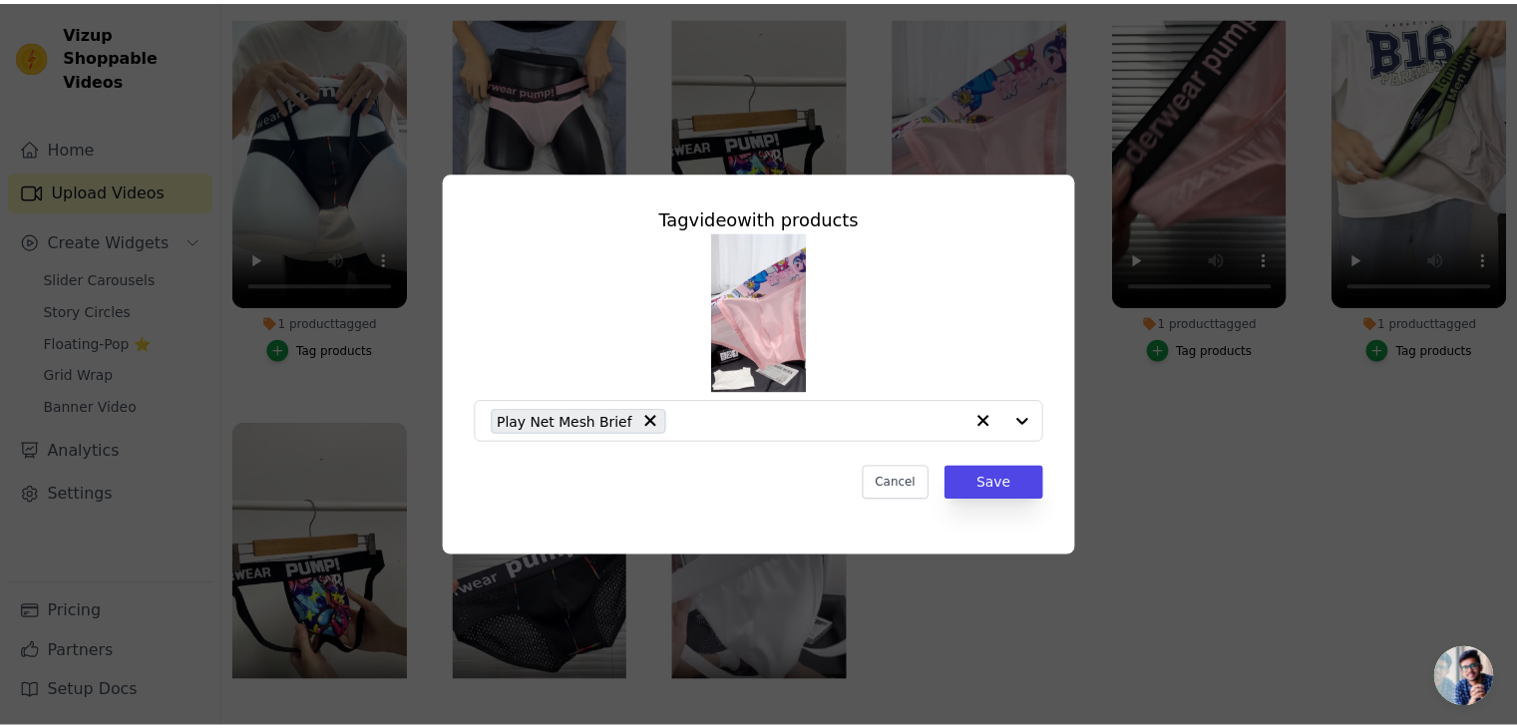
scroll to position [202, 0]
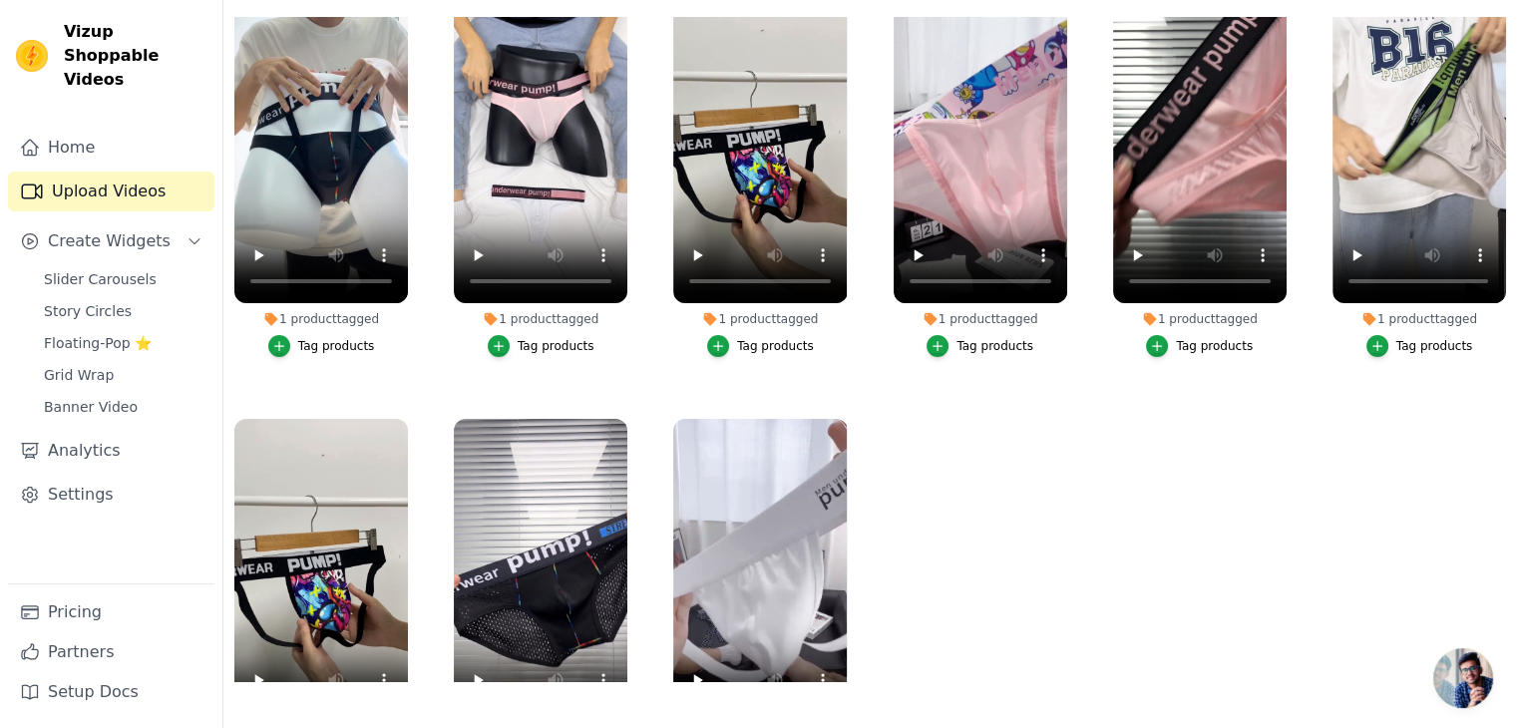
click at [1205, 335] on button "Tag products" at bounding box center [1199, 346] width 107 height 22
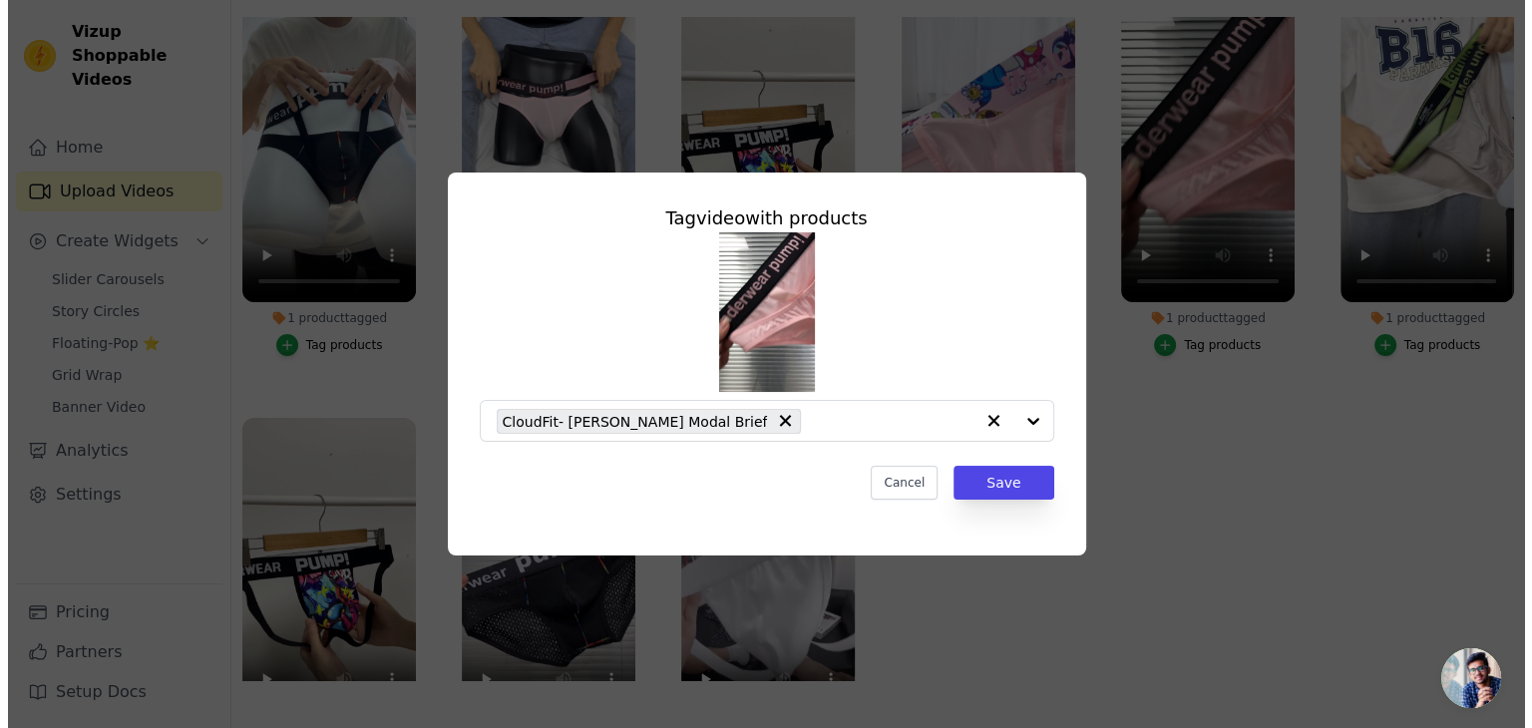
scroll to position [0, 0]
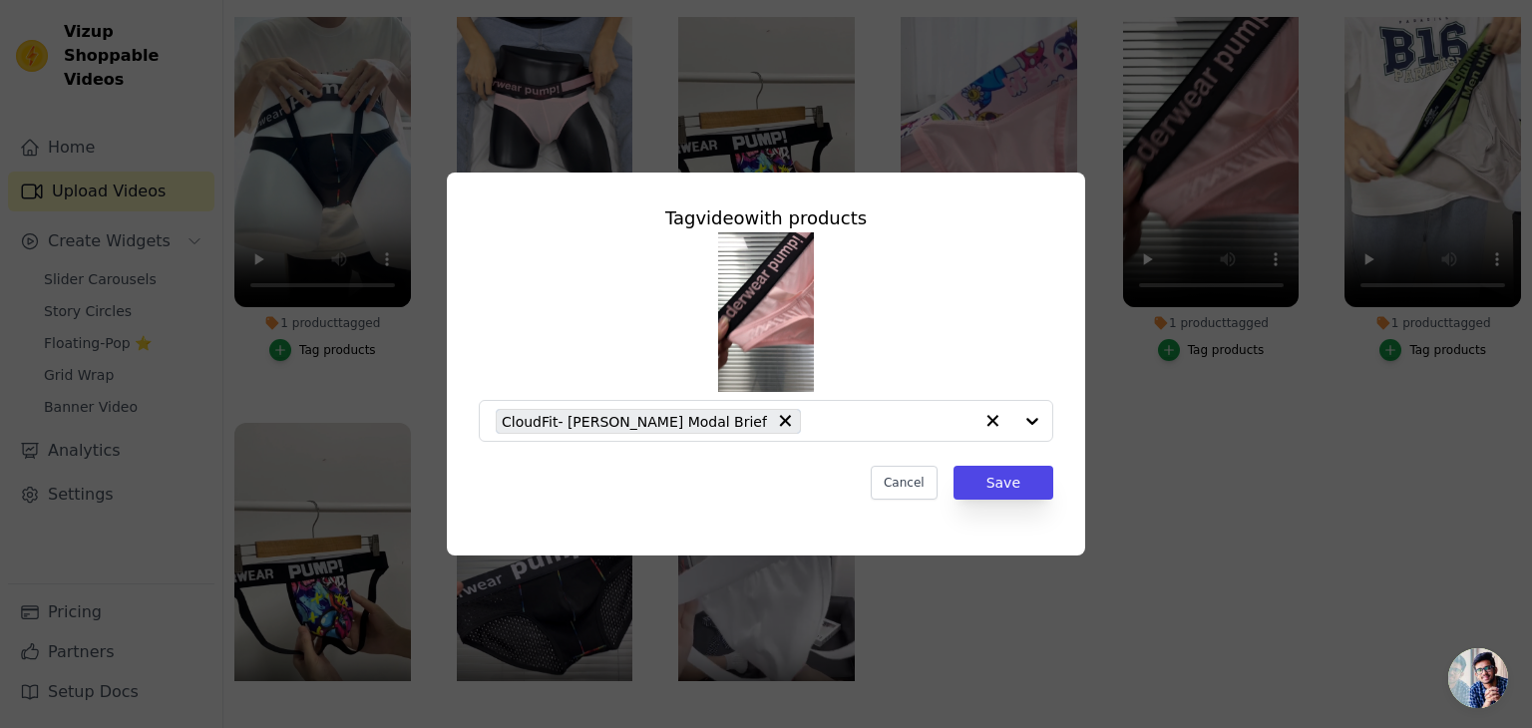
click at [1234, 484] on div "Tag video with products CloudFit- Sakura Hammock Modal Brief Cancel Save" at bounding box center [766, 364] width 1468 height 447
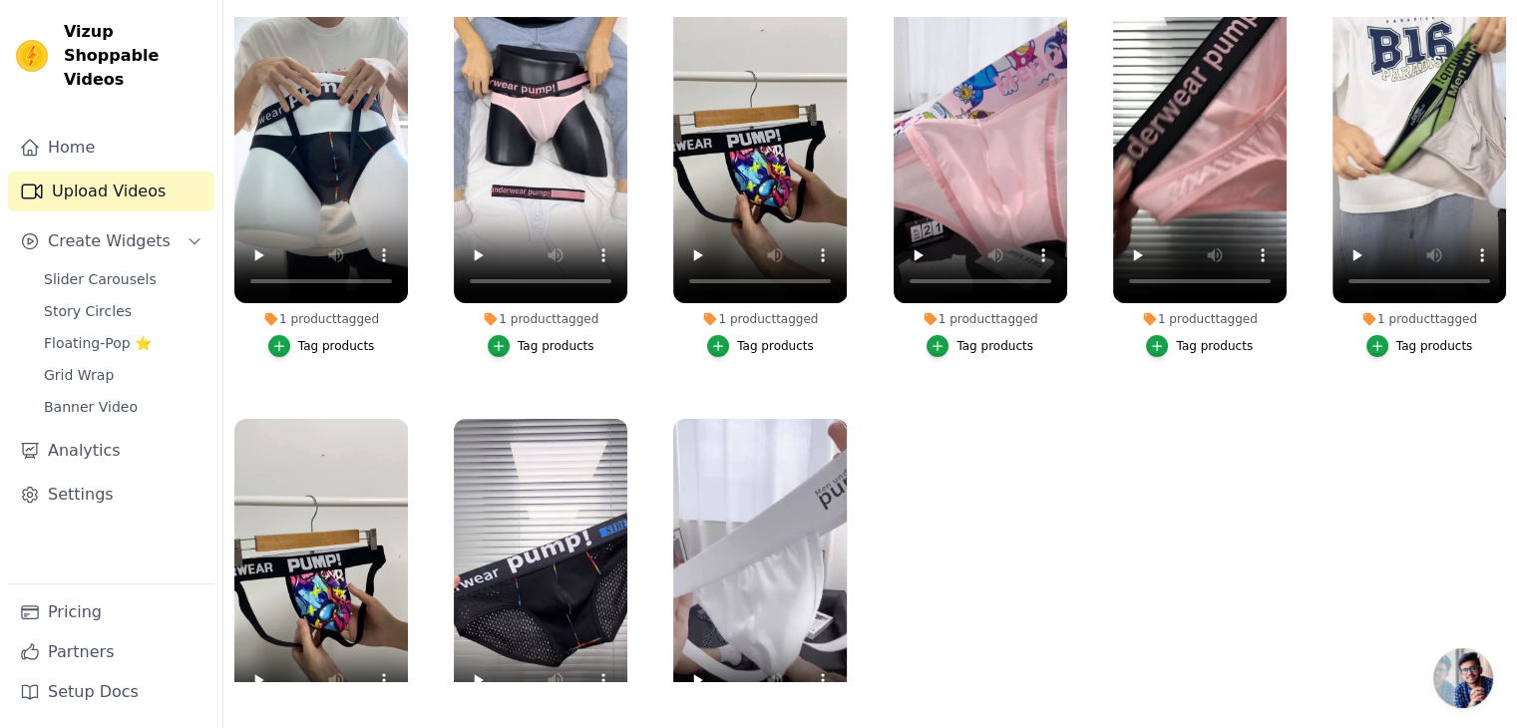
scroll to position [190, 0]
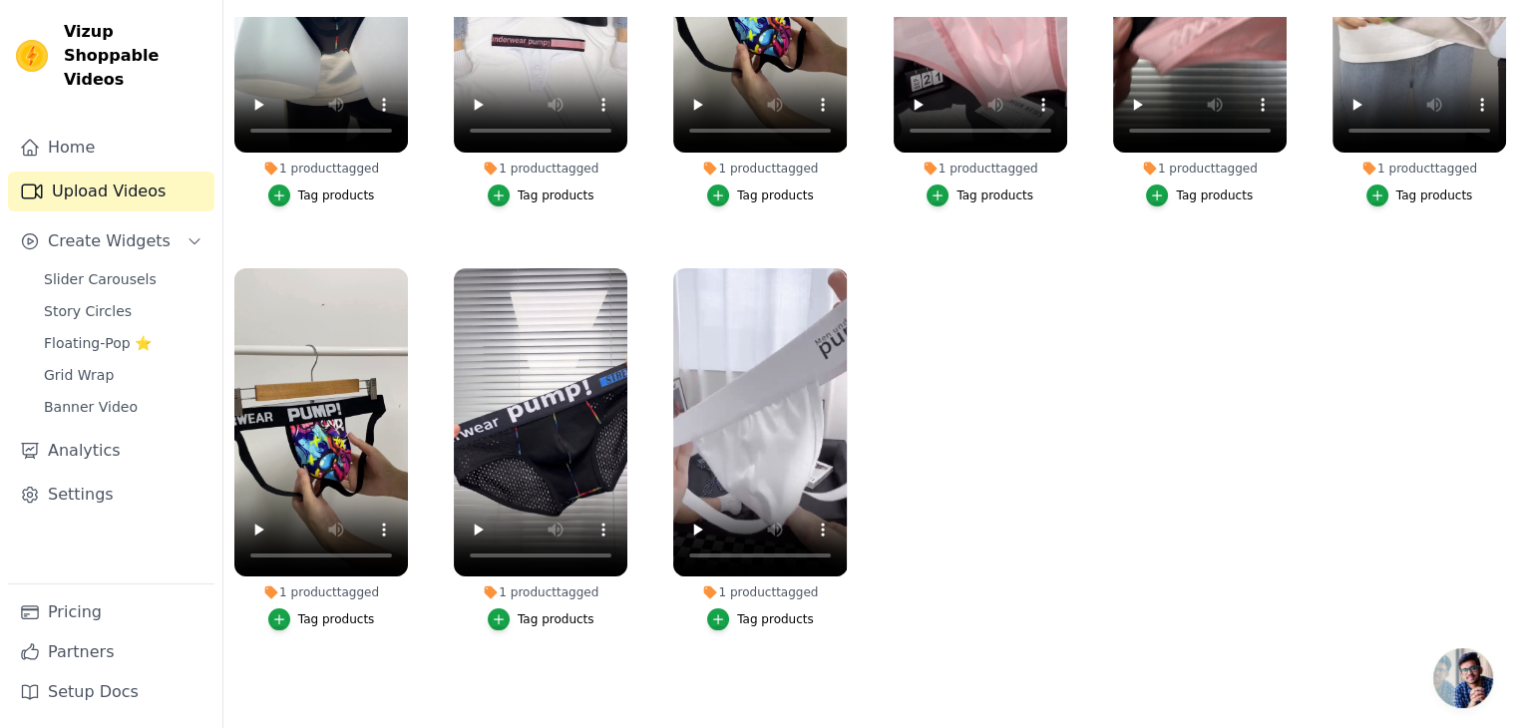
click at [767, 611] on div "Tag products" at bounding box center [775, 619] width 77 height 16
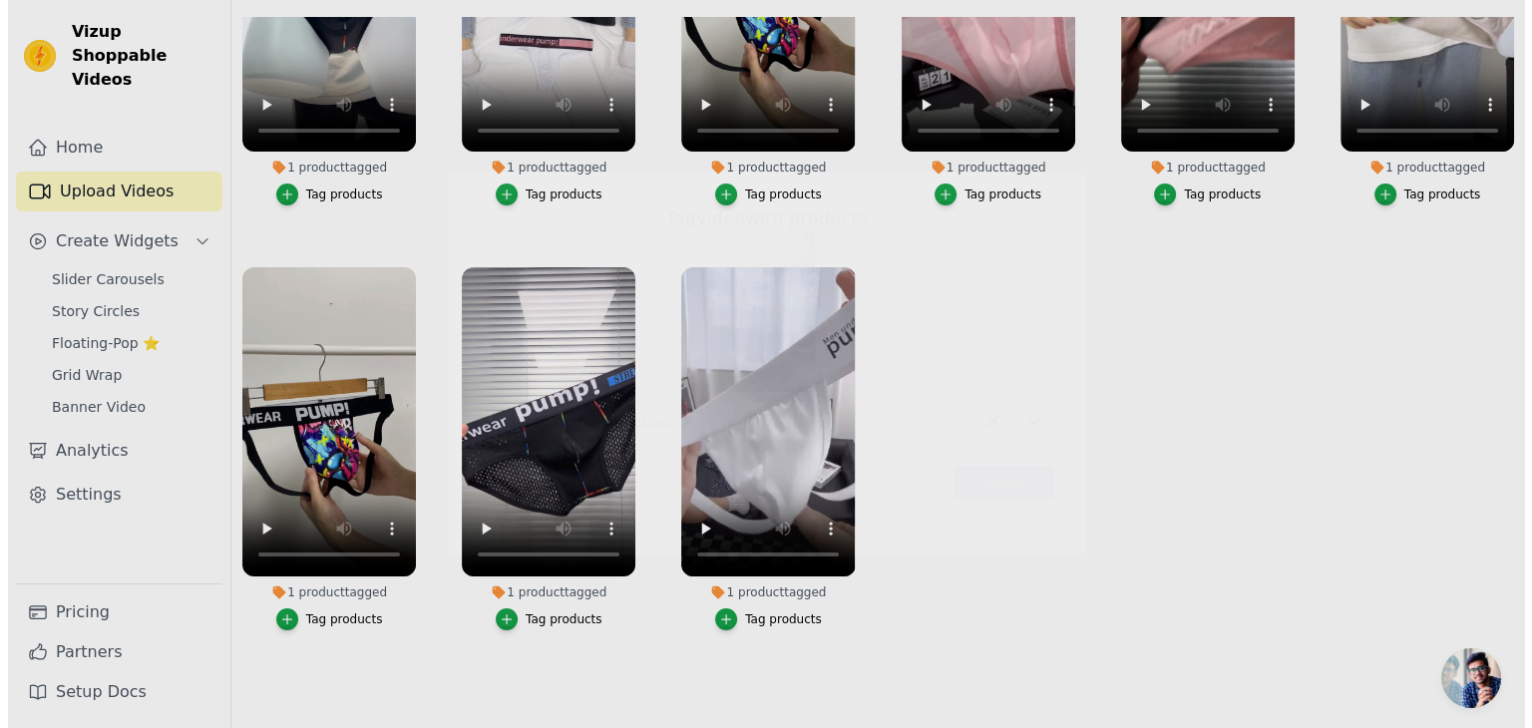
scroll to position [0, 0]
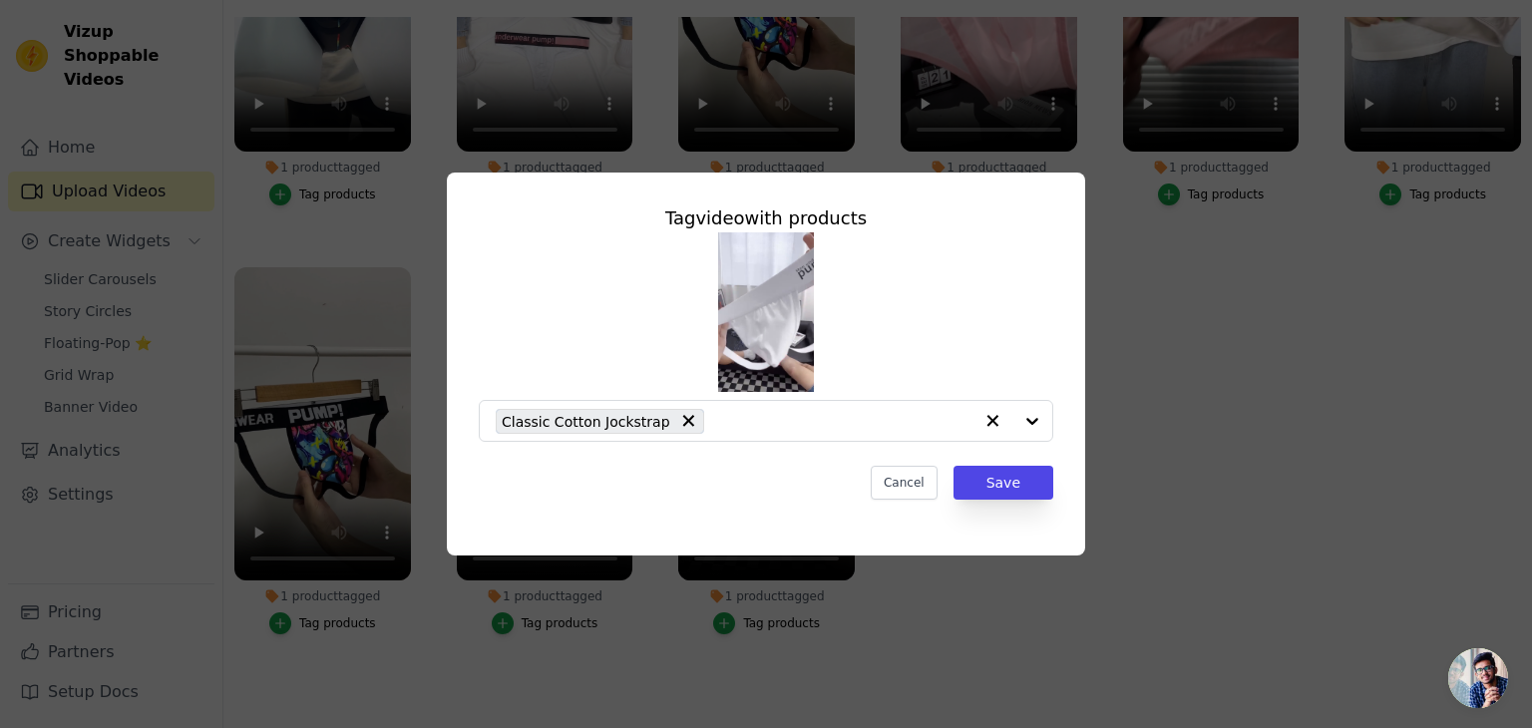
click at [940, 615] on div "Tag video with products Classic Cotton Jockstrap Cancel Save" at bounding box center [766, 364] width 1532 height 728
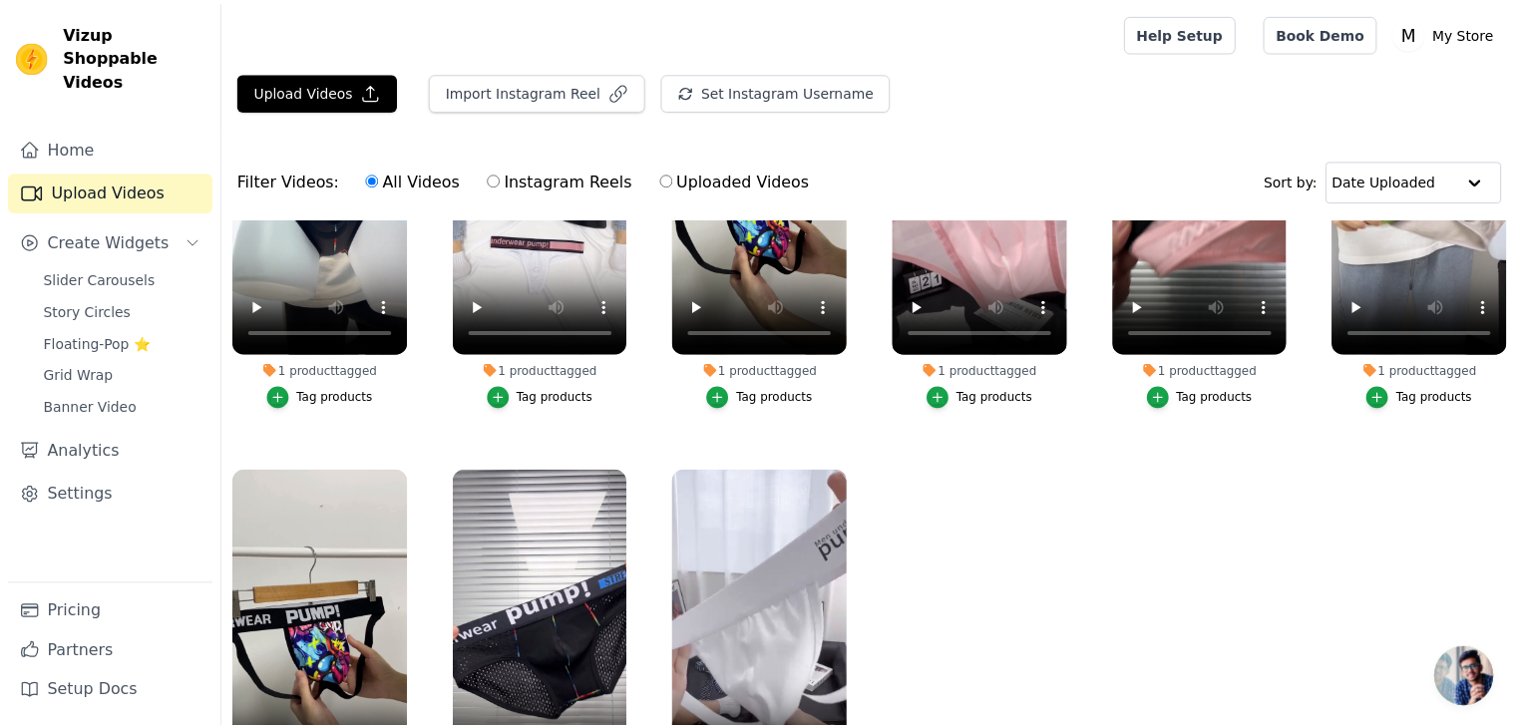
scroll to position [202, 0]
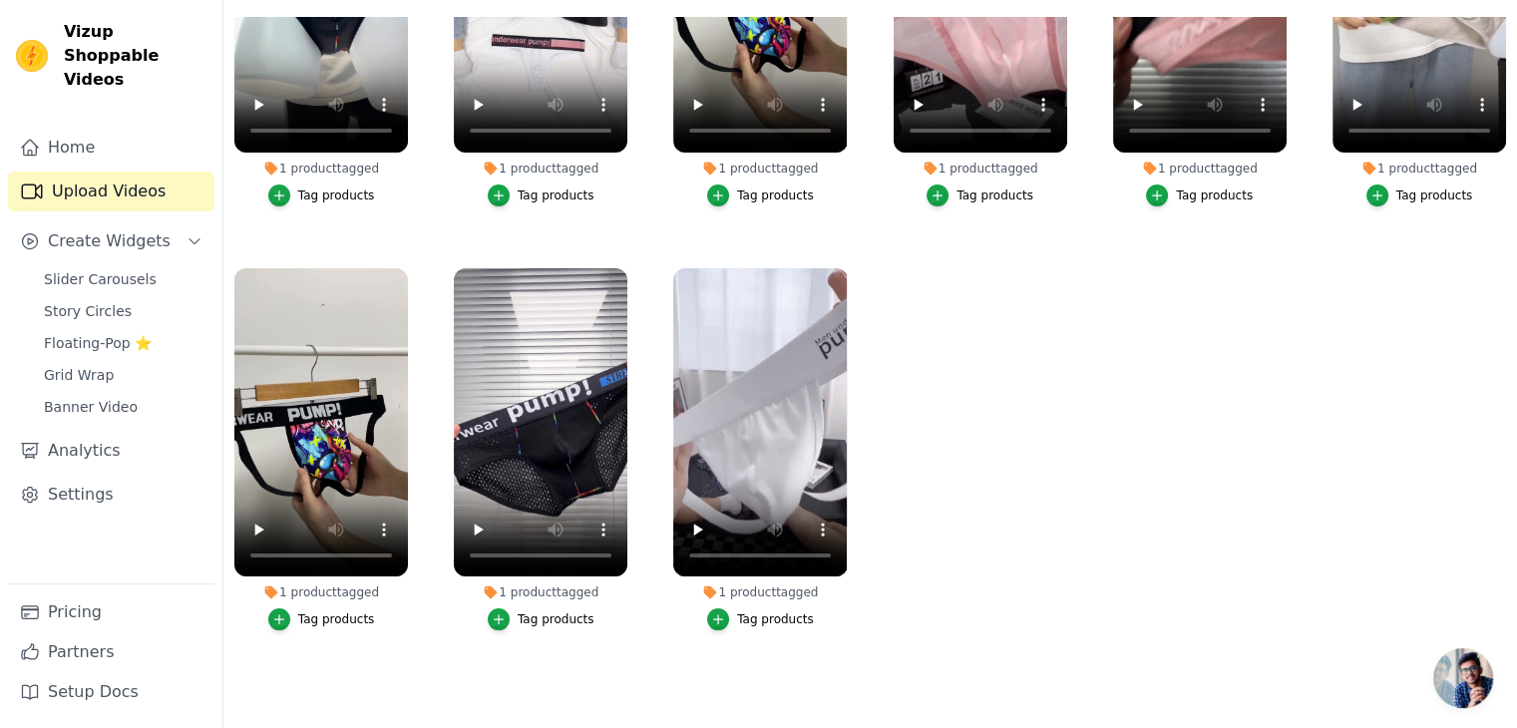
click at [555, 611] on div "Tag products" at bounding box center [556, 619] width 77 height 16
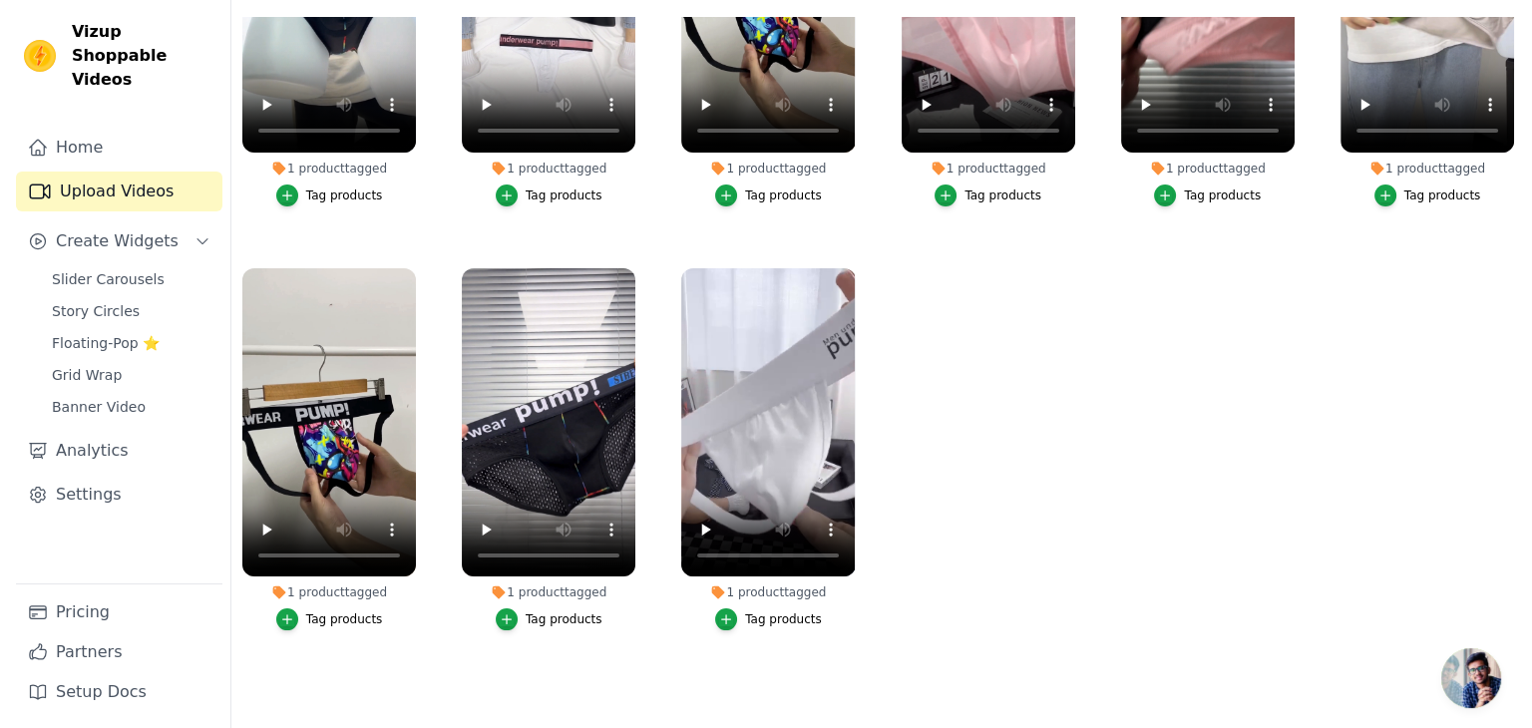
scroll to position [0, 0]
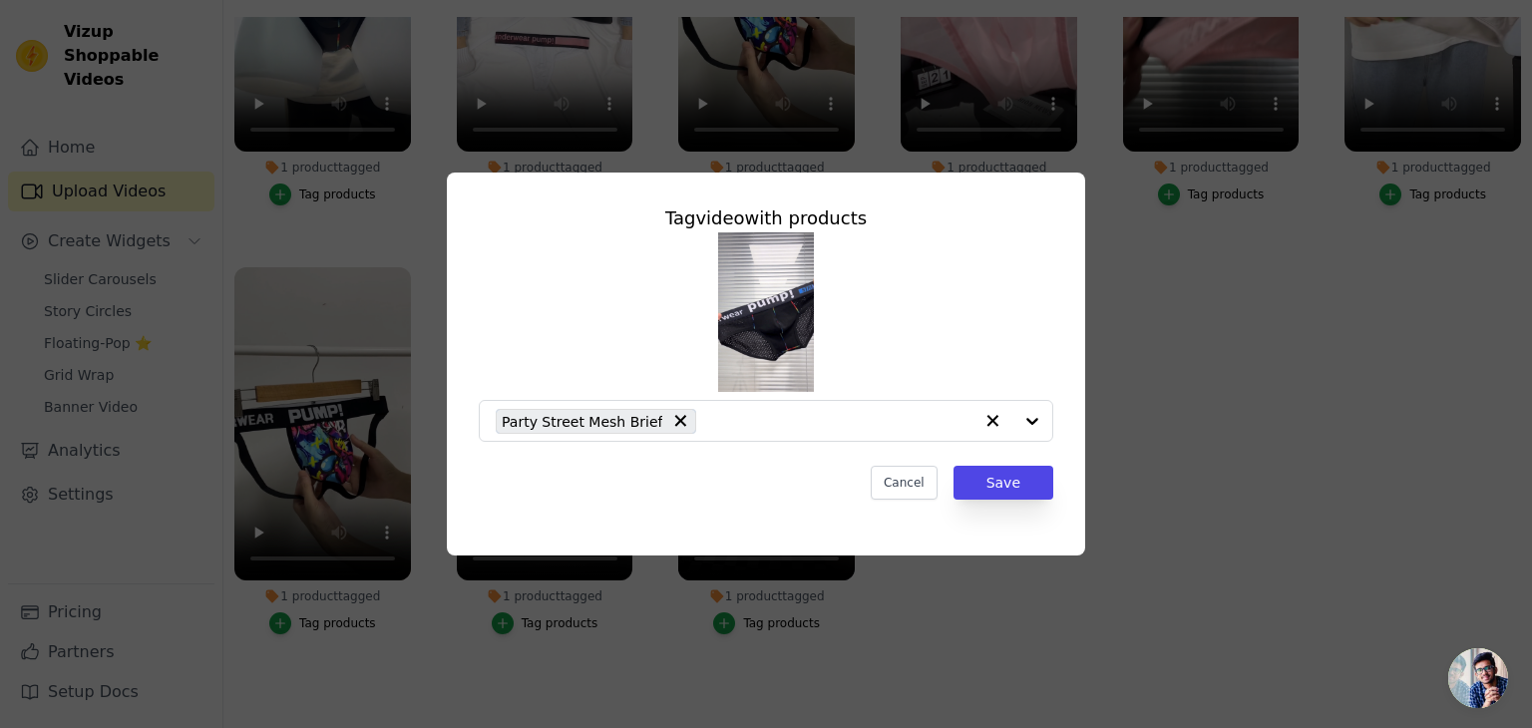
click at [593, 642] on div "Tag video with products Party Street Mesh Brief Cancel Save" at bounding box center [766, 364] width 1532 height 728
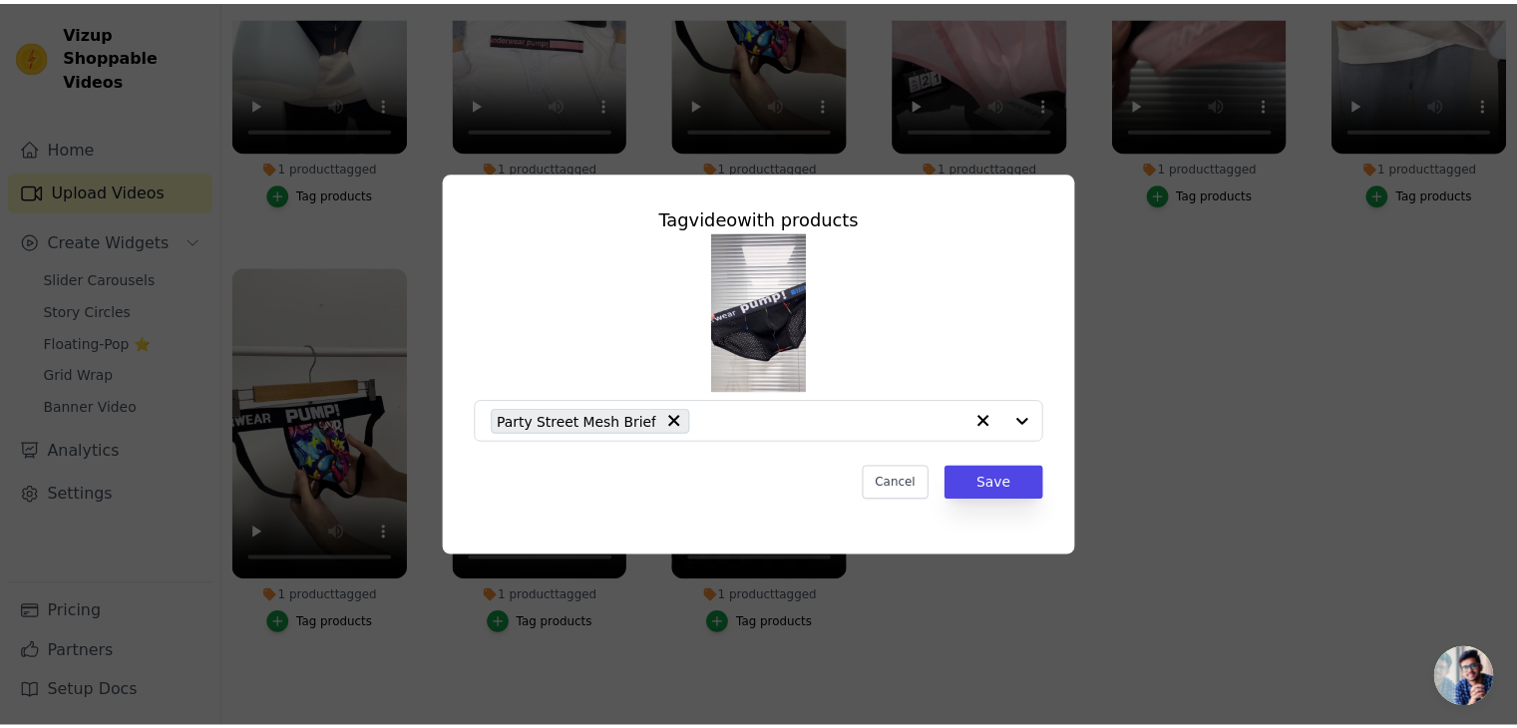
scroll to position [202, 0]
